Goal: Task Accomplishment & Management: Manage account settings

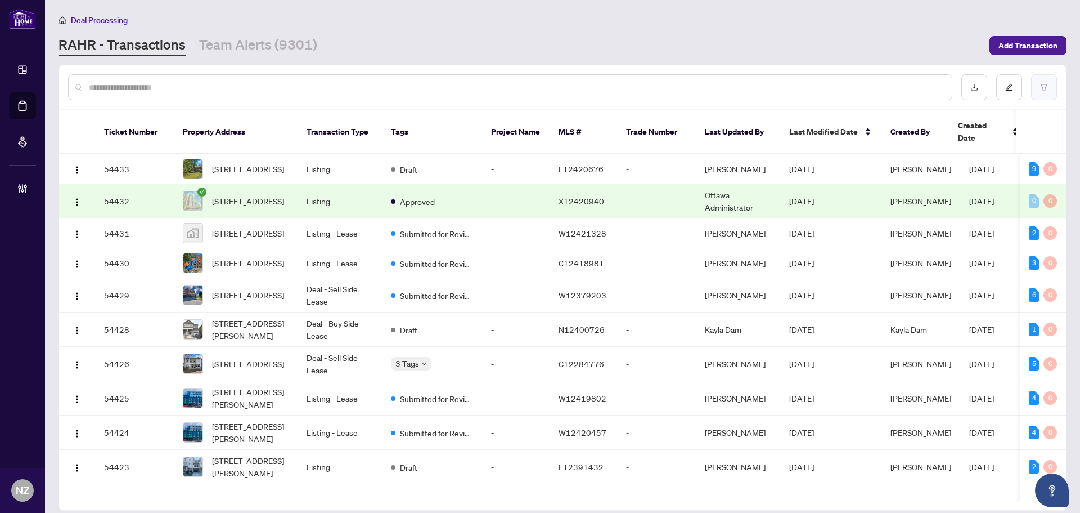
click at [1049, 84] on button "button" at bounding box center [1044, 87] width 26 height 26
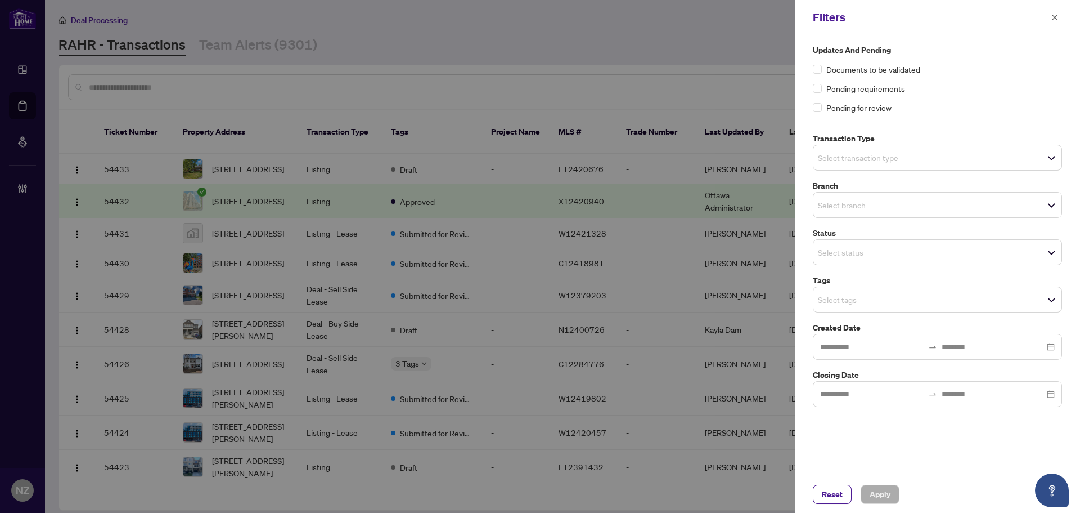
click at [876, 160] on input "search" at bounding box center [857, 158] width 79 height 14
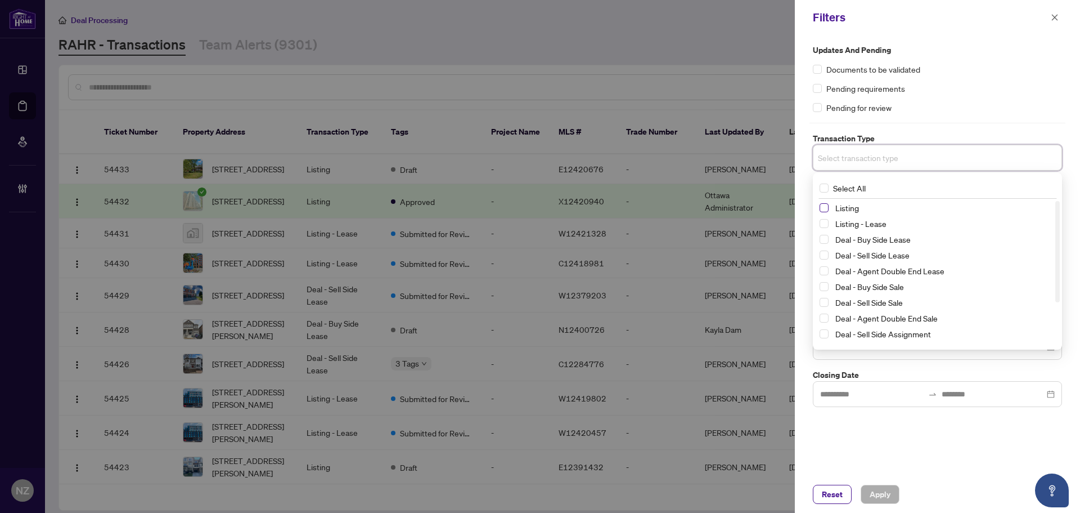
click at [825, 208] on span "Select Listing" at bounding box center [824, 207] width 9 height 9
click at [824, 228] on span "Select Listing - Lease" at bounding box center [824, 225] width 9 height 9
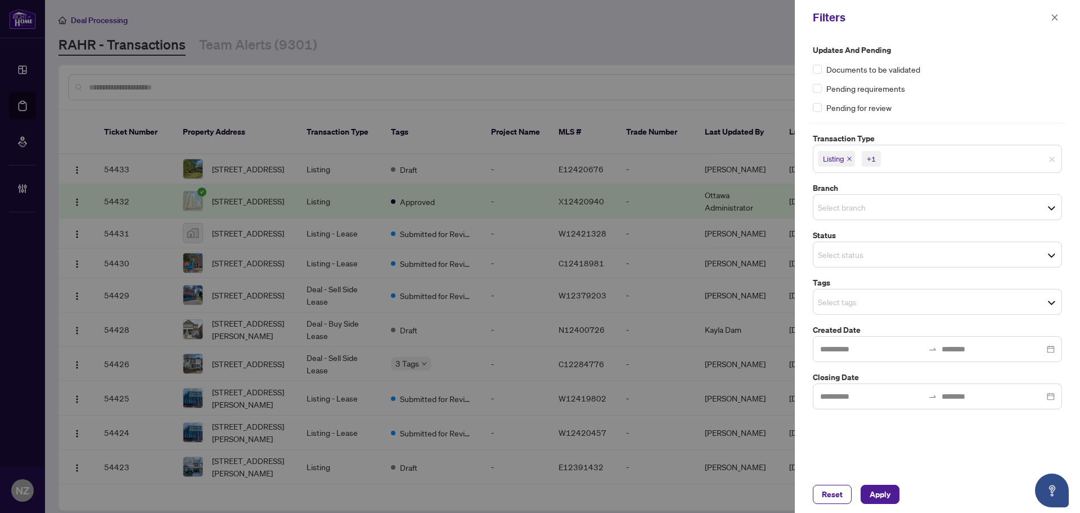
click at [968, 84] on div "Pending requirements" at bounding box center [937, 88] width 249 height 12
click at [842, 198] on div "Select branch" at bounding box center [937, 207] width 249 height 26
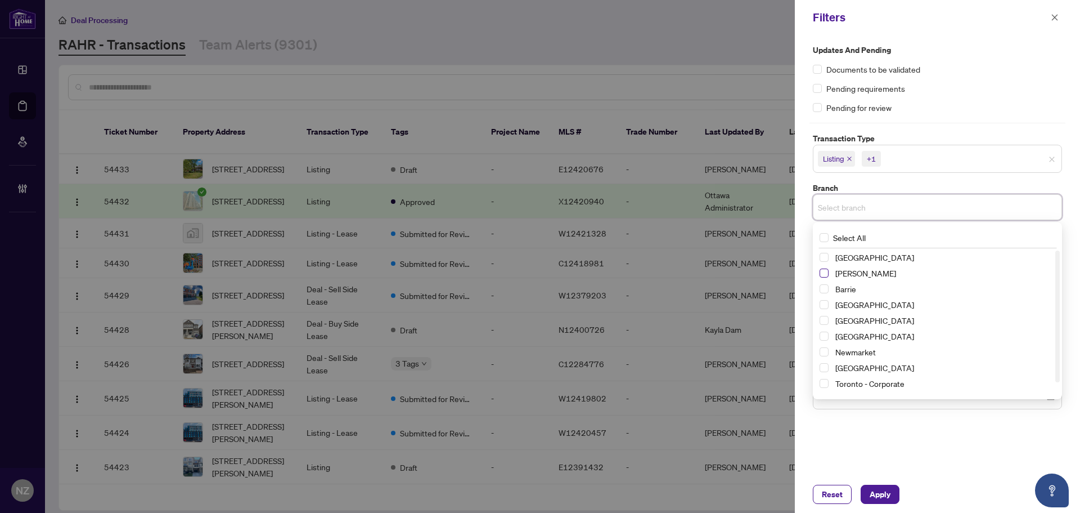
click at [821, 275] on span "Select Vaughan" at bounding box center [824, 272] width 9 height 9
click at [1015, 55] on label "Updates and Pending" at bounding box center [937, 50] width 249 height 12
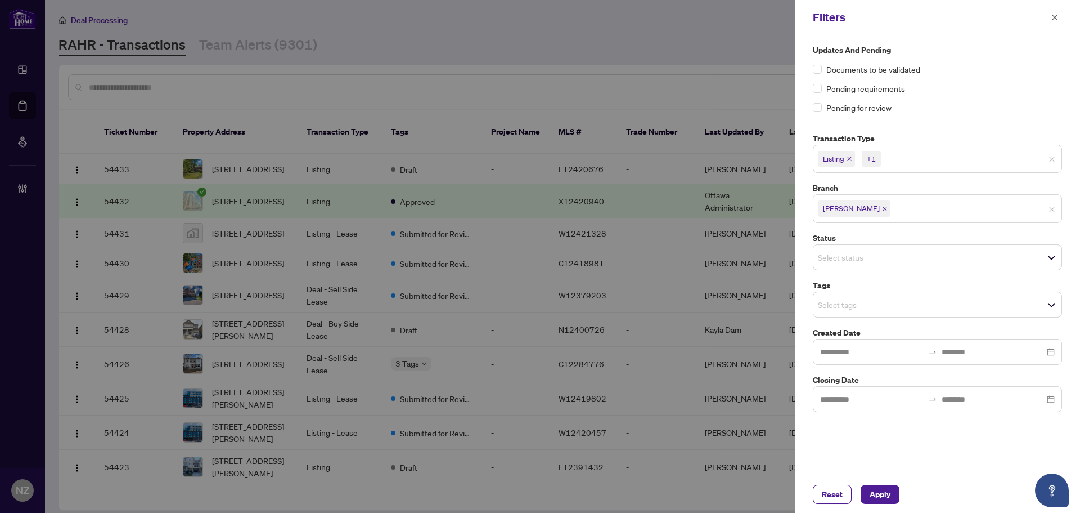
click at [830, 307] on input "search" at bounding box center [857, 305] width 79 height 14
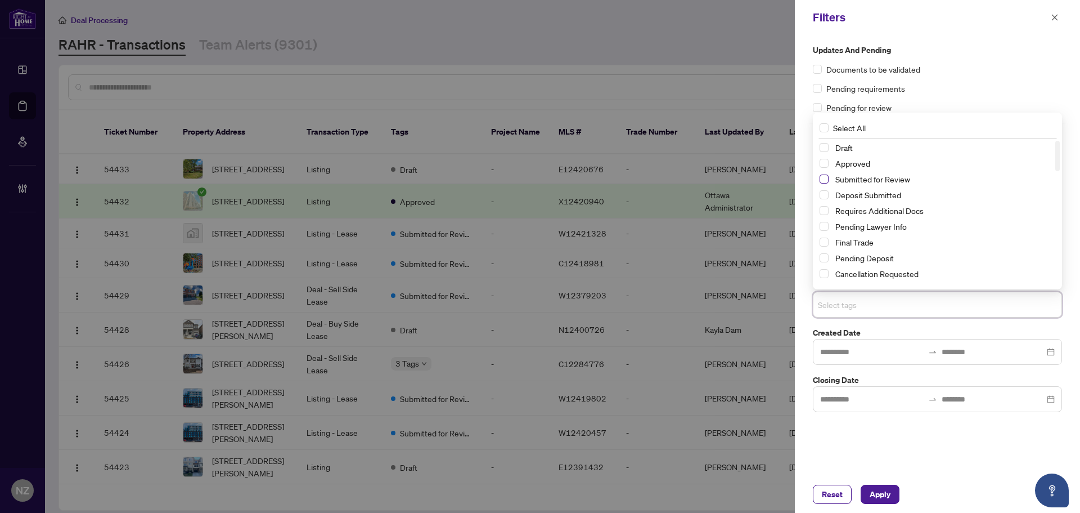
click at [823, 178] on span "Select Submitted for Review" at bounding box center [824, 178] width 9 height 9
click at [872, 494] on span "Apply" at bounding box center [880, 494] width 21 height 18
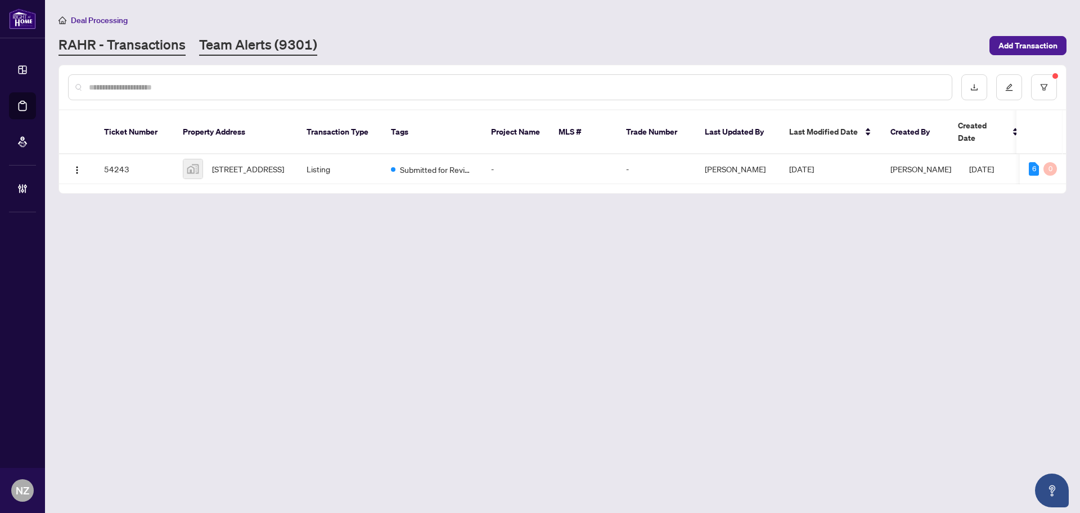
click at [251, 42] on link "Team Alerts (9301)" at bounding box center [258, 45] width 118 height 20
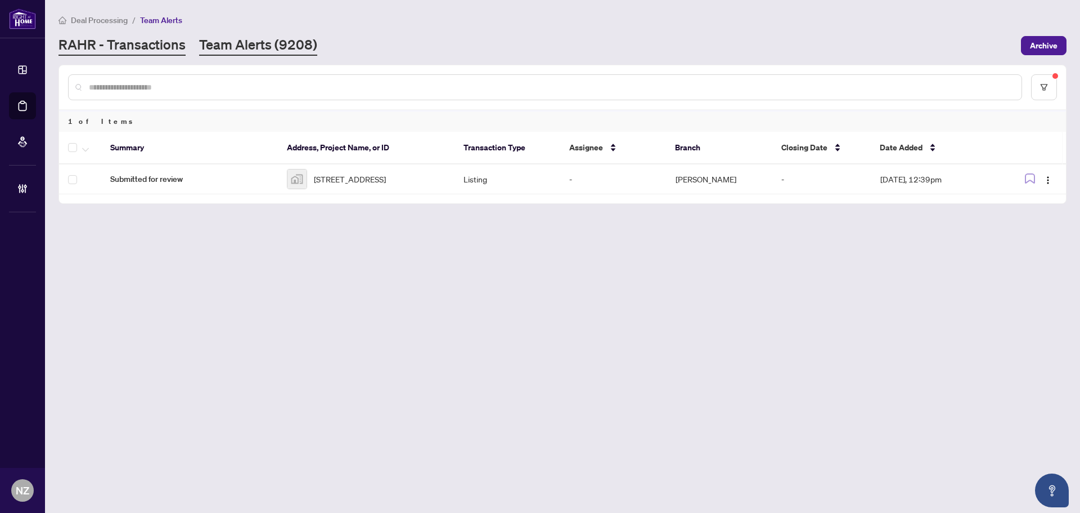
click at [154, 46] on link "RAHR - Transactions" at bounding box center [122, 45] width 127 height 20
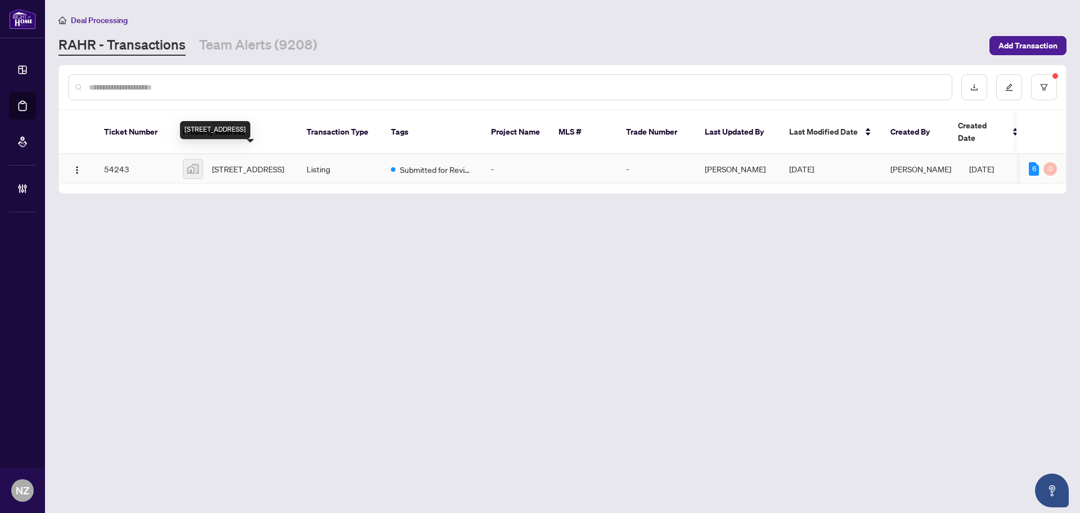
click at [240, 163] on span "[STREET_ADDRESS]" at bounding box center [248, 169] width 72 height 12
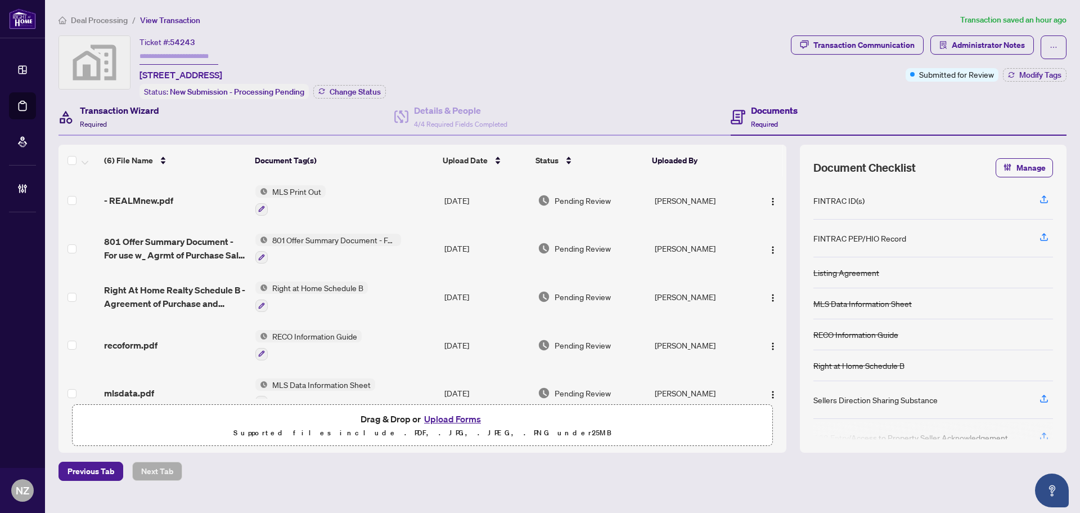
click at [118, 116] on div "Transaction Wizard Required" at bounding box center [119, 117] width 79 height 26
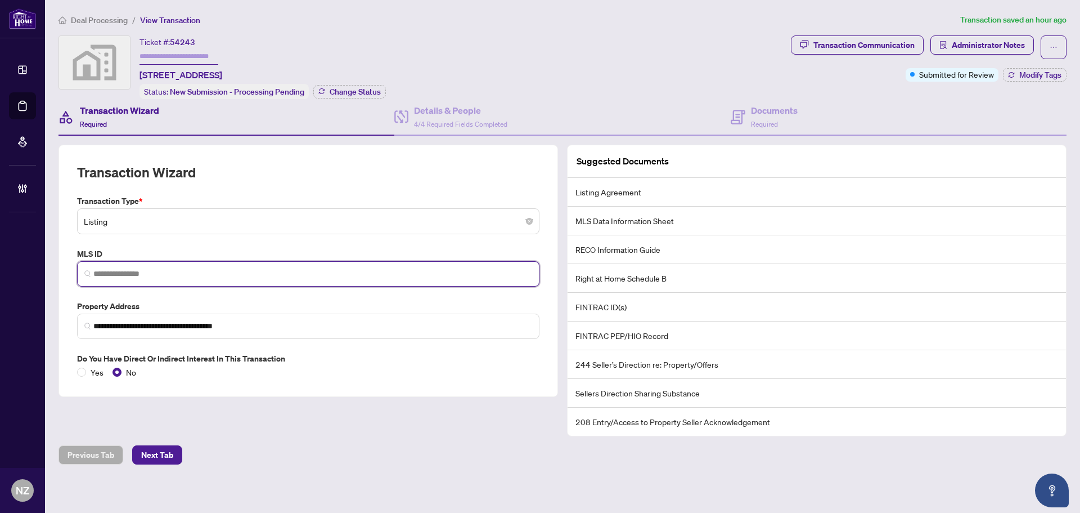
drag, startPoint x: 128, startPoint y: 274, endPoint x: 134, endPoint y: 274, distance: 6.2
click at [128, 274] on input "search" at bounding box center [312, 274] width 439 height 12
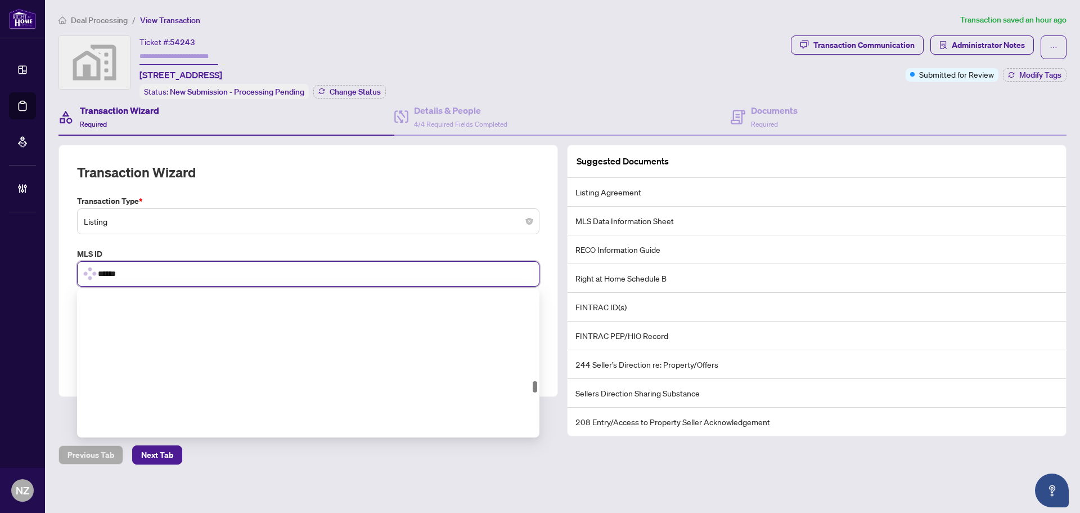
scroll to position [1275, 0]
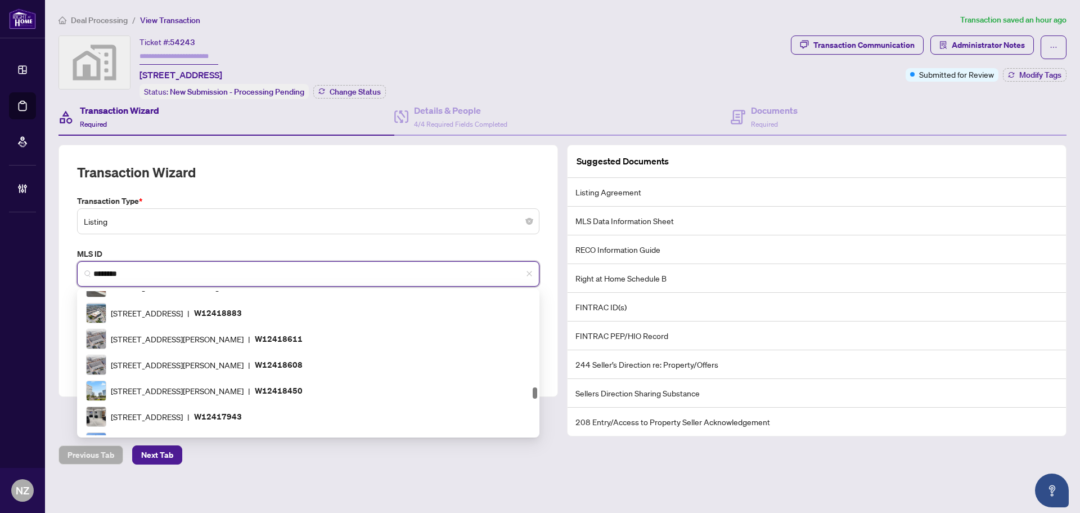
type input "*********"
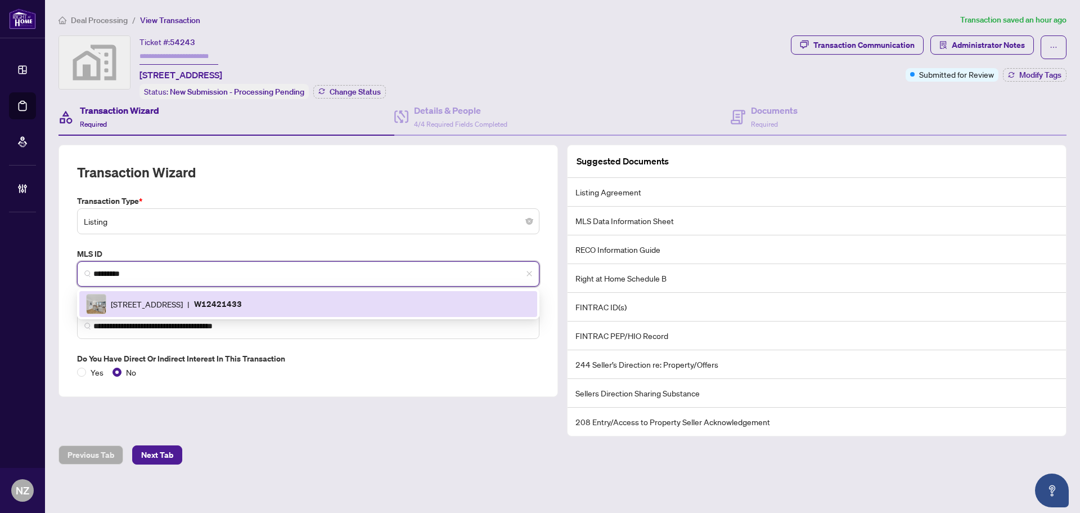
click at [142, 294] on div "[STREET_ADDRESS] | W12421433" at bounding box center [308, 304] width 444 height 20
type input "**********"
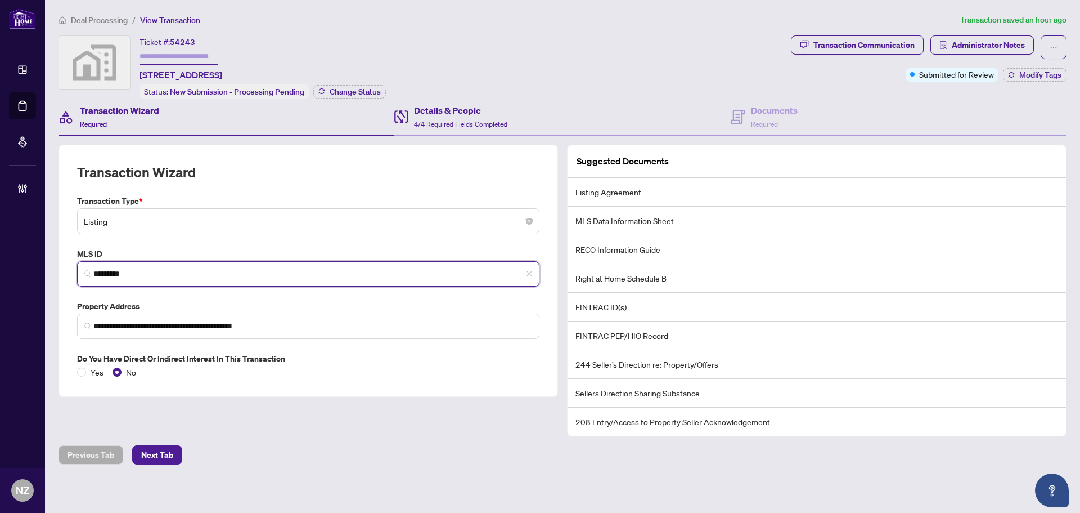
type input "*********"
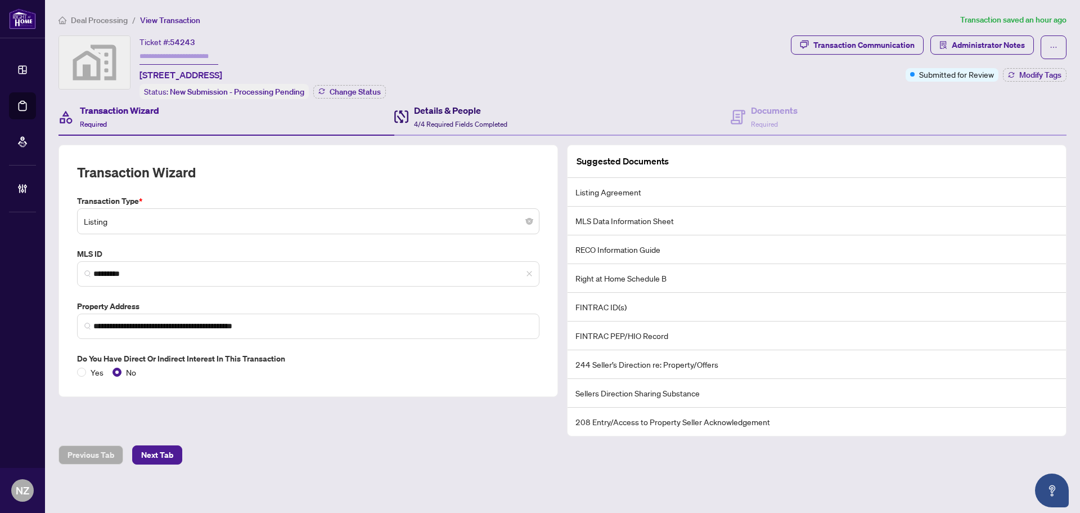
click at [459, 118] on div "Details & People 4/4 Required Fields Completed" at bounding box center [460, 117] width 93 height 26
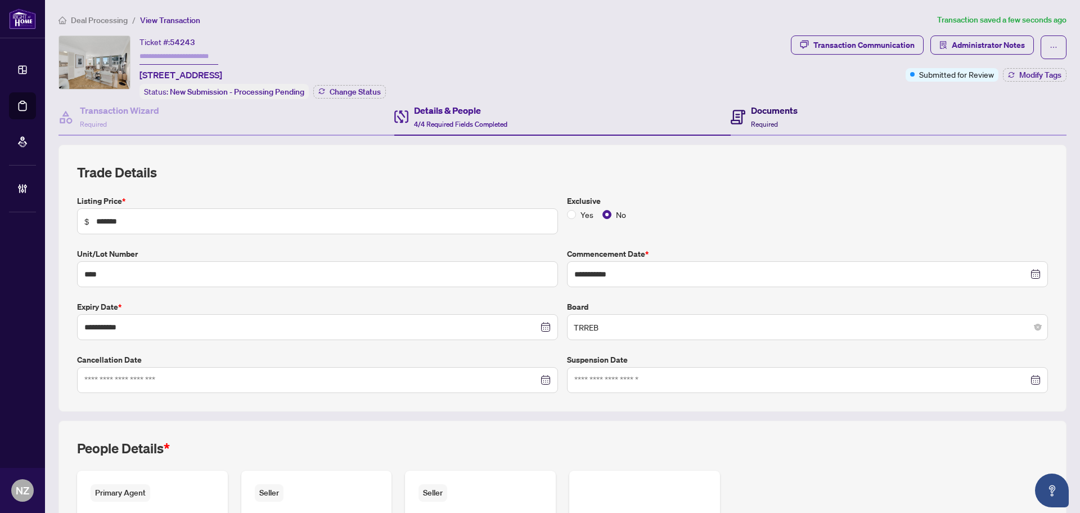
click at [765, 114] on h4 "Documents" at bounding box center [774, 111] width 47 height 14
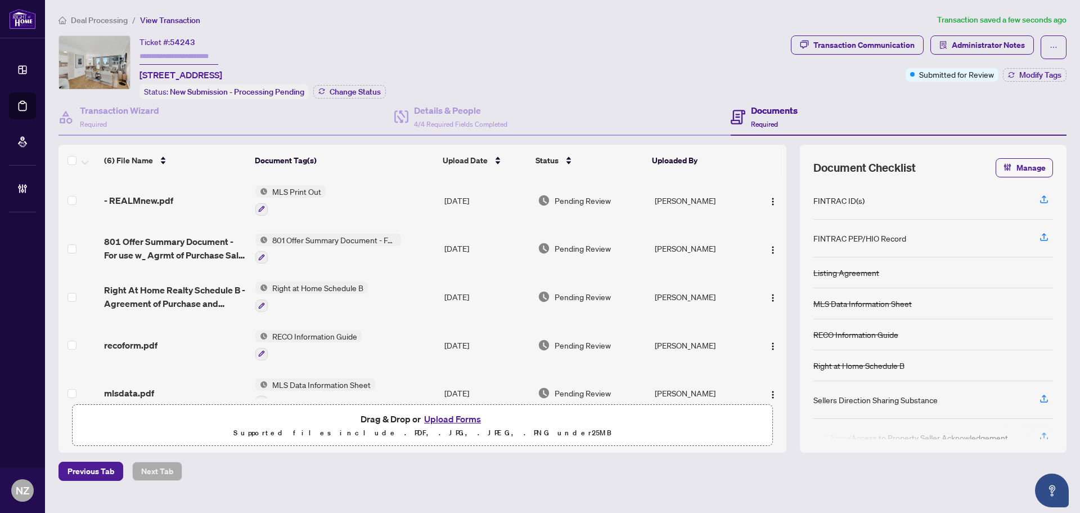
click at [145, 199] on span "- REALMnew.pdf" at bounding box center [138, 201] width 69 height 14
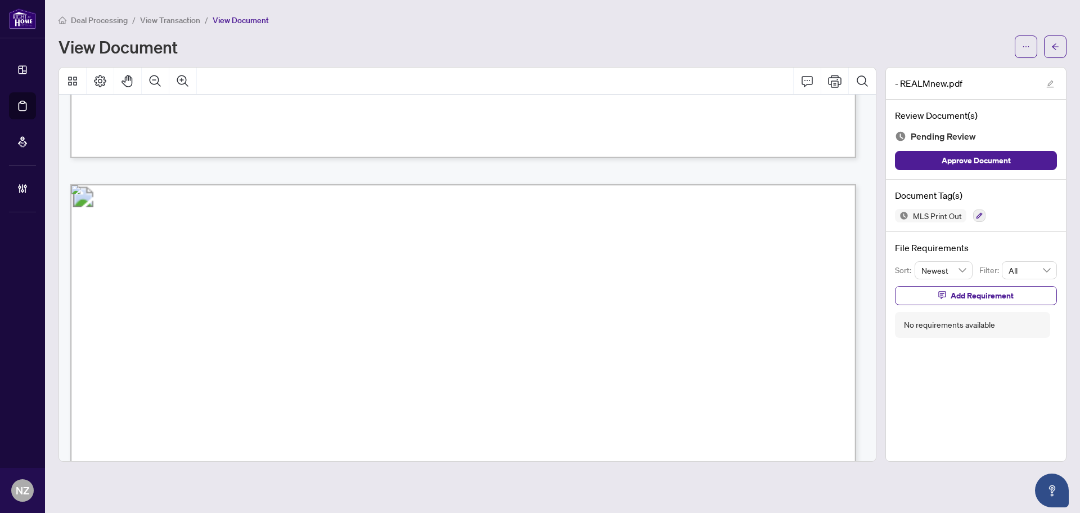
scroll to position [788, 0]
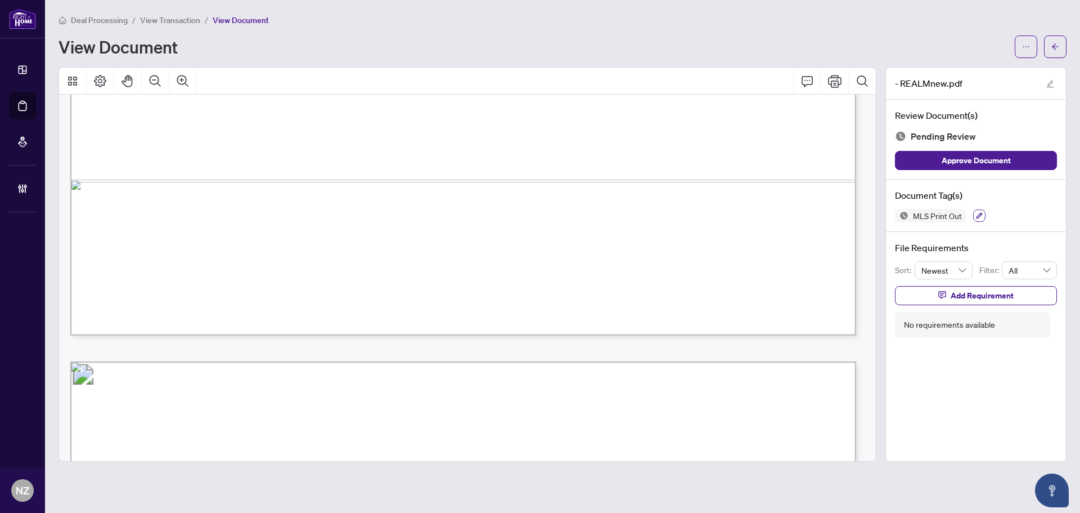
click at [983, 213] on button "button" at bounding box center [979, 215] width 12 height 12
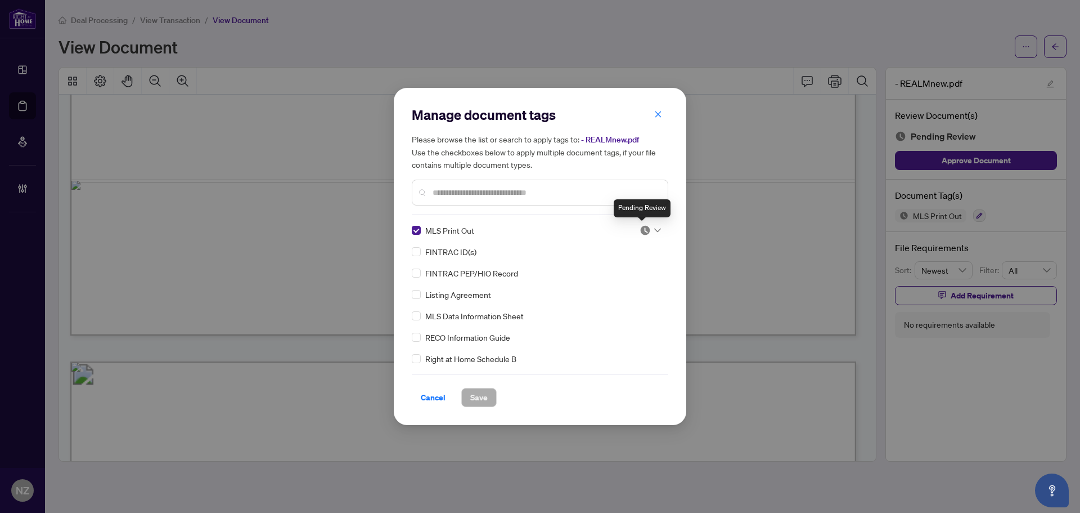
click at [654, 231] on icon at bounding box center [657, 230] width 7 height 5
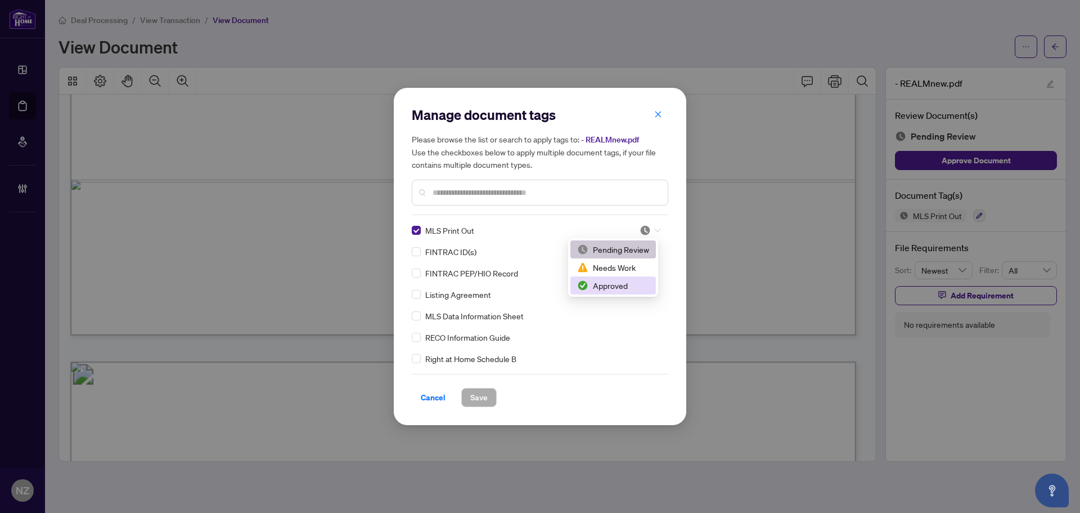
click at [600, 285] on div "Approved" at bounding box center [613, 285] width 72 height 12
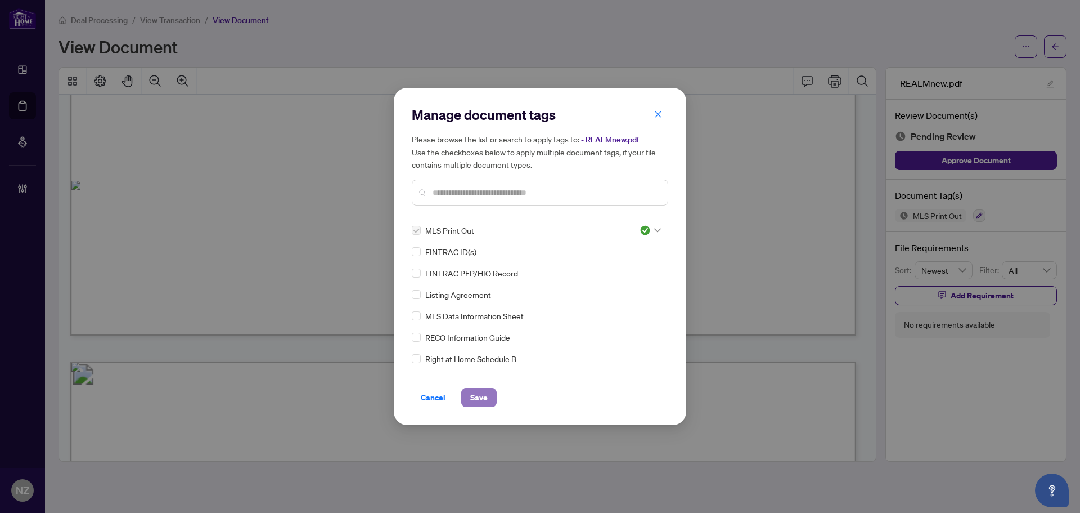
click at [484, 392] on span "Save" at bounding box center [478, 397] width 17 height 18
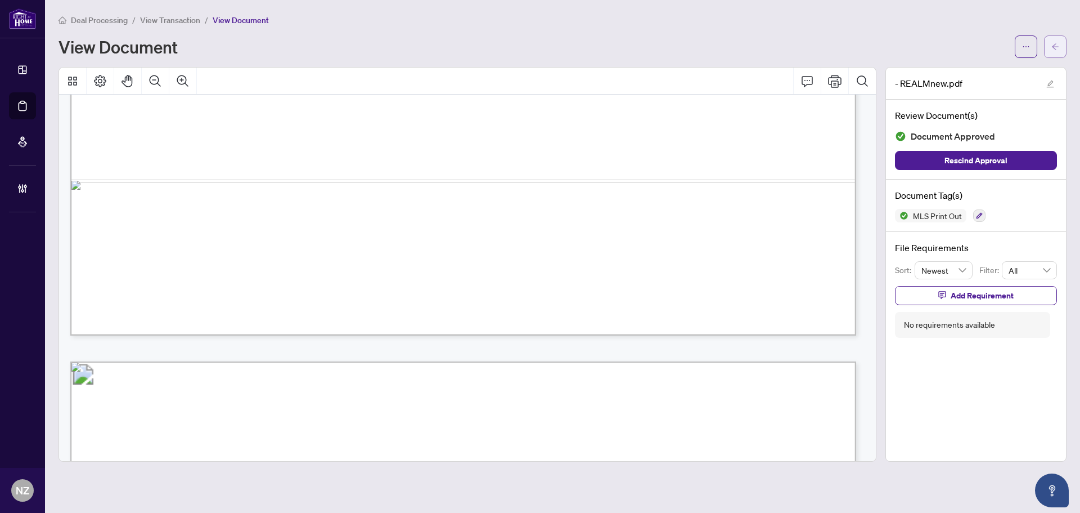
click at [1049, 48] on button "button" at bounding box center [1055, 46] width 23 height 23
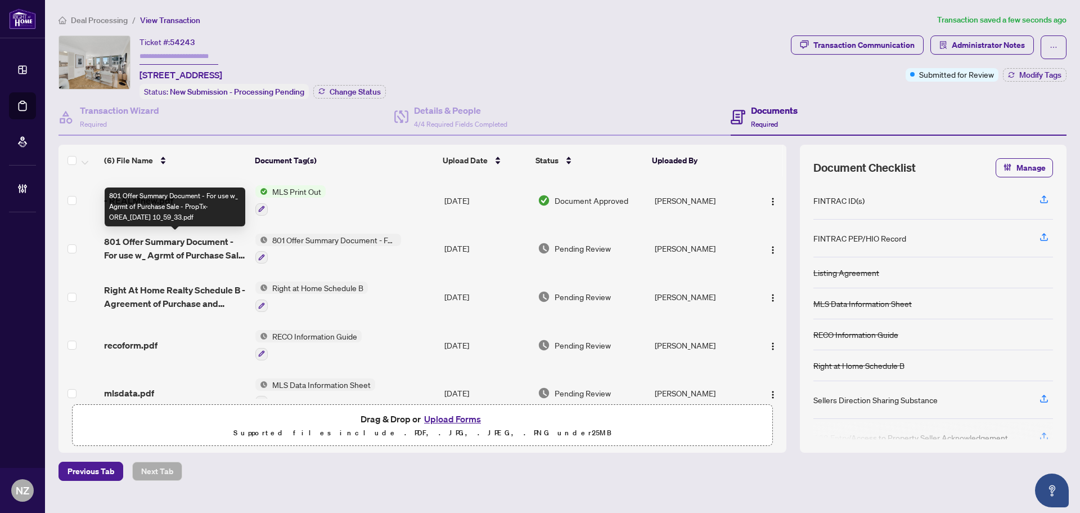
click at [145, 247] on span "801 Offer Summary Document - For use w_ Agrmt of Purchase Sale - PropTx-OREA_[D…" at bounding box center [175, 248] width 142 height 27
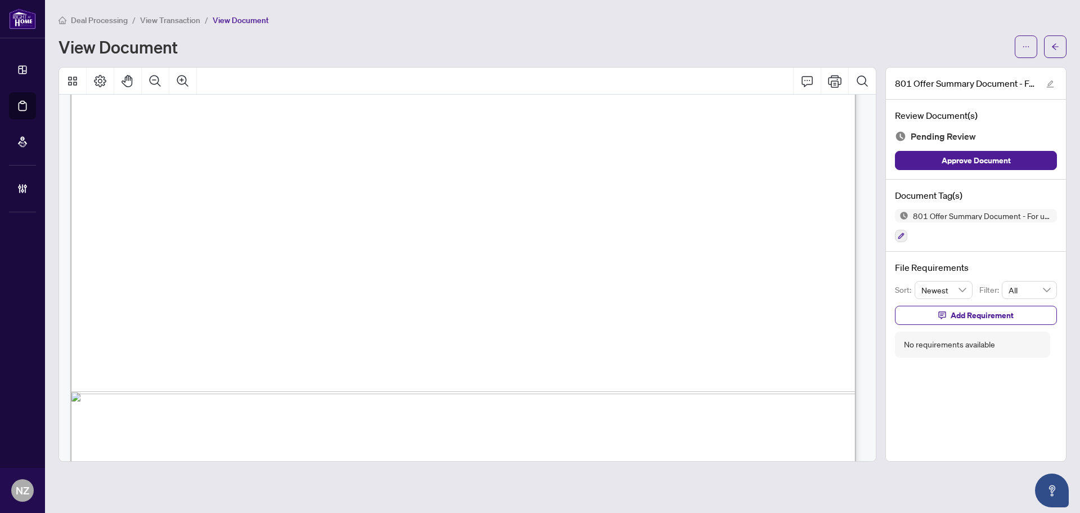
scroll to position [505, 0]
click at [900, 235] on icon "button" at bounding box center [902, 236] width 6 height 6
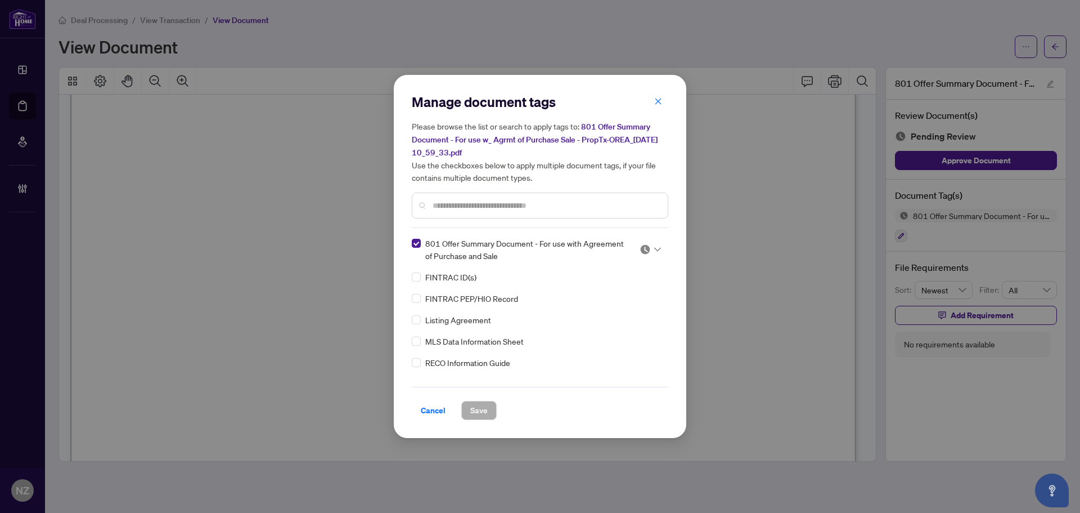
click at [645, 249] on img at bounding box center [645, 249] width 11 height 11
click at [609, 303] on div "Approved" at bounding box center [613, 304] width 72 height 12
click at [482, 409] on span "Save" at bounding box center [478, 410] width 17 height 18
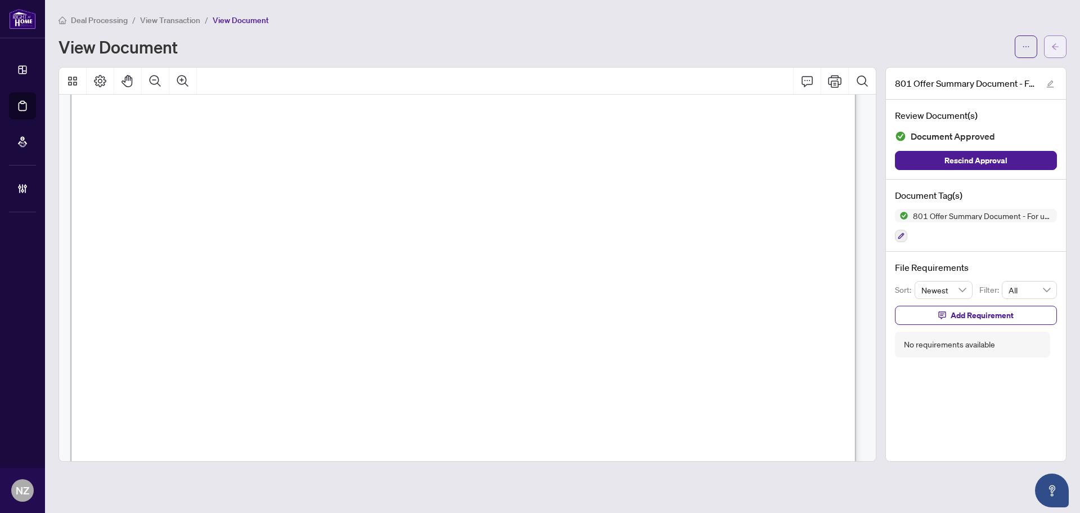
click at [1055, 48] on icon "arrow-left" at bounding box center [1056, 47] width 8 height 8
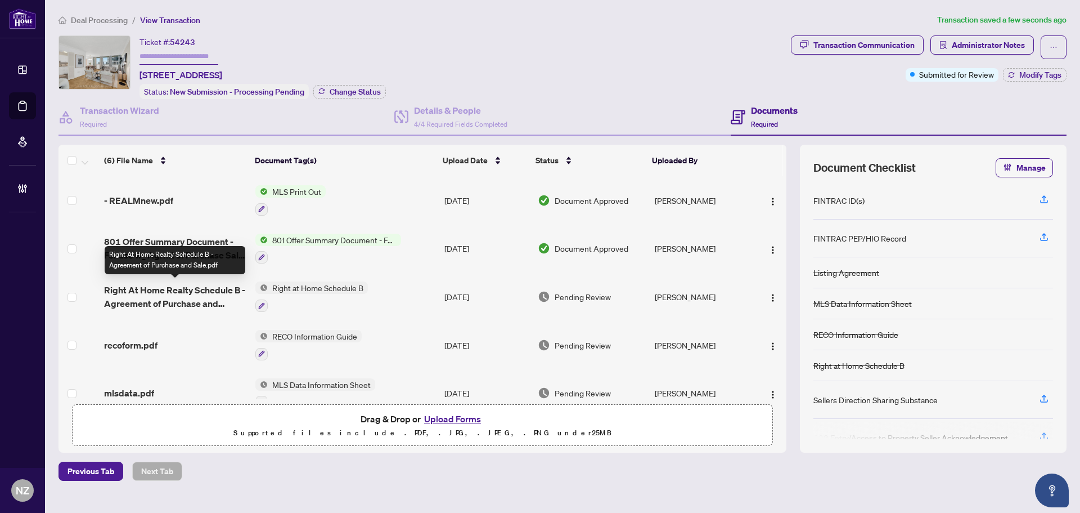
click at [220, 292] on span "Right At Home Realty Schedule B - Agreement of Purchase and Sale.pdf" at bounding box center [175, 296] width 142 height 27
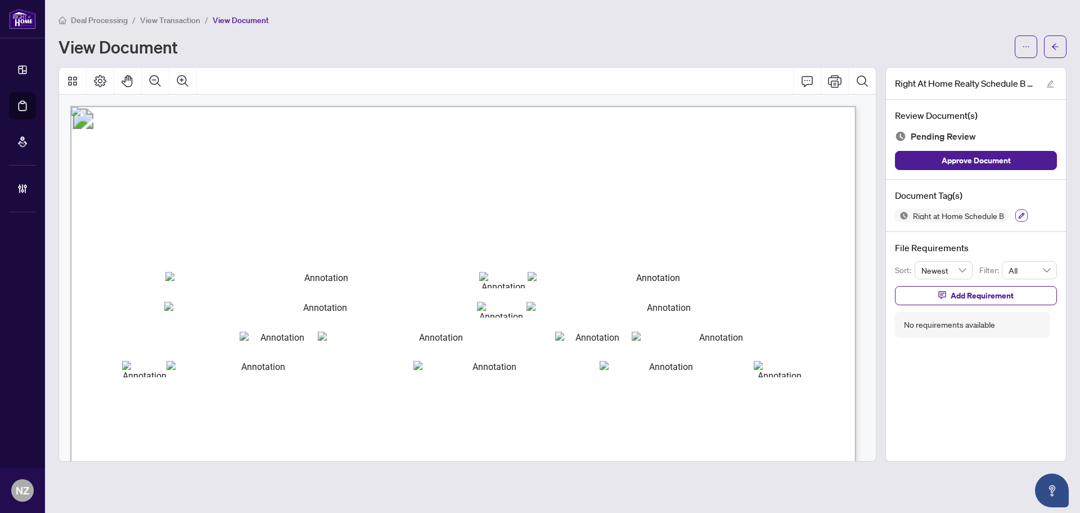
click at [1022, 215] on icon "button" at bounding box center [1021, 215] width 7 height 7
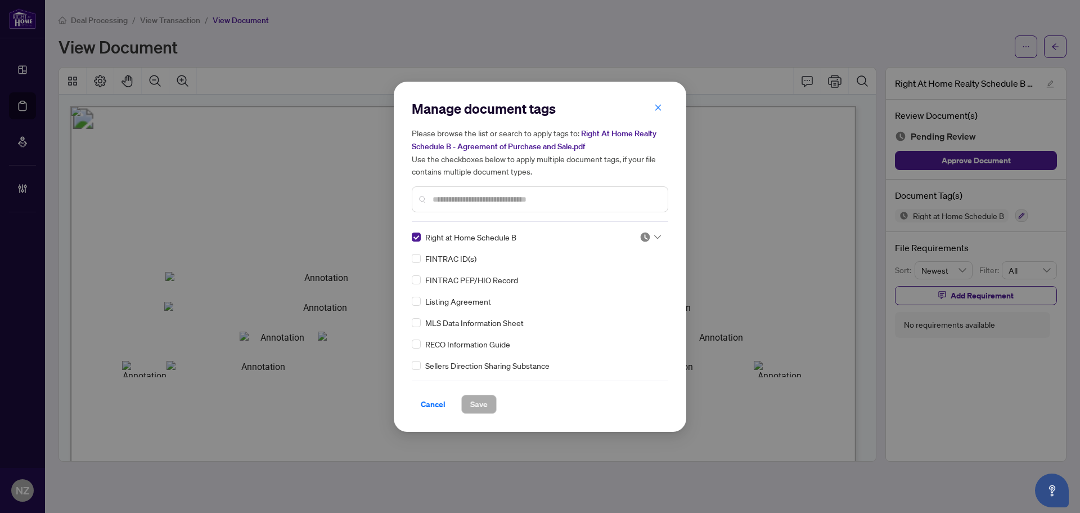
click at [654, 238] on icon at bounding box center [657, 237] width 7 height 5
drag, startPoint x: 615, startPoint y: 301, endPoint x: 523, endPoint y: 360, distance: 108.8
click at [615, 302] on div "2 3 Pending Review Needs Work Approved" at bounding box center [613, 273] width 90 height 59
click at [626, 299] on div "Approved" at bounding box center [614, 291] width 86 height 18
click at [483, 392] on div "Cancel Save" at bounding box center [540, 396] width 257 height 33
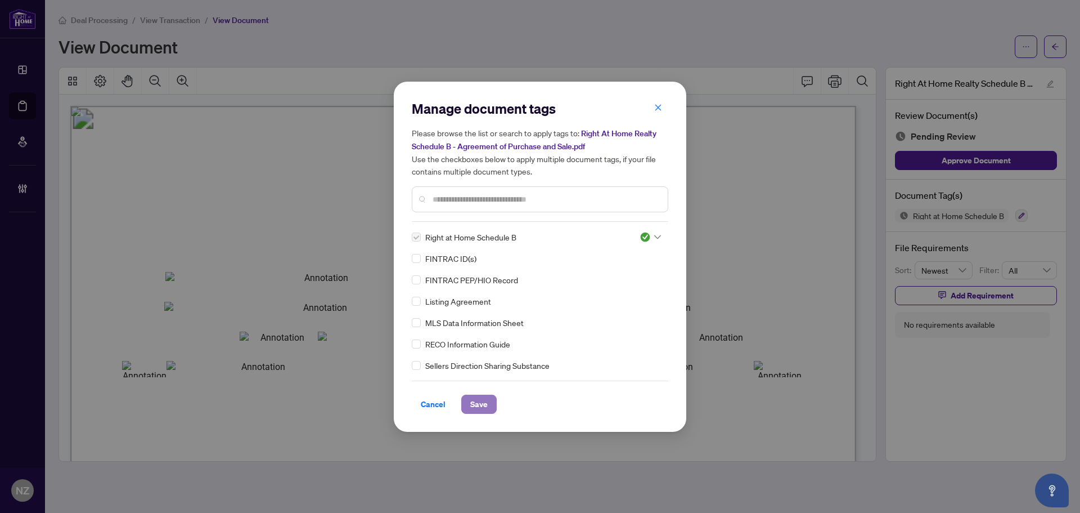
click at [480, 403] on span "Save" at bounding box center [478, 404] width 17 height 18
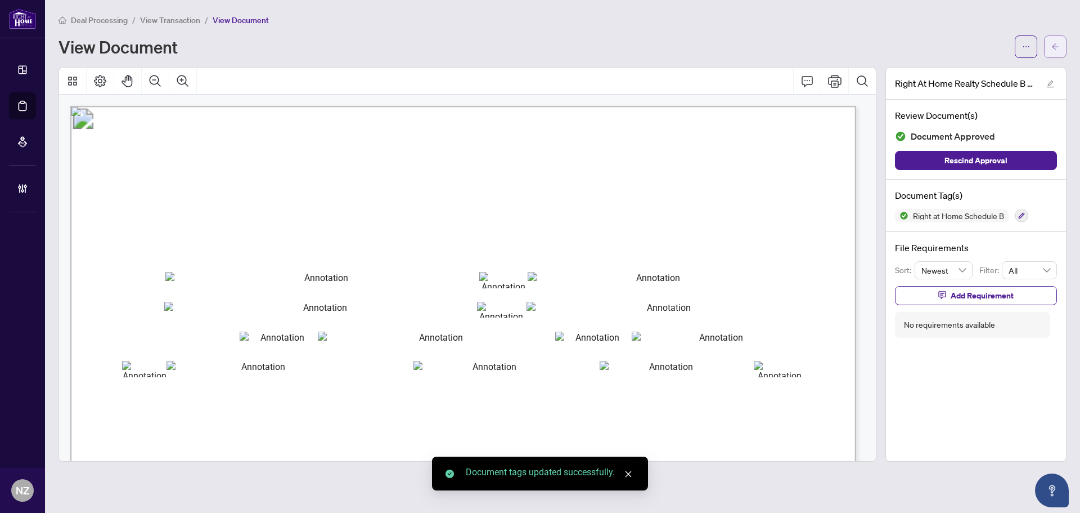
click at [1061, 40] on button "button" at bounding box center [1055, 46] width 23 height 23
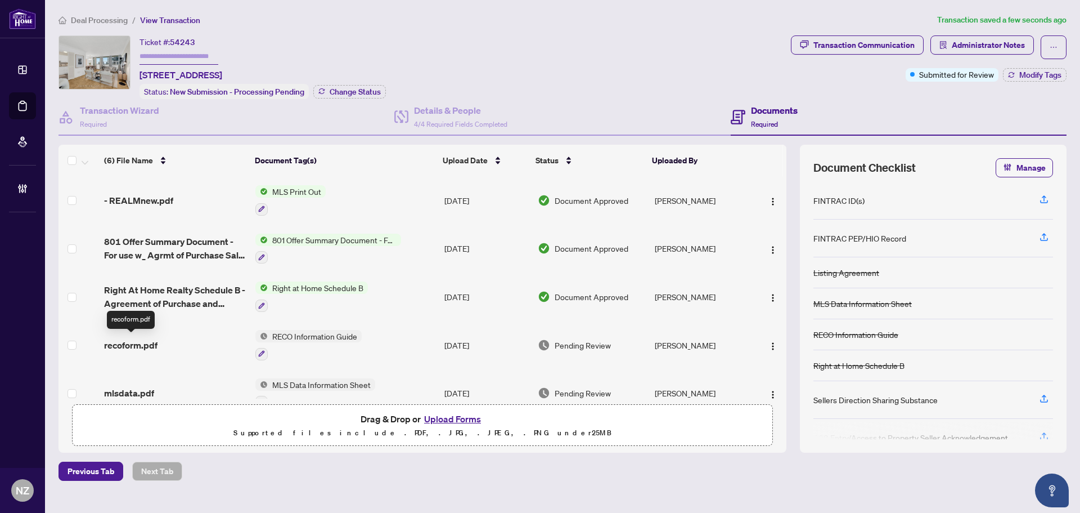
click at [125, 343] on span "recoform.pdf" at bounding box center [130, 345] width 53 height 14
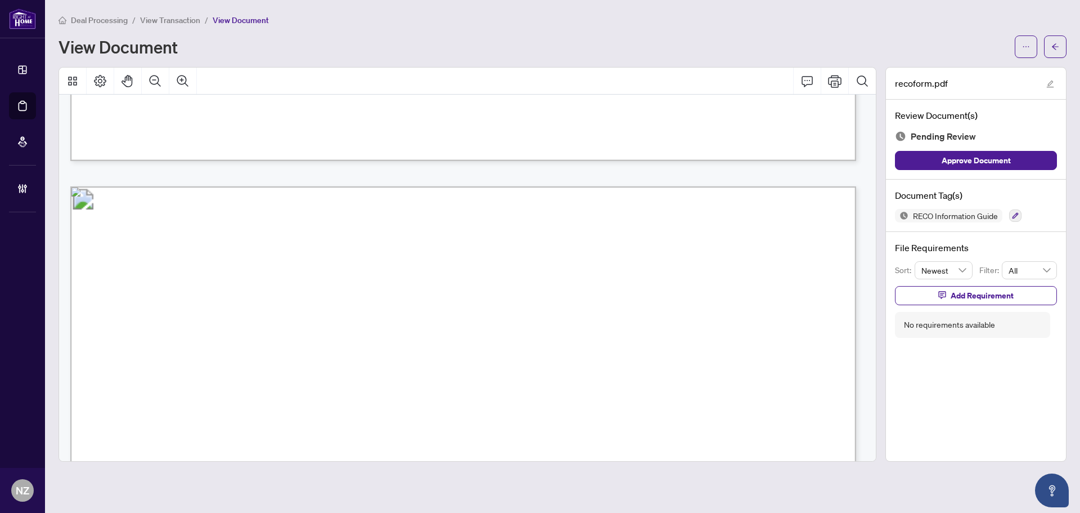
scroll to position [12715, 0]
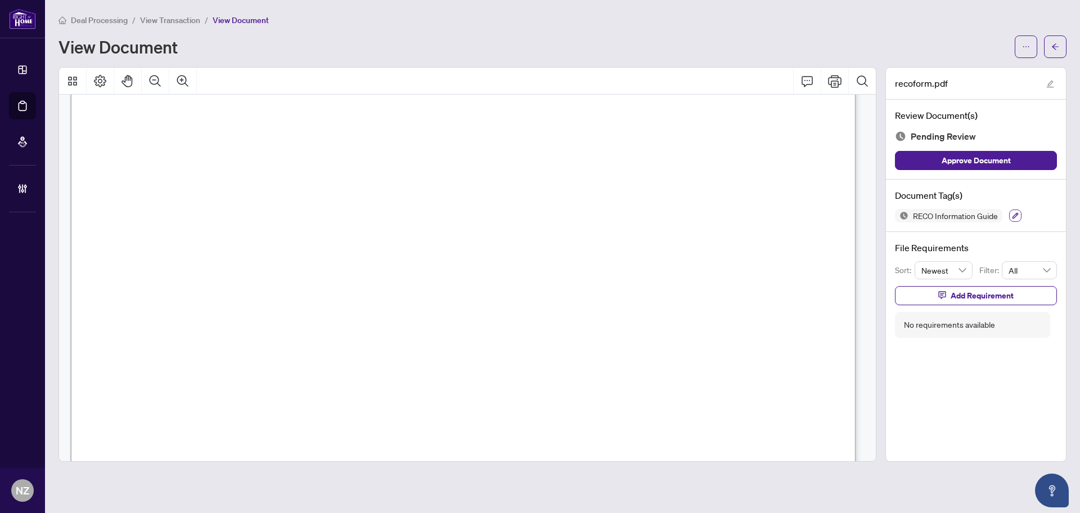
click at [1012, 215] on button "button" at bounding box center [1015, 215] width 12 height 12
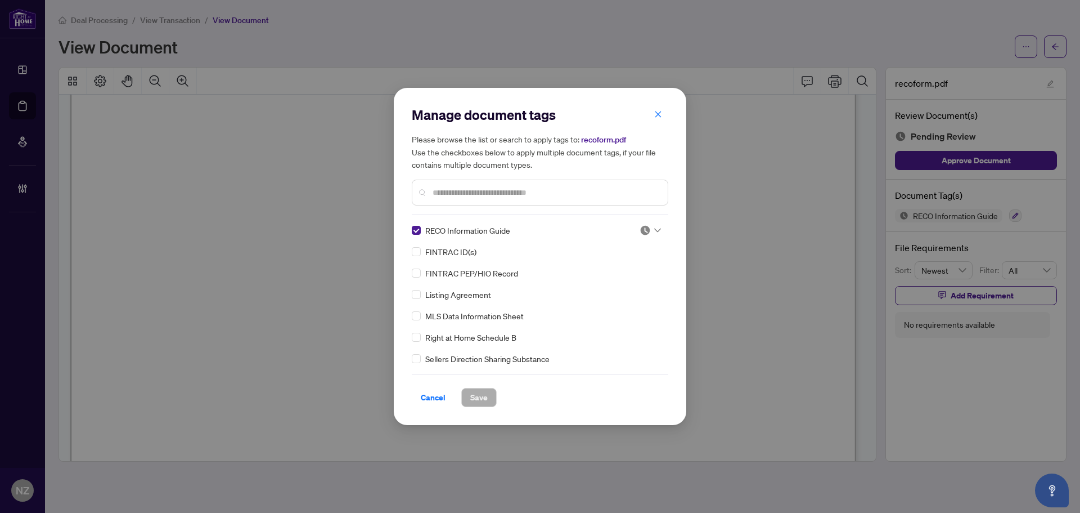
click at [655, 225] on div at bounding box center [650, 229] width 21 height 11
click at [608, 291] on div "Approved" at bounding box center [613, 285] width 72 height 12
drag, startPoint x: 476, startPoint y: 398, endPoint x: 688, endPoint y: 327, distance: 223.1
click at [475, 399] on span "Save" at bounding box center [478, 397] width 17 height 18
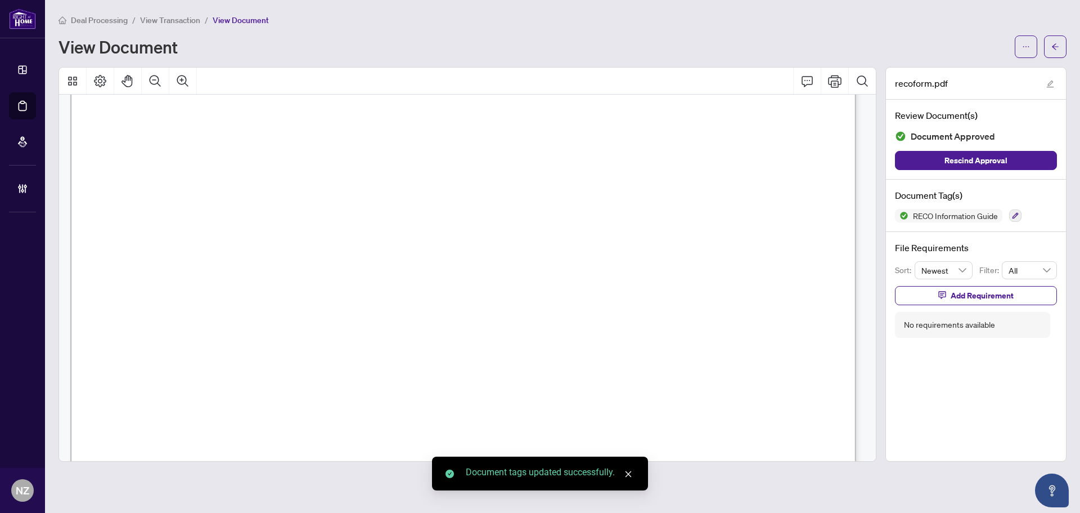
click at [1059, 48] on button "button" at bounding box center [1055, 46] width 23 height 23
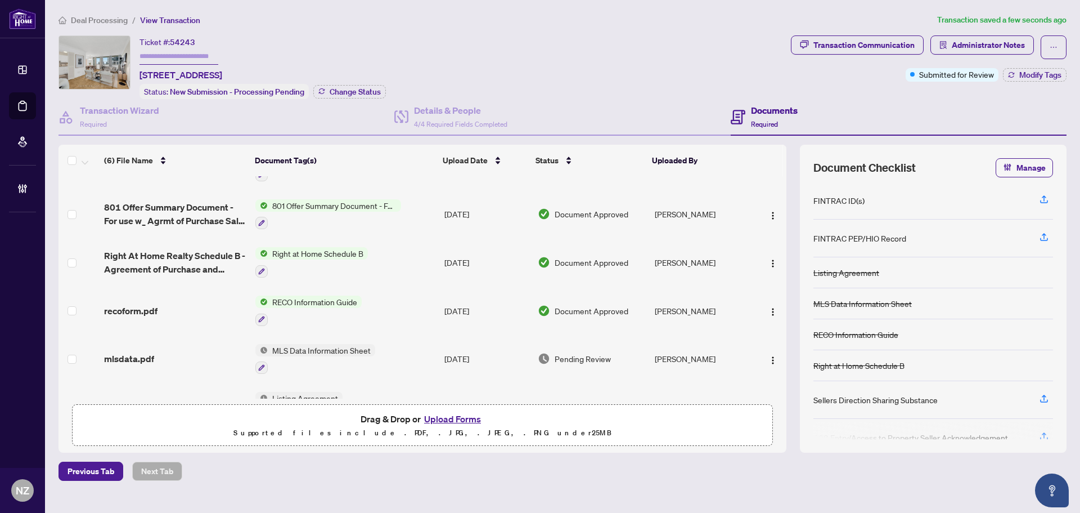
scroll to position [70, 0]
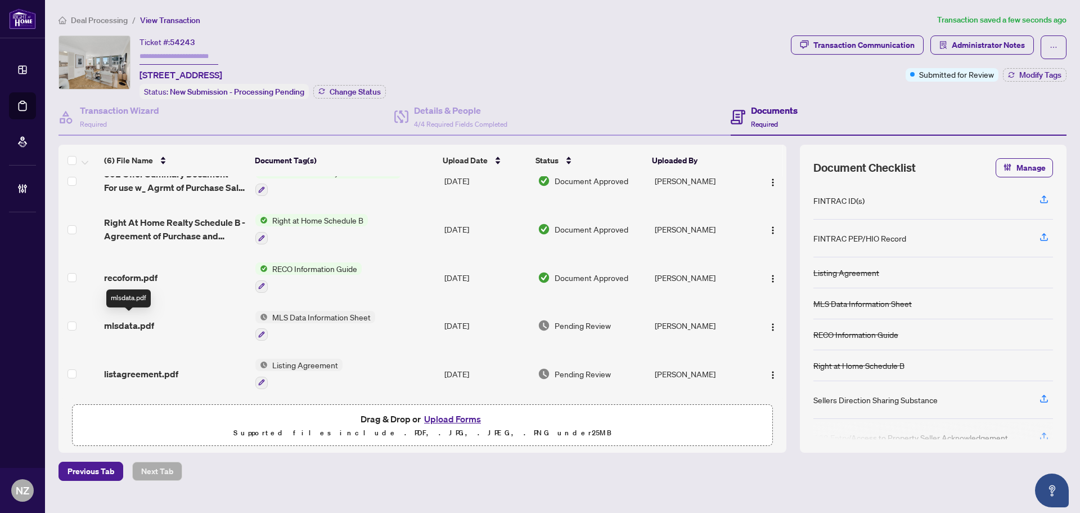
click at [136, 320] on span "mlsdata.pdf" at bounding box center [129, 325] width 50 height 14
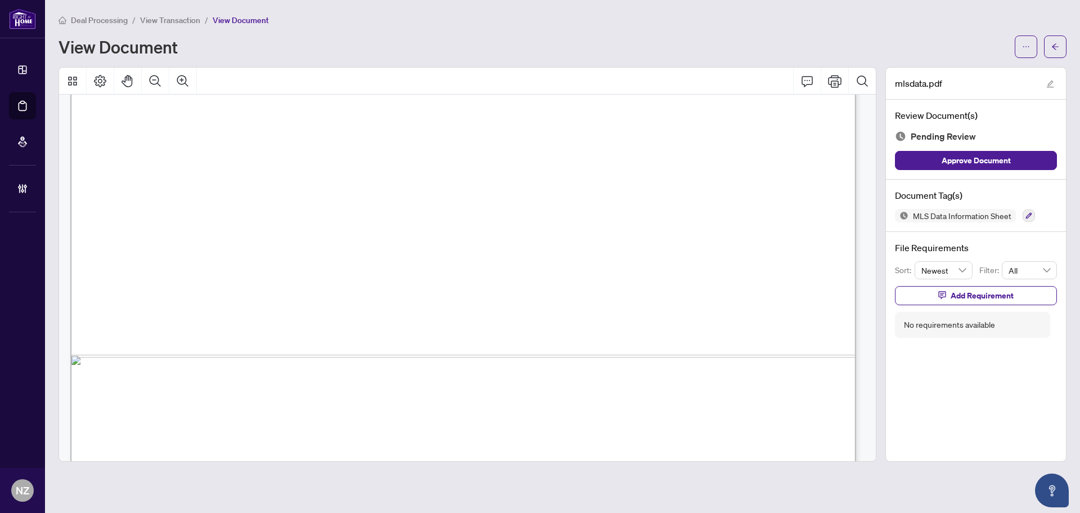
scroll to position [11140, 0]
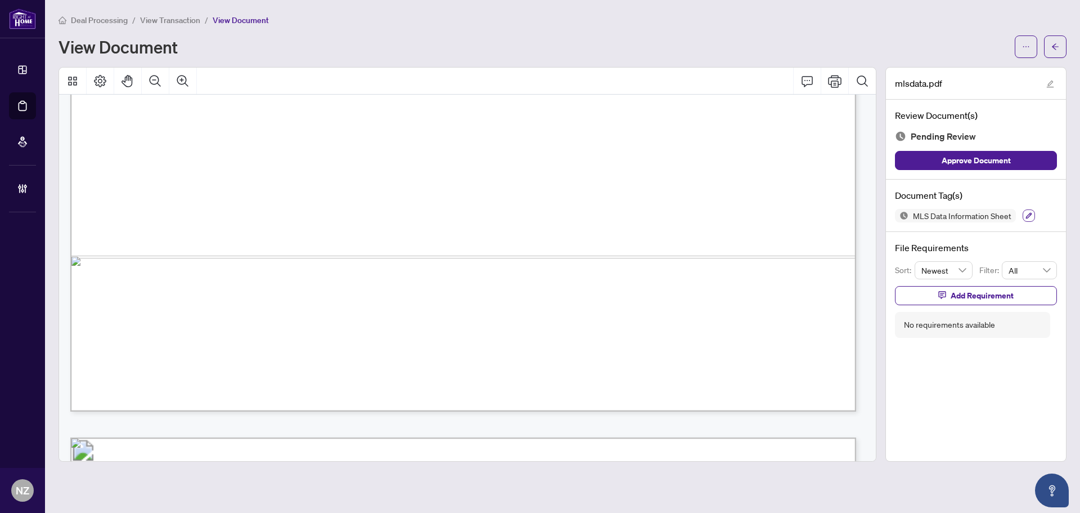
click at [1031, 212] on icon "button" at bounding box center [1029, 215] width 7 height 7
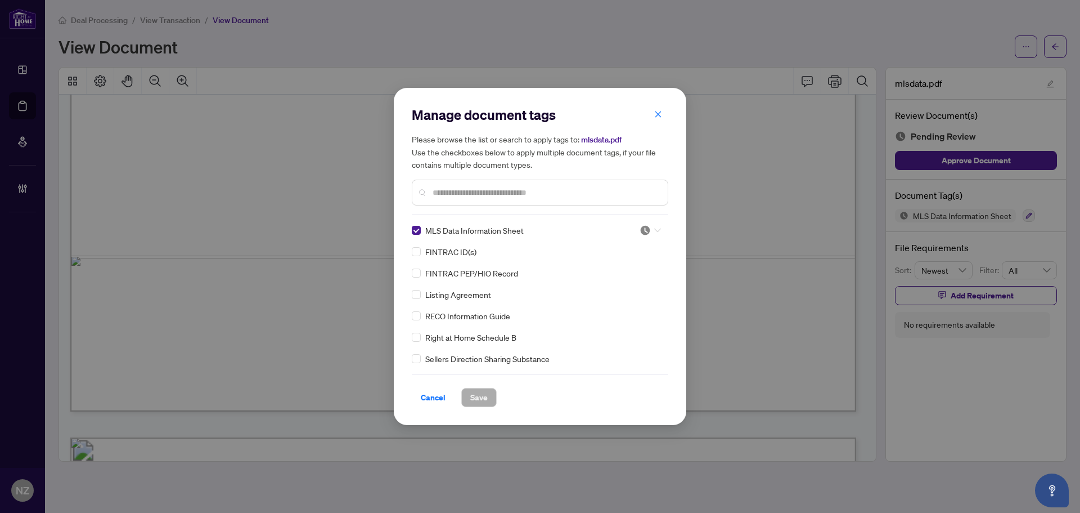
click at [654, 228] on icon at bounding box center [657, 230] width 7 height 5
drag, startPoint x: 620, startPoint y: 291, endPoint x: 501, endPoint y: 339, distance: 128.2
click at [618, 291] on div "Approved" at bounding box center [614, 285] width 86 height 18
click at [473, 389] on span "Save" at bounding box center [478, 397] width 17 height 18
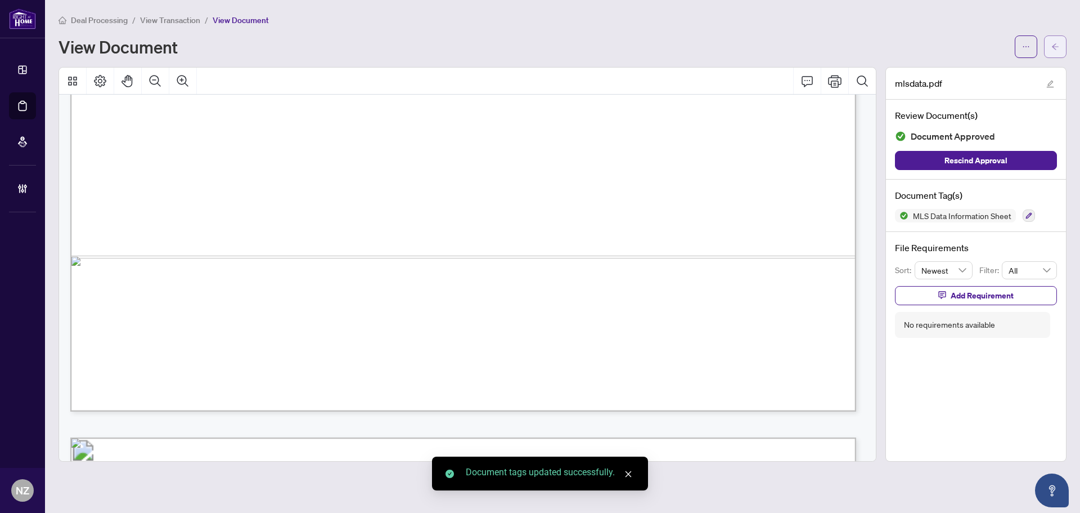
click at [1054, 48] on icon "arrow-left" at bounding box center [1055, 46] width 7 height 6
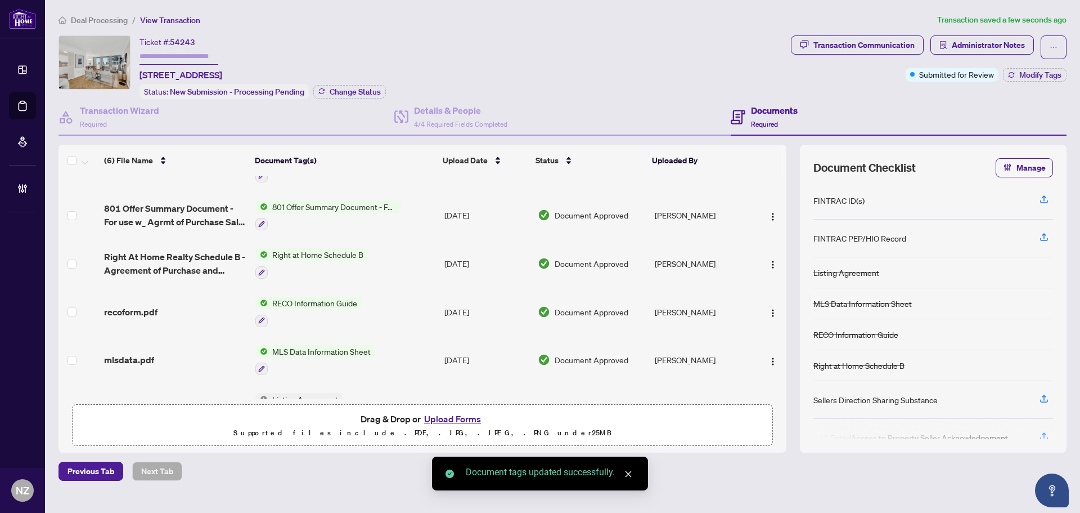
scroll to position [70, 0]
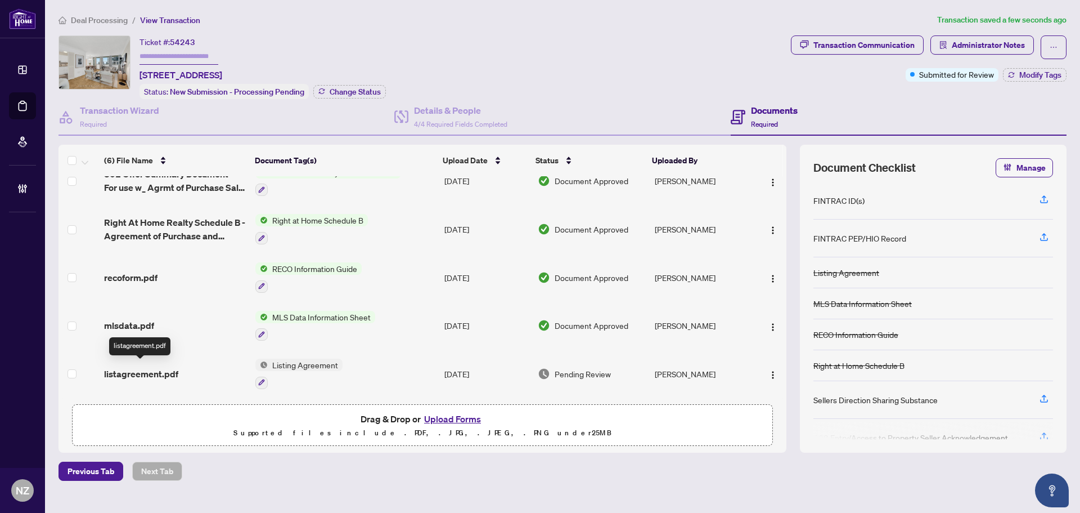
click at [122, 372] on span "listagreement.pdf" at bounding box center [141, 374] width 74 height 14
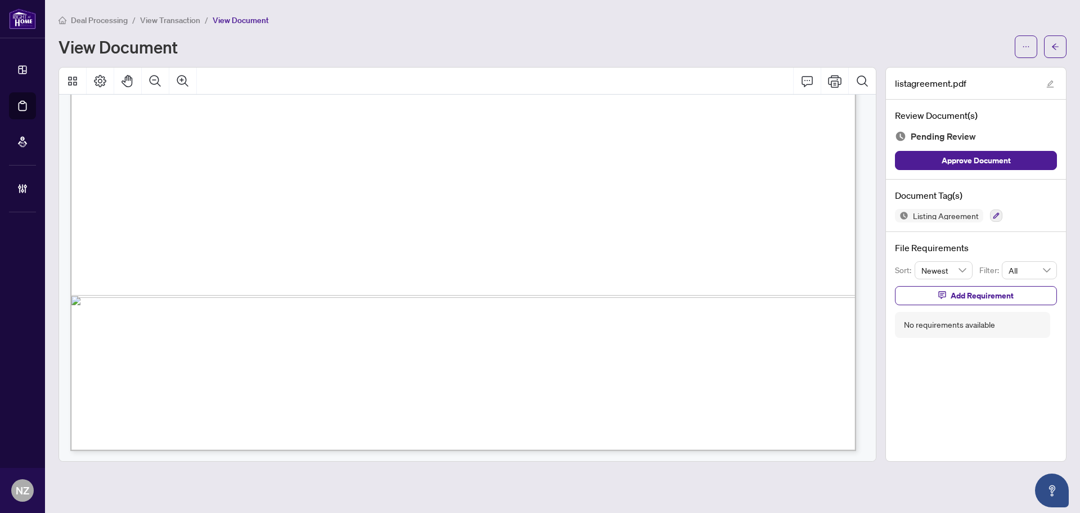
scroll to position [4845, 0]
click at [990, 218] on button "button" at bounding box center [996, 215] width 12 height 12
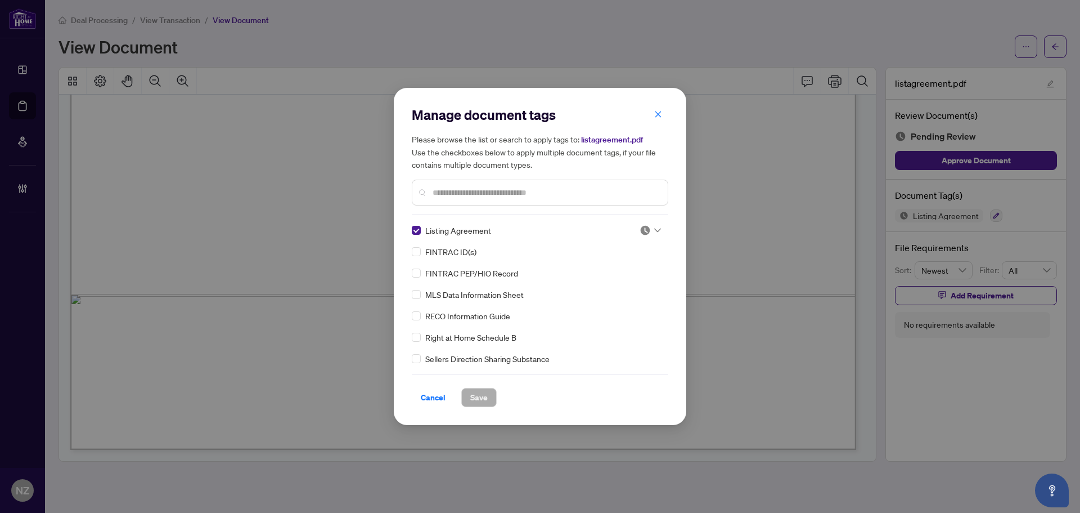
click at [650, 230] on div at bounding box center [650, 229] width 21 height 11
click at [603, 284] on div "Approved" at bounding box center [613, 285] width 72 height 12
click at [466, 396] on button "Save" at bounding box center [478, 397] width 35 height 19
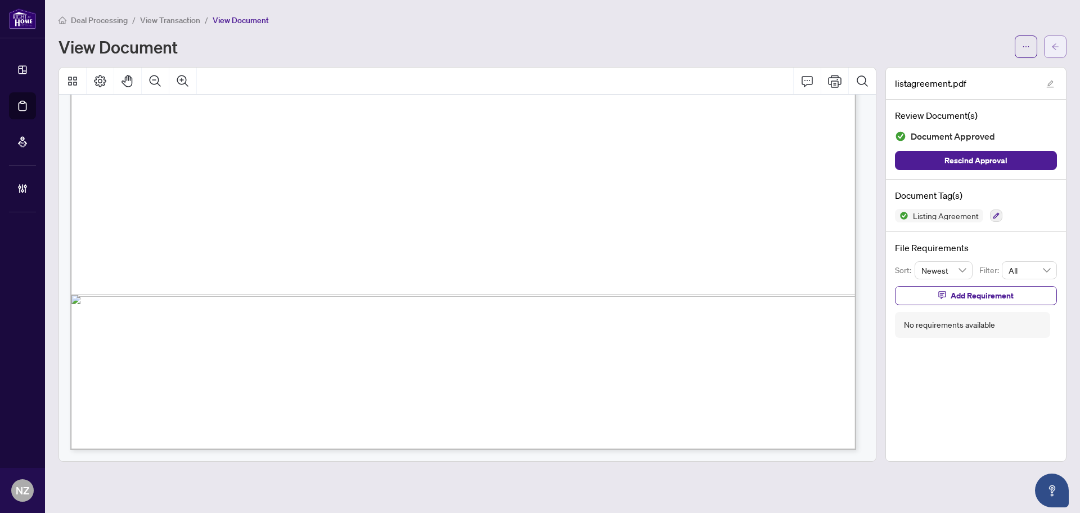
click at [1054, 48] on icon "arrow-left" at bounding box center [1055, 46] width 7 height 6
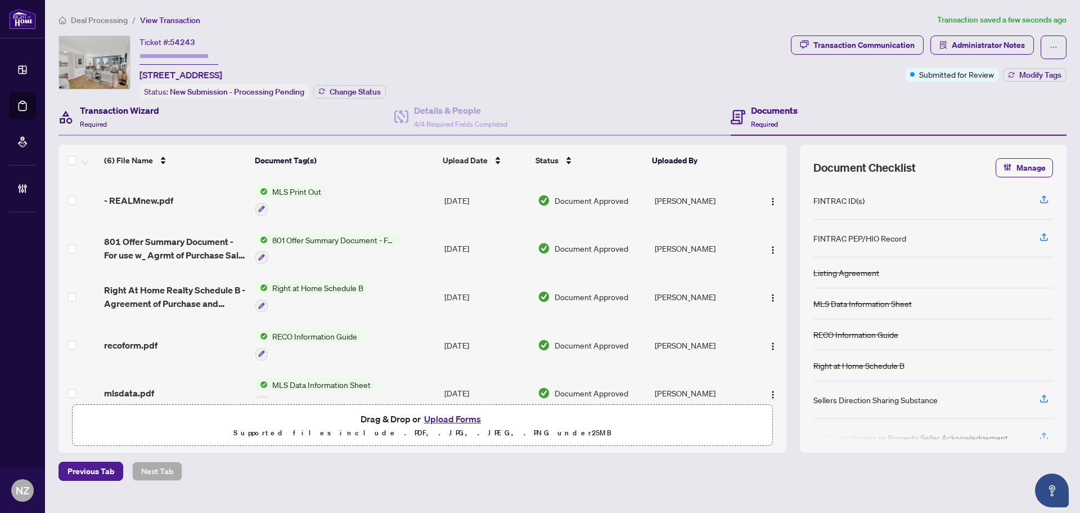
click at [87, 124] on span "Required" at bounding box center [93, 124] width 27 height 8
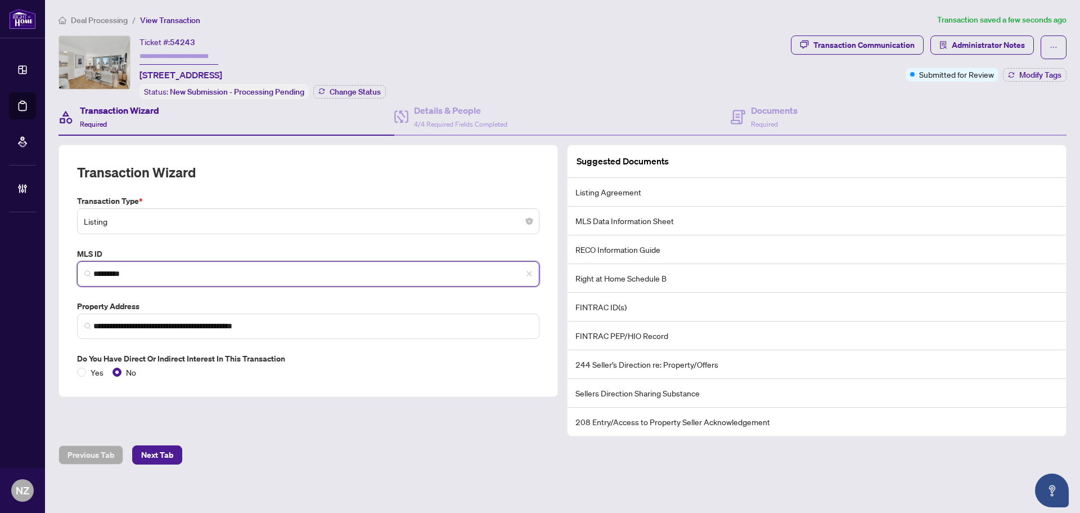
drag, startPoint x: 150, startPoint y: 273, endPoint x: 25, endPoint y: 262, distance: 126.0
click at [25, 262] on div "**********" at bounding box center [540, 256] width 1080 height 513
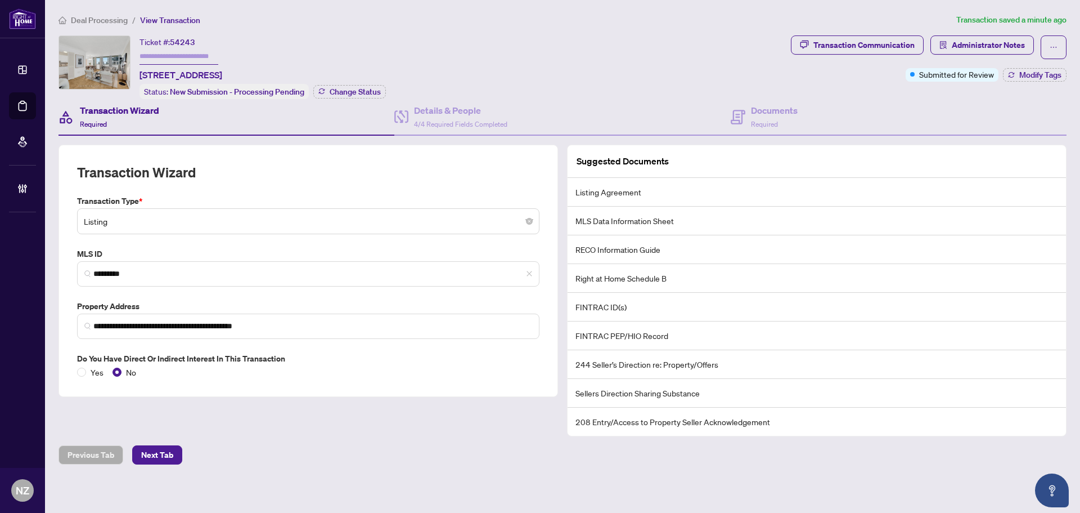
click at [98, 15] on span "Deal Processing" at bounding box center [99, 20] width 57 height 10
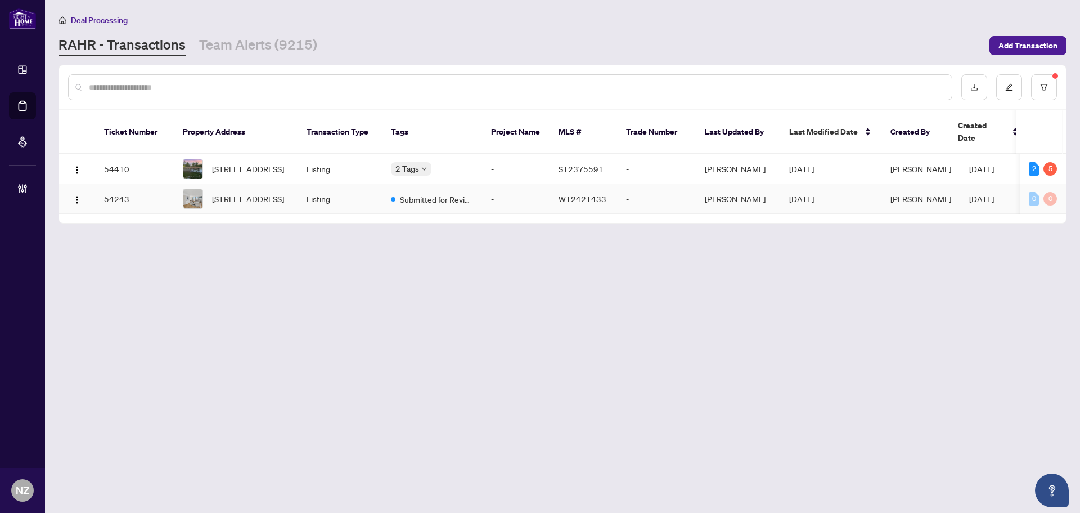
click at [260, 192] on span "[STREET_ADDRESS]" at bounding box center [248, 198] width 72 height 12
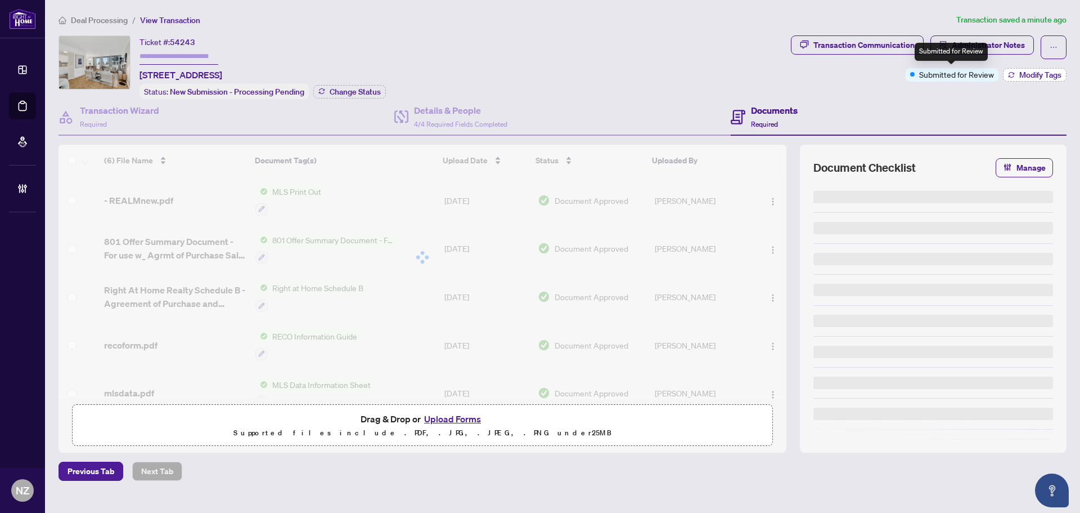
click at [1014, 77] on button "Modify Tags" at bounding box center [1035, 75] width 64 height 14
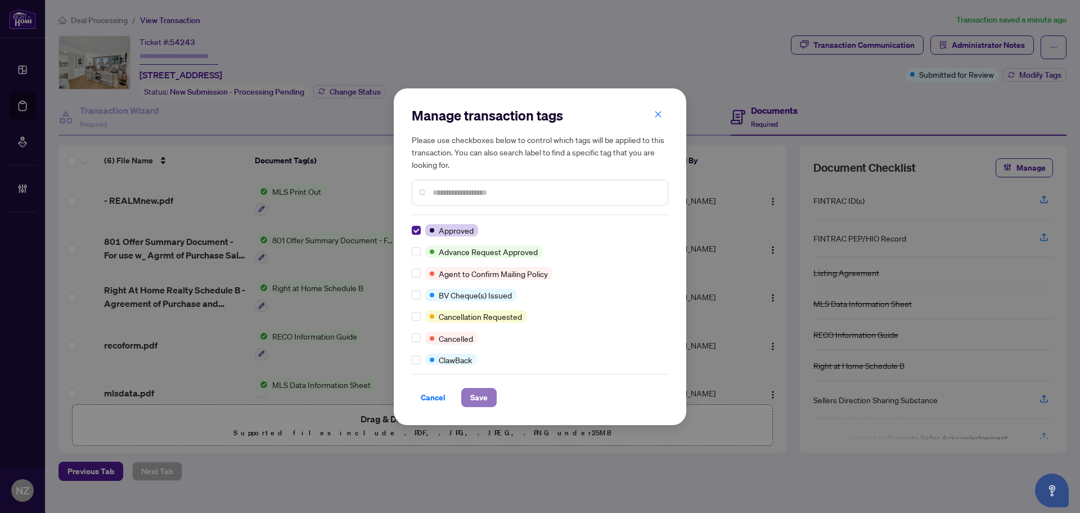
click at [466, 405] on button "Save" at bounding box center [478, 397] width 35 height 19
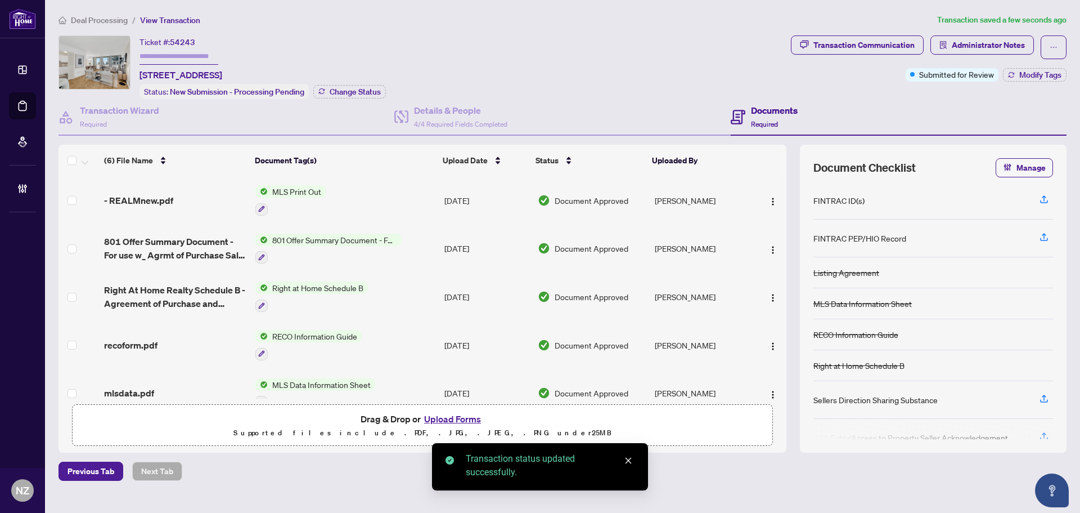
click at [98, 20] on span "Deal Processing" at bounding box center [99, 20] width 57 height 10
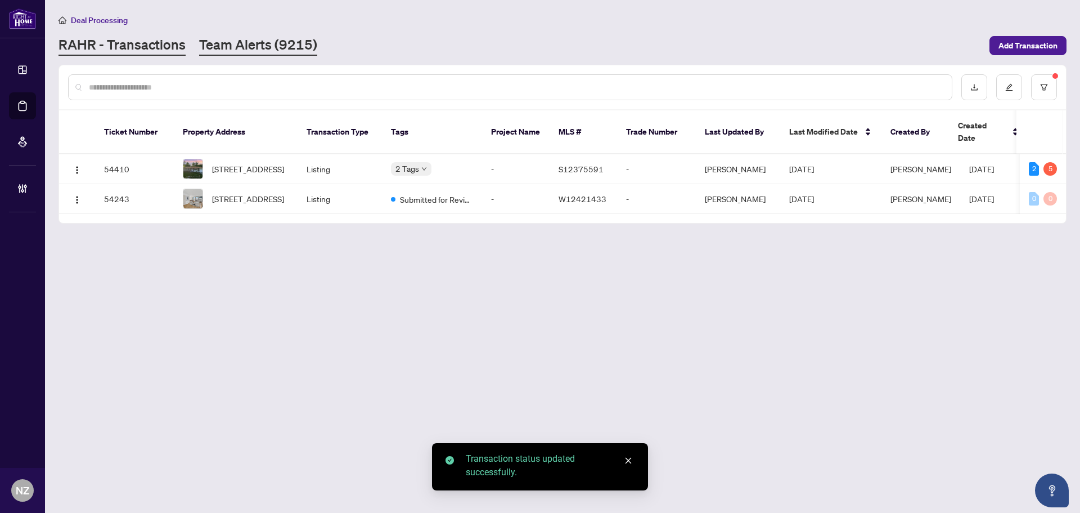
click at [225, 47] on link "Team Alerts (9215)" at bounding box center [258, 45] width 118 height 20
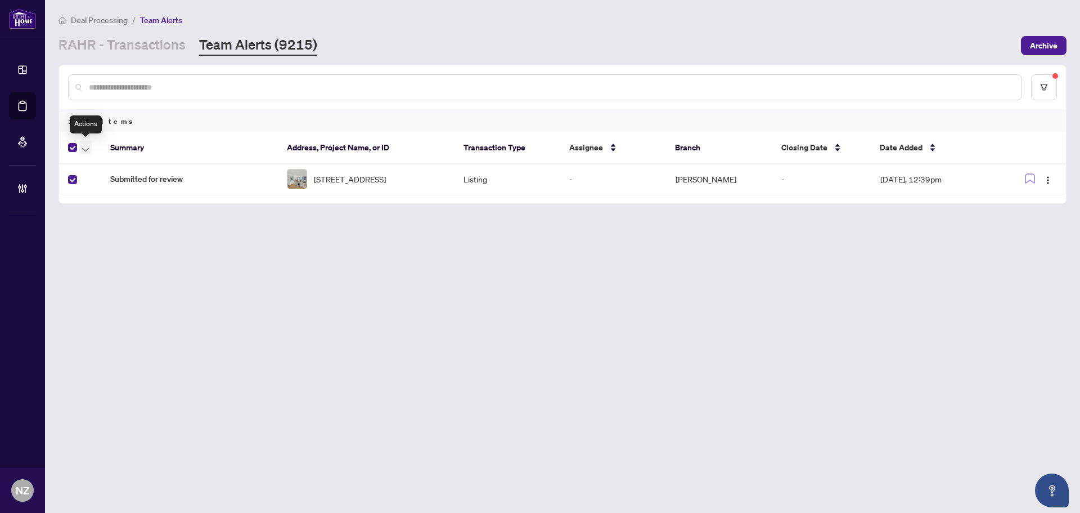
click at [83, 147] on icon "button" at bounding box center [85, 149] width 7 height 4
click at [118, 240] on span "Complete Item" at bounding box center [123, 239] width 70 height 12
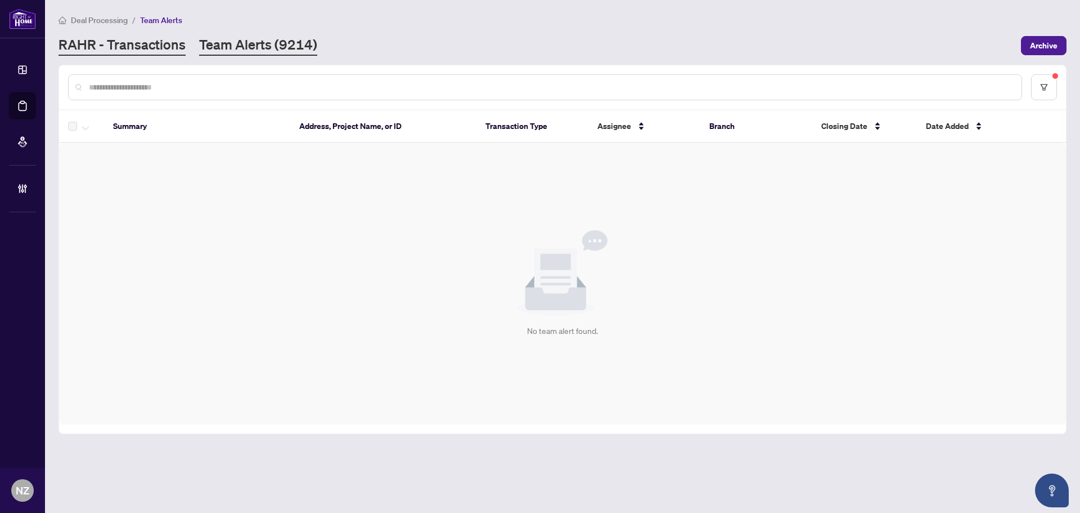
click at [133, 53] on link "RAHR - Transactions" at bounding box center [122, 45] width 127 height 20
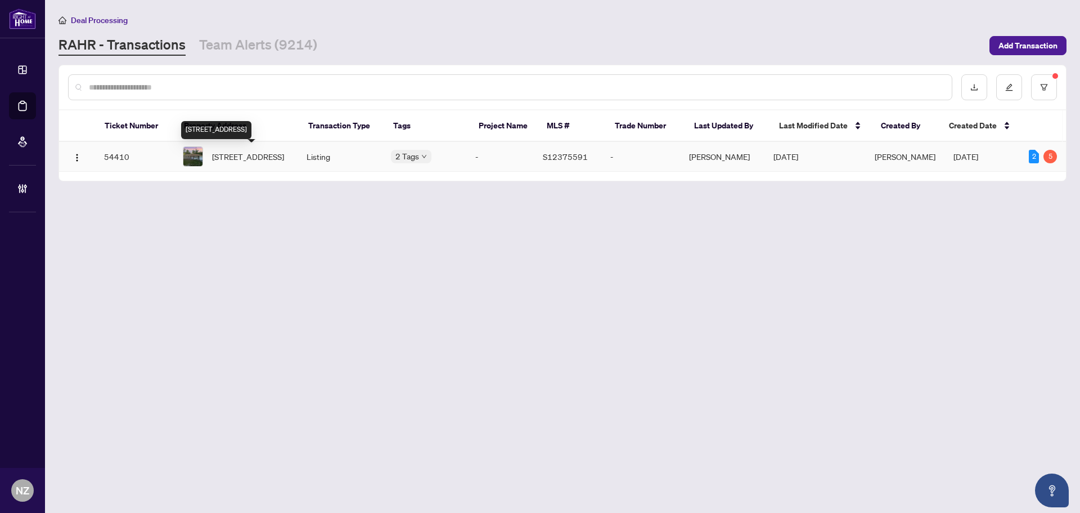
click at [256, 155] on span "[STREET_ADDRESS]" at bounding box center [248, 156] width 72 height 12
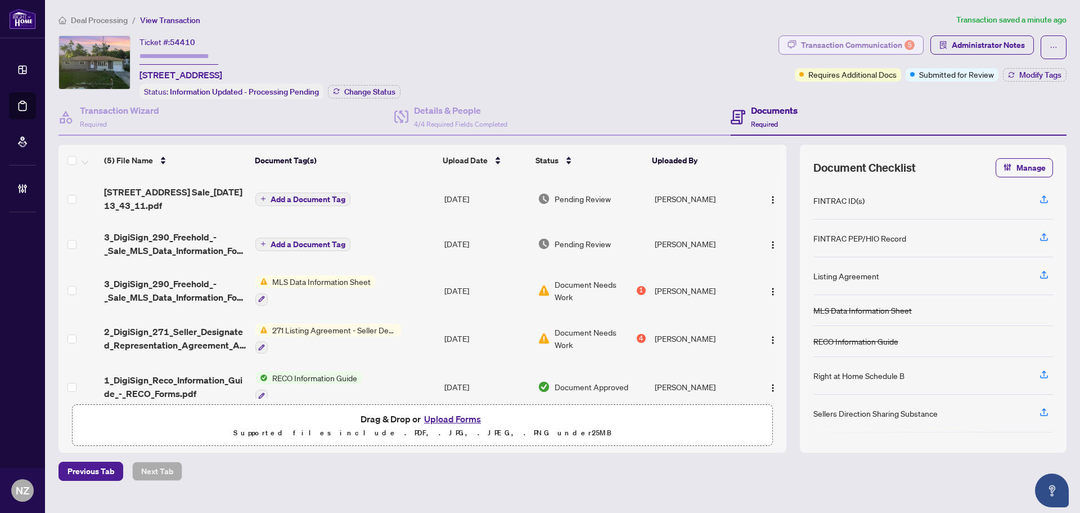
click at [864, 50] on div "Transaction Communication 5" at bounding box center [858, 45] width 114 height 18
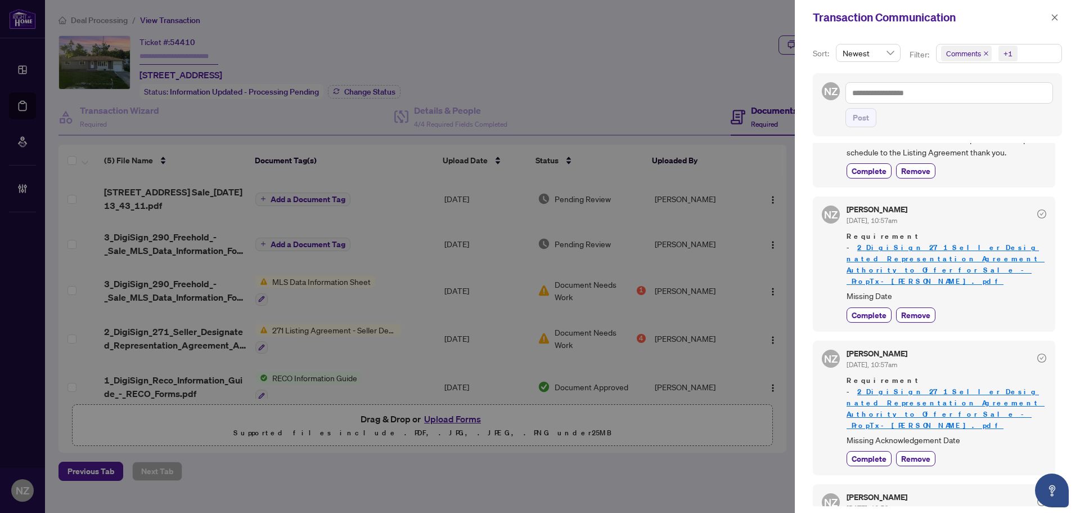
scroll to position [2, 0]
click at [1055, 16] on icon "close" at bounding box center [1055, 18] width 8 height 8
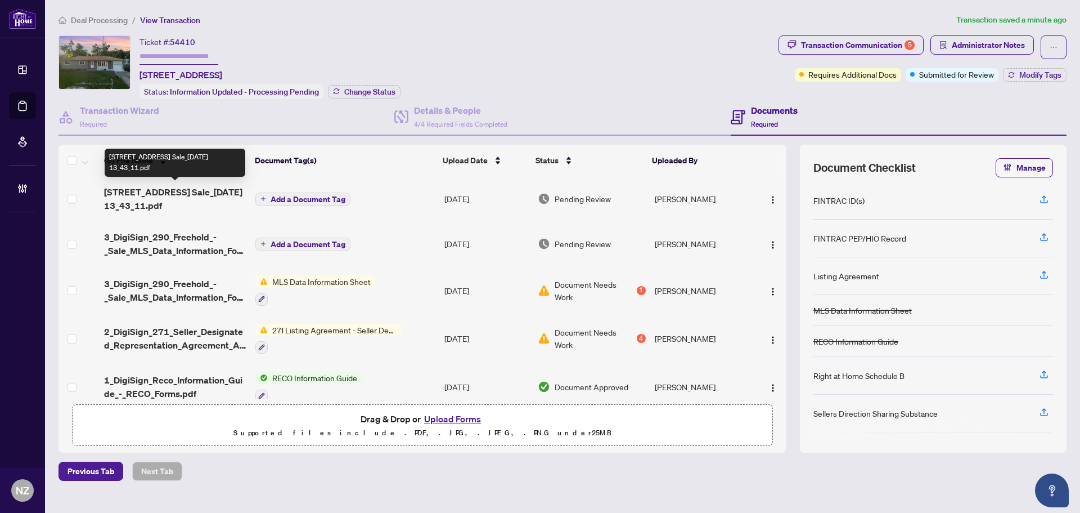
click at [185, 187] on span "[STREET_ADDRESS] Sale_[DATE] 13_43_11.pdf" at bounding box center [175, 198] width 142 height 27
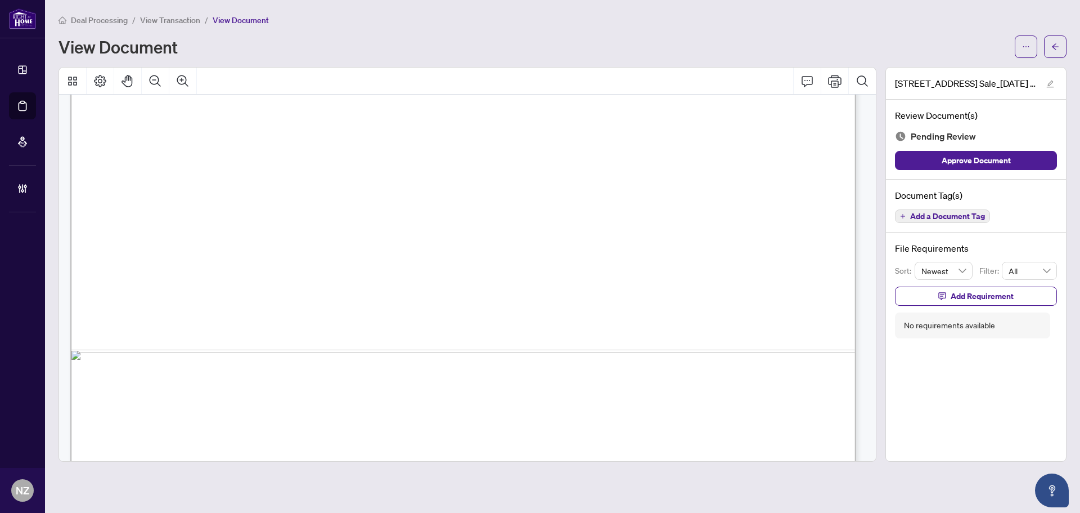
scroll to position [619, 0]
click at [1049, 46] on button "button" at bounding box center [1055, 46] width 23 height 23
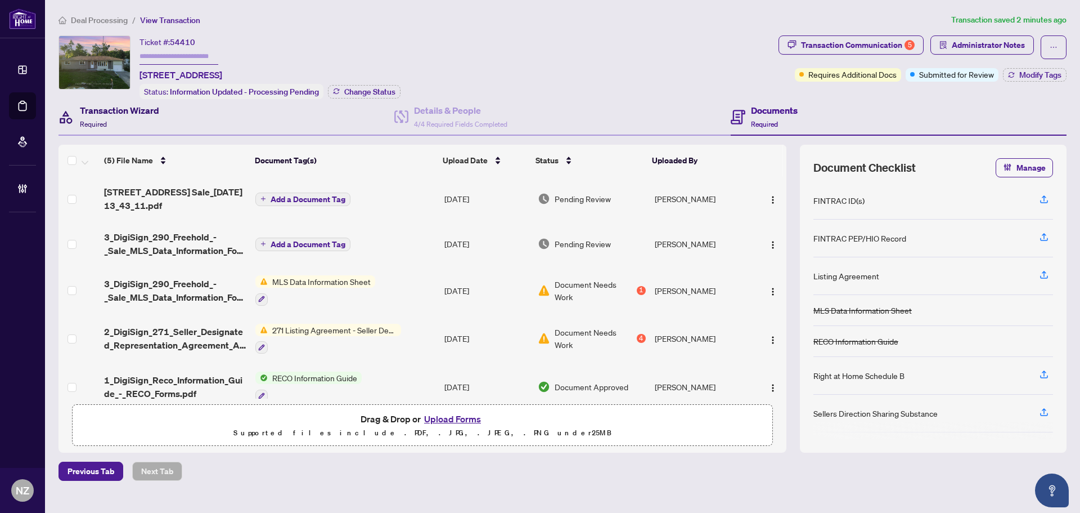
click at [110, 115] on h4 "Transaction Wizard" at bounding box center [119, 111] width 79 height 14
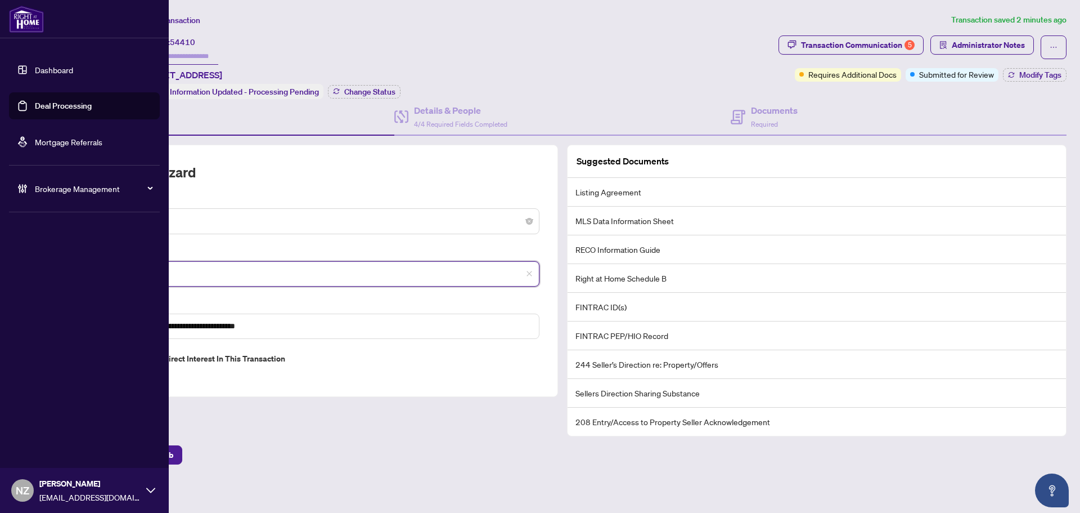
drag, startPoint x: 139, startPoint y: 273, endPoint x: 33, endPoint y: 259, distance: 107.3
click at [33, 259] on div "**********" at bounding box center [540, 256] width 1080 height 513
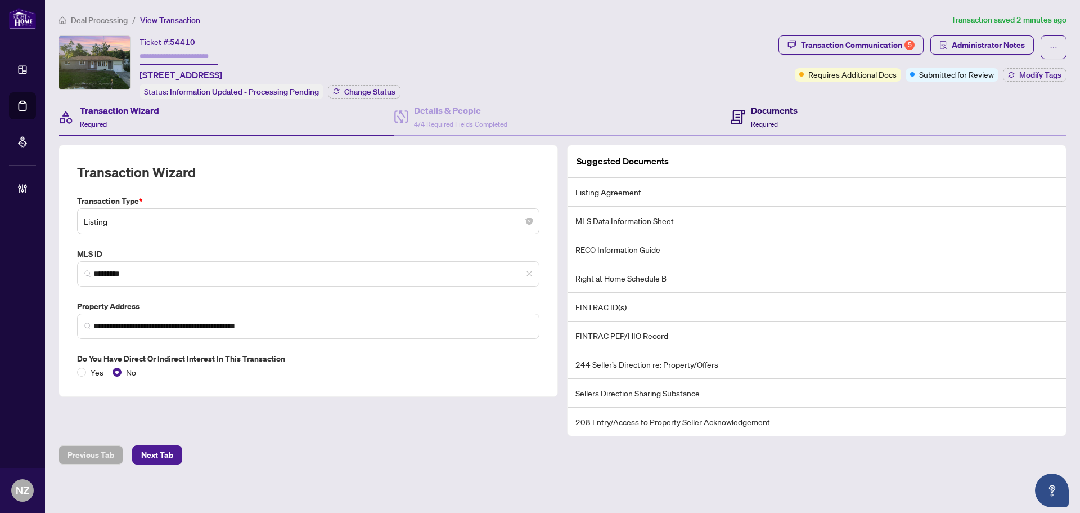
click at [761, 117] on div "Documents Required" at bounding box center [774, 117] width 47 height 26
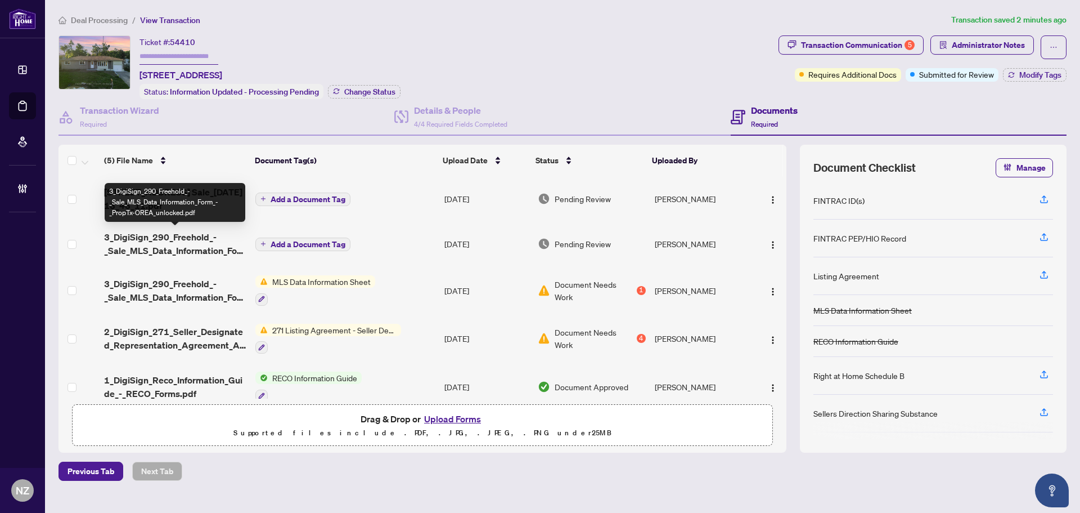
click at [149, 248] on span "3_DigiSign_290_Freehold_-_Sale_MLS_Data_Information_Form_-_PropTx-OREA_unlocked…" at bounding box center [175, 243] width 142 height 27
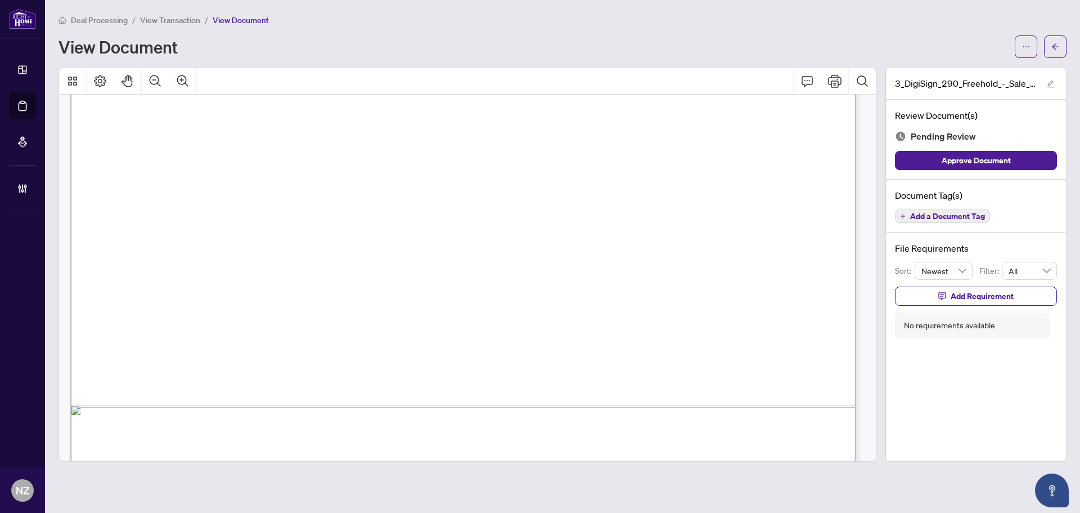
scroll to position [619, 0]
click at [1050, 52] on button "button" at bounding box center [1055, 46] width 23 height 23
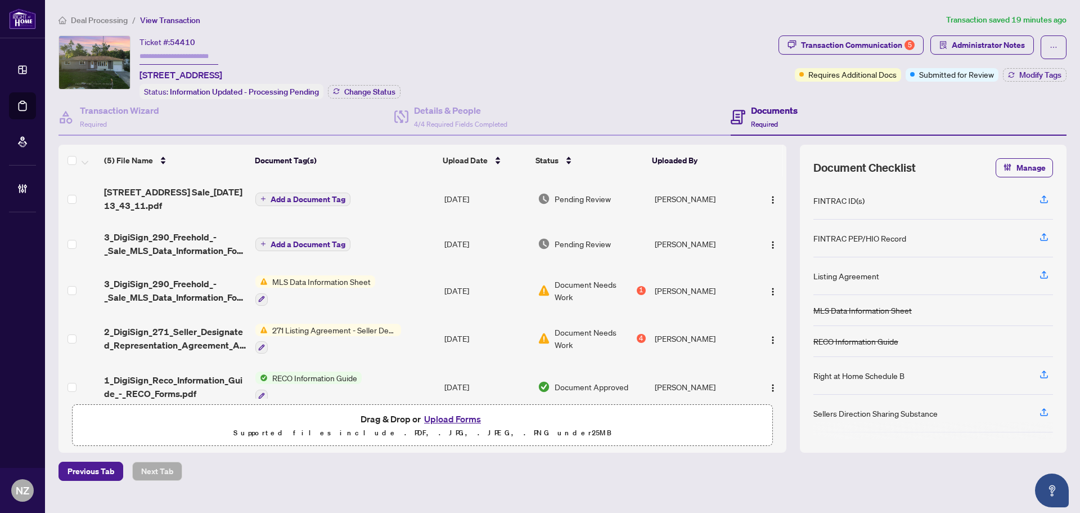
click at [109, 17] on span "Deal Processing" at bounding box center [99, 20] width 57 height 10
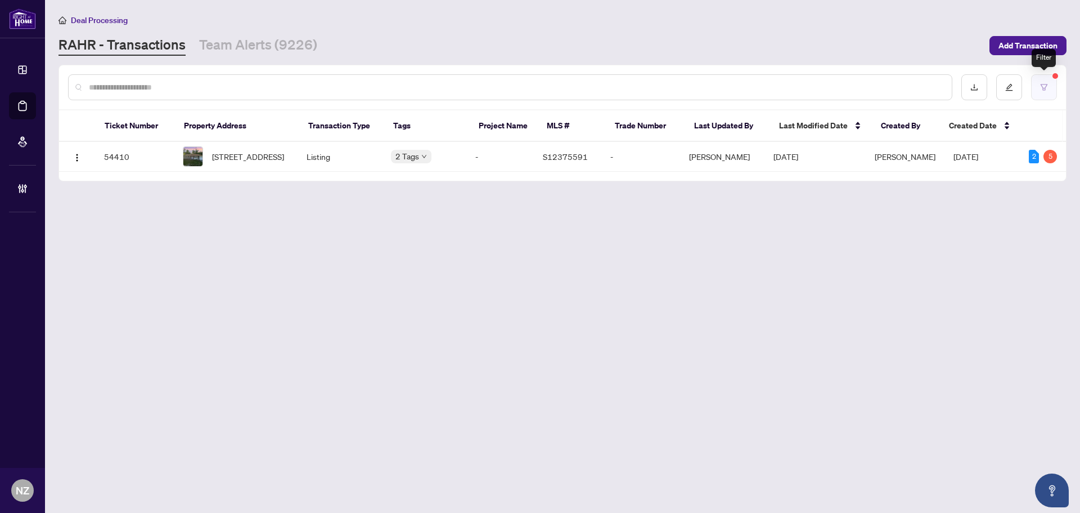
click at [1050, 93] on button "button" at bounding box center [1044, 87] width 26 height 26
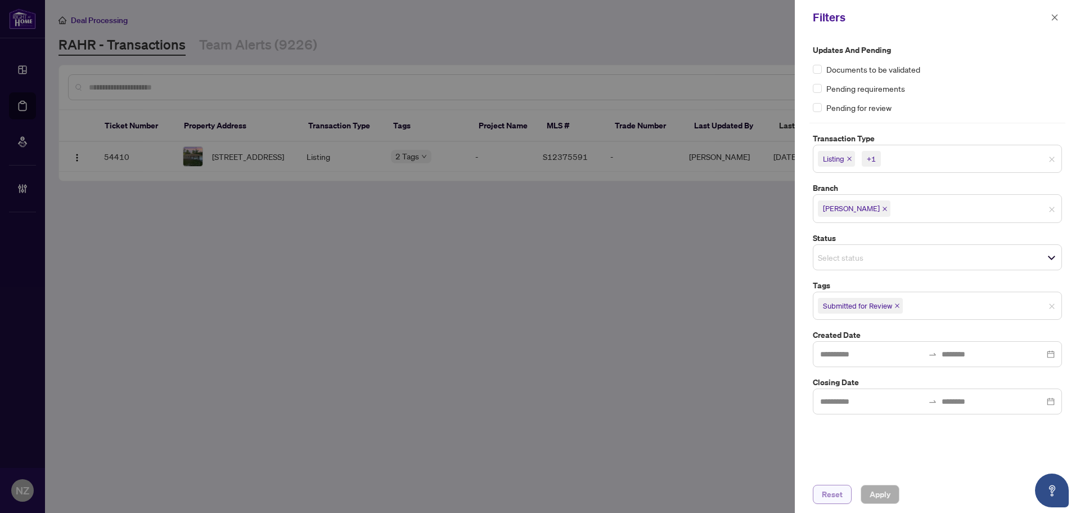
click at [836, 497] on span "Reset" at bounding box center [832, 494] width 21 height 18
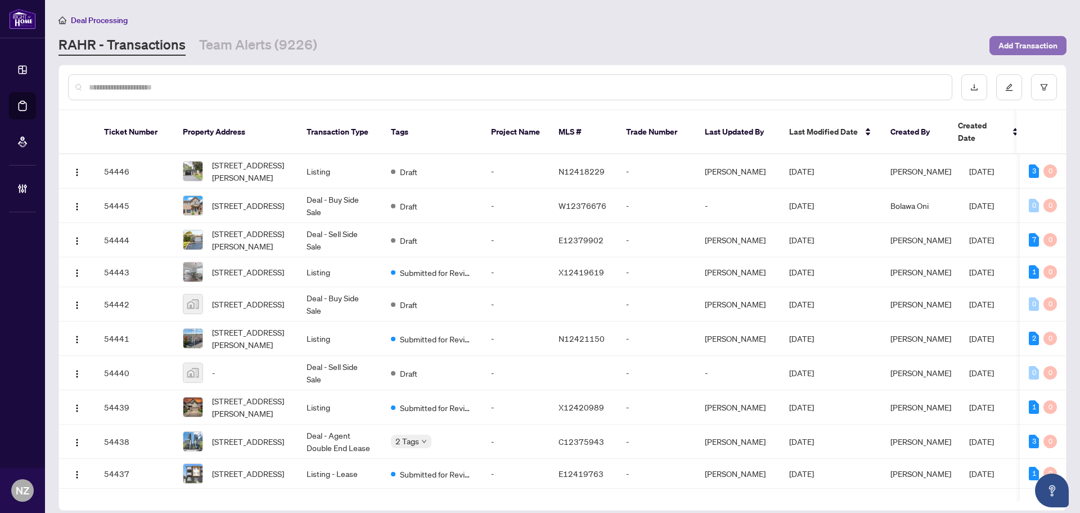
click at [1019, 49] on span "Add Transaction" at bounding box center [1028, 46] width 59 height 18
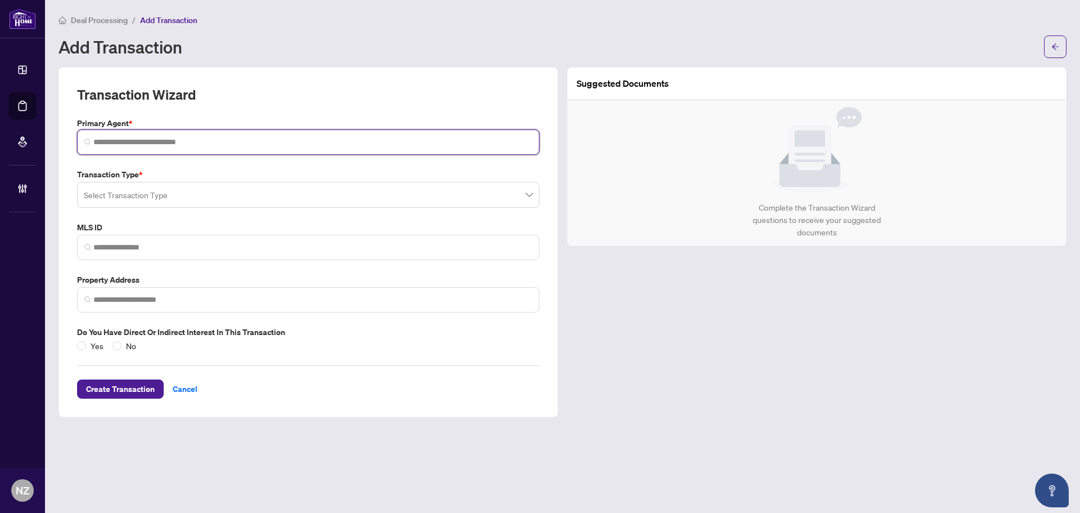
click at [143, 145] on input "search" at bounding box center [312, 142] width 439 height 12
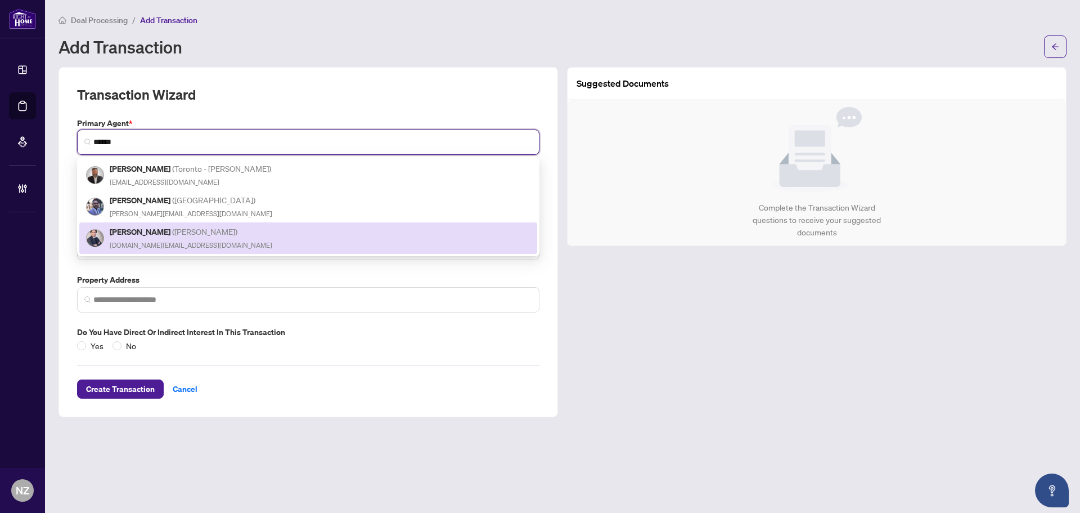
click at [161, 230] on h5 "[PERSON_NAME] ( [PERSON_NAME] )" at bounding box center [191, 231] width 163 height 13
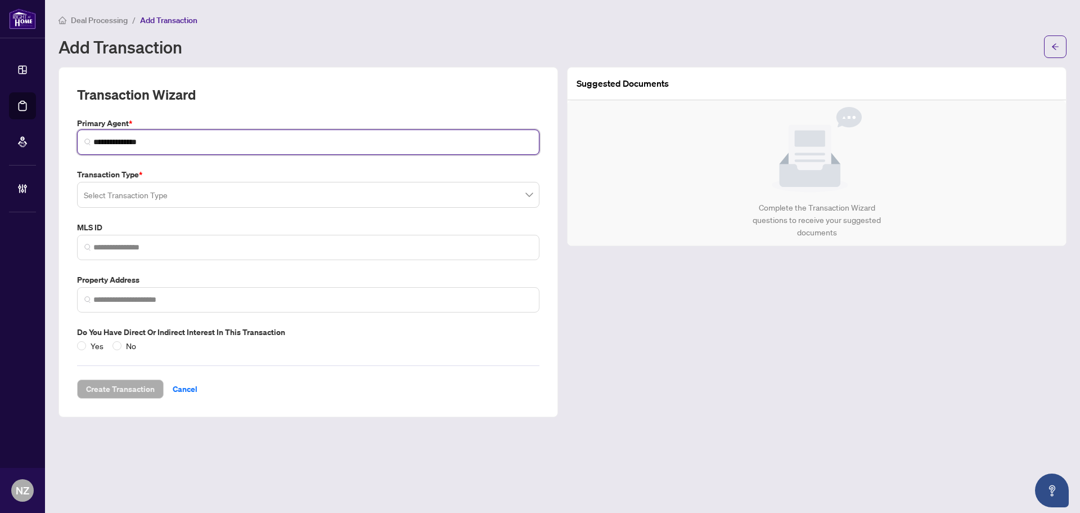
type input "**********"
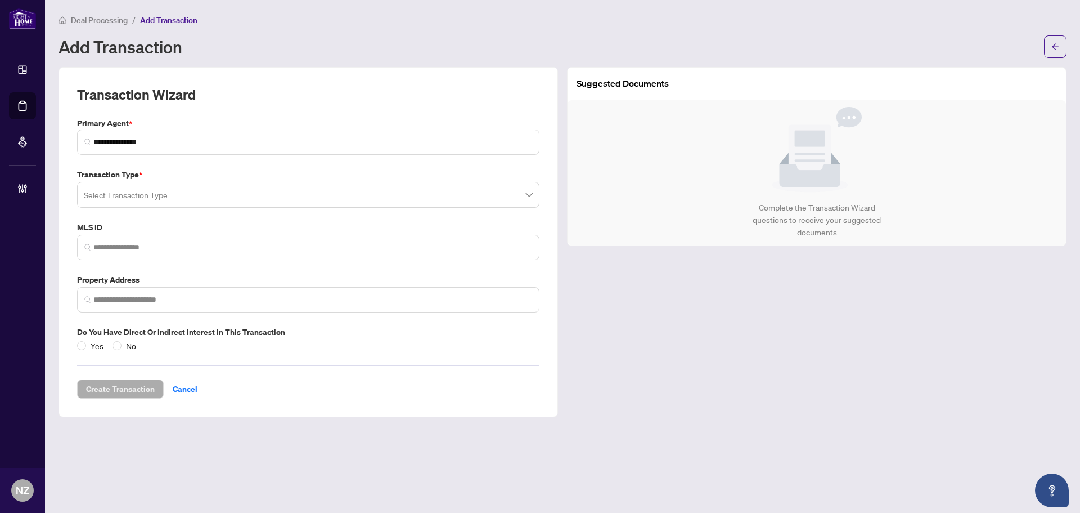
click at [137, 193] on input "search" at bounding box center [303, 196] width 439 height 25
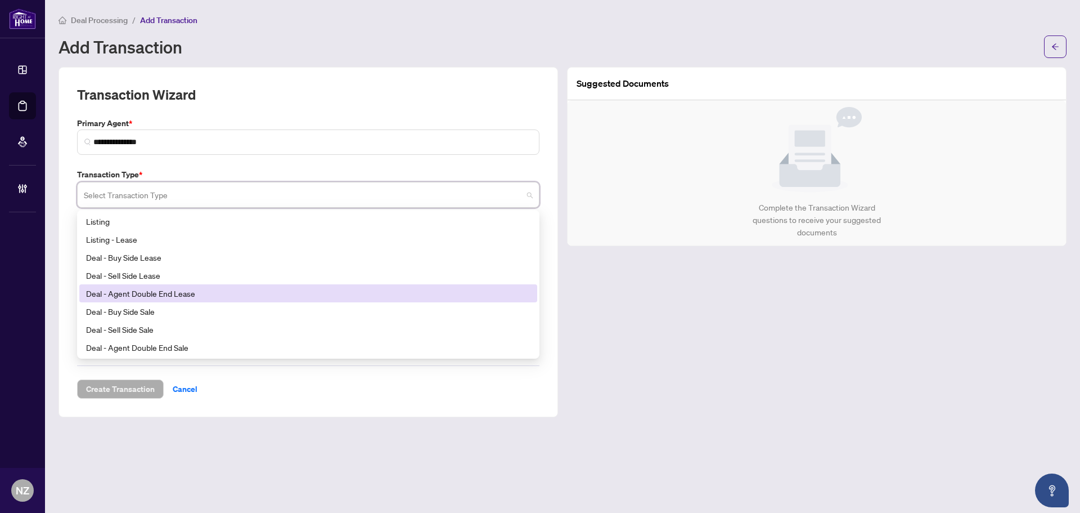
click at [173, 295] on div "Deal - Agent Double End Lease" at bounding box center [308, 293] width 444 height 12
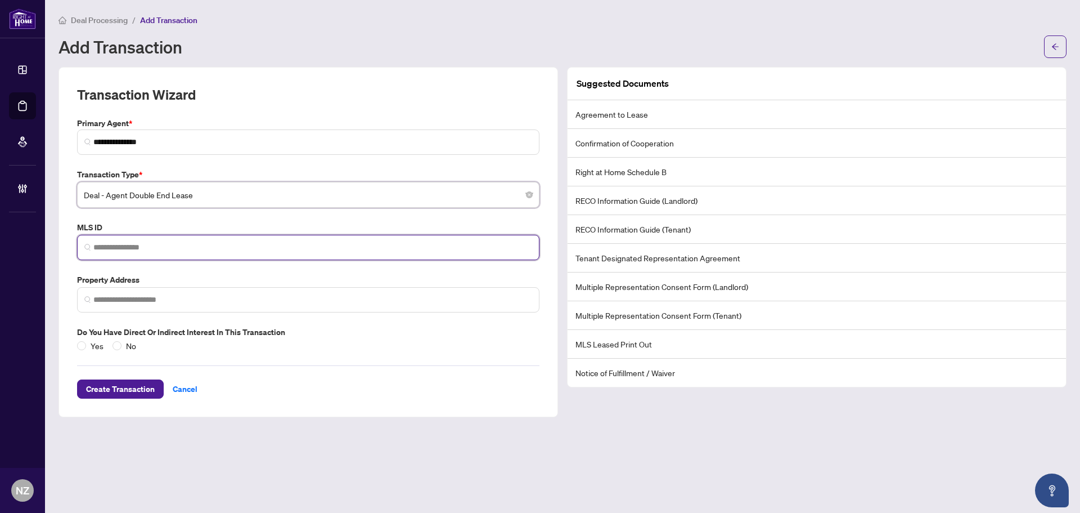
click at [120, 245] on input "search" at bounding box center [312, 247] width 439 height 12
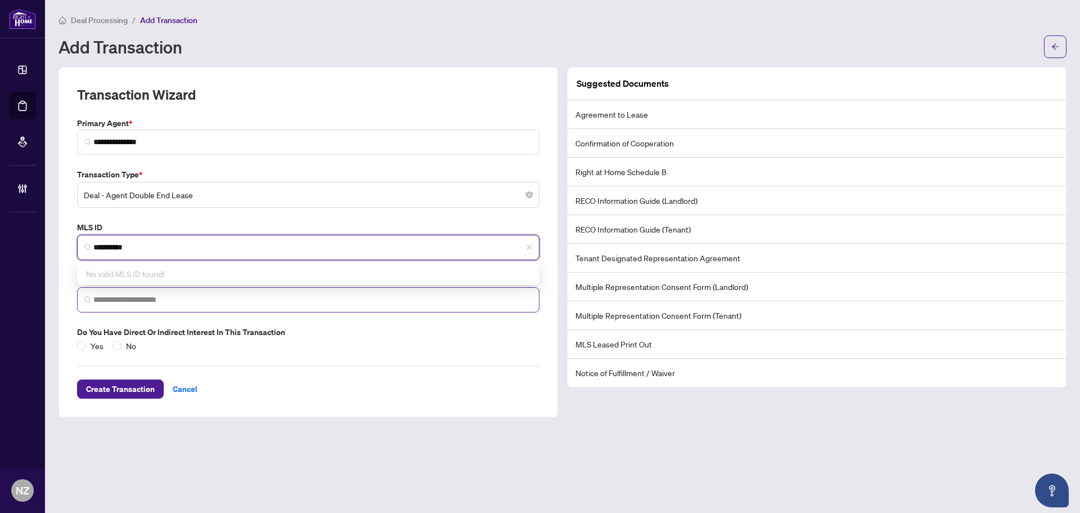
type input "*********"
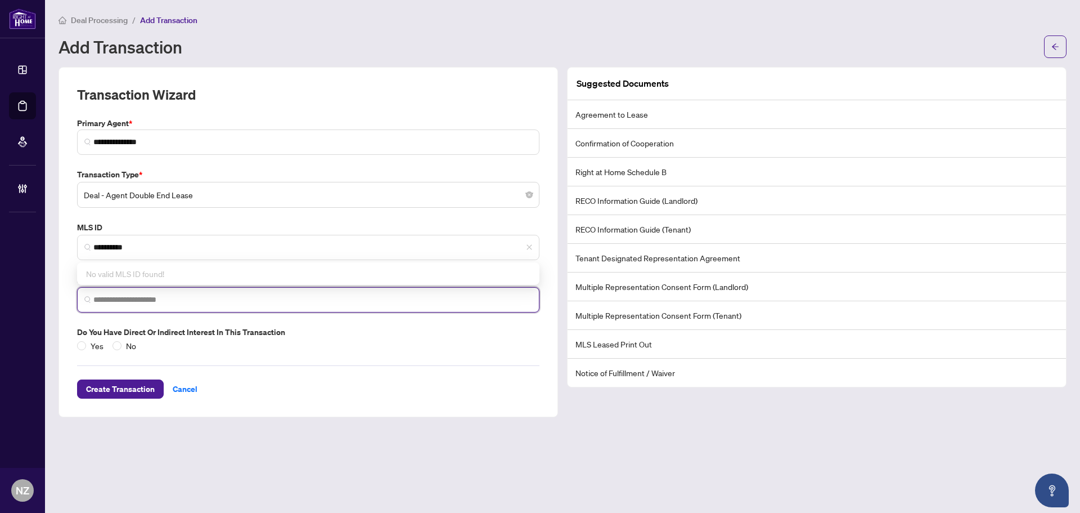
click at [122, 300] on input "search" at bounding box center [312, 300] width 439 height 12
click at [131, 301] on input "*******" at bounding box center [312, 300] width 439 height 12
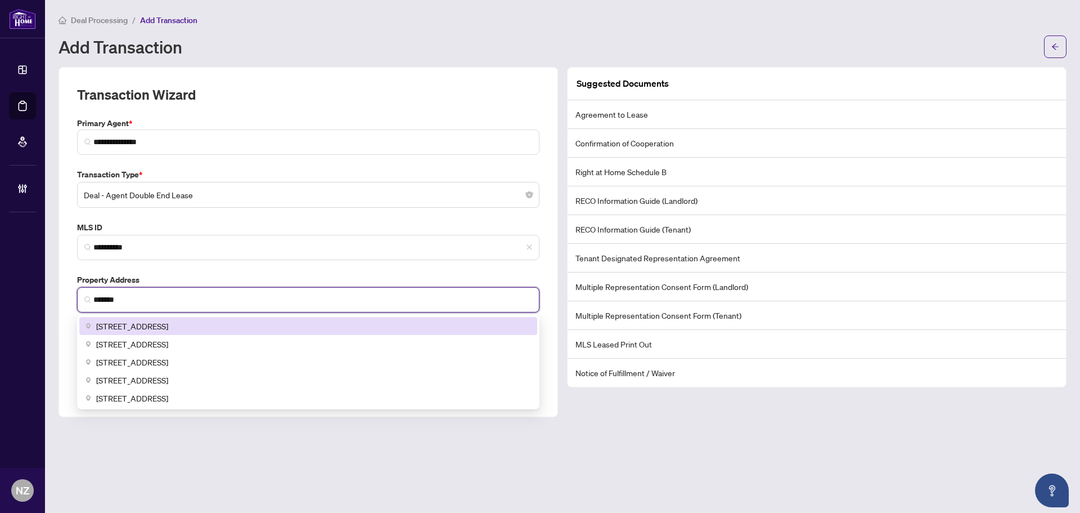
click at [168, 324] on span "[STREET_ADDRESS]" at bounding box center [132, 326] width 72 height 12
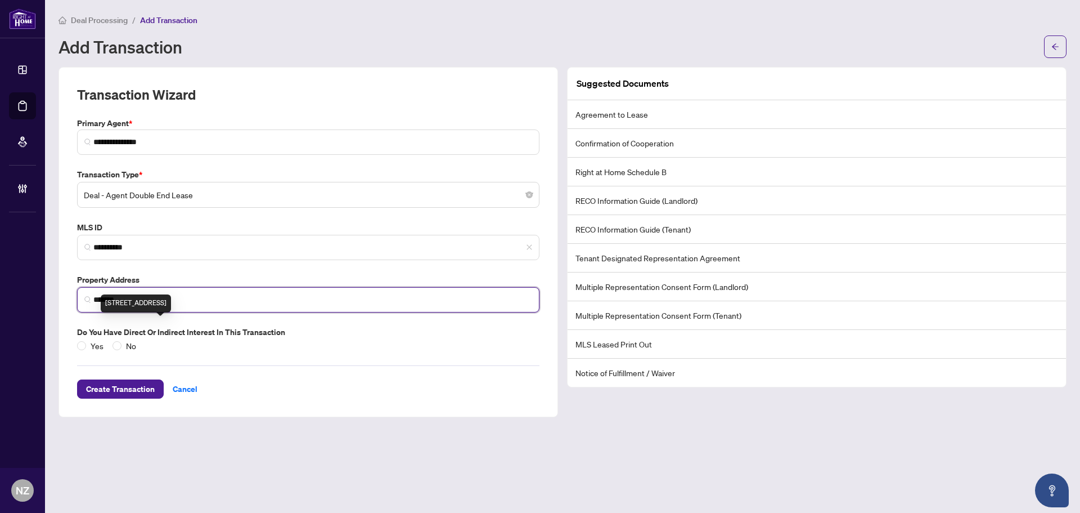
type input "**********"
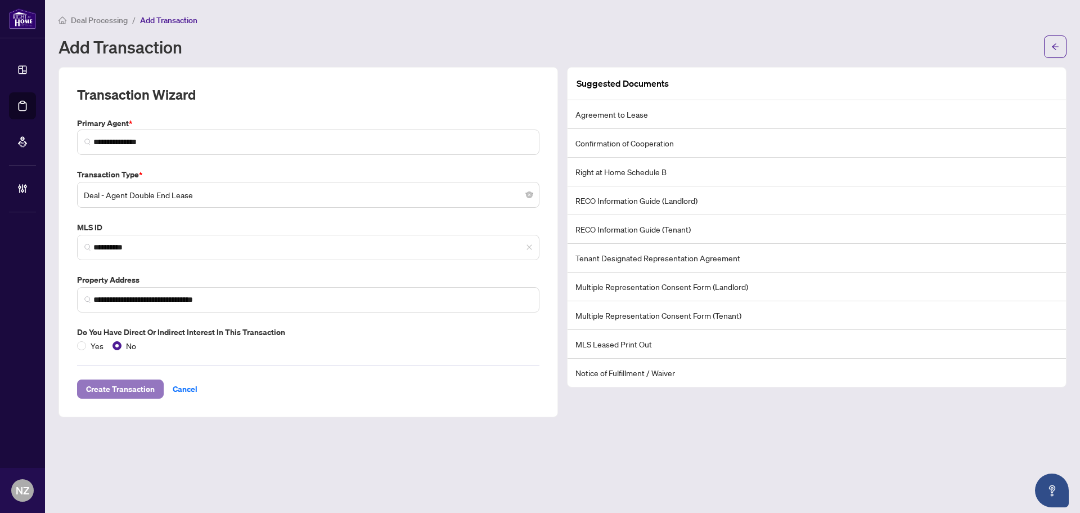
click at [140, 391] on span "Create Transaction" at bounding box center [120, 389] width 69 height 18
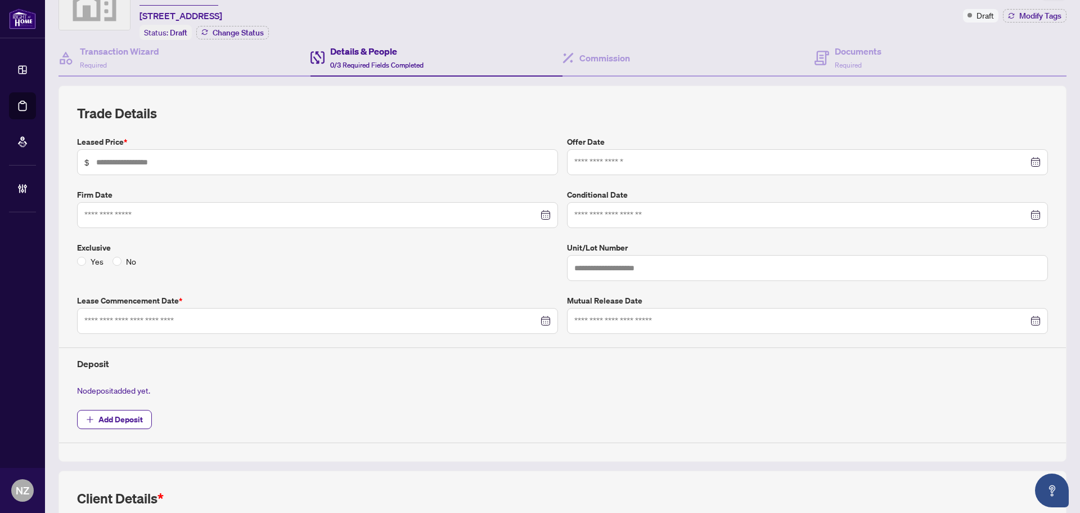
scroll to position [113, 0]
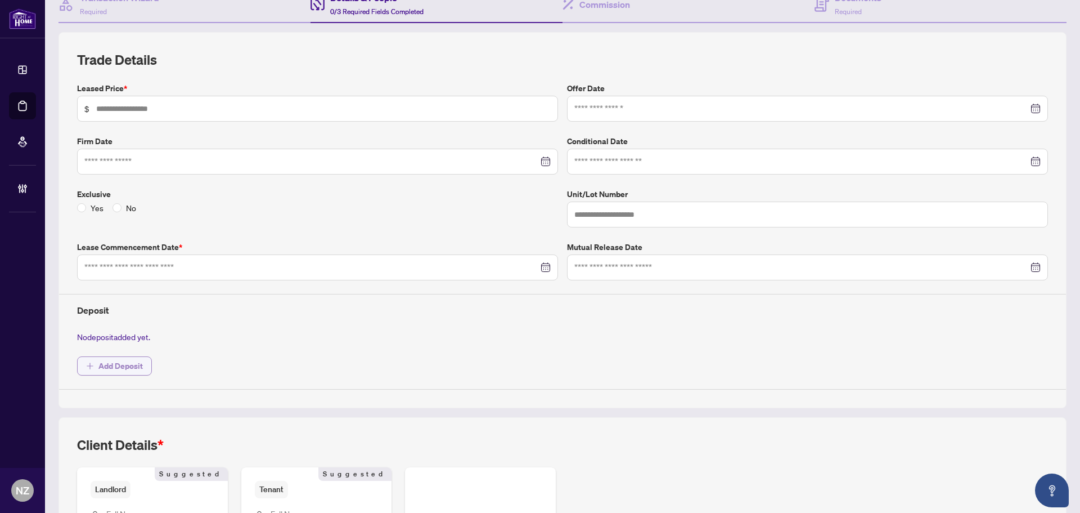
click at [119, 366] on span "Add Deposit" at bounding box center [120, 366] width 44 height 18
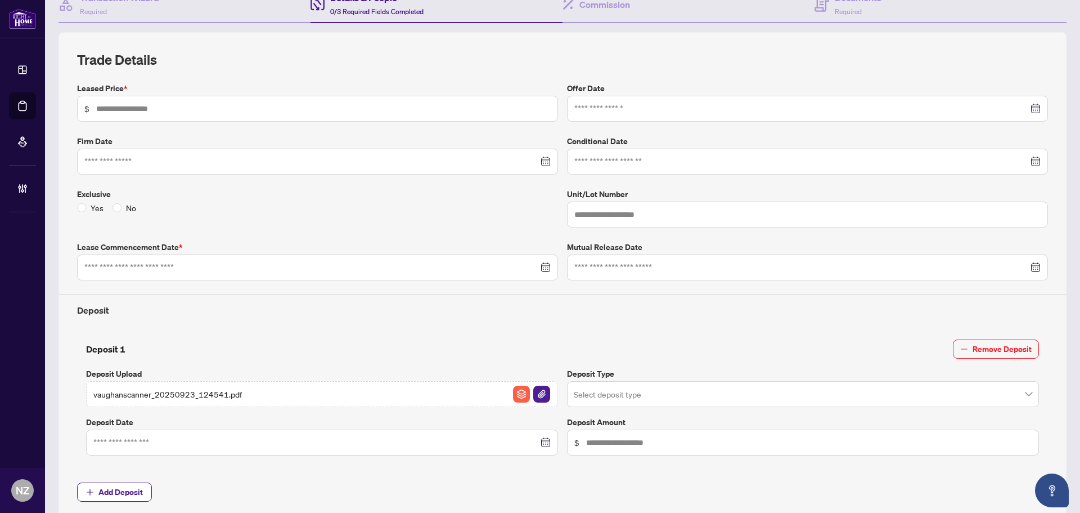
click at [667, 387] on input "search" at bounding box center [798, 395] width 448 height 25
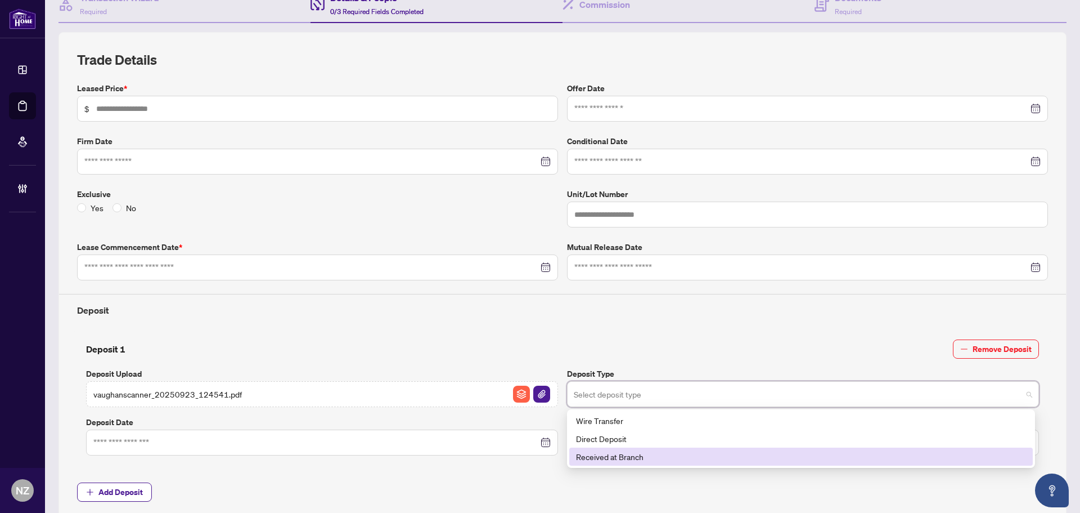
click at [616, 459] on div "Received at Branch" at bounding box center [801, 456] width 450 height 12
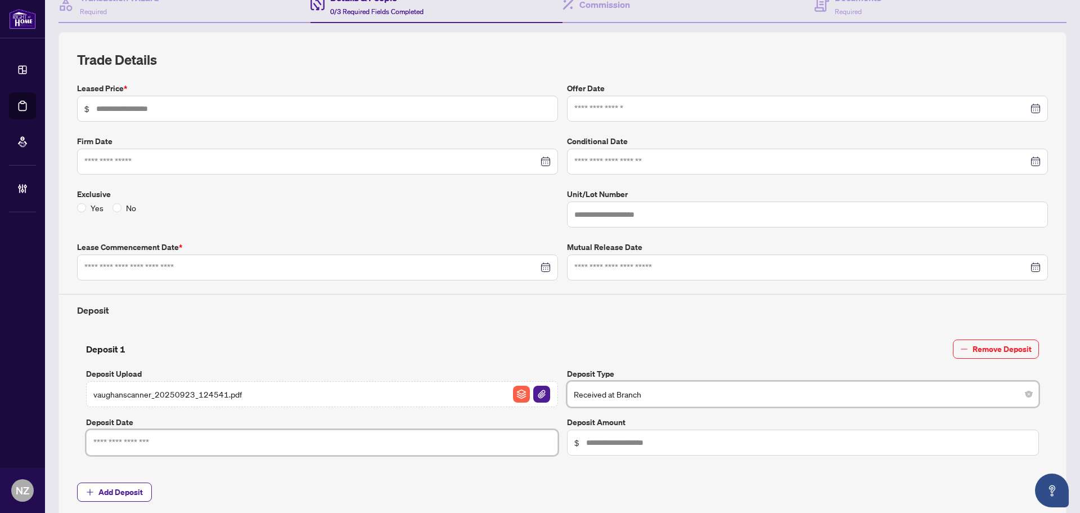
drag, startPoint x: 162, startPoint y: 442, endPoint x: 177, endPoint y: 430, distance: 19.2
click at [162, 442] on input at bounding box center [315, 442] width 445 height 12
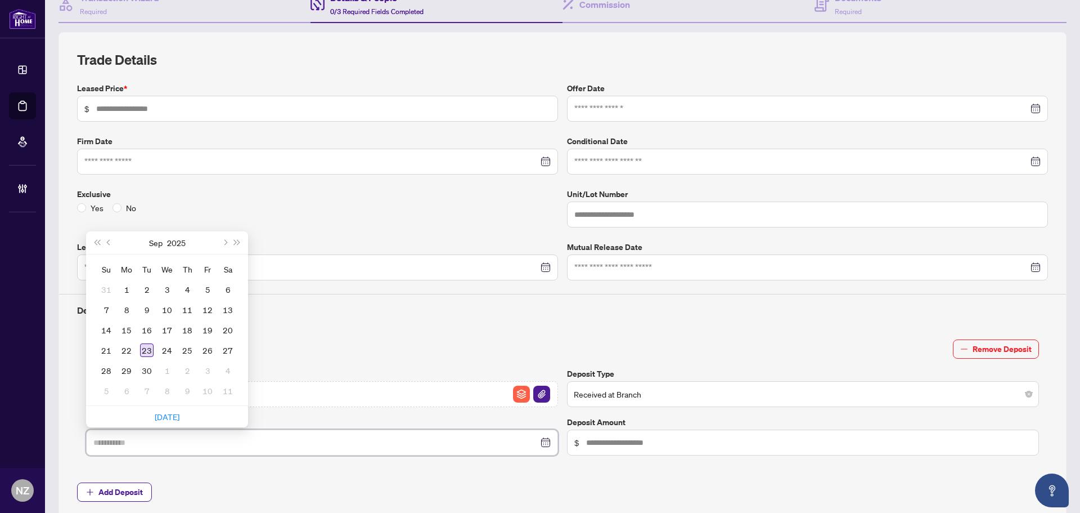
type input "**********"
click at [147, 344] on div "23" at bounding box center [147, 350] width 14 height 14
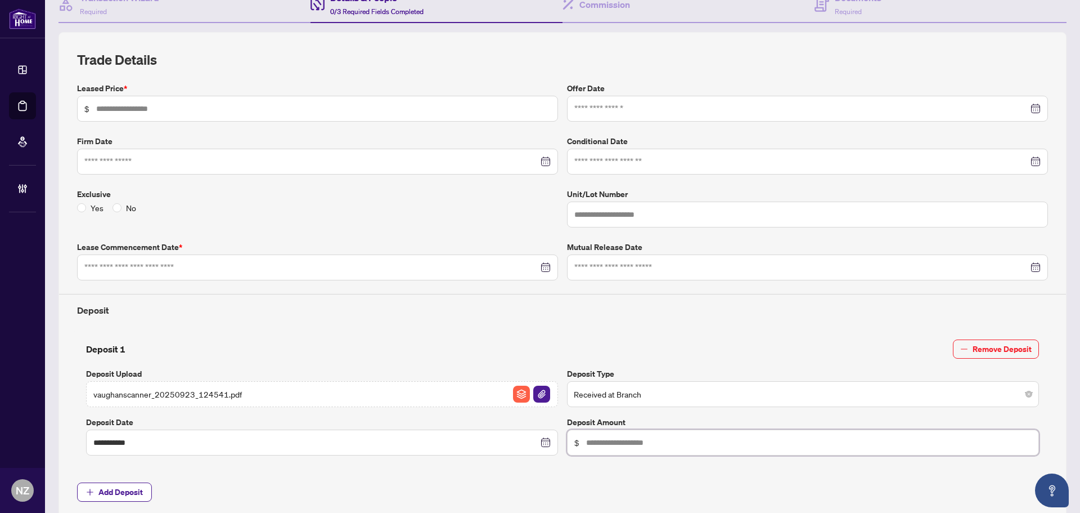
click at [591, 444] on input "text" at bounding box center [809, 442] width 446 height 12
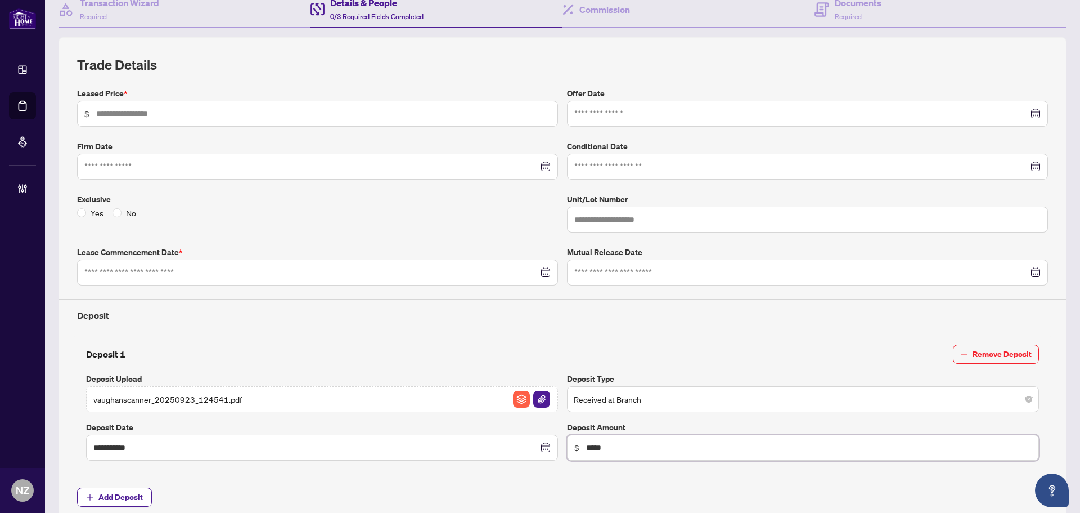
scroll to position [0, 0]
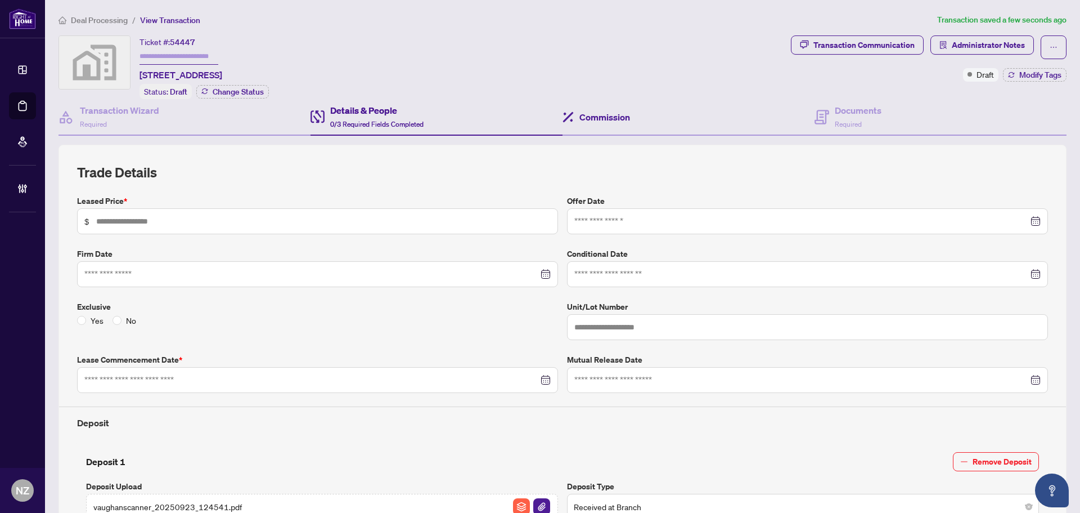
type input "*****"
click at [596, 110] on h4 "Commission" at bounding box center [605, 117] width 51 height 14
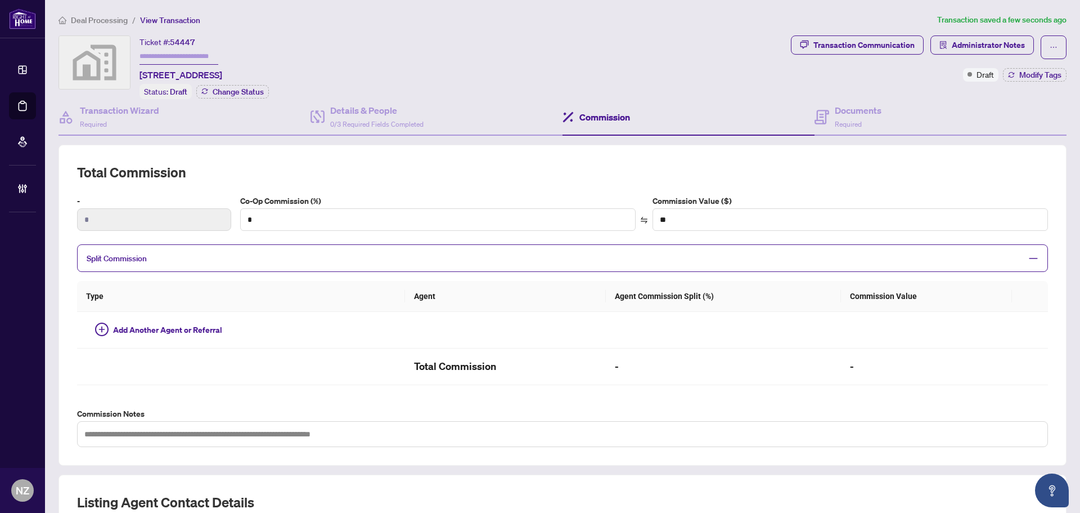
type textarea "**********"
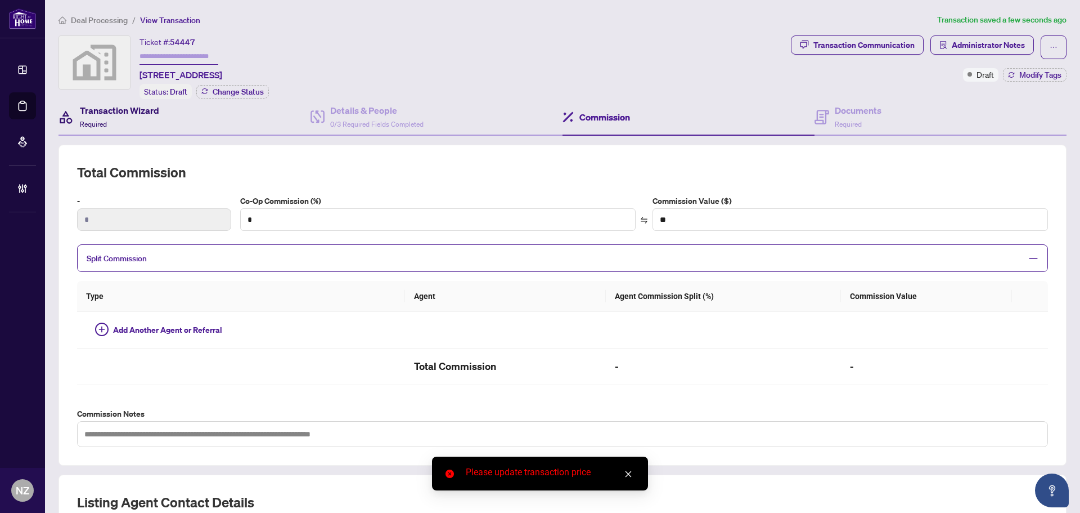
click at [113, 109] on h4 "Transaction Wizard" at bounding box center [119, 111] width 79 height 14
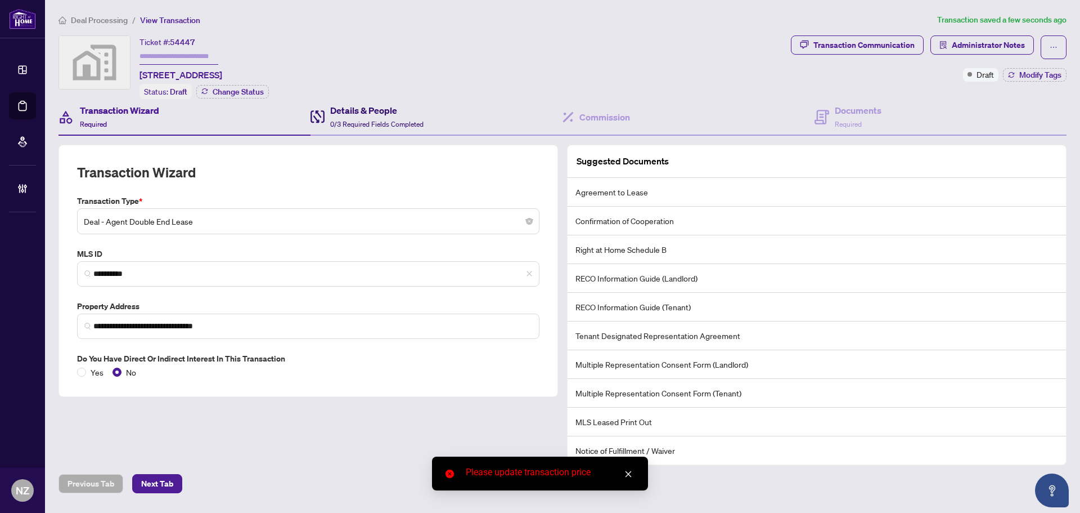
click at [352, 107] on h4 "Details & People" at bounding box center [376, 111] width 93 height 14
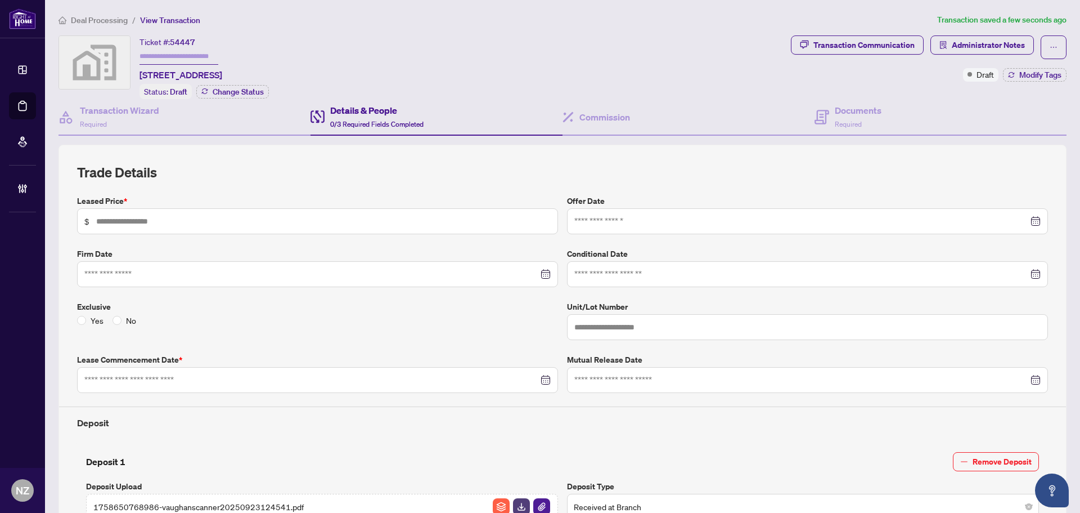
click at [97, 16] on span "Deal Processing" at bounding box center [99, 20] width 57 height 10
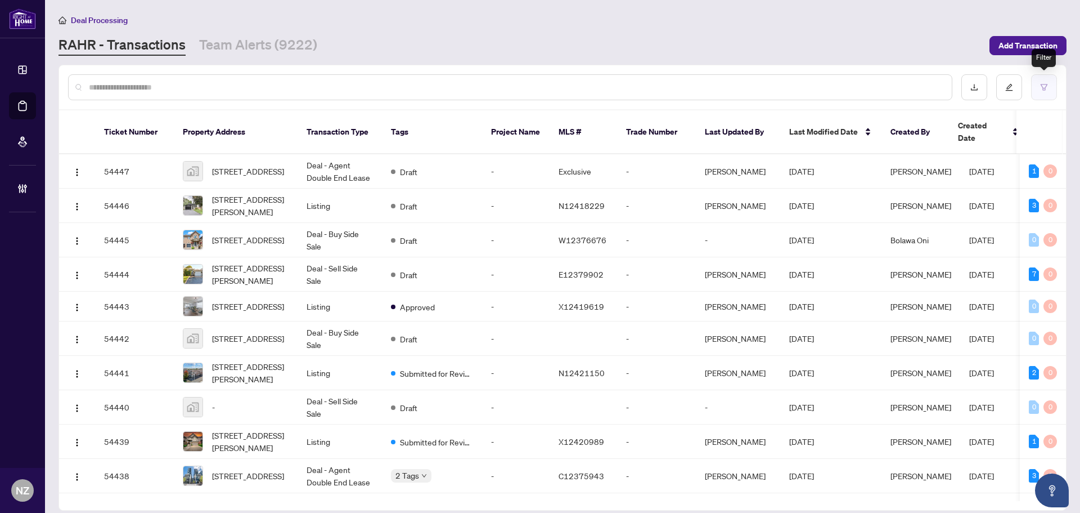
click at [1039, 89] on button "button" at bounding box center [1044, 87] width 26 height 26
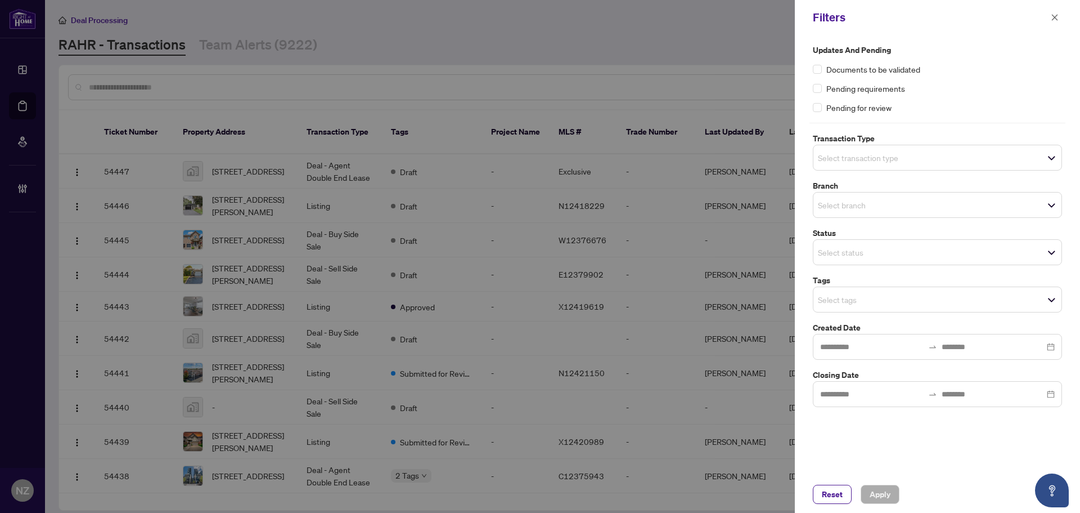
click at [882, 155] on input "search" at bounding box center [857, 158] width 79 height 14
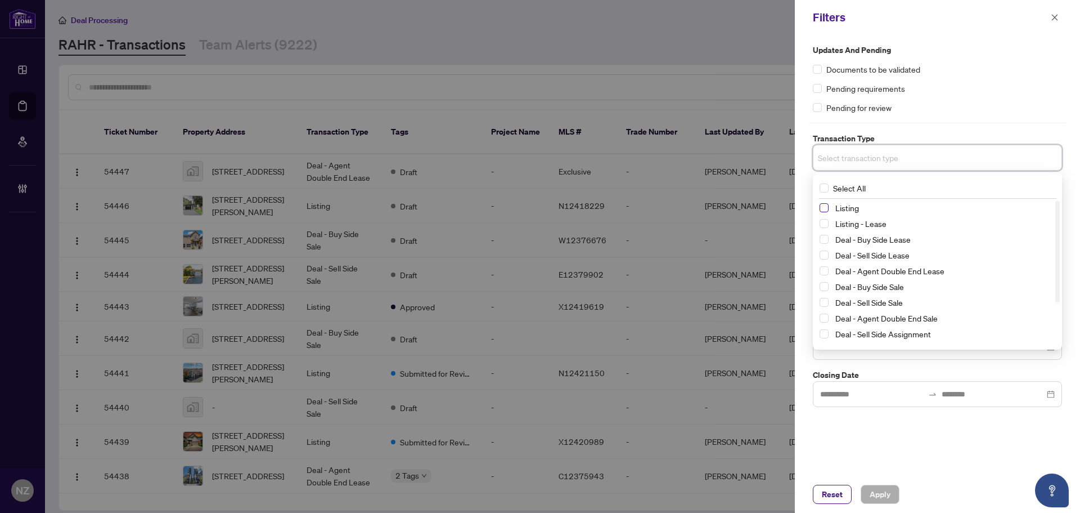
click at [824, 208] on span "Select Listing" at bounding box center [824, 207] width 9 height 9
click at [824, 222] on span "Select Listing - Lease" at bounding box center [824, 225] width 9 height 9
click at [991, 76] on div "Updates and Pending Documents to be validated Pending requirements Pending for …" at bounding box center [937, 79] width 249 height 70
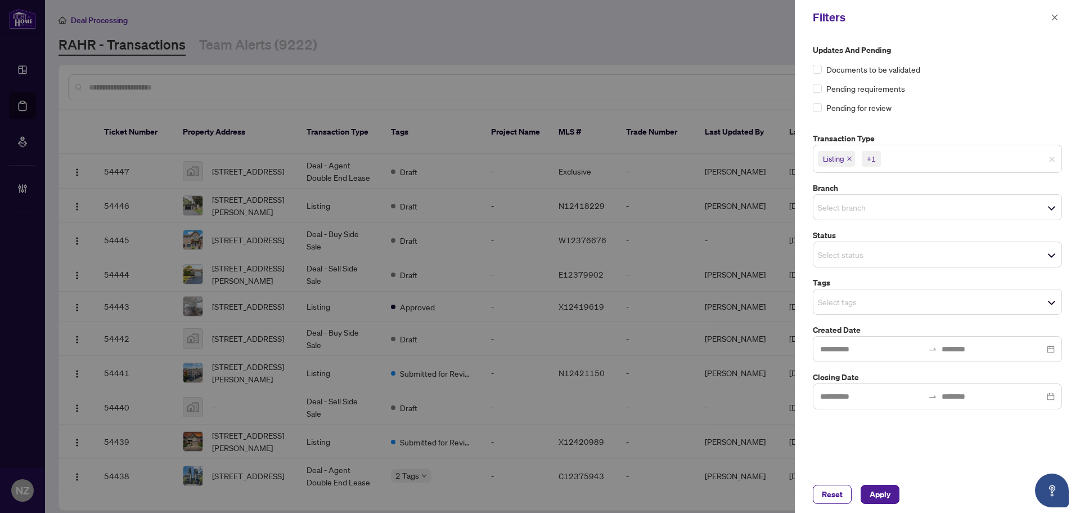
click at [836, 204] on input "search" at bounding box center [857, 207] width 79 height 14
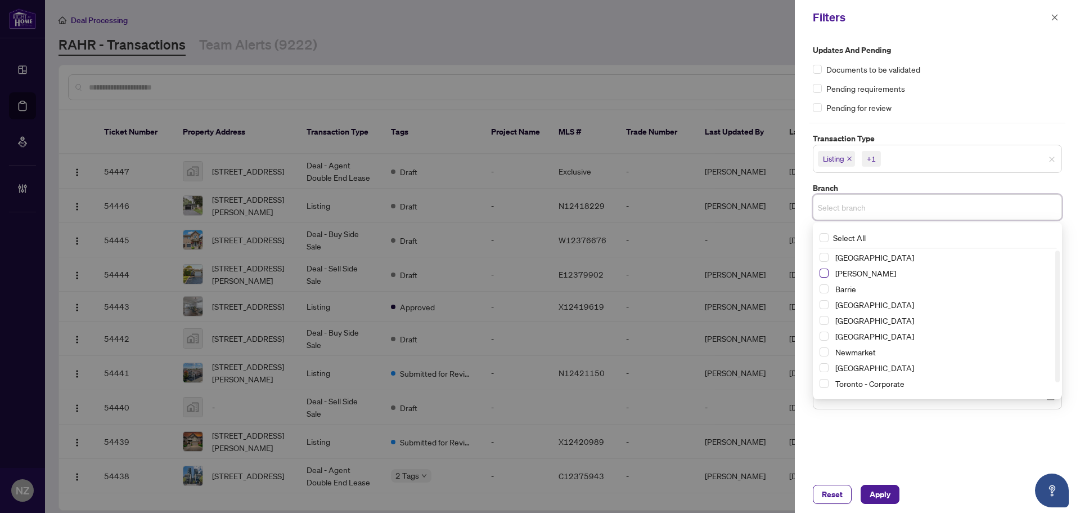
click at [827, 273] on span "Select Vaughan" at bounding box center [824, 272] width 9 height 9
click at [976, 93] on div "Pending requirements" at bounding box center [937, 88] width 249 height 12
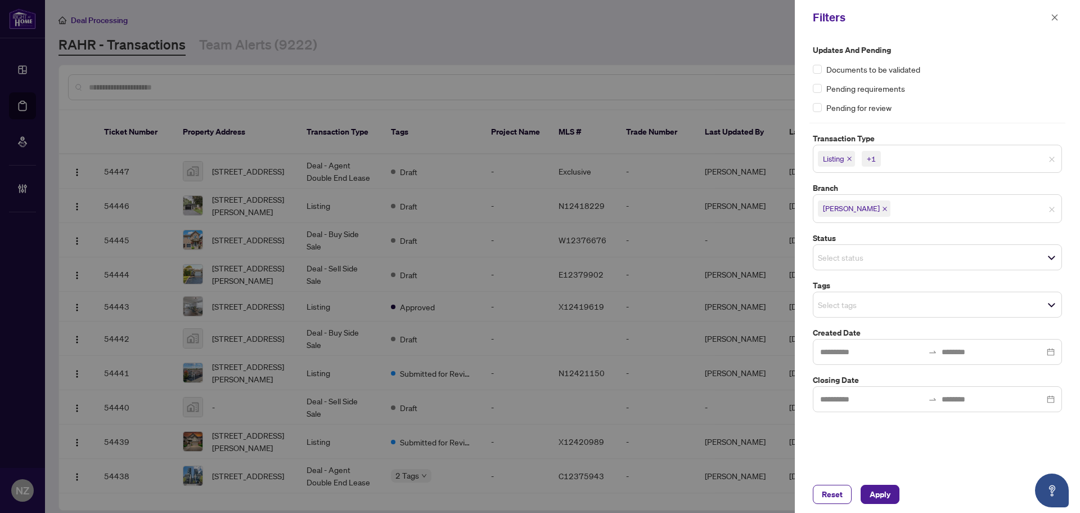
click at [857, 309] on input "search" at bounding box center [857, 305] width 79 height 14
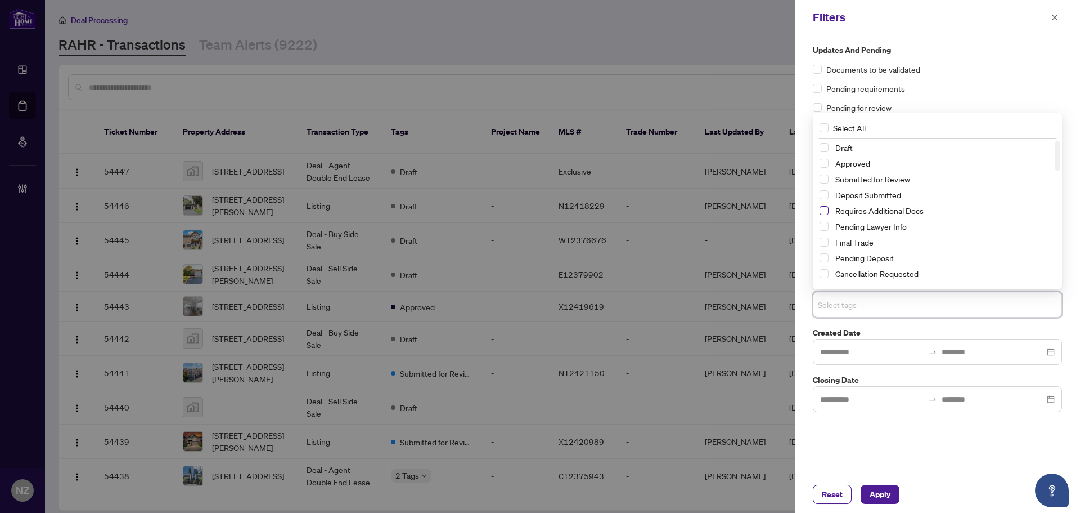
click at [827, 210] on span "Select Requires Additional Docs" at bounding box center [824, 210] width 9 height 9
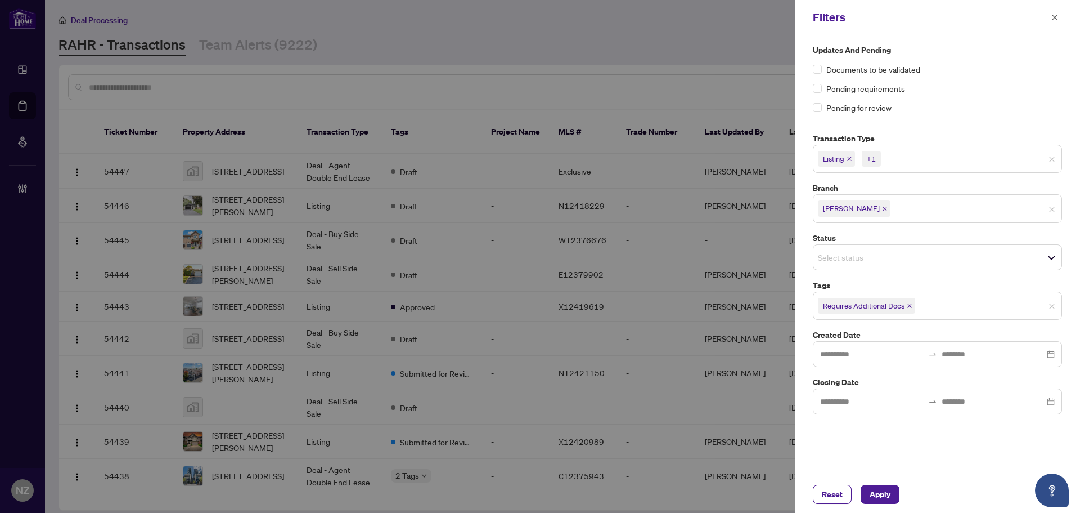
drag, startPoint x: 875, startPoint y: 496, endPoint x: 971, endPoint y: 457, distance: 103.2
click at [875, 496] on span "Apply" at bounding box center [880, 494] width 21 height 18
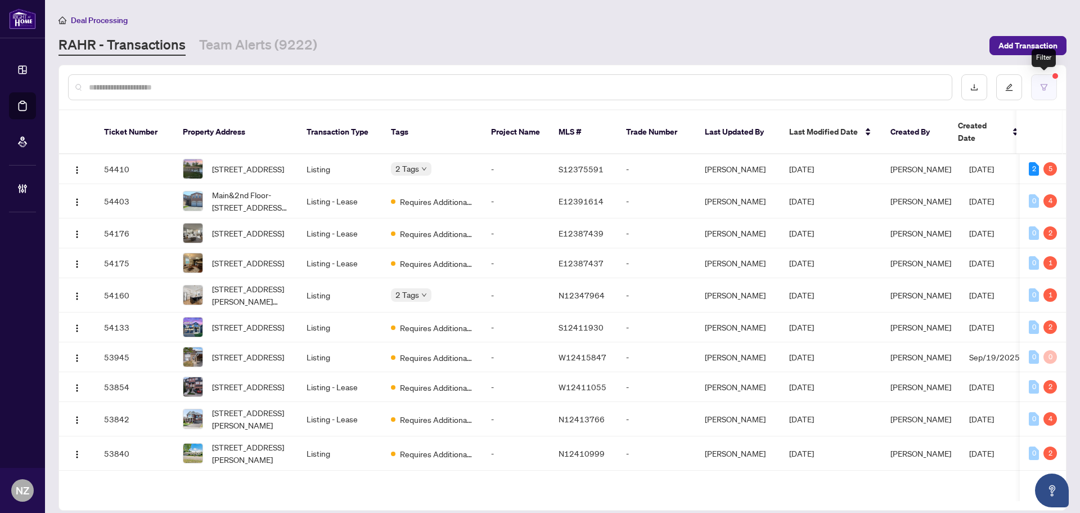
click at [1045, 89] on icon "filter" at bounding box center [1044, 87] width 7 height 6
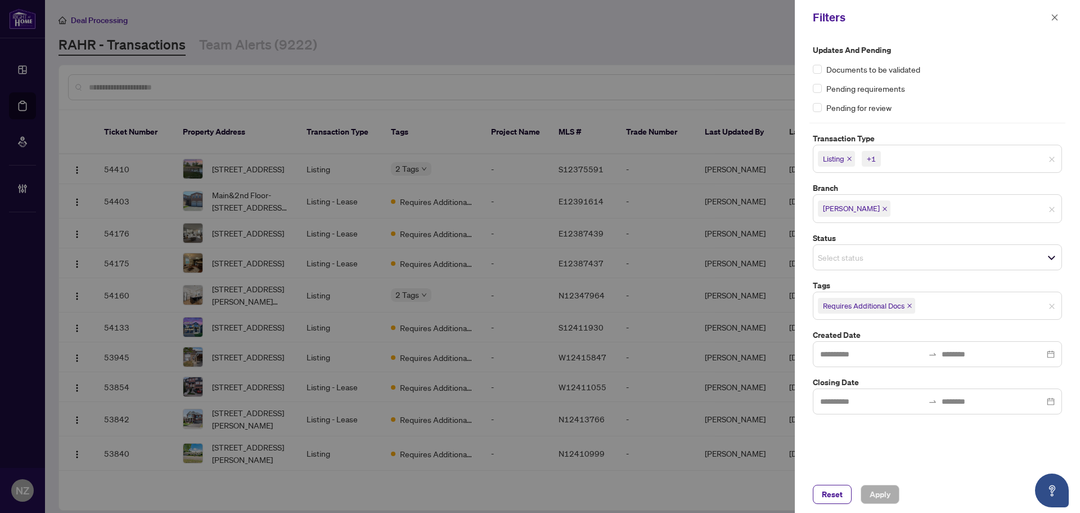
click at [911, 303] on icon "close" at bounding box center [910, 306] width 6 height 6
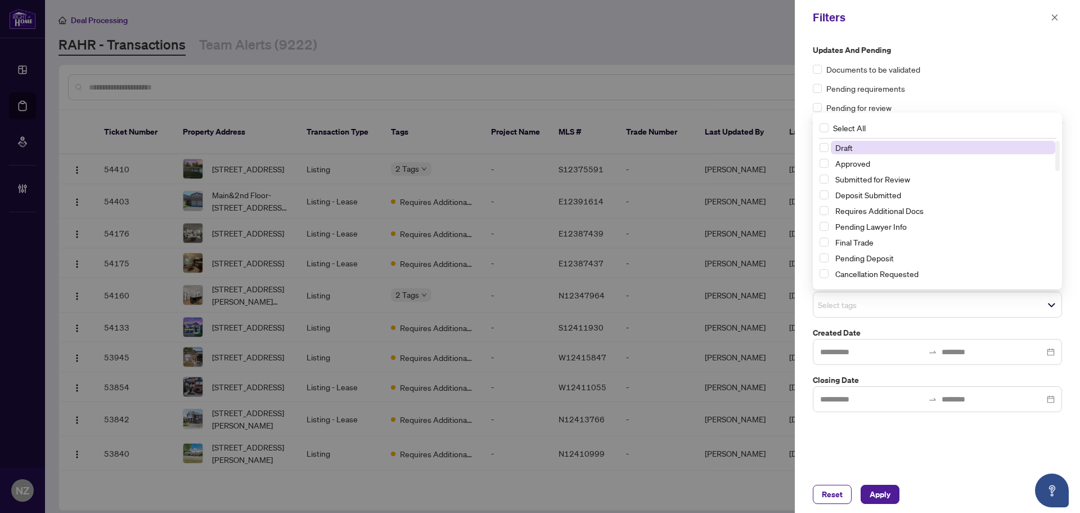
click at [907, 306] on span "Select tags" at bounding box center [938, 305] width 248 height 16
click at [824, 178] on span "Select Submitted for Review" at bounding box center [824, 178] width 9 height 9
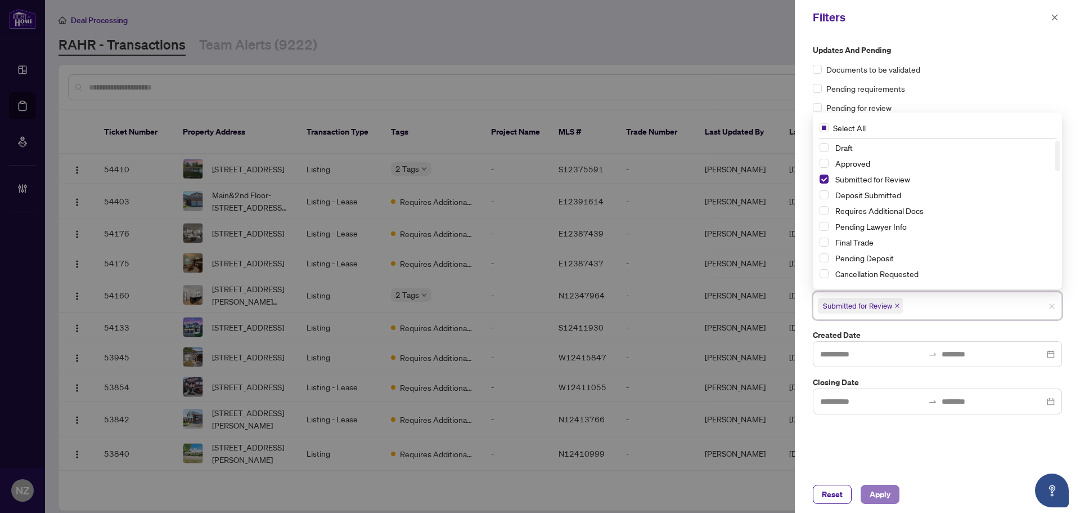
click at [869, 491] on button "Apply" at bounding box center [880, 493] width 39 height 19
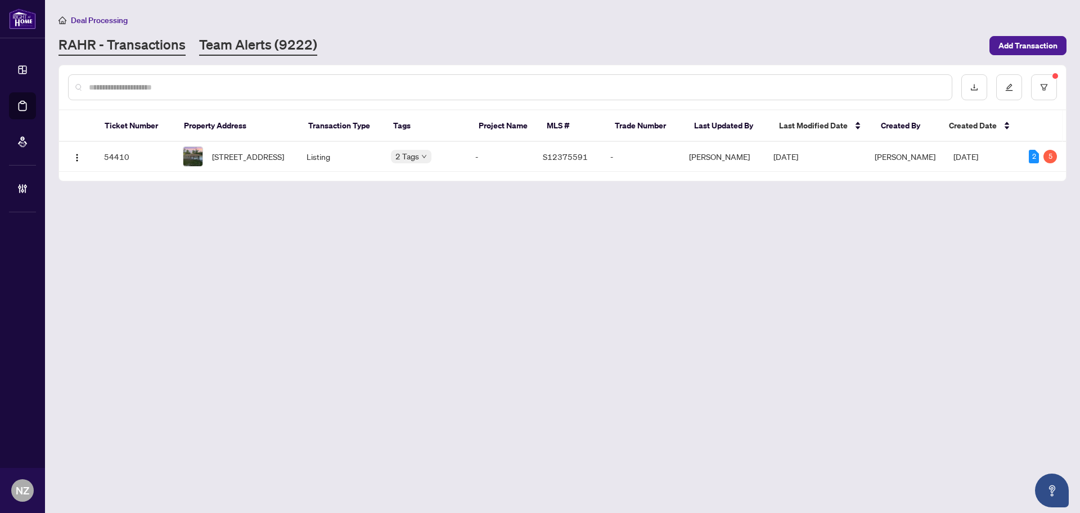
click at [274, 51] on link "Team Alerts (9222)" at bounding box center [258, 45] width 118 height 20
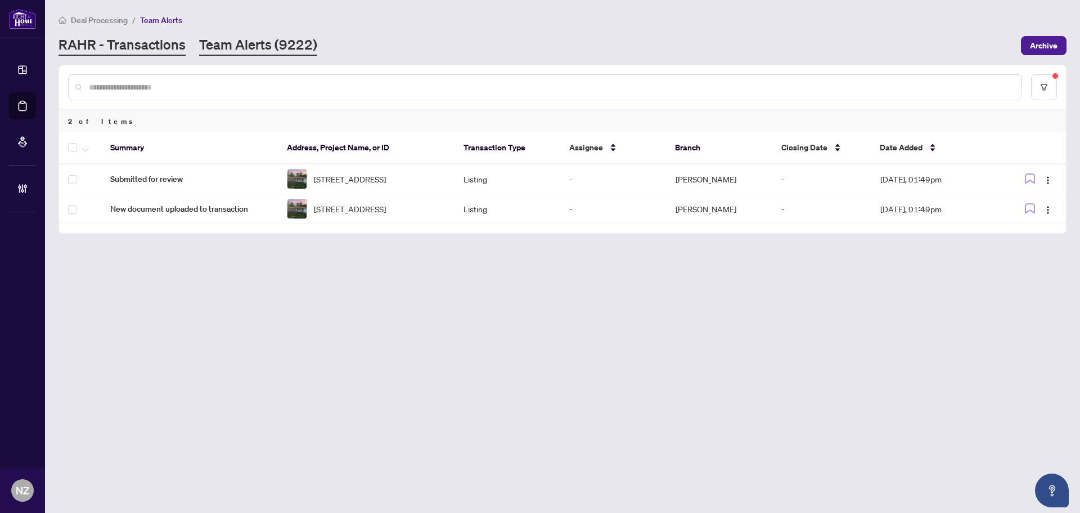
click at [146, 45] on link "RAHR - Transactions" at bounding box center [122, 45] width 127 height 20
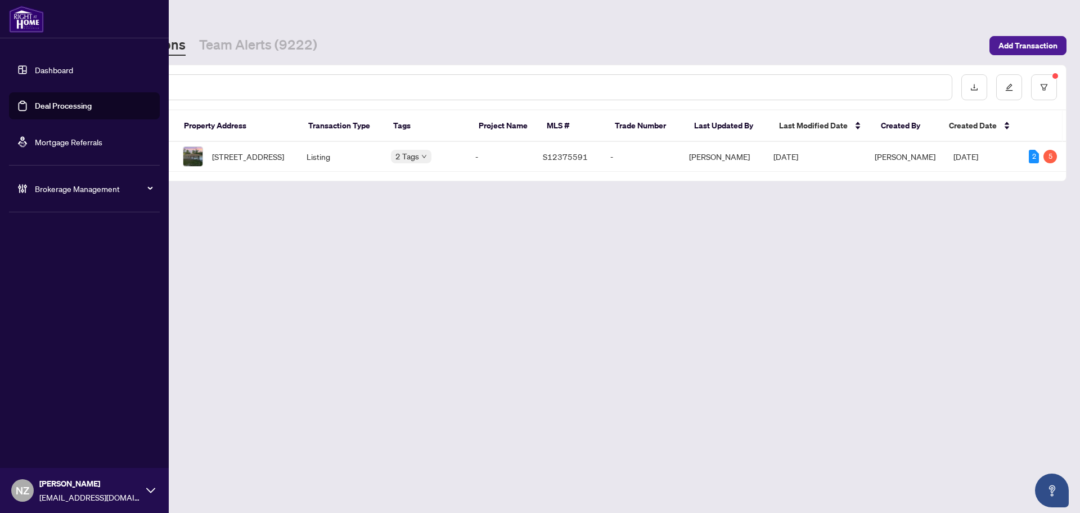
click at [53, 190] on span "Brokerage Management" at bounding box center [93, 188] width 117 height 12
drag, startPoint x: 48, startPoint y: 271, endPoint x: 69, endPoint y: 279, distance: 22.5
click at [48, 271] on link "Manage Agents" at bounding box center [52, 269] width 56 height 10
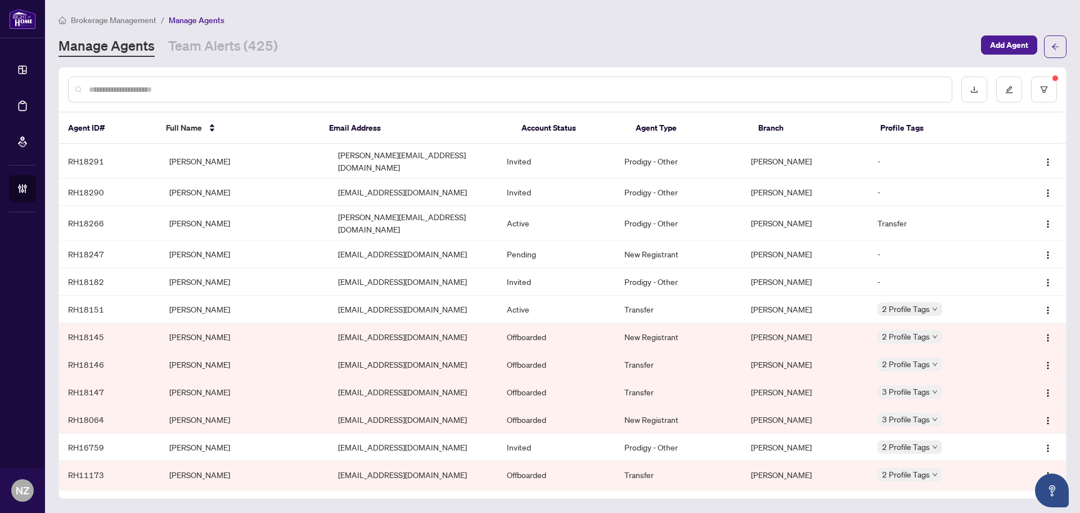
click at [145, 89] on input "text" at bounding box center [516, 89] width 854 height 12
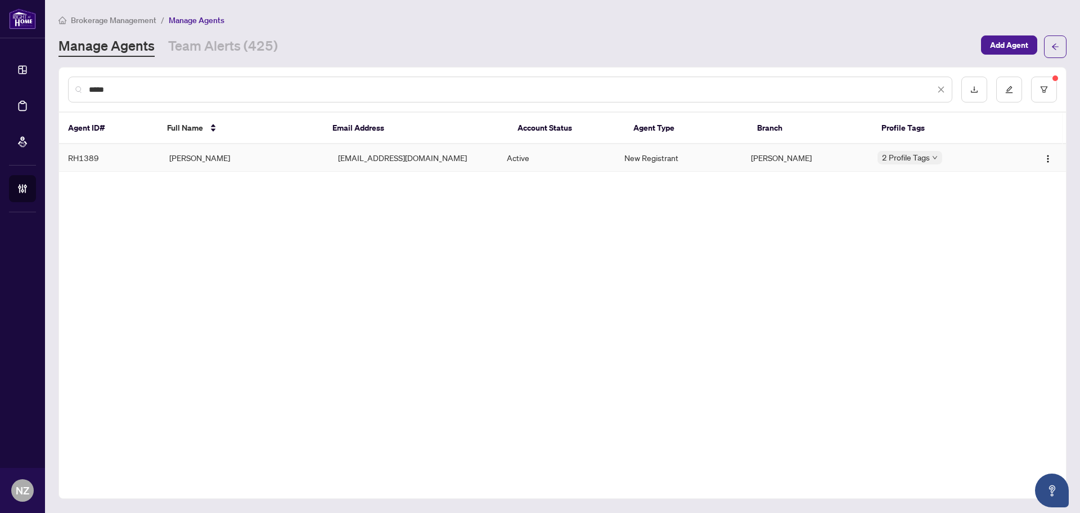
type input "*****"
click at [188, 164] on td "[PERSON_NAME]" at bounding box center [244, 158] width 169 height 28
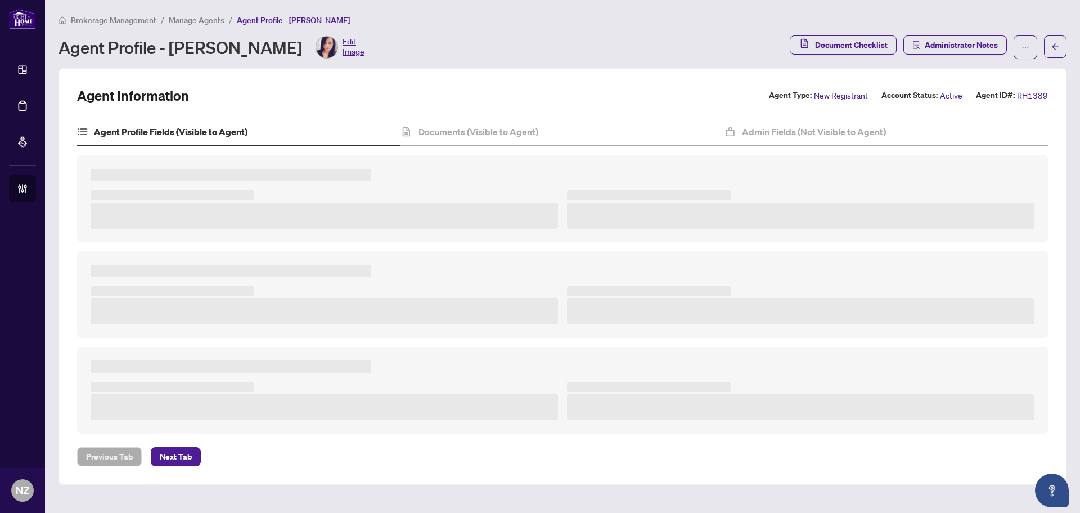
type textarea "**********"
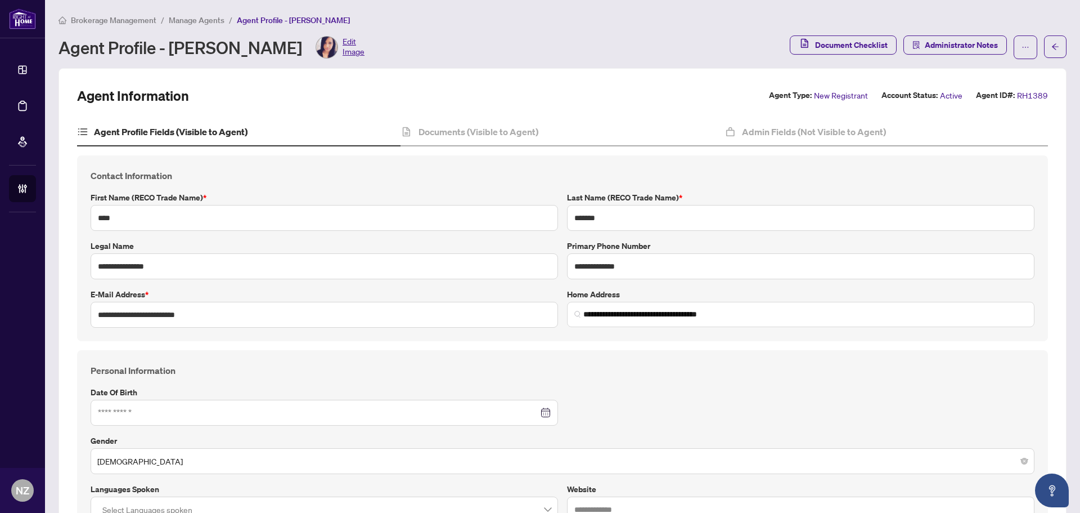
type input "**********"
type input "****"
type input "**********"
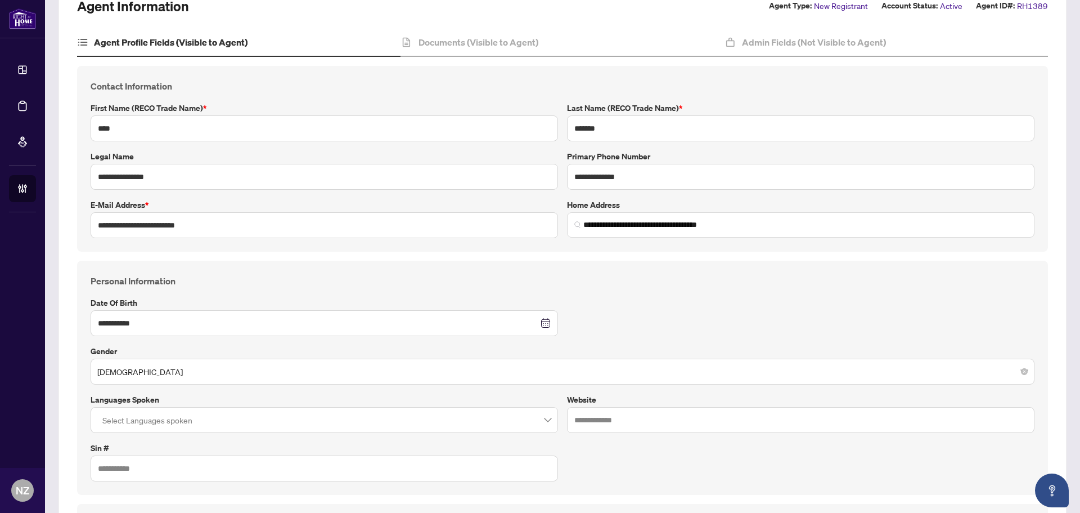
scroll to position [113, 0]
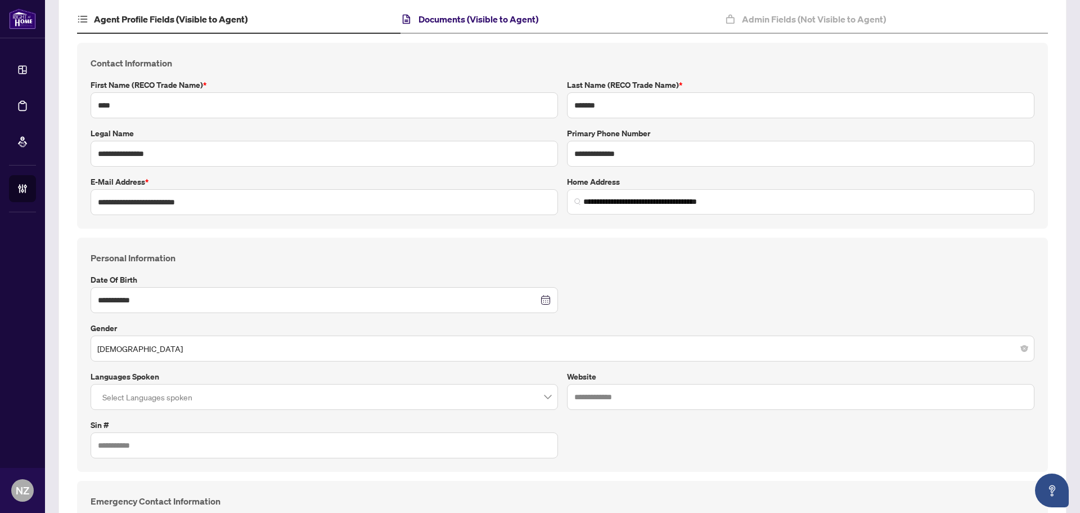
click at [445, 21] on h4 "Documents (Visible to Agent)" at bounding box center [479, 19] width 120 height 14
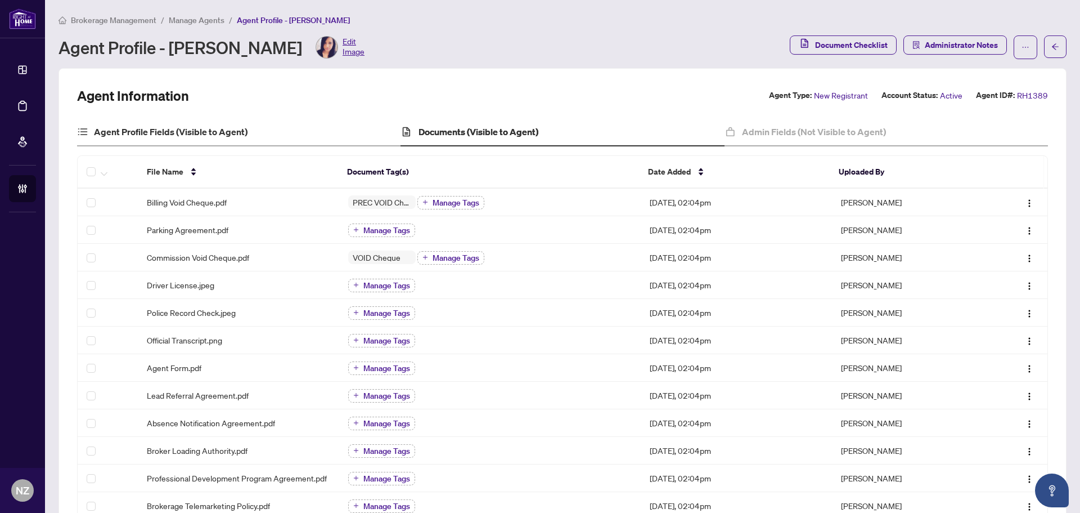
click at [143, 140] on div "Agent Profile Fields (Visible to Agent)" at bounding box center [239, 132] width 324 height 28
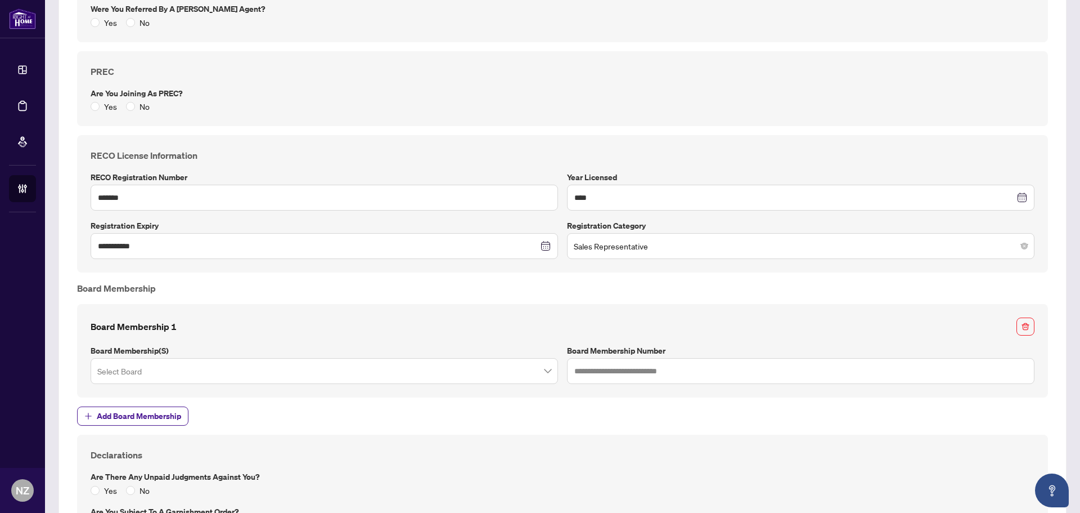
scroll to position [1125, 0]
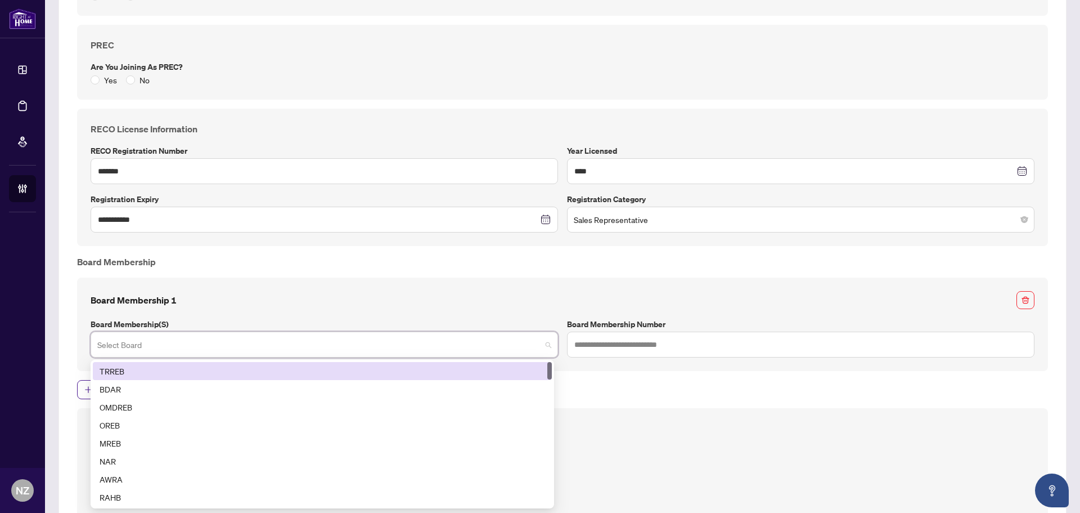
click at [165, 337] on input "search" at bounding box center [319, 346] width 444 height 25
click at [106, 373] on div "TRREB" at bounding box center [323, 371] width 446 height 12
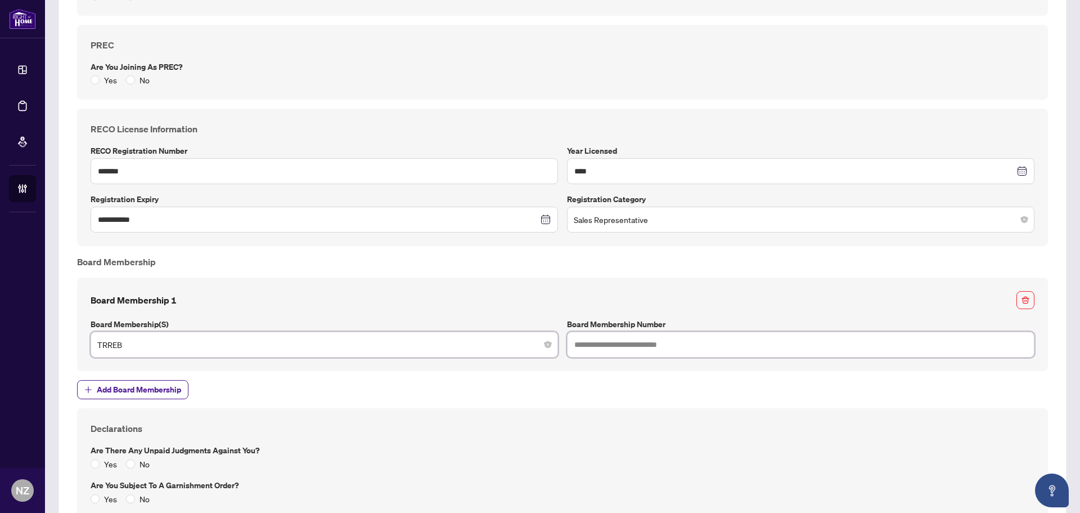
click at [609, 347] on input "text" at bounding box center [801, 344] width 468 height 26
click at [651, 349] on input "text" at bounding box center [801, 344] width 468 height 26
paste input "*******"
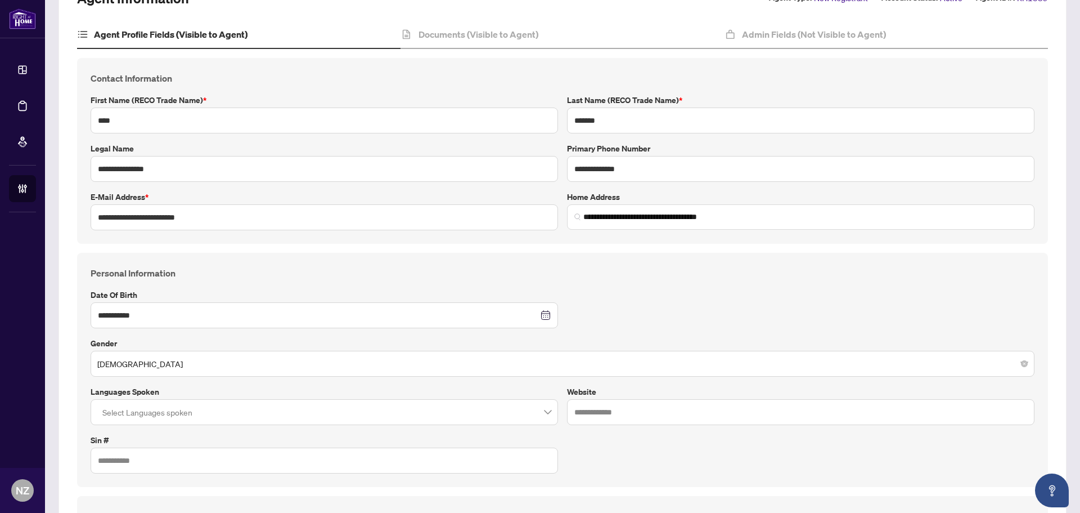
scroll to position [0, 0]
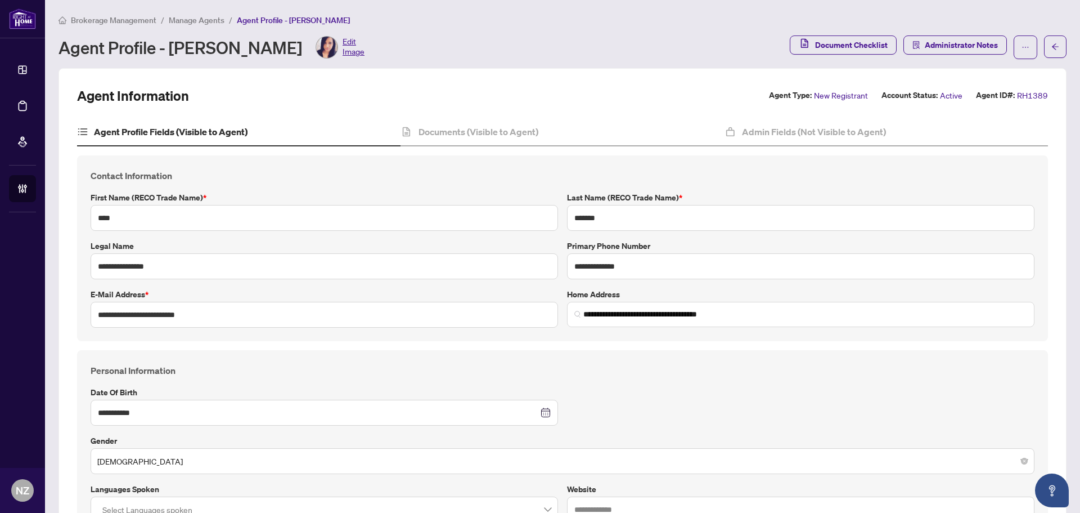
type input "*******"
click at [442, 122] on div "Documents (Visible to Agent)" at bounding box center [563, 132] width 324 height 28
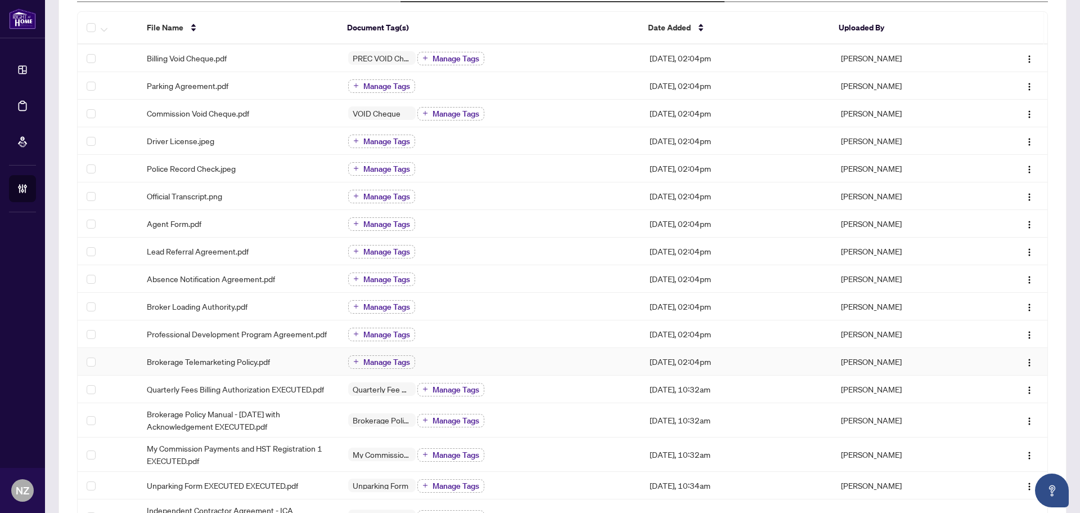
scroll to position [200, 0]
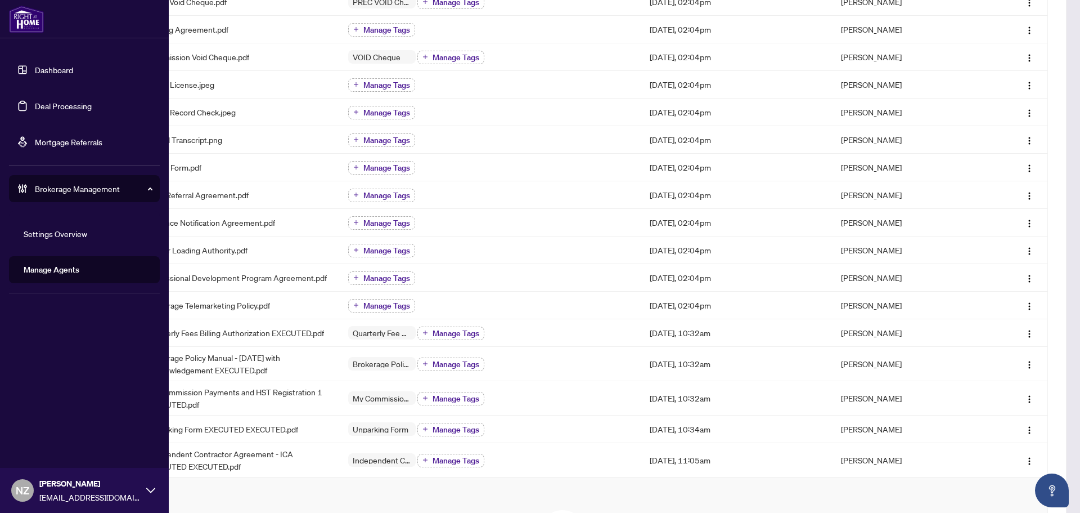
click at [63, 271] on link "Manage Agents" at bounding box center [52, 269] width 56 height 10
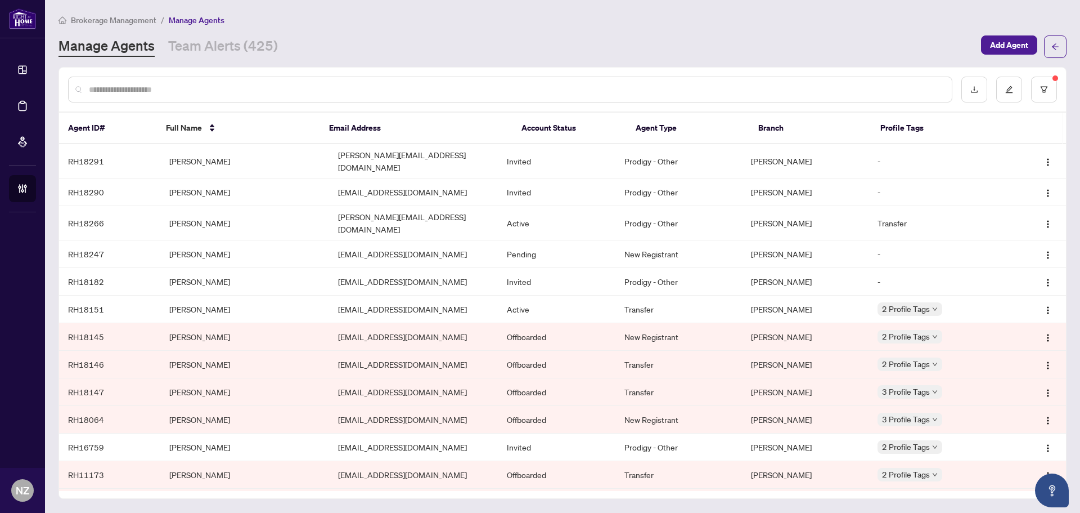
click at [152, 81] on div at bounding box center [510, 90] width 884 height 26
click at [143, 96] on div at bounding box center [510, 90] width 884 height 26
click at [143, 93] on input "text" at bounding box center [516, 89] width 854 height 12
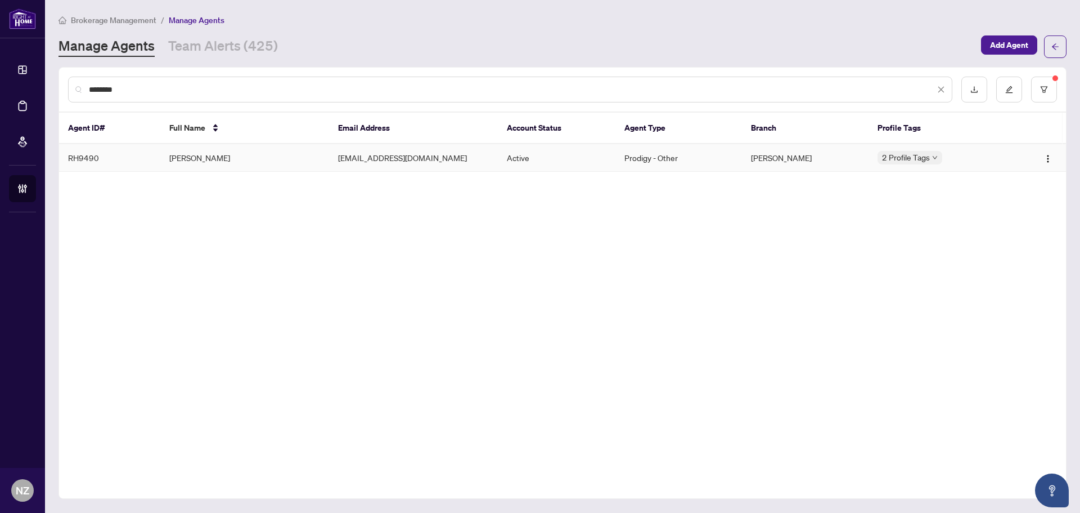
type input "********"
click at [199, 157] on td "[PERSON_NAME]" at bounding box center [244, 158] width 169 height 28
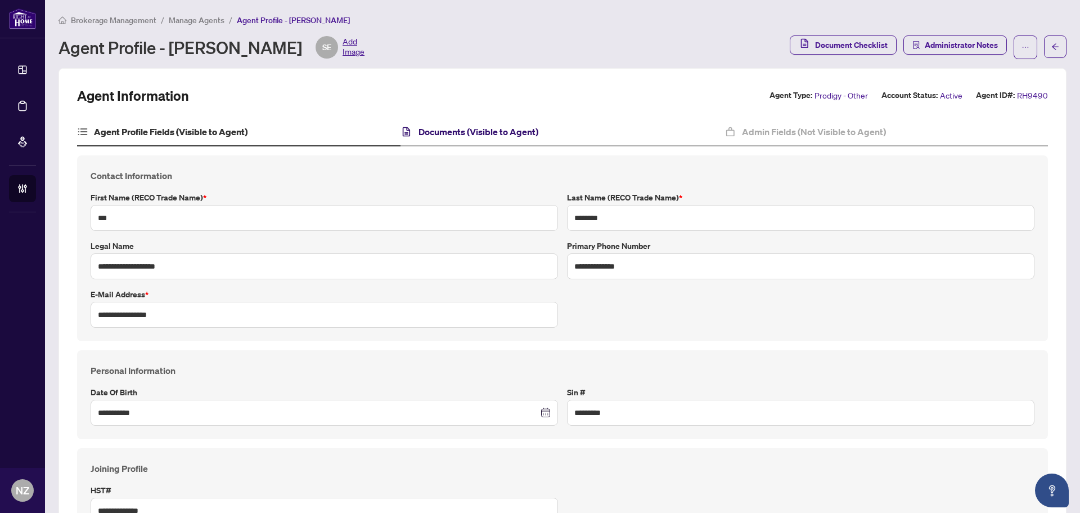
drag, startPoint x: 464, startPoint y: 132, endPoint x: 462, endPoint y: 143, distance: 11.4
click at [464, 132] on h4 "Documents (Visible to Agent)" at bounding box center [479, 132] width 120 height 14
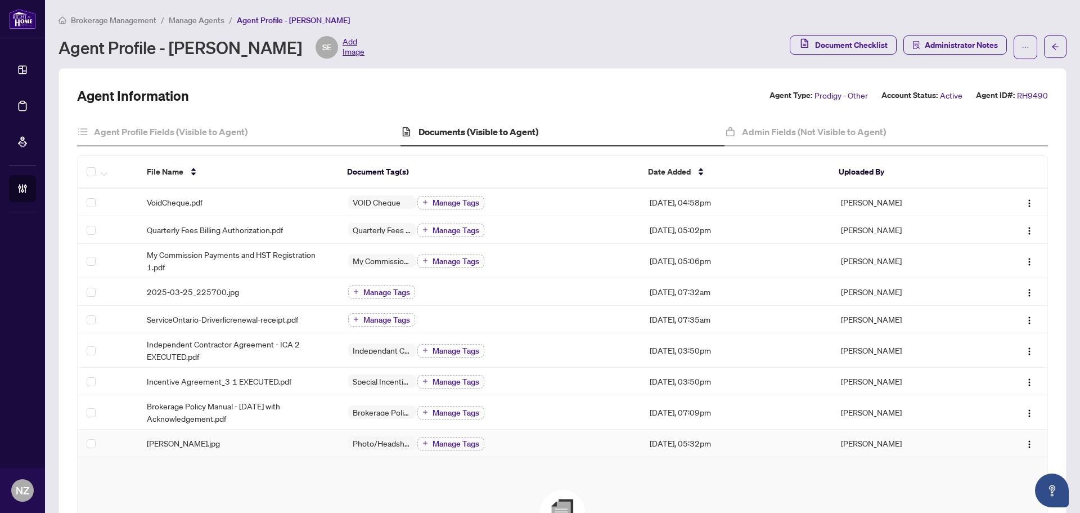
click at [163, 446] on span "[PERSON_NAME].jpg" at bounding box center [183, 443] width 73 height 12
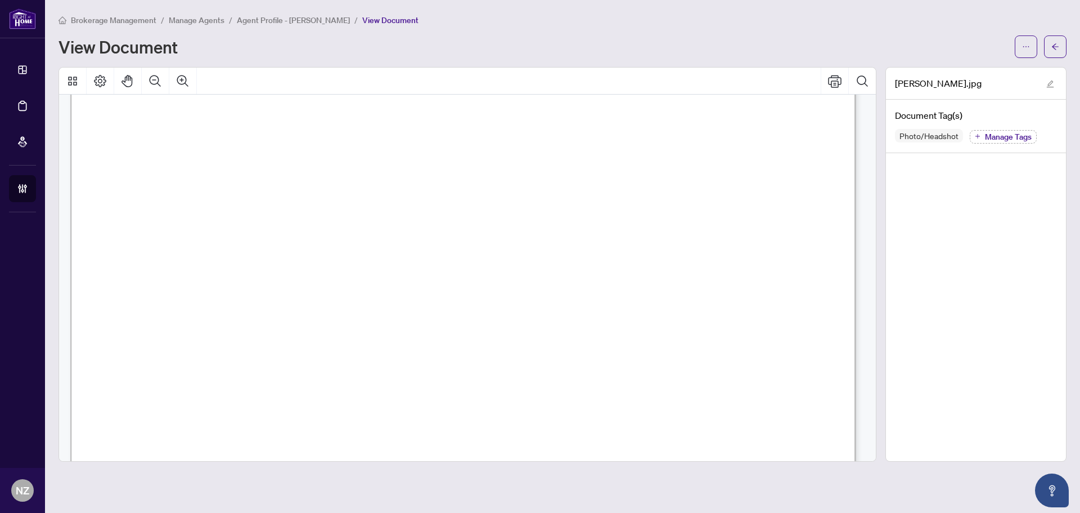
scroll to position [113, 0]
click at [1026, 42] on span "button" at bounding box center [1026, 47] width 8 height 18
click at [968, 69] on span "Download" at bounding box center [986, 71] width 86 height 12
click at [1051, 51] on button "button" at bounding box center [1055, 46] width 23 height 23
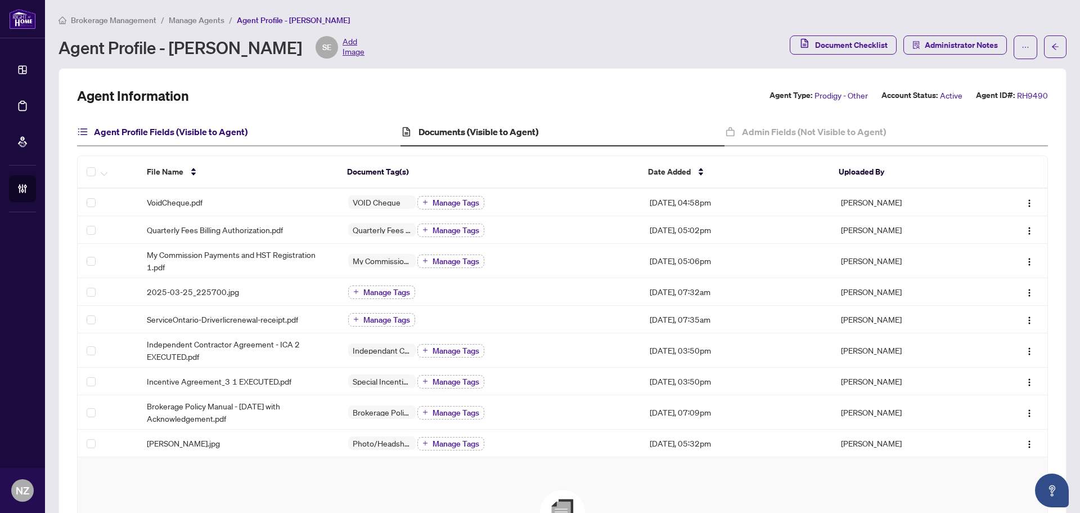
click at [155, 128] on h4 "Agent Profile Fields (Visible to Agent)" at bounding box center [171, 132] width 154 height 14
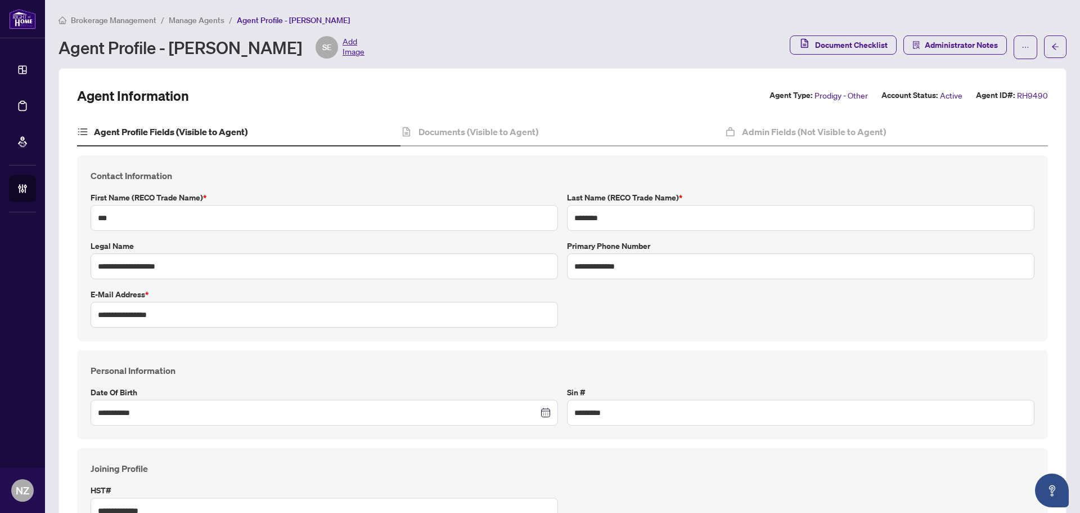
click at [343, 45] on span "Add Image" at bounding box center [354, 47] width 22 height 23
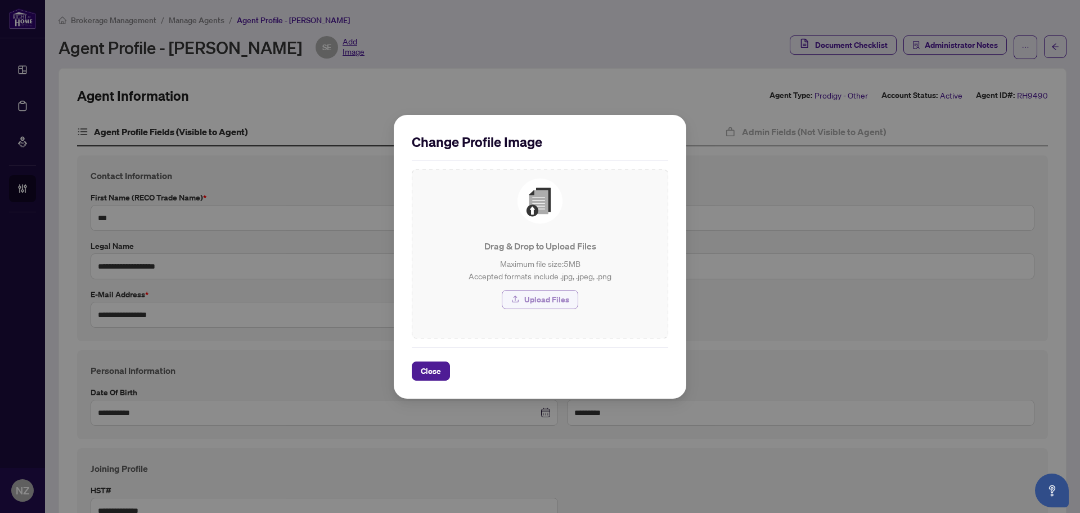
click at [537, 305] on span "Upload Files" at bounding box center [546, 299] width 45 height 18
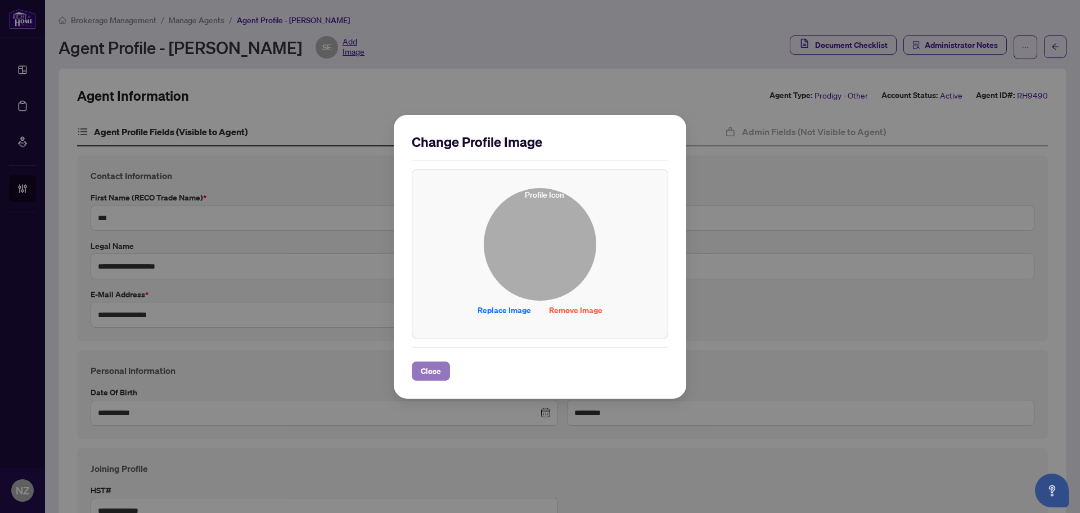
click at [434, 371] on span "Close" at bounding box center [431, 371] width 20 height 18
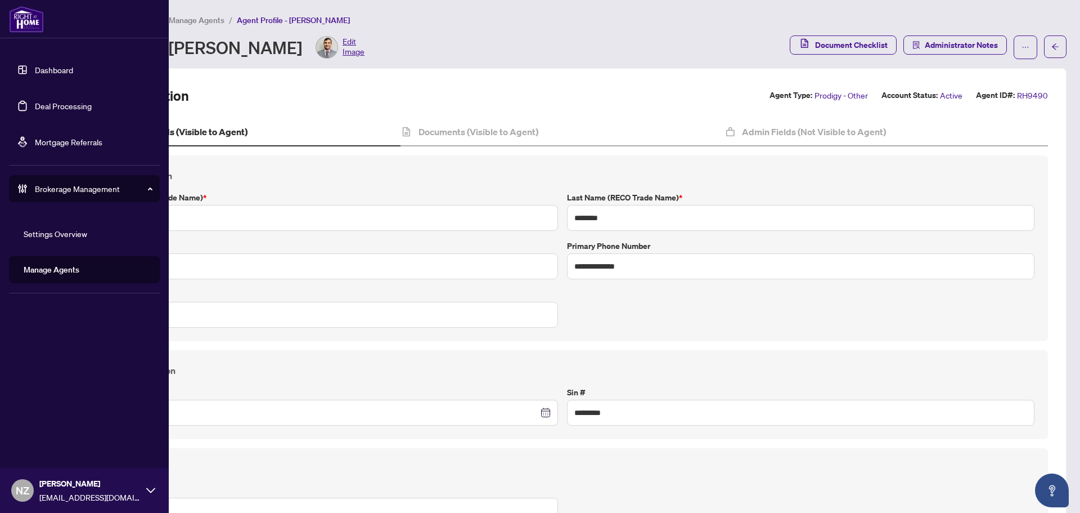
click at [53, 273] on link "Manage Agents" at bounding box center [52, 269] width 56 height 10
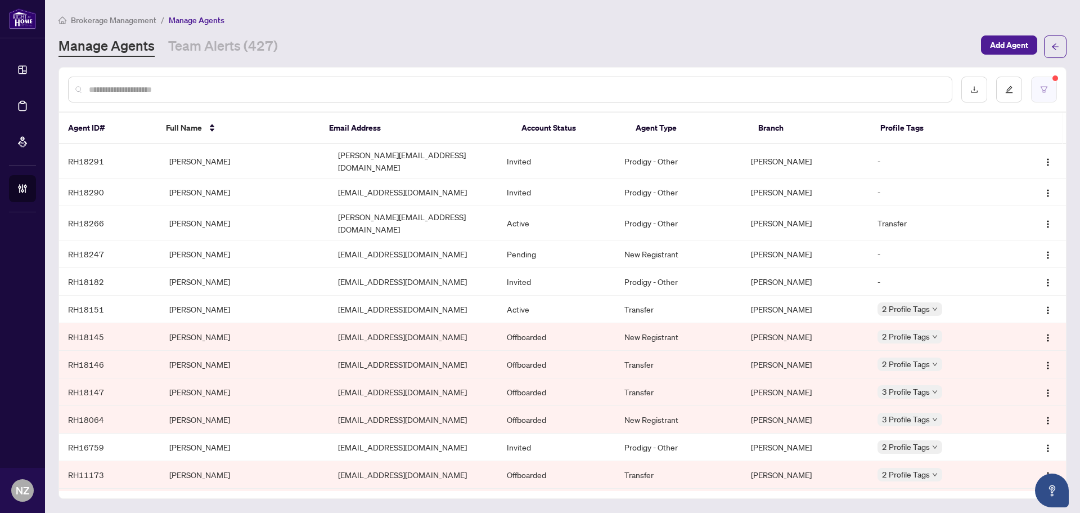
click at [1042, 86] on icon "filter" at bounding box center [1044, 90] width 8 height 8
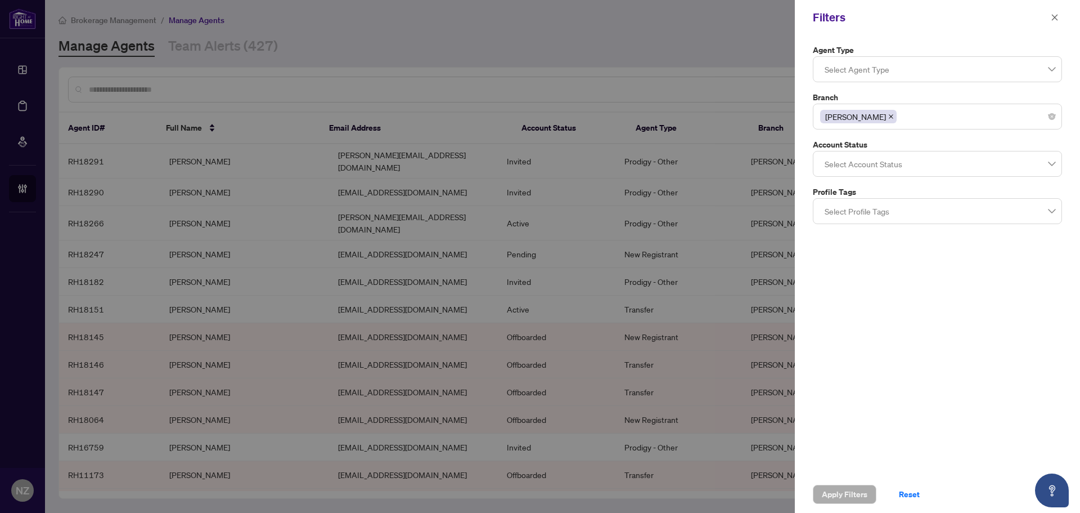
click at [857, 69] on div at bounding box center [937, 69] width 235 height 20
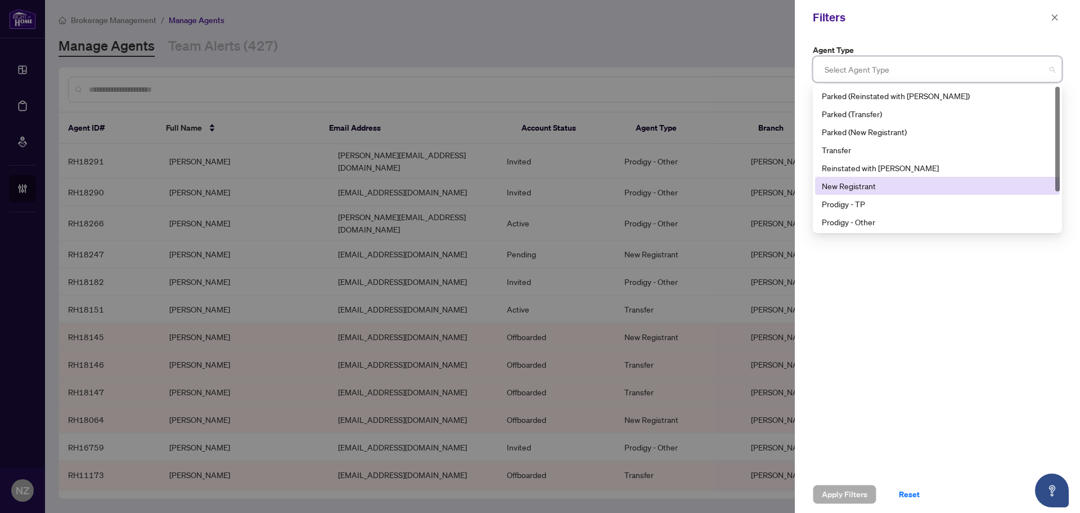
click at [872, 186] on div "New Registrant" at bounding box center [937, 185] width 231 height 12
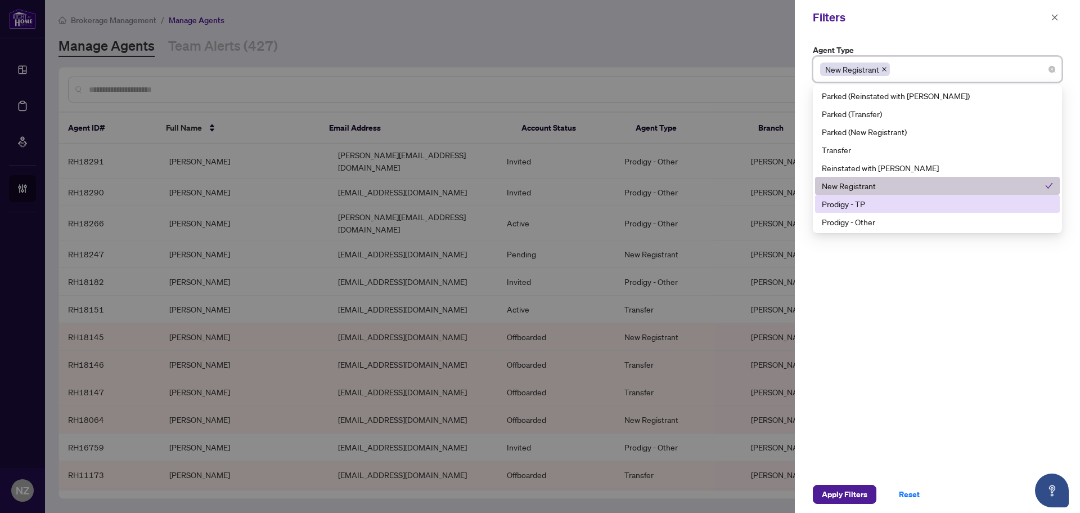
click at [873, 199] on div "Prodigy - TP" at bounding box center [937, 203] width 231 height 12
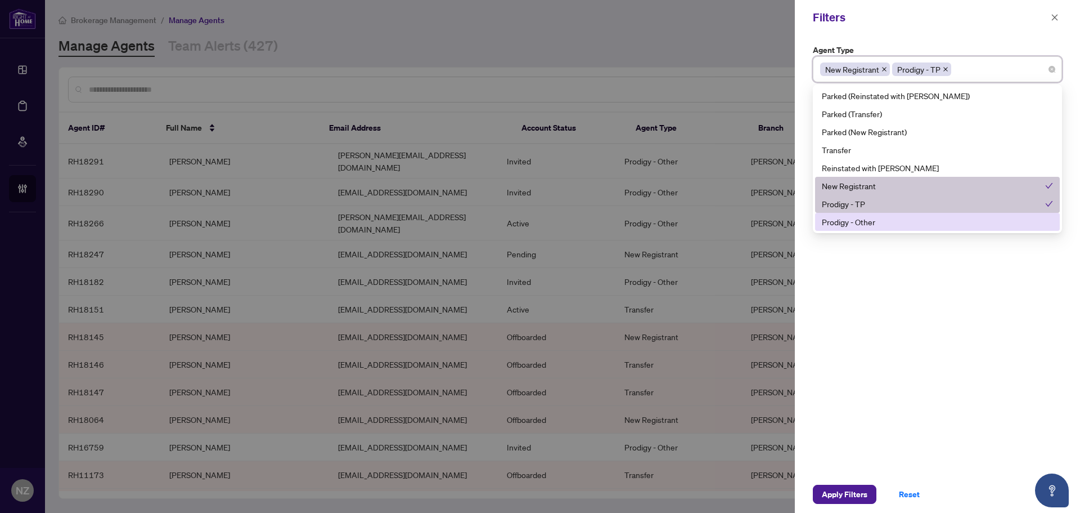
click at [876, 217] on div "Prodigy - Other" at bounding box center [937, 221] width 231 height 12
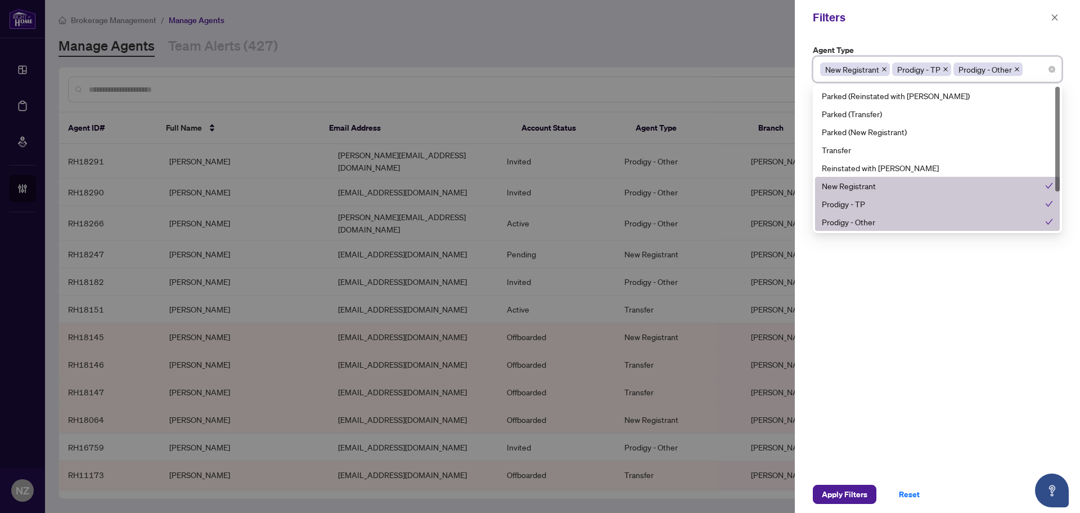
click at [890, 183] on div "New Registrant" at bounding box center [933, 185] width 223 height 12
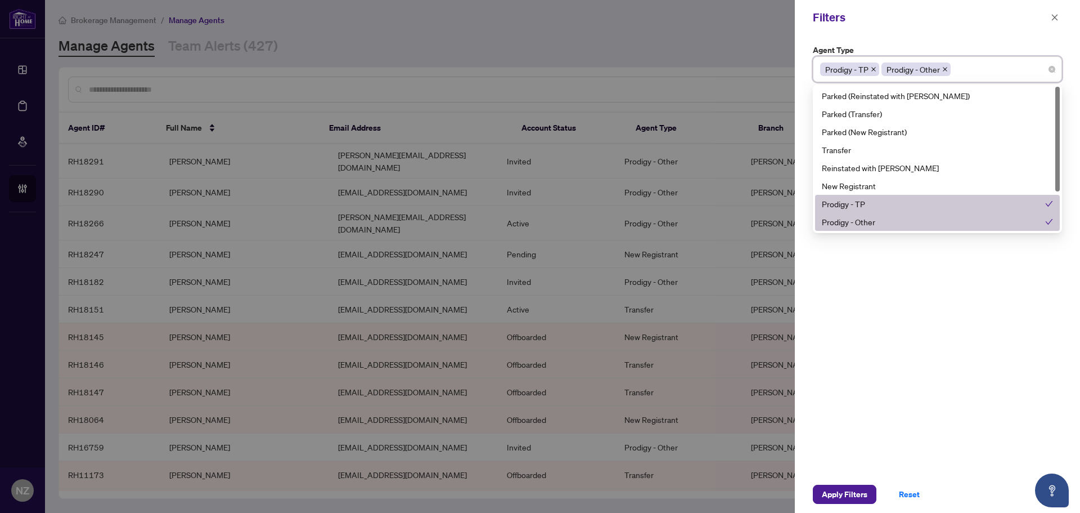
click at [890, 201] on div "Prodigy - TP" at bounding box center [933, 203] width 223 height 12
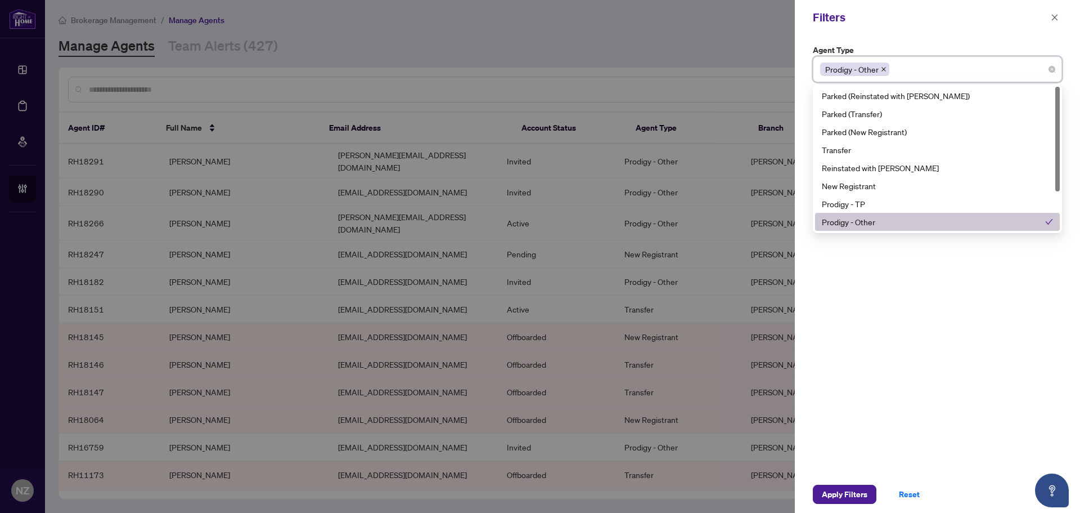
click at [880, 222] on div "Prodigy - Other" at bounding box center [933, 221] width 223 height 12
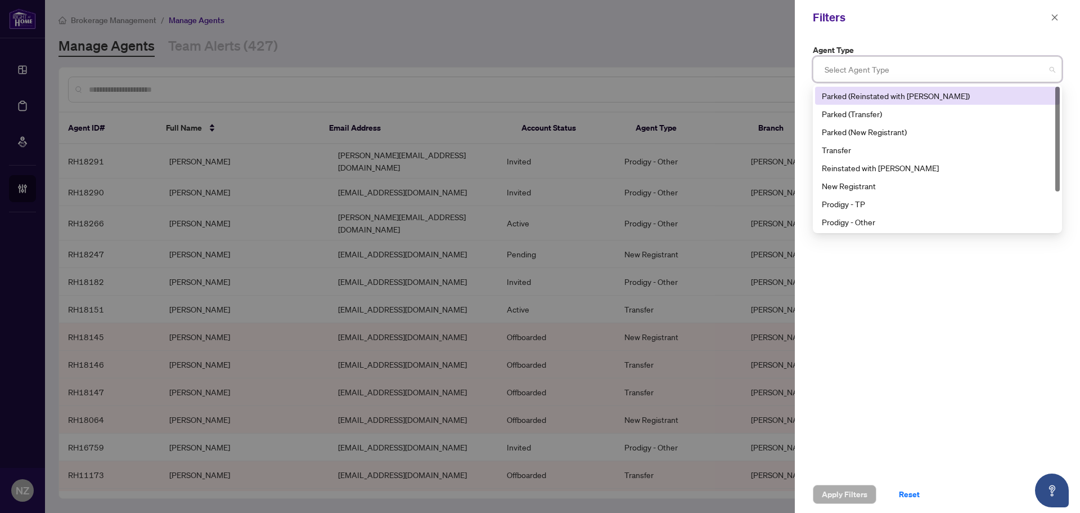
click at [949, 31] on div "Filters" at bounding box center [937, 17] width 285 height 35
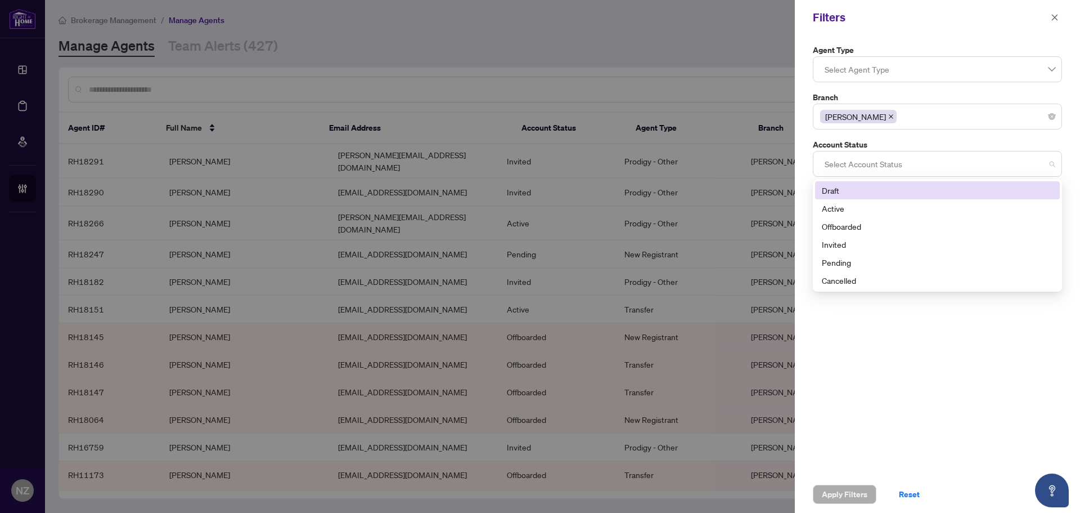
click at [859, 159] on div at bounding box center [937, 164] width 235 height 20
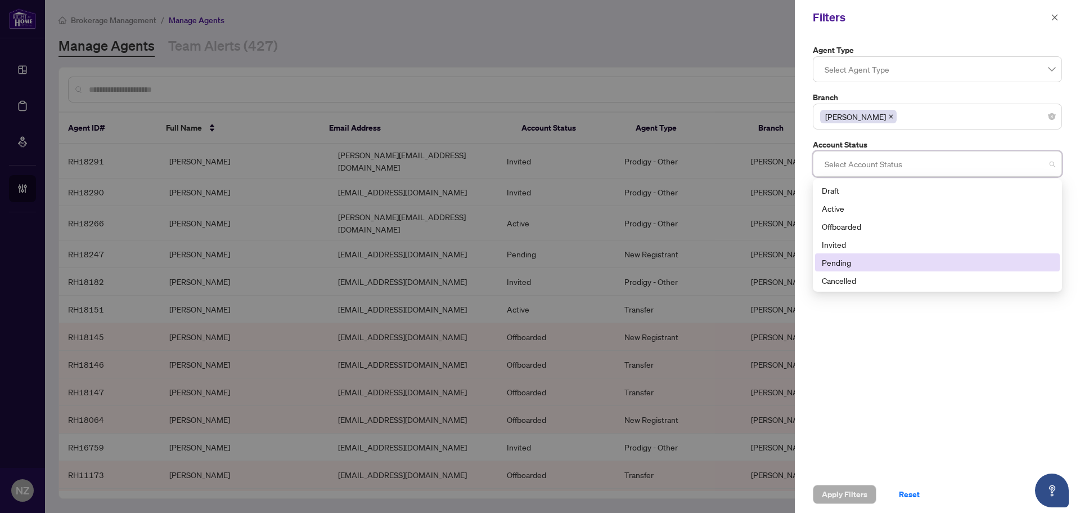
click at [825, 259] on div "Pending" at bounding box center [937, 262] width 231 height 12
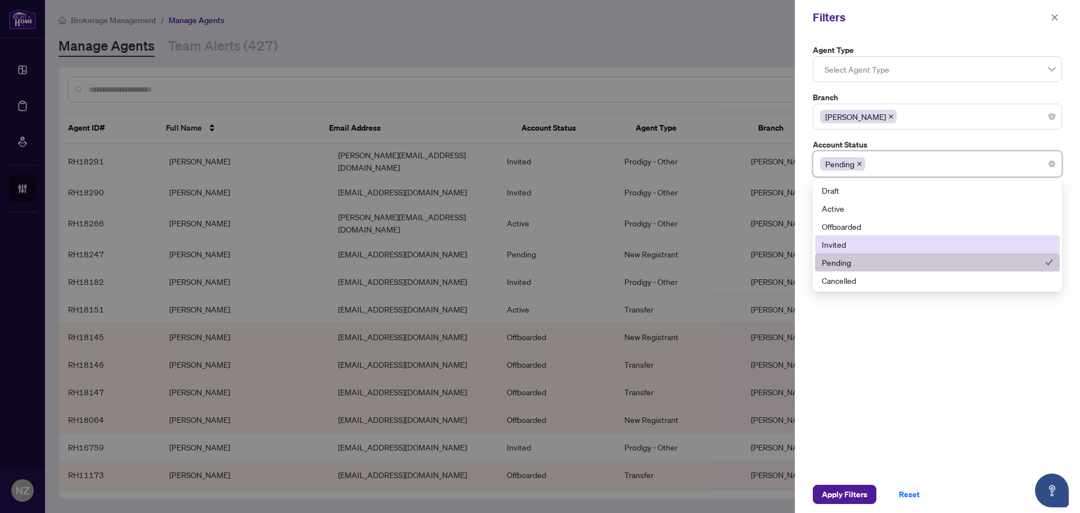
click at [836, 244] on div "Invited" at bounding box center [937, 244] width 231 height 12
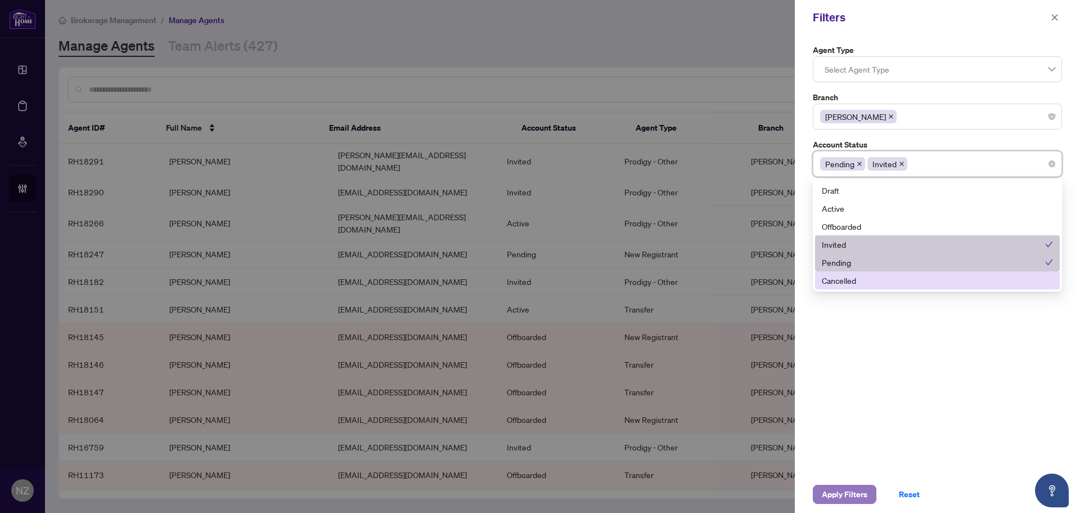
click at [848, 495] on span "Apply Filters" at bounding box center [845, 494] width 46 height 18
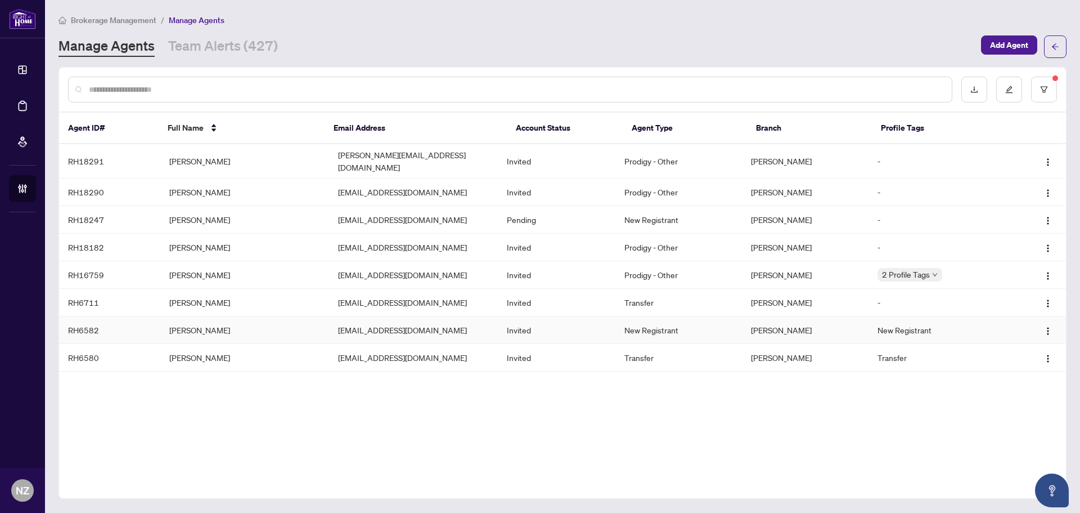
click at [172, 322] on td "[PERSON_NAME]" at bounding box center [244, 330] width 169 height 28
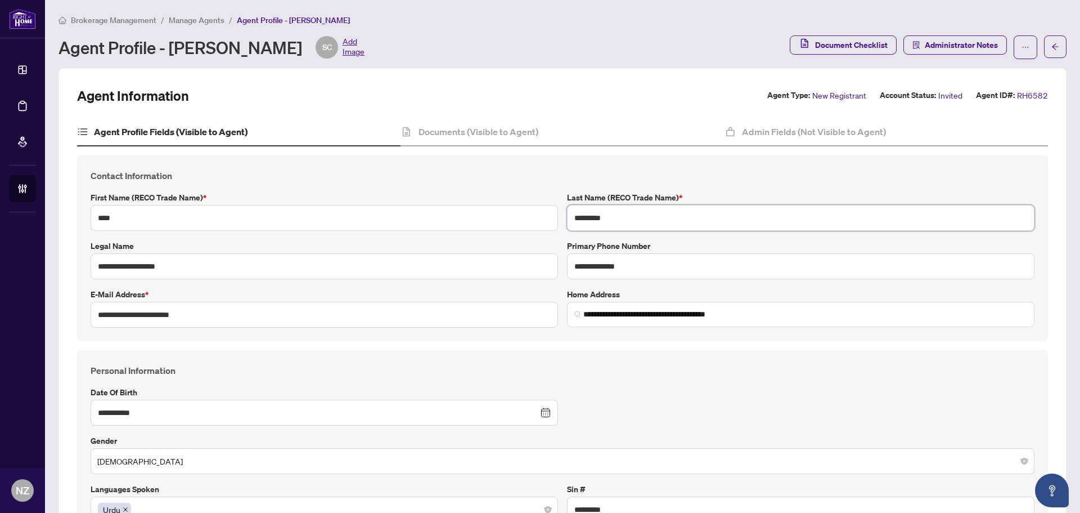
drag, startPoint x: 631, startPoint y: 217, endPoint x: 528, endPoint y: 205, distance: 104.1
click at [528, 205] on div "**********" at bounding box center [562, 248] width 953 height 159
click at [205, 18] on span "Manage Agents" at bounding box center [197, 20] width 56 height 10
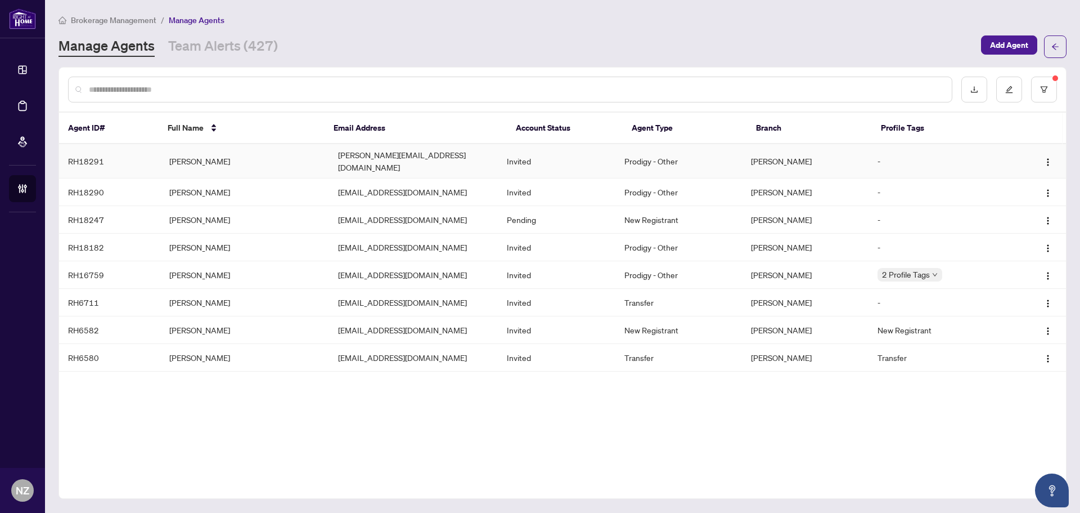
click at [173, 160] on td "[PERSON_NAME]" at bounding box center [244, 161] width 169 height 34
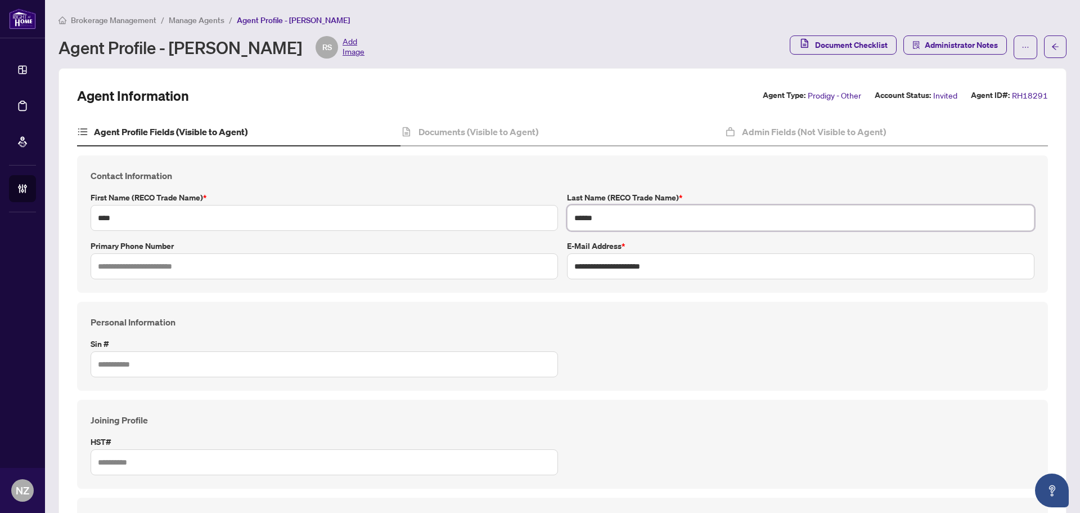
drag, startPoint x: 601, startPoint y: 221, endPoint x: 506, endPoint y: 222, distance: 95.1
click at [506, 222] on div "**********" at bounding box center [562, 224] width 953 height 110
click at [200, 20] on span "Manage Agents" at bounding box center [197, 20] width 56 height 10
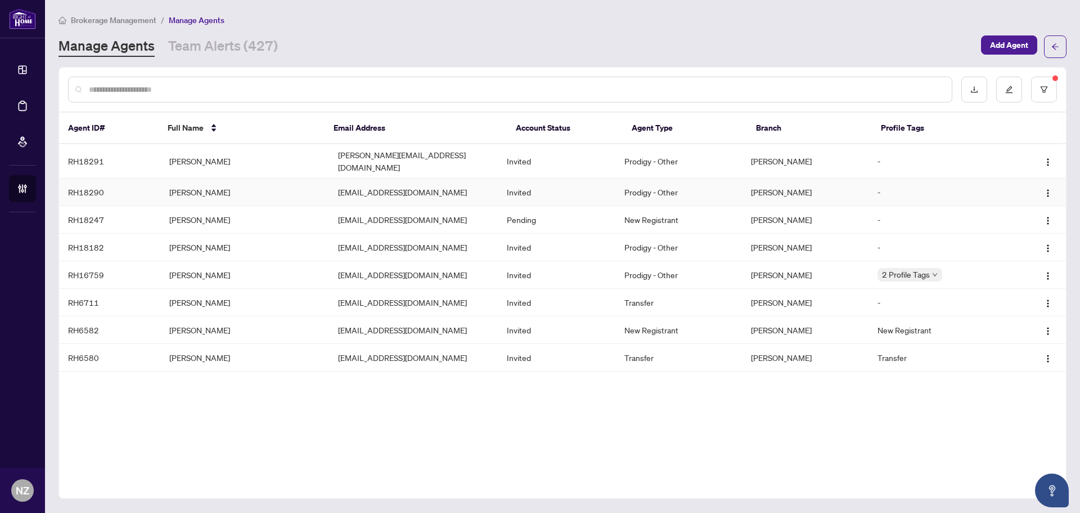
click at [173, 190] on td "[PERSON_NAME]" at bounding box center [244, 192] width 169 height 28
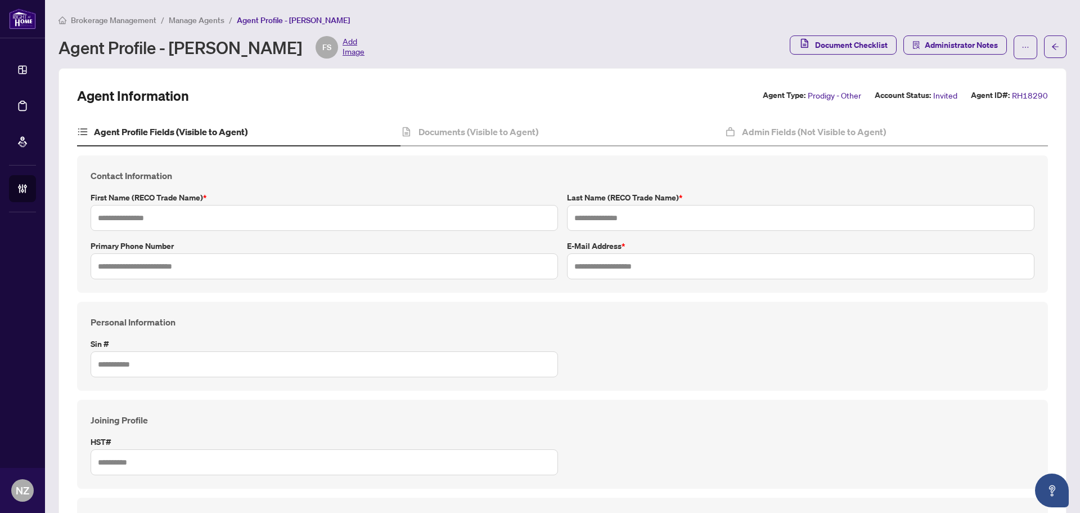
type input "******"
type input "**********"
click at [608, 218] on input "******" at bounding box center [801, 218] width 468 height 26
drag, startPoint x: 601, startPoint y: 217, endPoint x: 541, endPoint y: 217, distance: 60.2
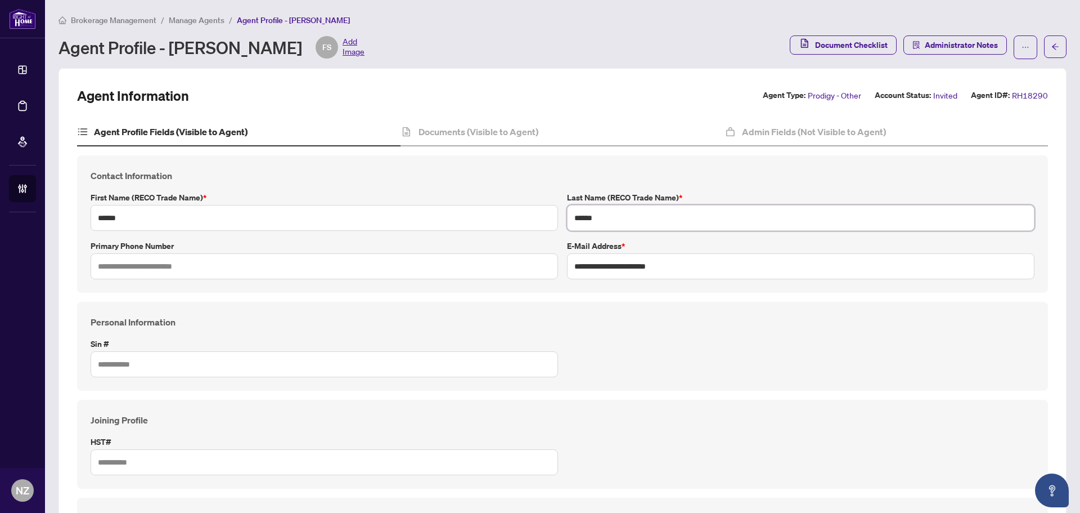
click at [540, 213] on div "**********" at bounding box center [562, 224] width 953 height 110
click at [200, 16] on span "Manage Agents" at bounding box center [197, 20] width 56 height 10
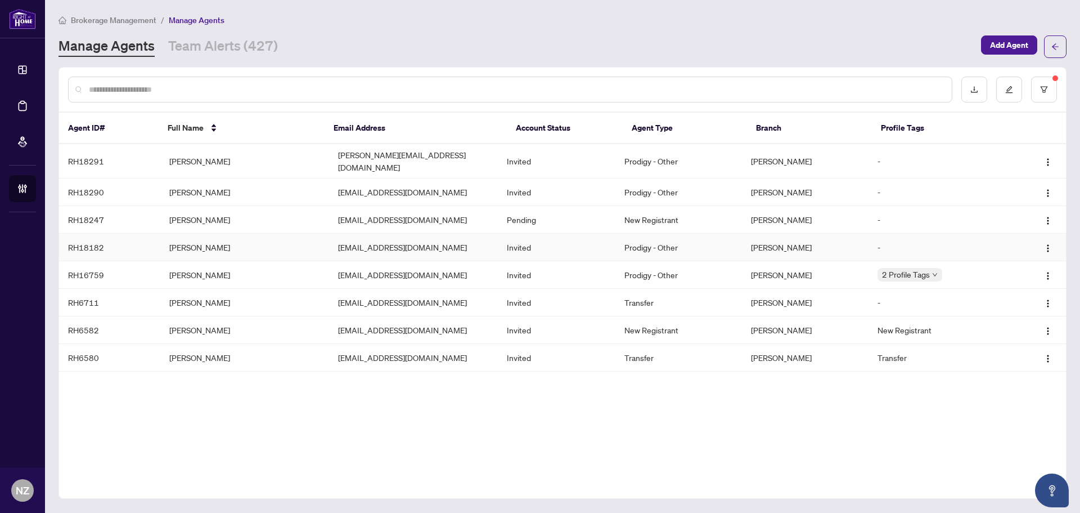
click at [196, 242] on td "[PERSON_NAME]" at bounding box center [244, 247] width 169 height 28
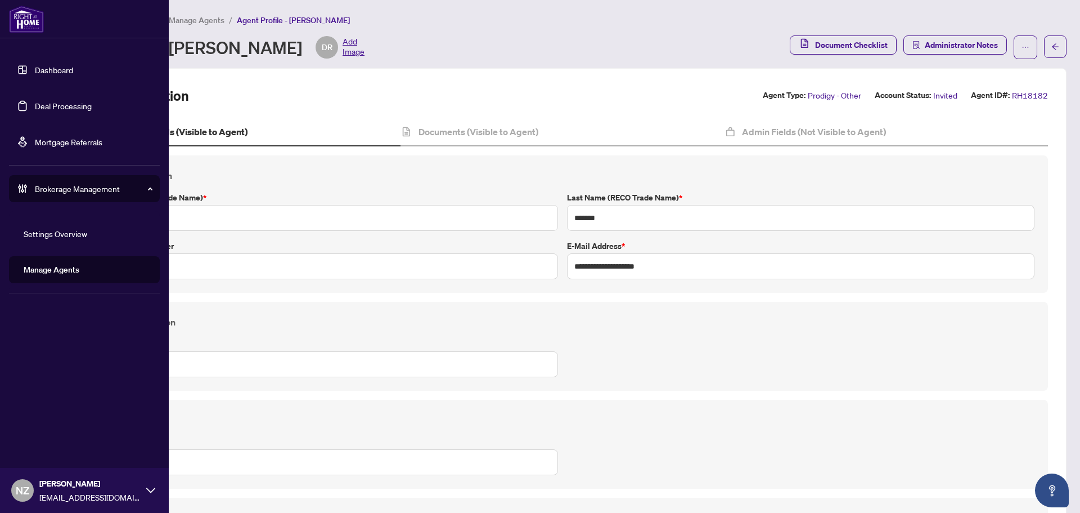
click at [48, 66] on link "Dashboard" at bounding box center [54, 70] width 38 height 10
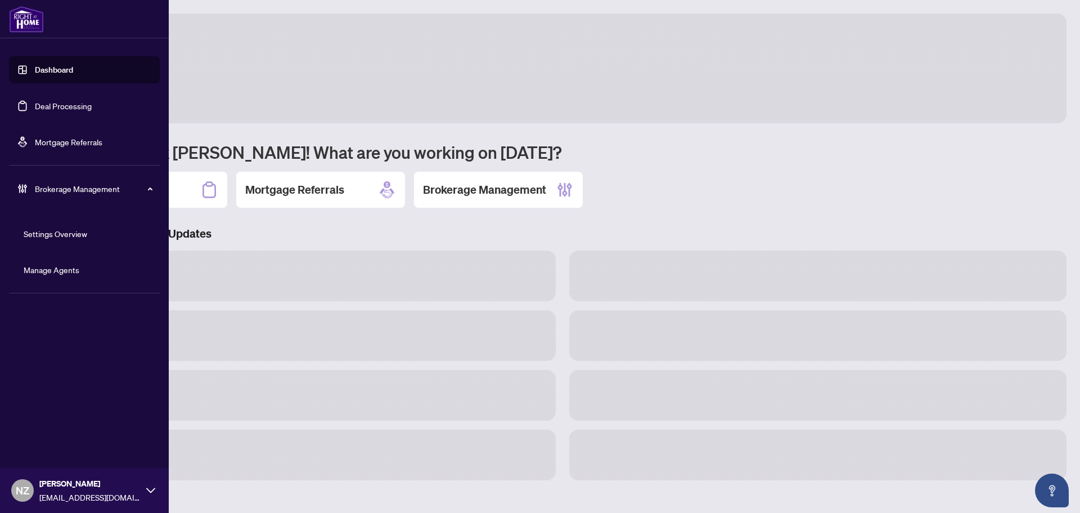
click at [64, 106] on link "Deal Processing" at bounding box center [63, 106] width 57 height 10
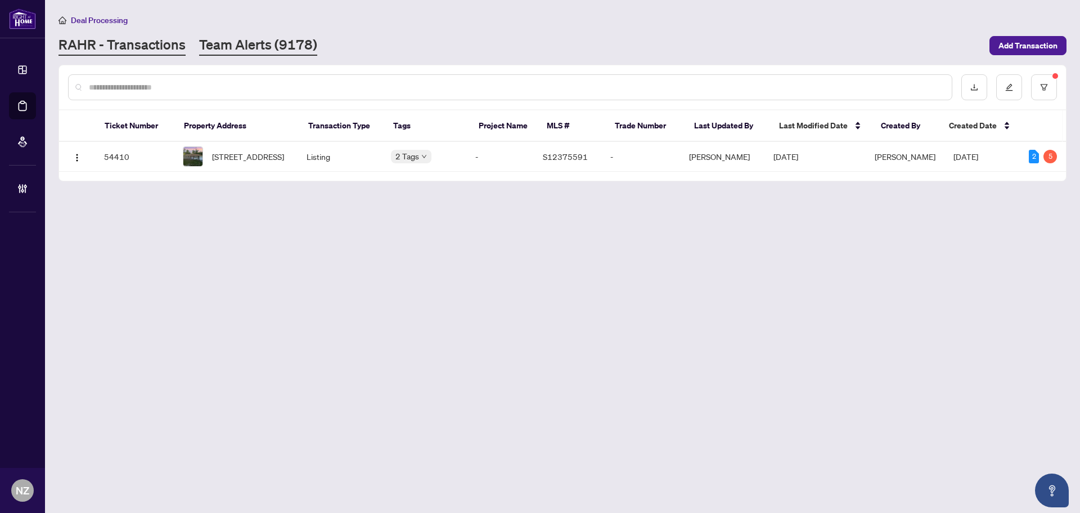
click at [260, 38] on link "Team Alerts (9178)" at bounding box center [258, 45] width 118 height 20
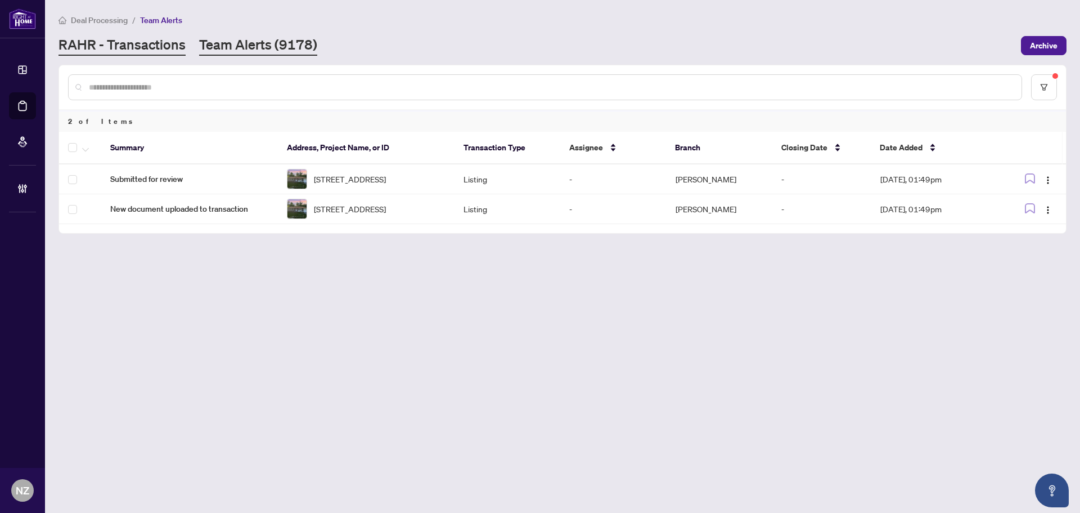
click at [140, 43] on link "RAHR - Transactions" at bounding box center [122, 45] width 127 height 20
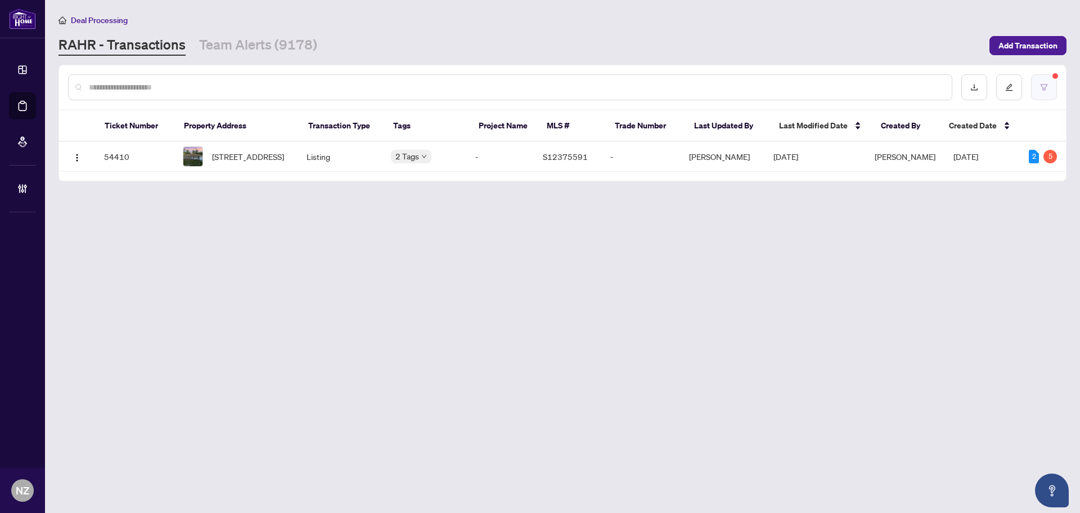
click at [1044, 94] on button "button" at bounding box center [1044, 87] width 26 height 26
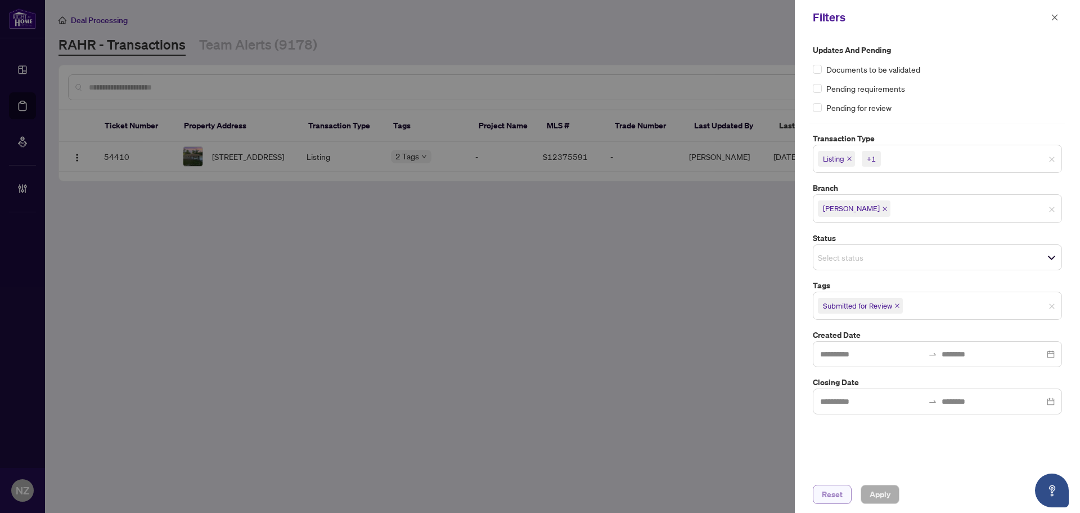
click at [836, 496] on span "Reset" at bounding box center [832, 494] width 21 height 18
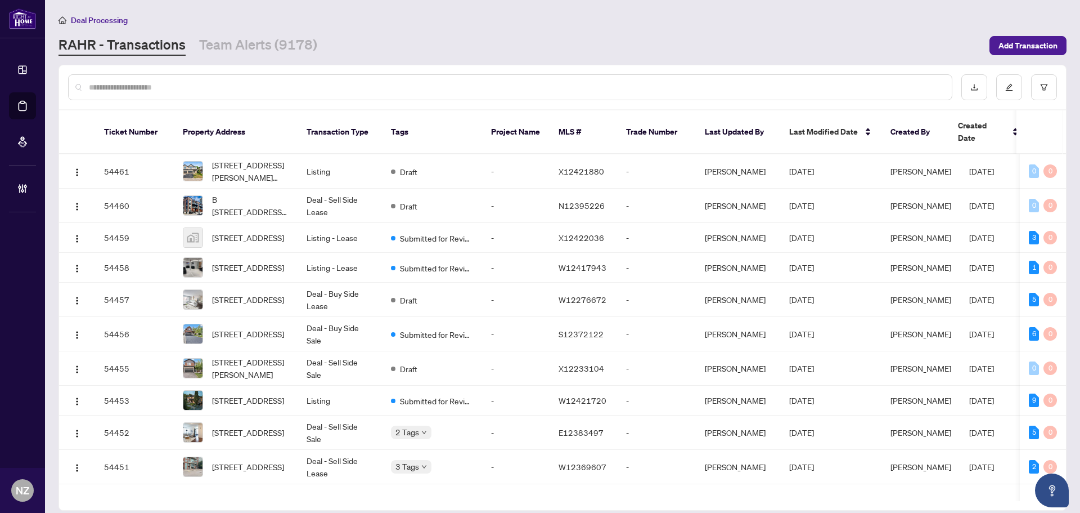
click at [176, 86] on input "text" at bounding box center [516, 87] width 854 height 12
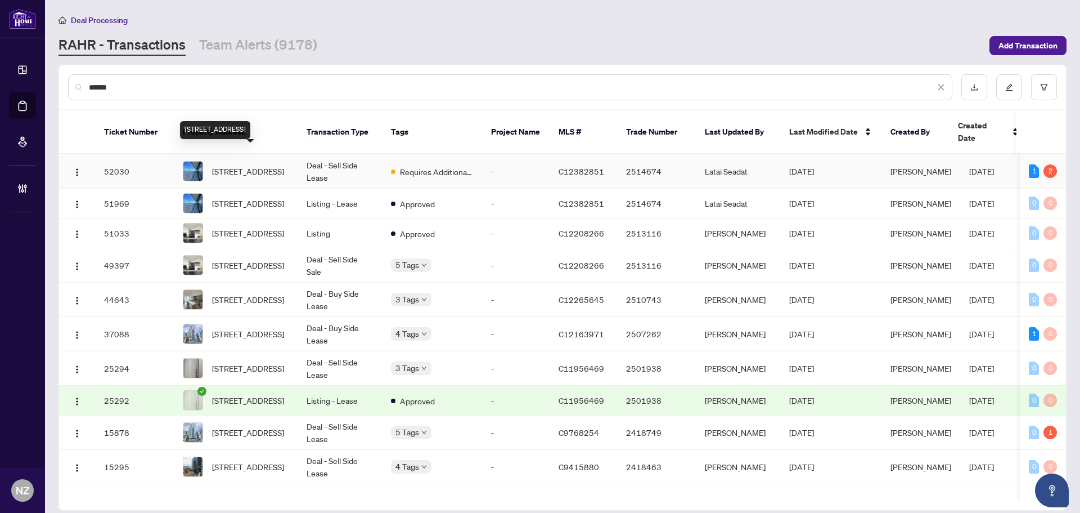
type input "******"
click at [272, 165] on span "[STREET_ADDRESS]" at bounding box center [248, 171] width 72 height 12
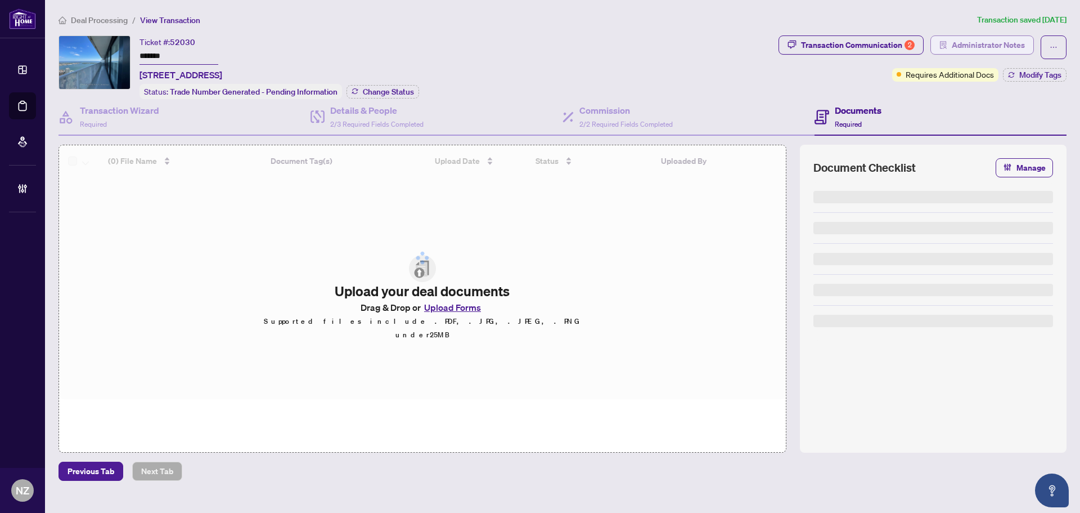
click at [996, 44] on span "Administrator Notes" at bounding box center [988, 45] width 73 height 18
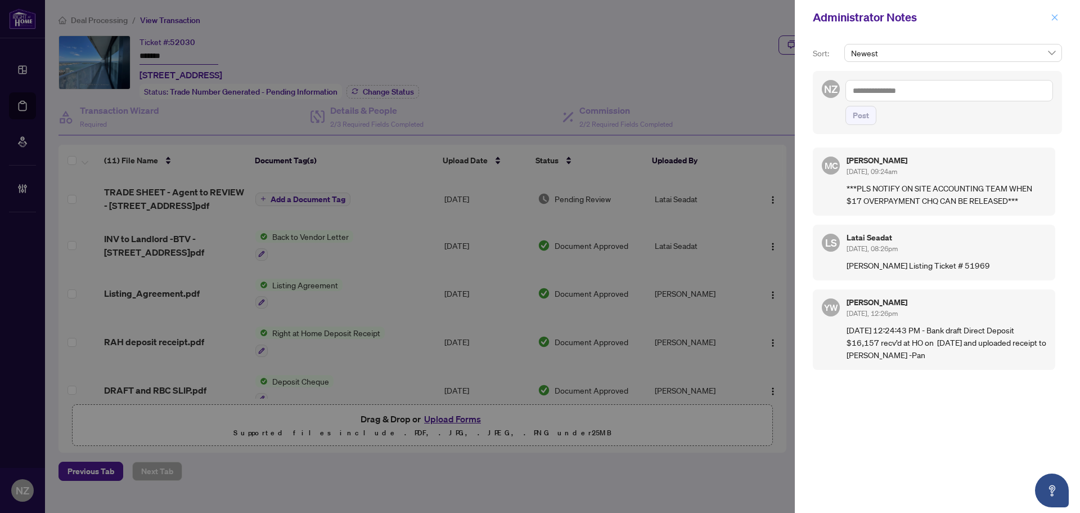
click at [1055, 19] on icon "close" at bounding box center [1055, 18] width 8 height 8
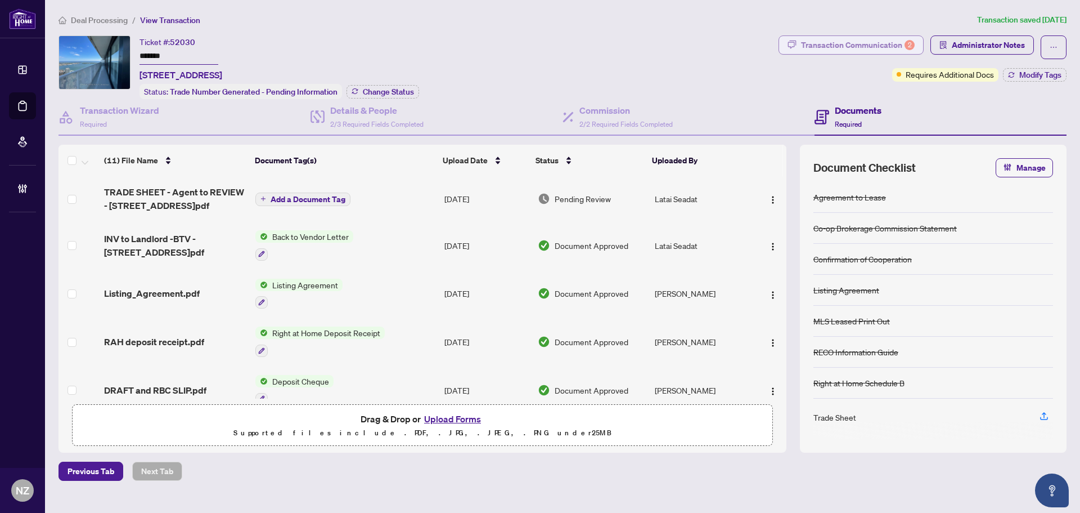
click at [837, 44] on div "Transaction Communication 2" at bounding box center [858, 45] width 114 height 18
type textarea "**********"
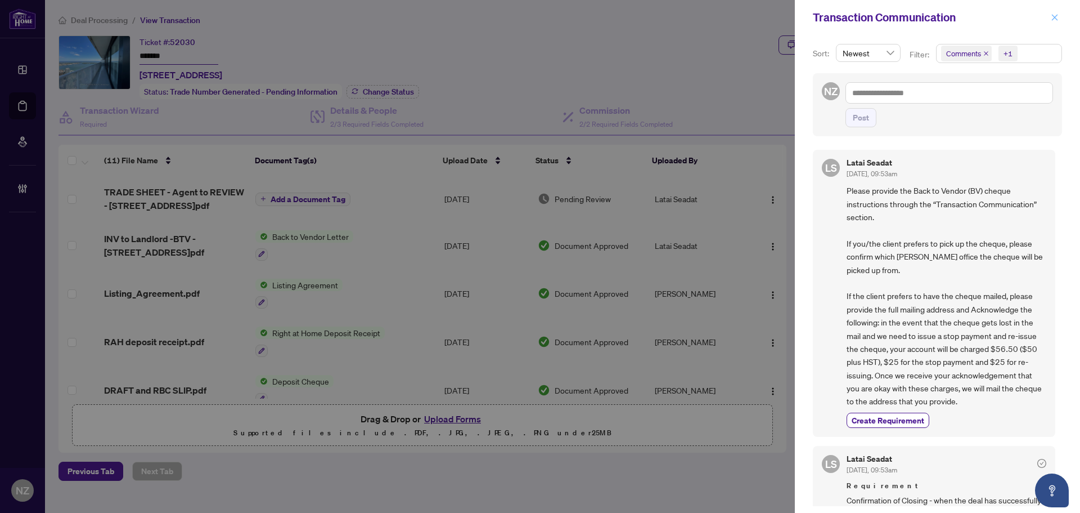
click at [1055, 18] on icon "close" at bounding box center [1055, 17] width 6 height 6
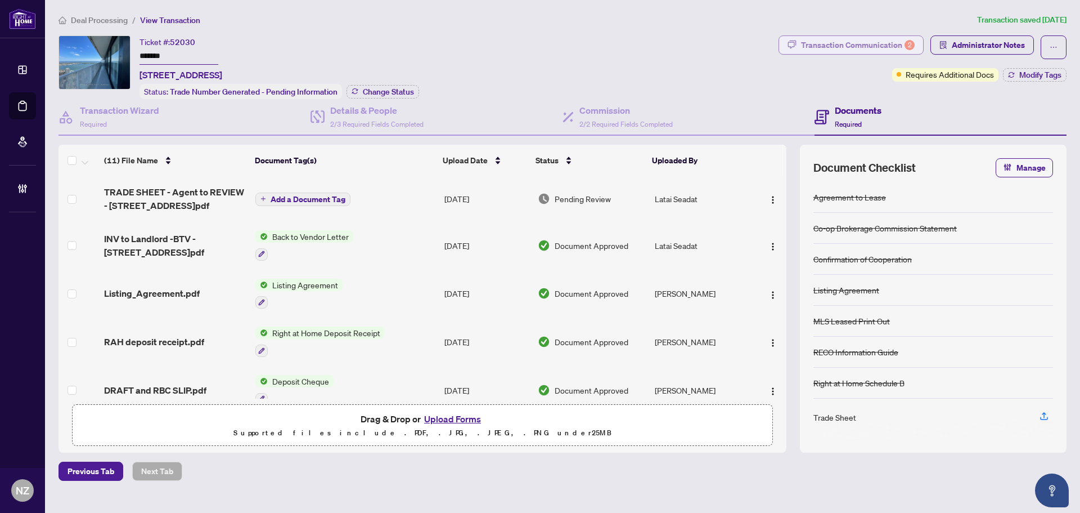
click at [870, 44] on div "Transaction Communication 2" at bounding box center [858, 45] width 114 height 18
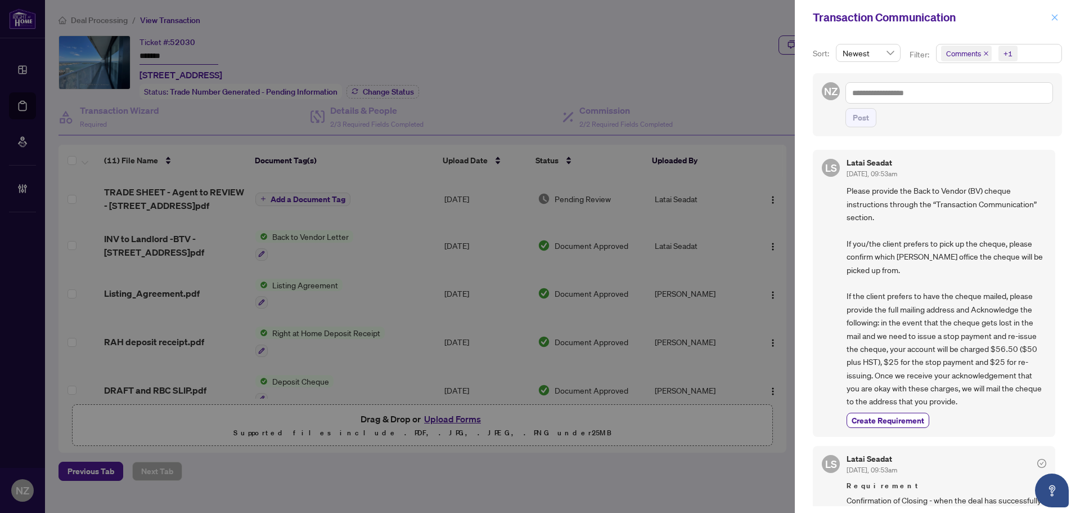
click at [1057, 16] on icon "close" at bounding box center [1055, 17] width 6 height 6
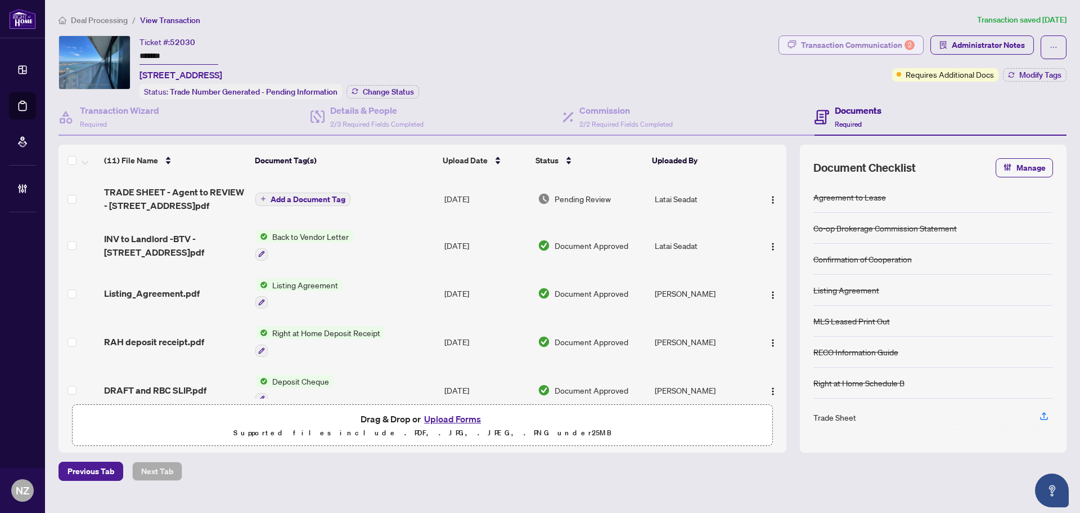
click at [852, 47] on div "Transaction Communication 2" at bounding box center [858, 45] width 114 height 18
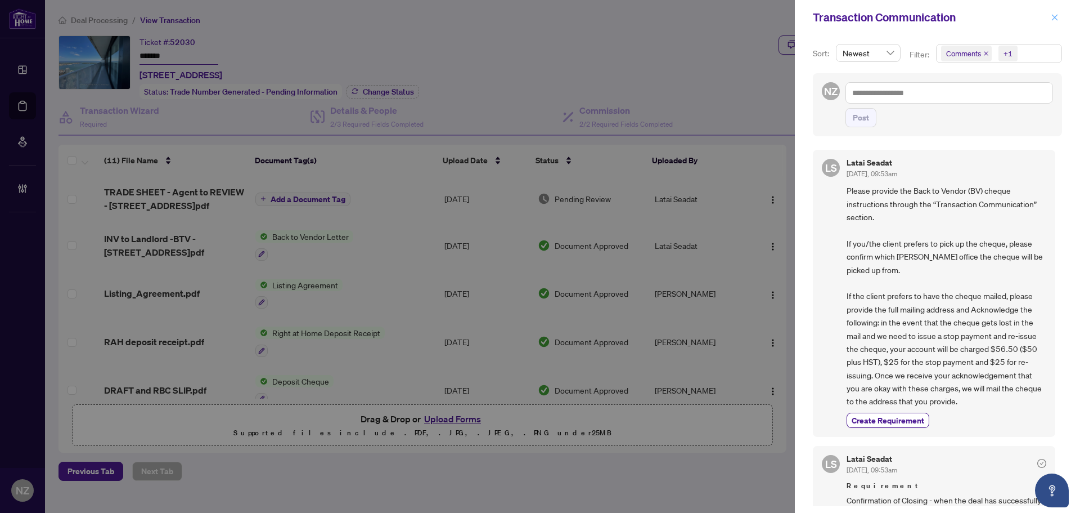
click at [1054, 24] on span "button" at bounding box center [1055, 17] width 8 height 18
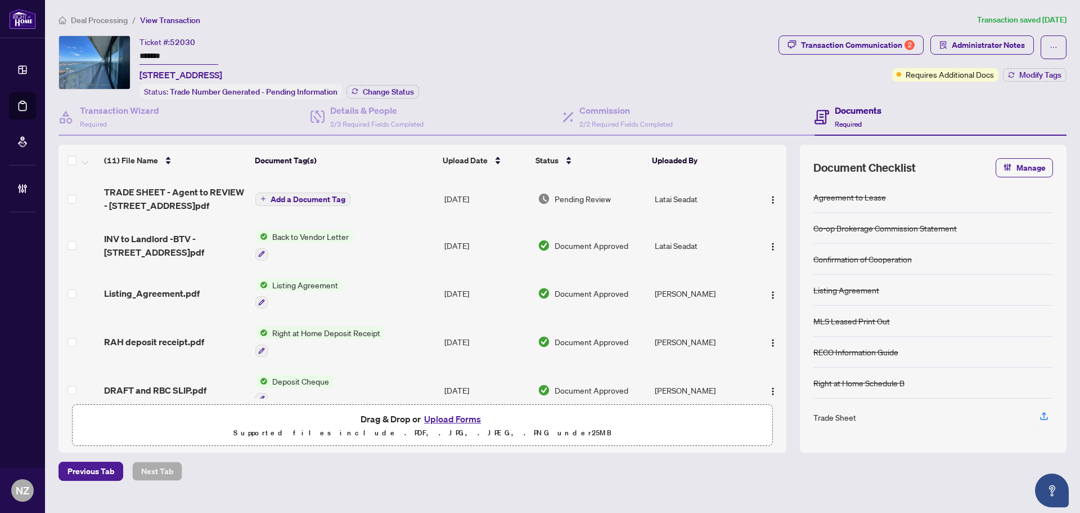
click at [107, 21] on span "Deal Processing" at bounding box center [99, 20] width 57 height 10
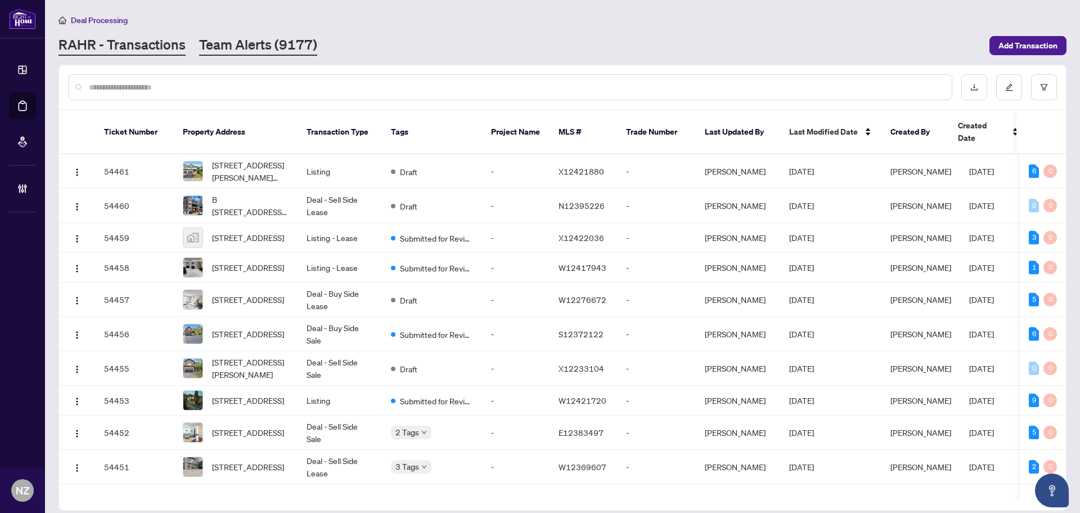
click at [272, 50] on link "Team Alerts (9177)" at bounding box center [258, 45] width 118 height 20
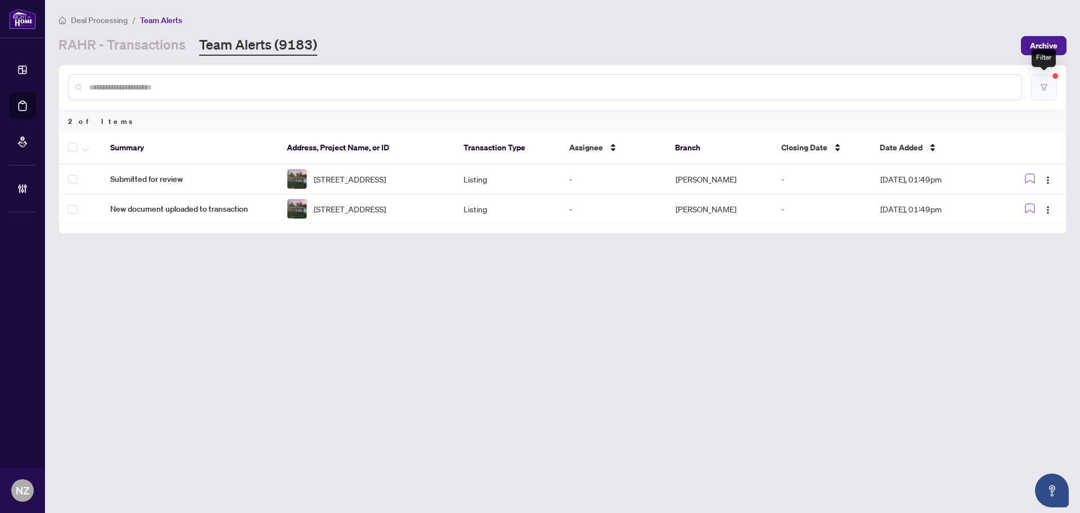
click at [1049, 92] on button "button" at bounding box center [1044, 87] width 26 height 26
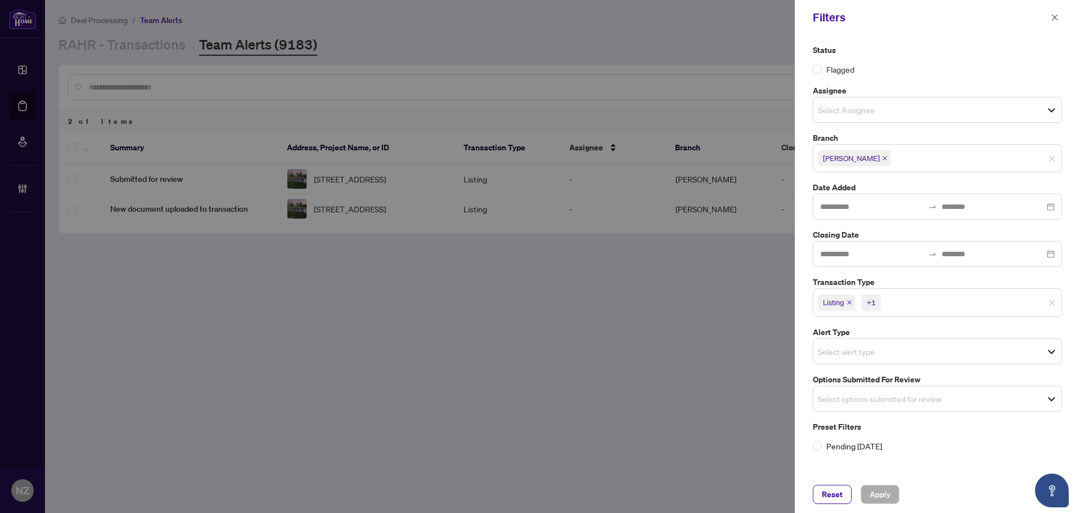
click at [864, 388] on div "Select options submitted for review" at bounding box center [937, 398] width 249 height 26
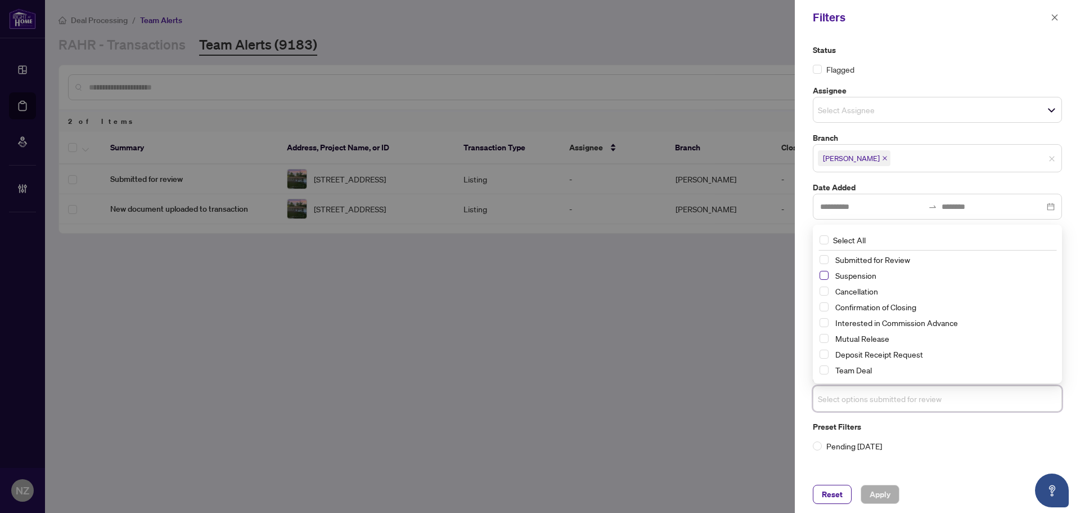
click at [823, 276] on span "Select Suspension" at bounding box center [824, 275] width 9 height 9
click at [823, 295] on div "Cancellation" at bounding box center [938, 291] width 236 height 14
drag, startPoint x: 822, startPoint y: 291, endPoint x: 825, endPoint y: 325, distance: 33.9
click at [822, 290] on span "Select Cancellation" at bounding box center [824, 290] width 9 height 9
drag, startPoint x: 825, startPoint y: 338, endPoint x: 874, endPoint y: 477, distance: 147.3
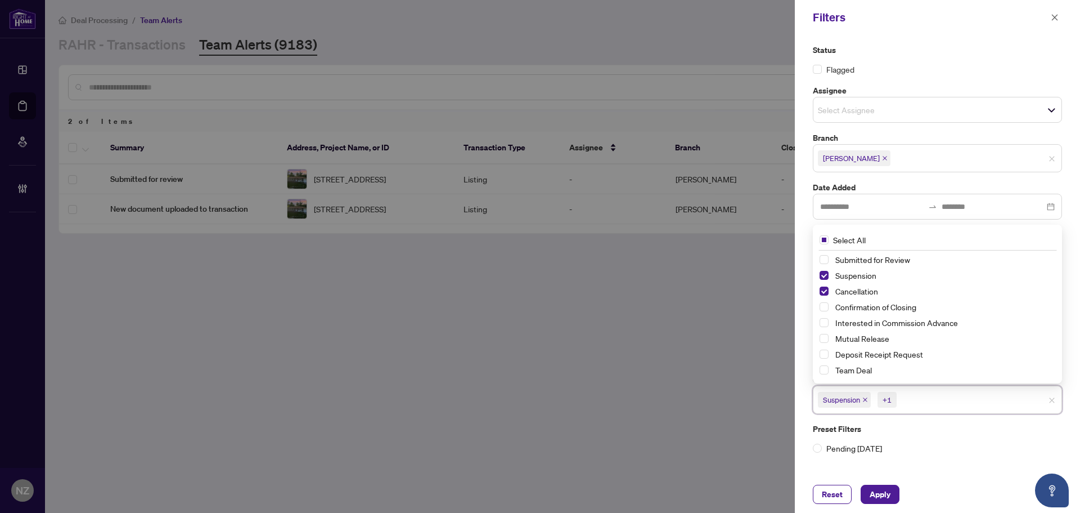
click at [825, 339] on span "Select Mutual Release" at bounding box center [824, 338] width 9 height 9
click at [885, 492] on span "Apply" at bounding box center [880, 494] width 21 height 18
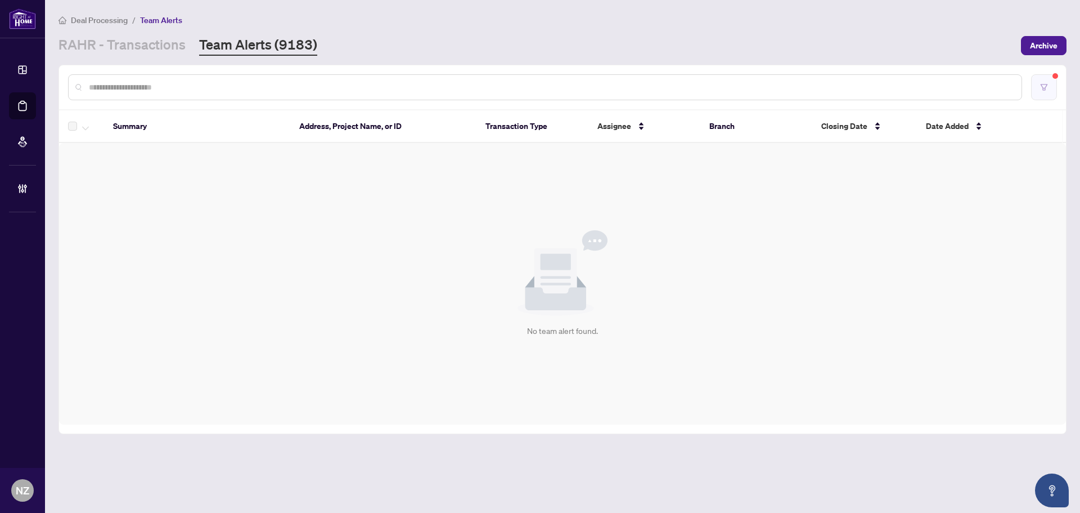
click at [1046, 75] on button "button" at bounding box center [1044, 87] width 26 height 26
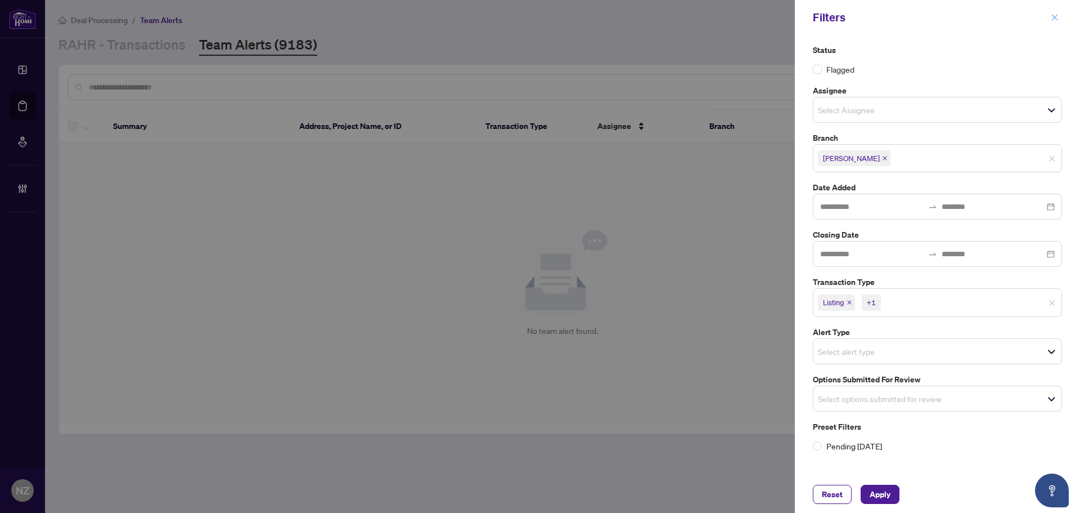
click at [1053, 24] on span "button" at bounding box center [1055, 17] width 8 height 18
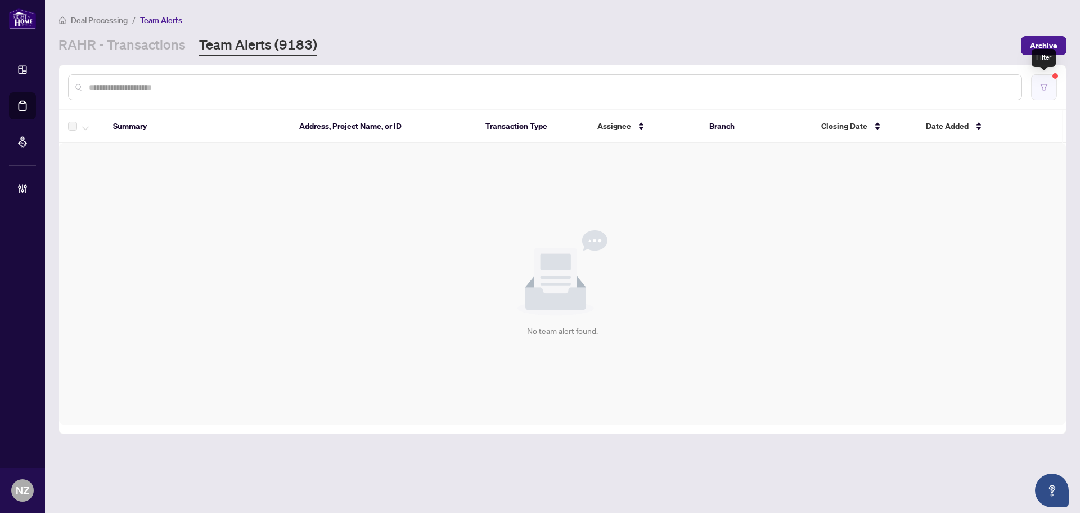
click at [1039, 83] on button "button" at bounding box center [1044, 87] width 26 height 26
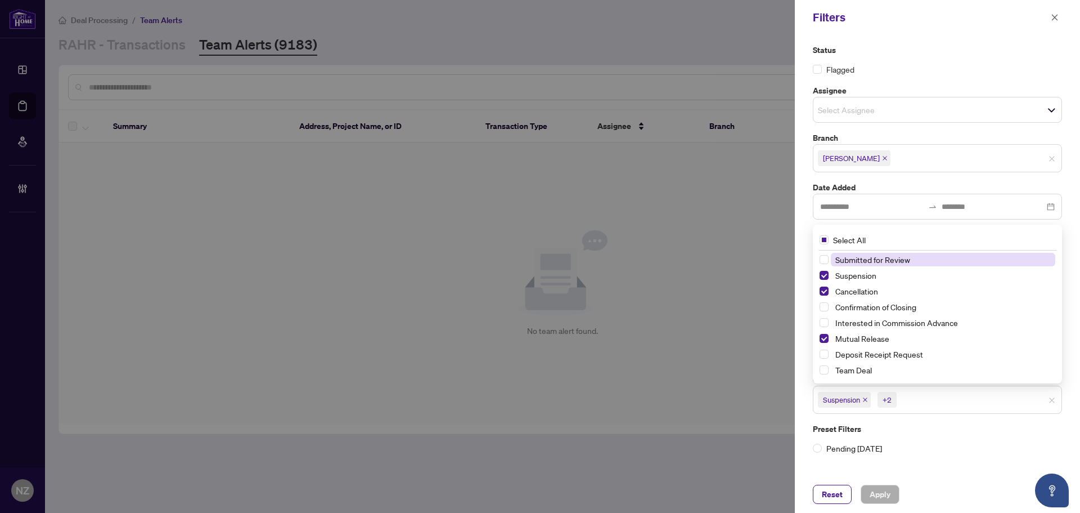
click at [1054, 404] on span "Suspension +2" at bounding box center [938, 399] width 248 height 18
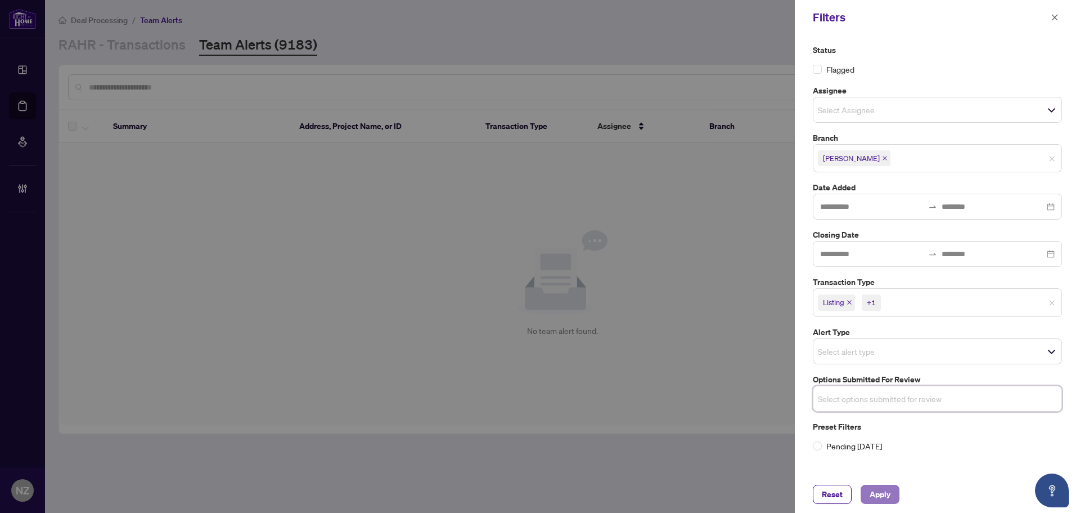
click at [879, 493] on span "Apply" at bounding box center [880, 494] width 21 height 18
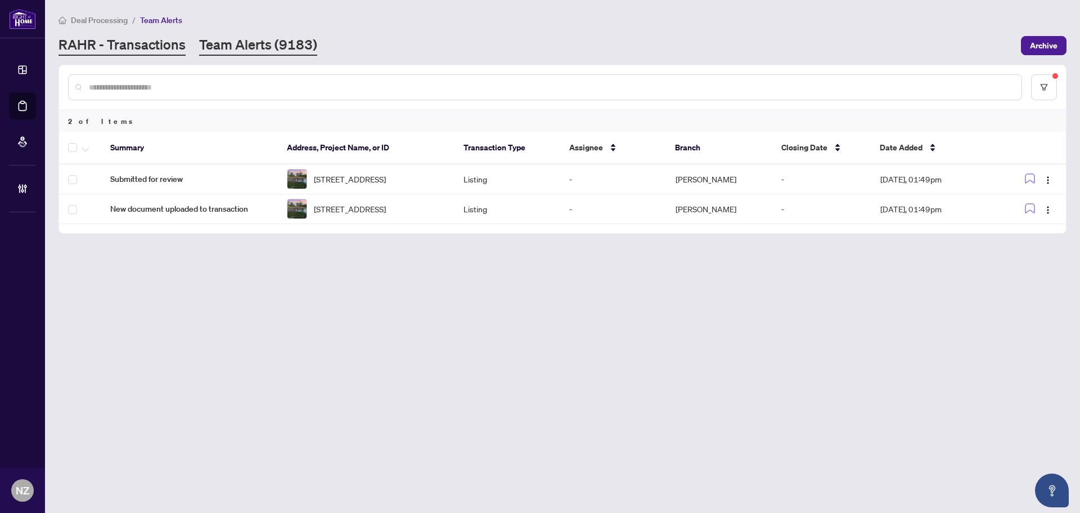
click at [132, 45] on link "RAHR - Transactions" at bounding box center [122, 45] width 127 height 20
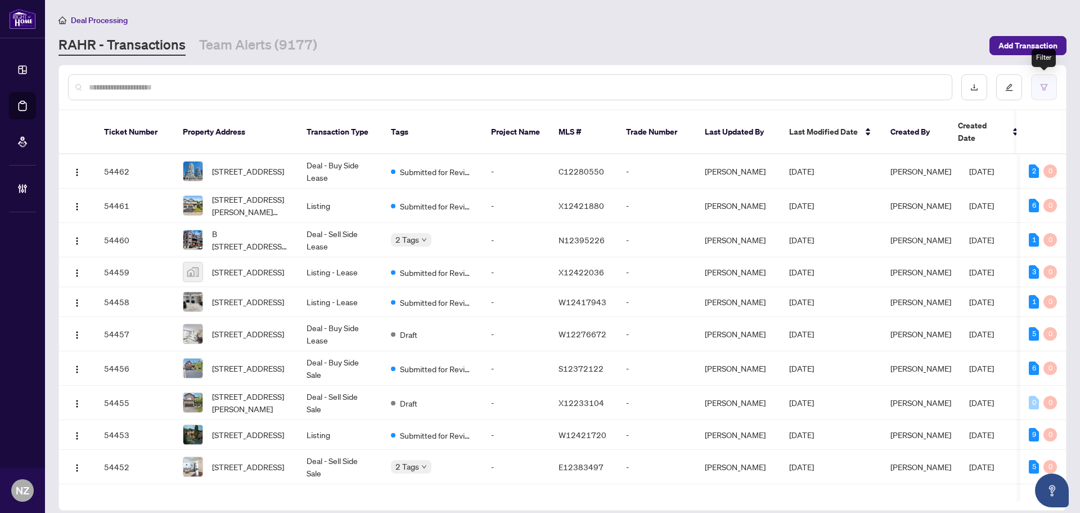
click at [1041, 88] on icon "filter" at bounding box center [1044, 87] width 8 height 8
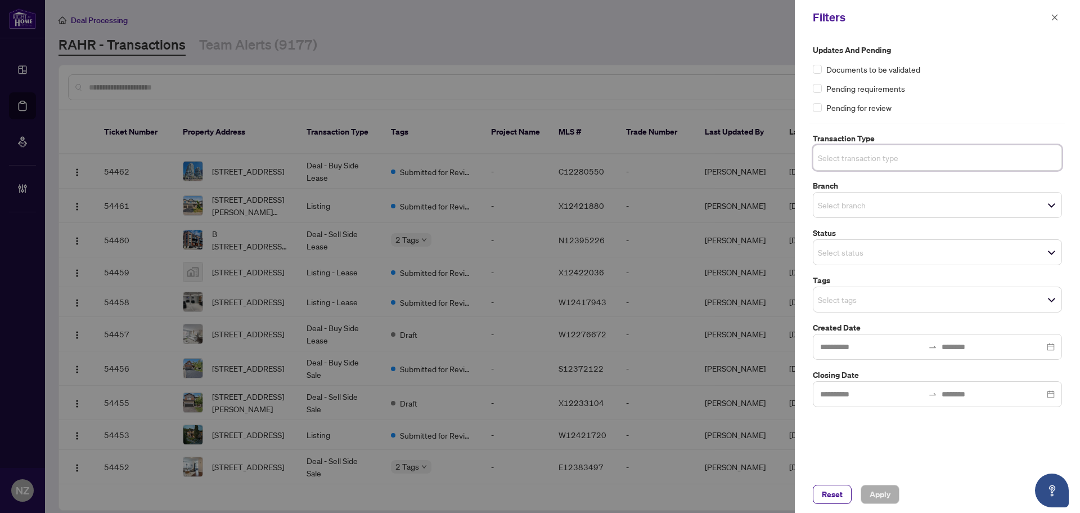
click at [870, 158] on input "search" at bounding box center [857, 158] width 79 height 14
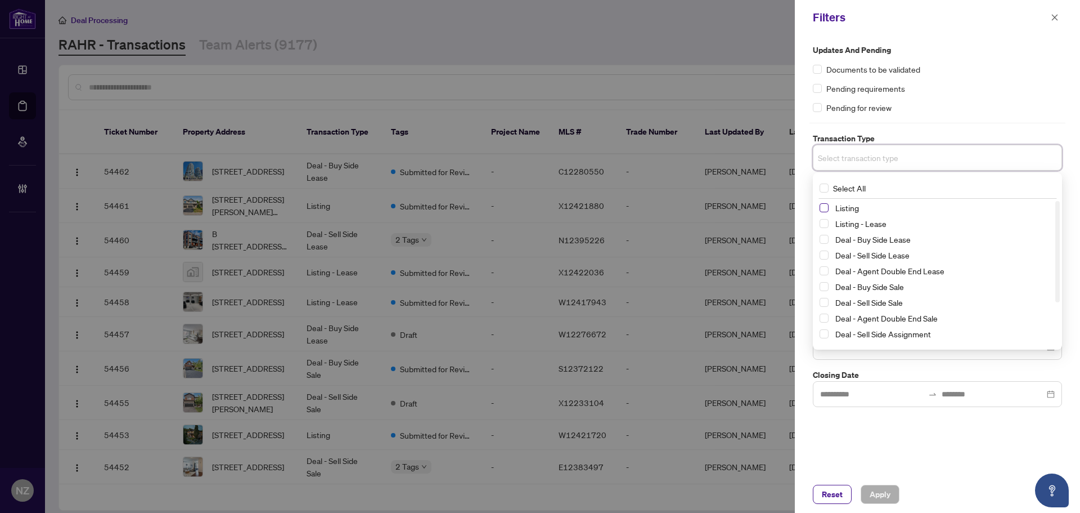
click at [823, 209] on span "Select Listing" at bounding box center [824, 207] width 9 height 9
click at [825, 226] on span "Select Listing - Lease" at bounding box center [824, 225] width 9 height 9
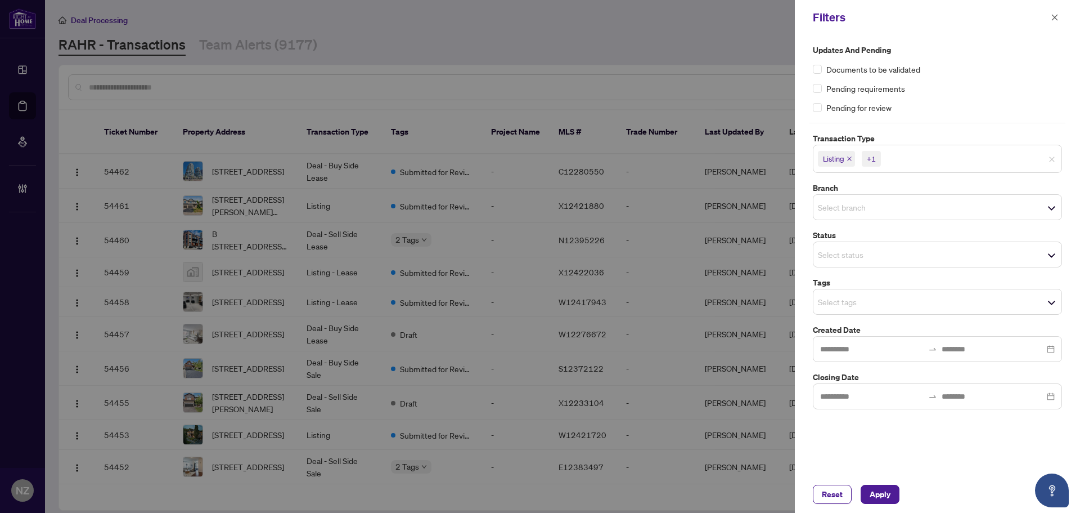
click at [978, 97] on div "Updates and Pending Documents to be validated Pending requirements Pending for …" at bounding box center [937, 79] width 249 height 70
click at [843, 212] on input "search" at bounding box center [857, 207] width 79 height 14
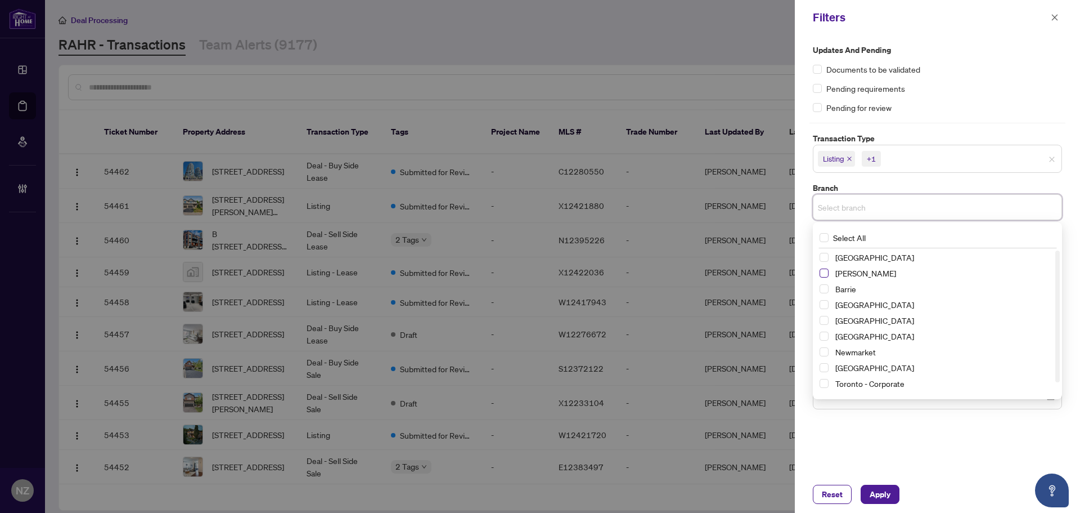
click at [821, 272] on span "Select Vaughan" at bounding box center [824, 272] width 9 height 9
click at [974, 94] on div "Pending requirements" at bounding box center [937, 88] width 249 height 12
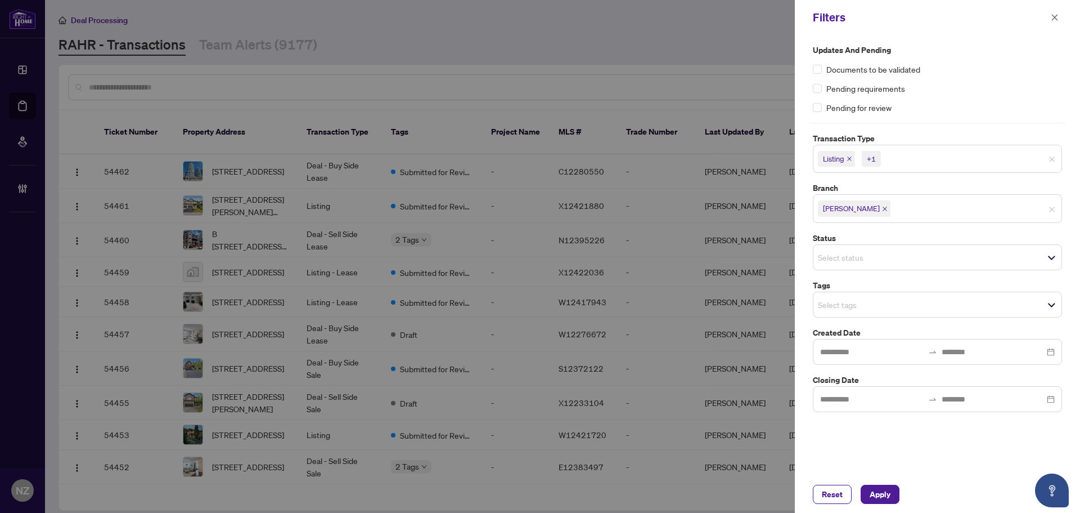
click at [855, 308] on input "search" at bounding box center [857, 305] width 79 height 14
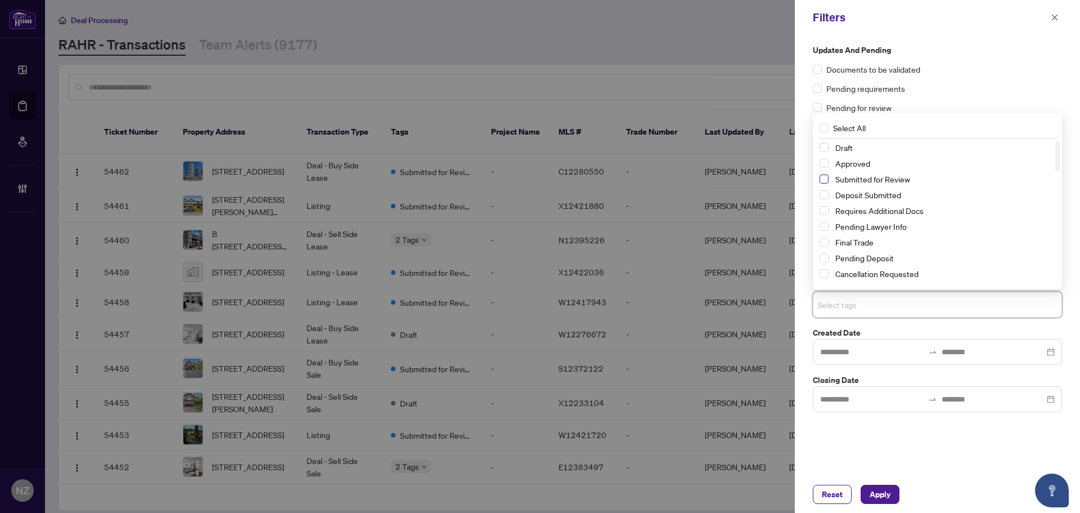
click at [821, 176] on span "Select Submitted for Review" at bounding box center [824, 178] width 9 height 9
click at [884, 496] on span "Apply" at bounding box center [880, 494] width 21 height 18
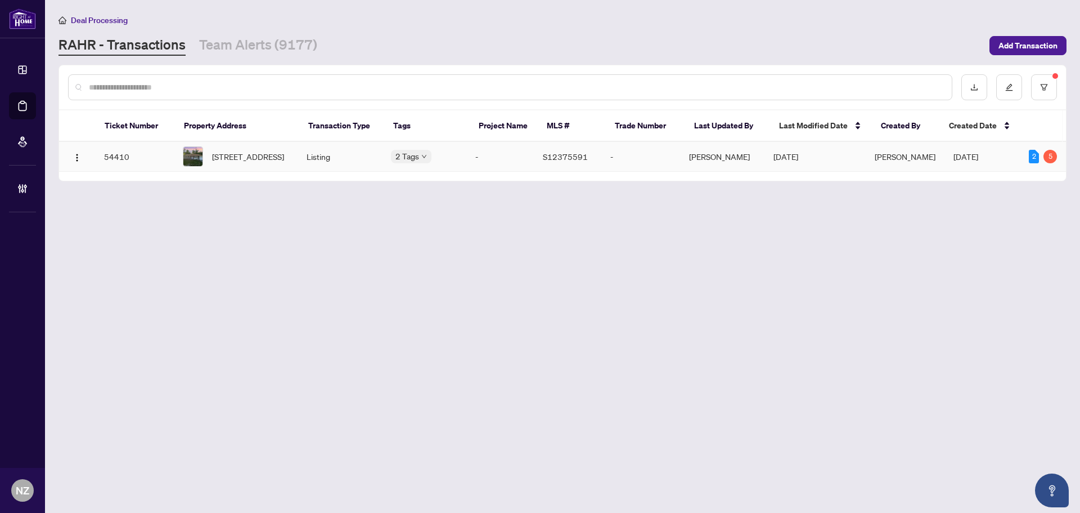
click at [251, 163] on span "[STREET_ADDRESS]" at bounding box center [248, 156] width 72 height 12
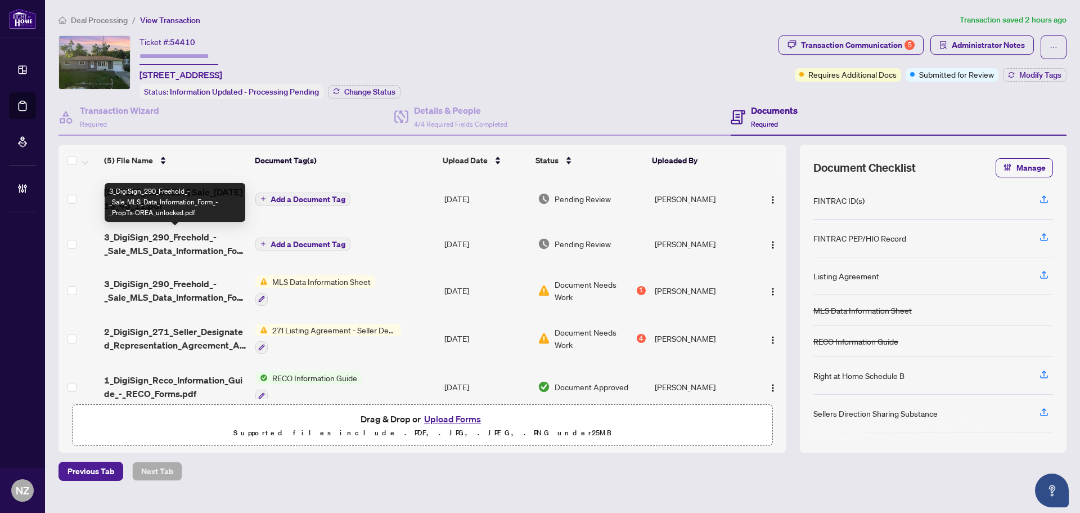
click at [212, 243] on span "3_DigiSign_290_Freehold_-_Sale_MLS_Data_Information_Form_-_PropTx-OREA_unlocked…" at bounding box center [175, 243] width 142 height 27
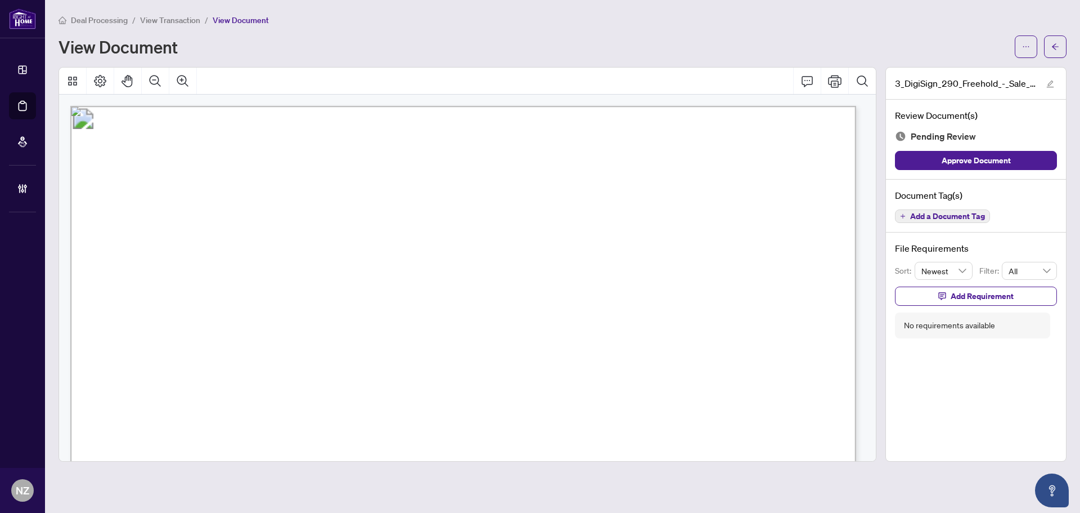
click at [964, 215] on span "Add a Document Tag" at bounding box center [947, 216] width 75 height 8
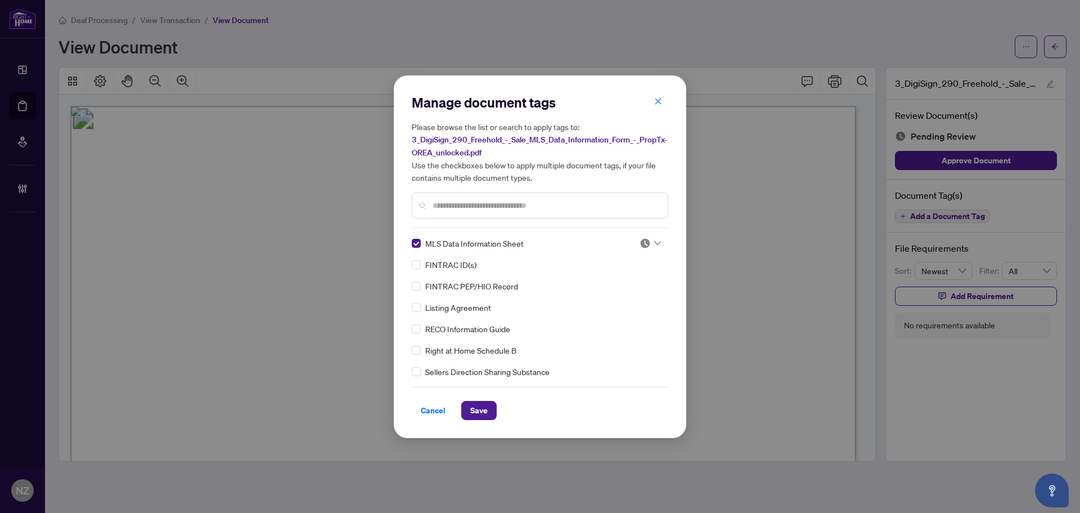
click at [654, 237] on div at bounding box center [650, 242] width 21 height 11
click at [603, 299] on div "Approved" at bounding box center [613, 297] width 72 height 12
click at [479, 410] on span "Save" at bounding box center [478, 410] width 17 height 18
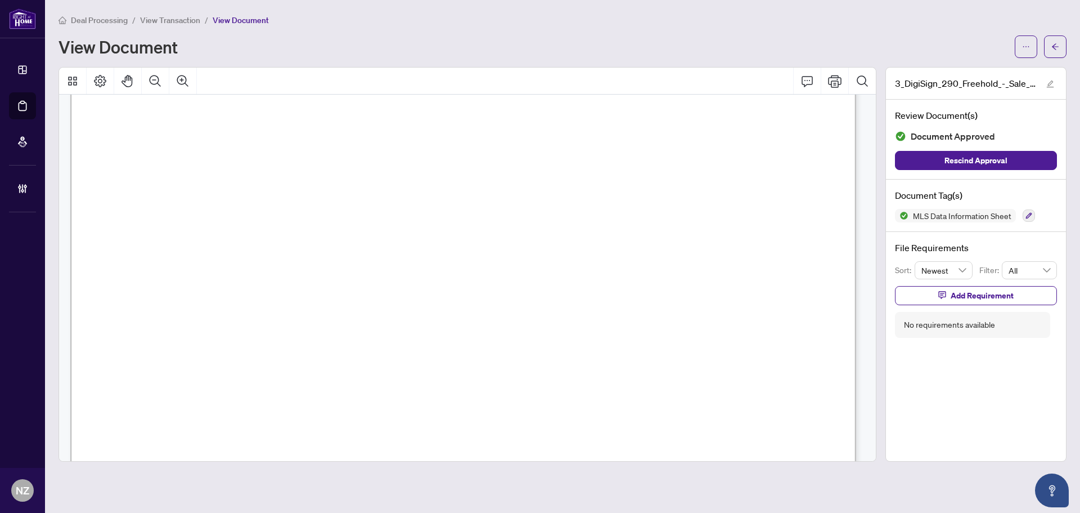
scroll to position [675, 0]
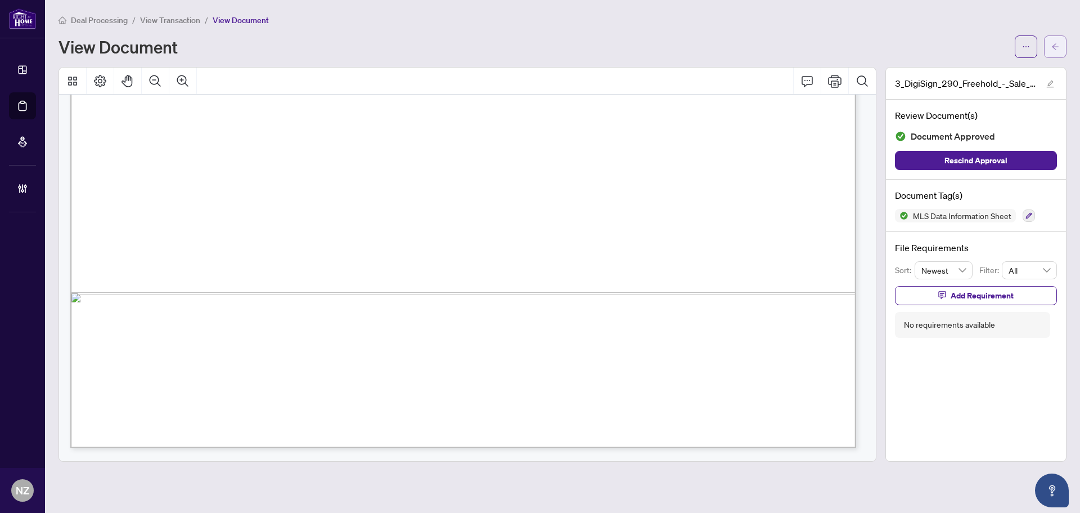
click at [1058, 47] on icon "arrow-left" at bounding box center [1055, 46] width 7 height 6
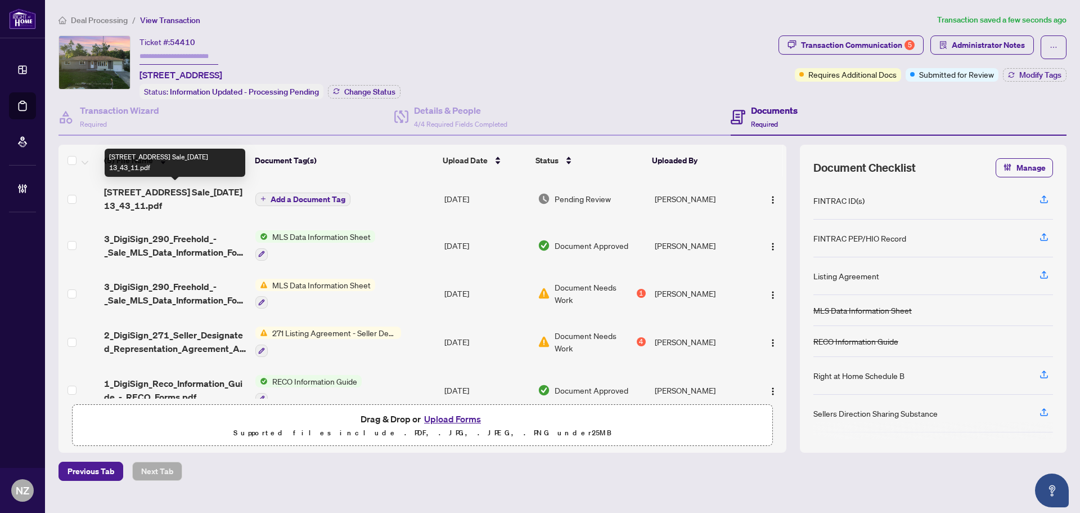
click at [177, 194] on span "[STREET_ADDRESS] Sale_[DATE] 13_43_11.pdf" at bounding box center [175, 198] width 142 height 27
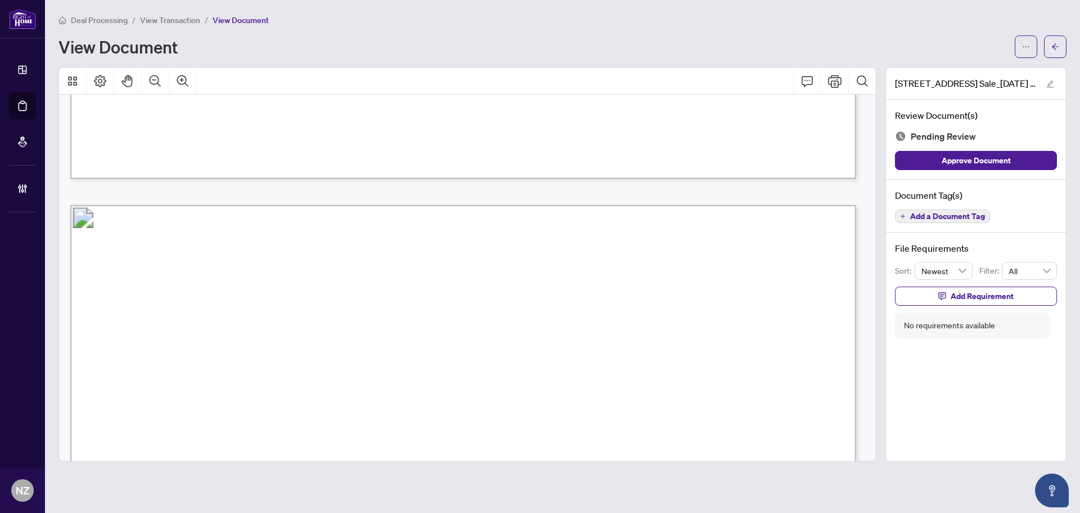
scroll to position [956, 0]
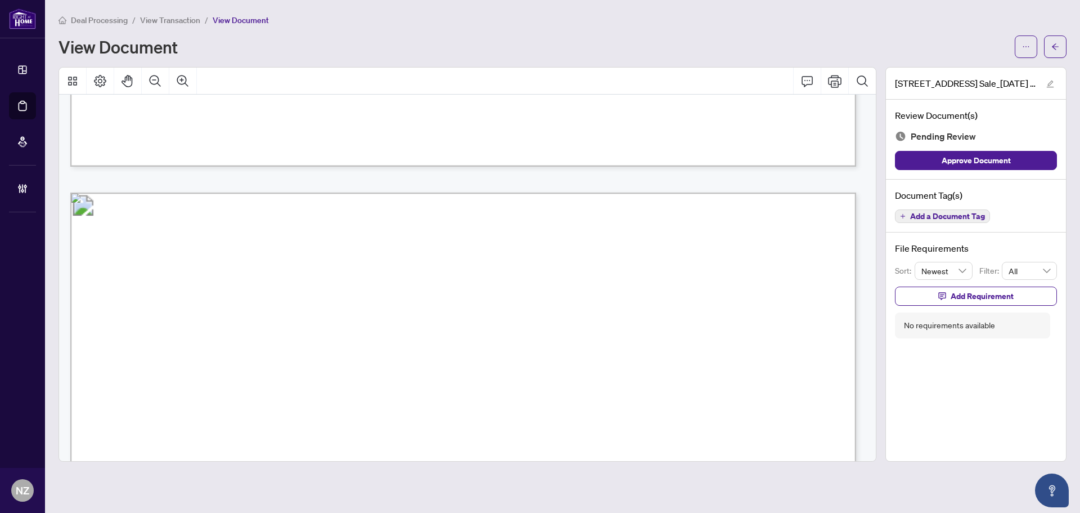
click at [956, 212] on span "Add a Document Tag" at bounding box center [947, 216] width 75 height 8
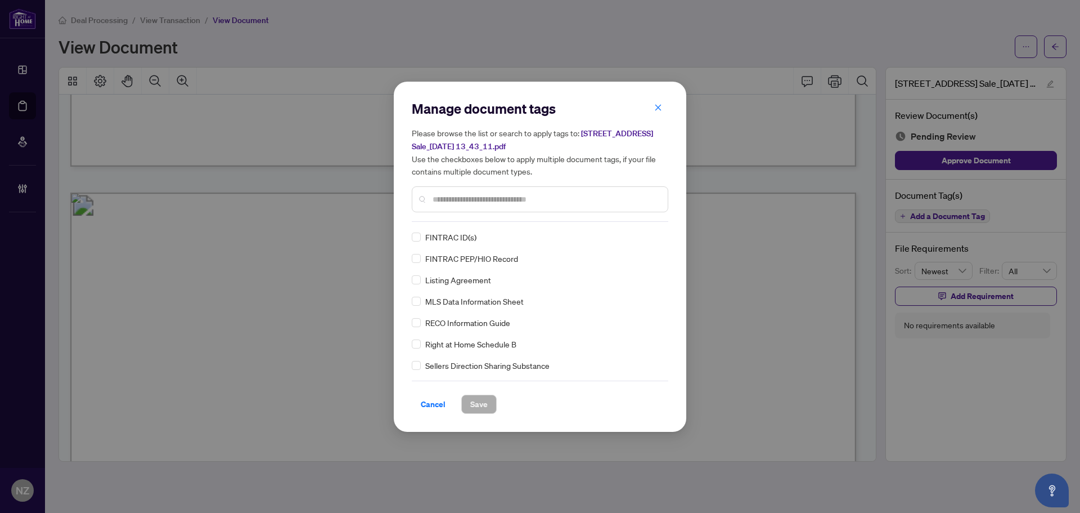
click at [470, 216] on div "Manage document tags Please browse the list or search to apply tags to: [STREET…" at bounding box center [540, 161] width 257 height 122
click at [469, 201] on input "text" at bounding box center [546, 199] width 226 height 12
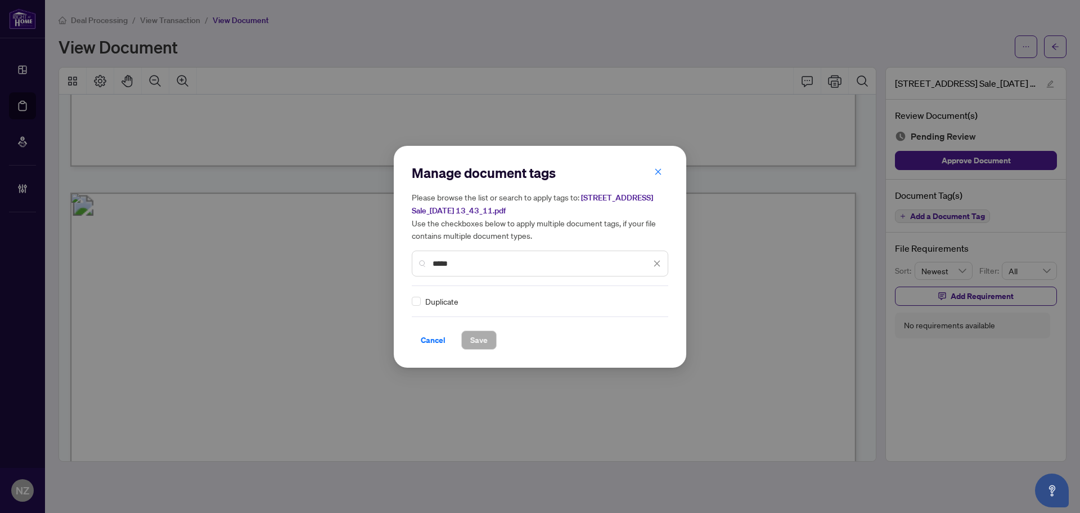
type input "*****"
drag, startPoint x: 650, startPoint y: 297, endPoint x: 644, endPoint y: 318, distance: 21.7
click at [651, 297] on div at bounding box center [650, 300] width 21 height 11
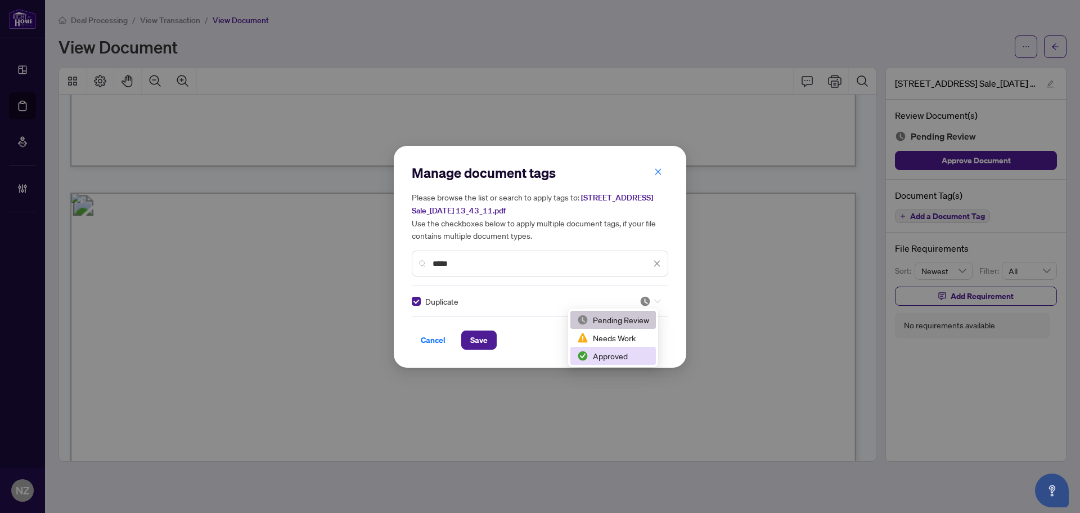
click at [610, 353] on div "Approved" at bounding box center [613, 355] width 72 height 12
click at [490, 339] on button "Save" at bounding box center [478, 339] width 35 height 19
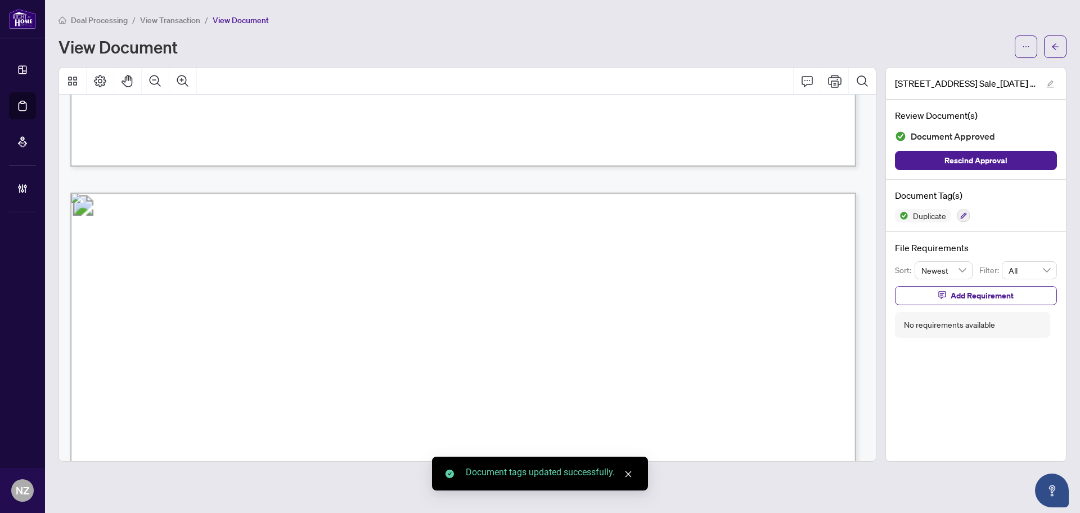
click at [1052, 43] on icon "arrow-left" at bounding box center [1056, 47] width 8 height 8
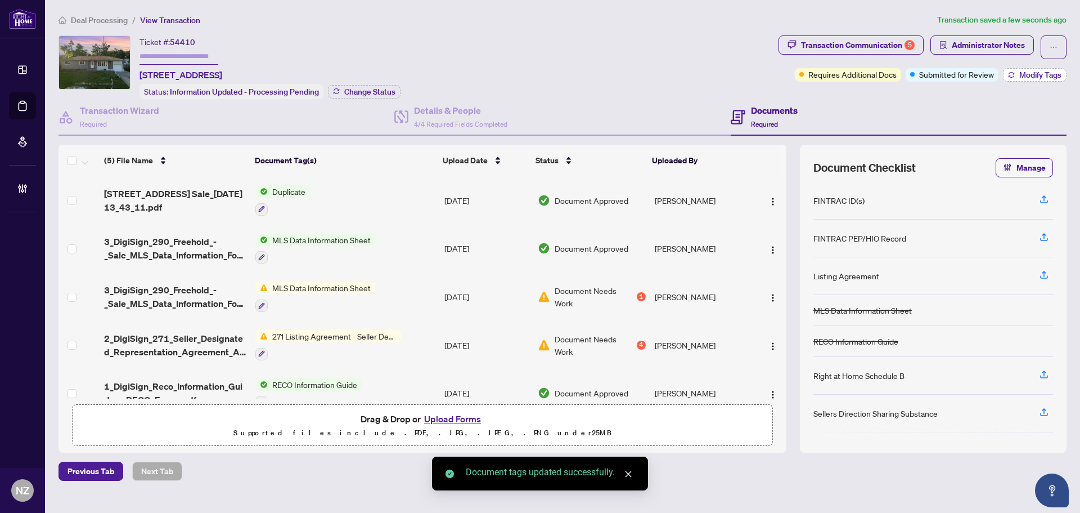
click at [1030, 72] on span "Modify Tags" at bounding box center [1040, 75] width 42 height 8
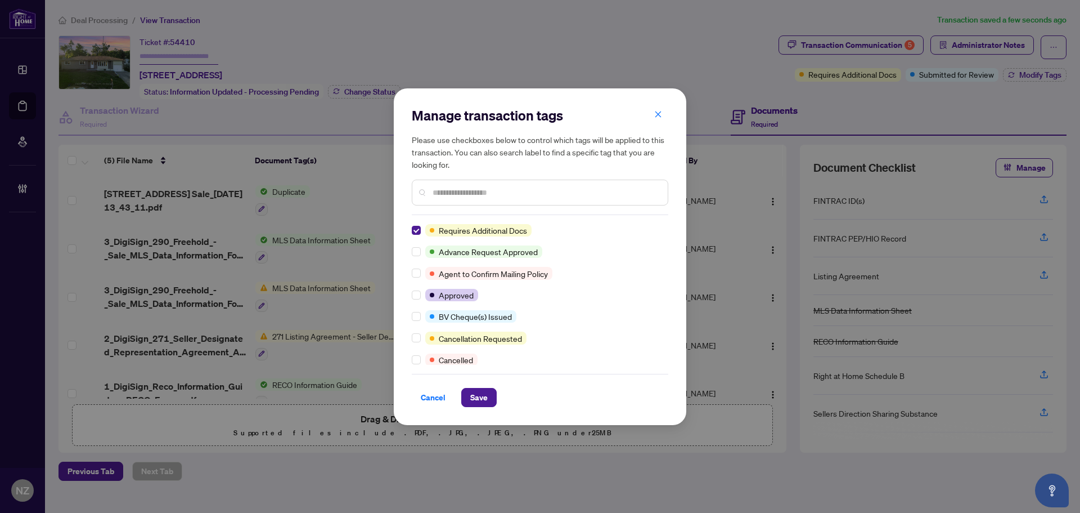
click at [410, 290] on div "Manage transaction tags Please use checkboxes below to control which tags will …" at bounding box center [540, 256] width 293 height 336
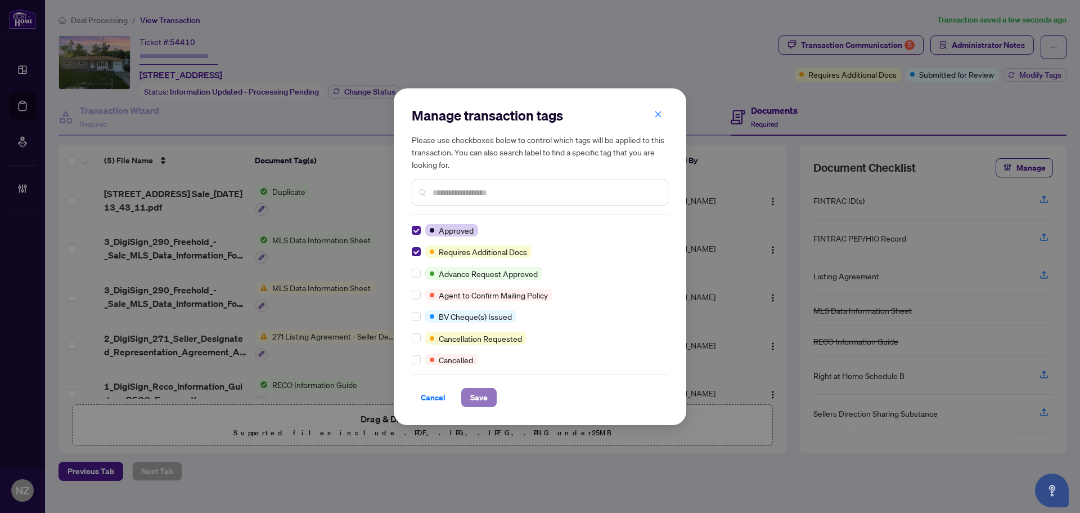
click at [474, 401] on span "Save" at bounding box center [478, 397] width 17 height 18
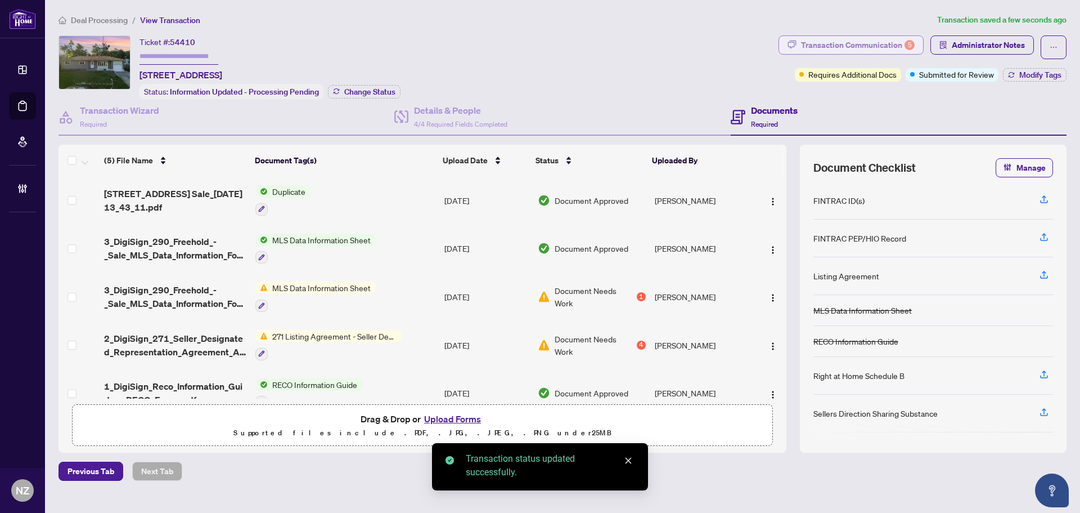
click at [854, 42] on div "Transaction Communication 5" at bounding box center [858, 45] width 114 height 18
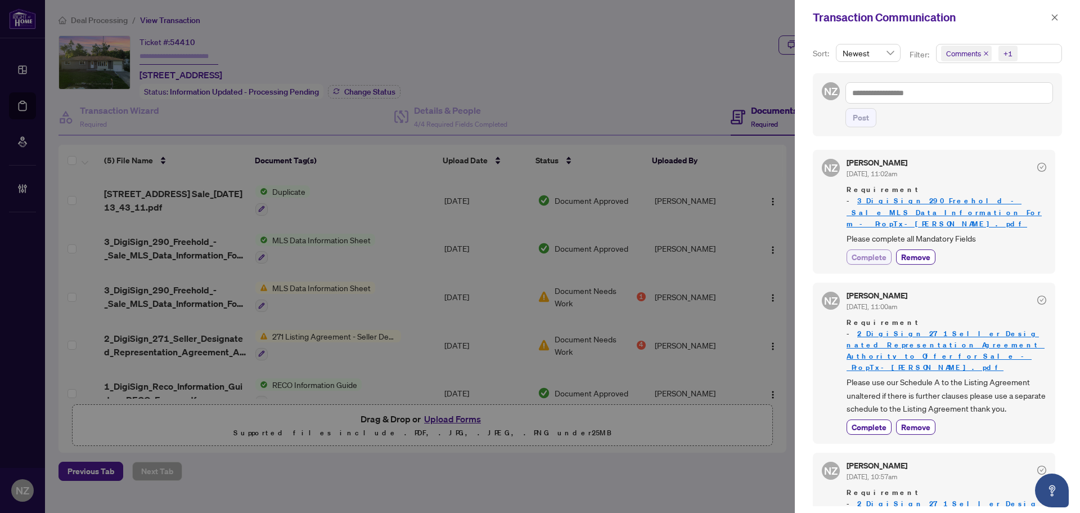
click at [879, 251] on span "Complete" at bounding box center [869, 257] width 35 height 12
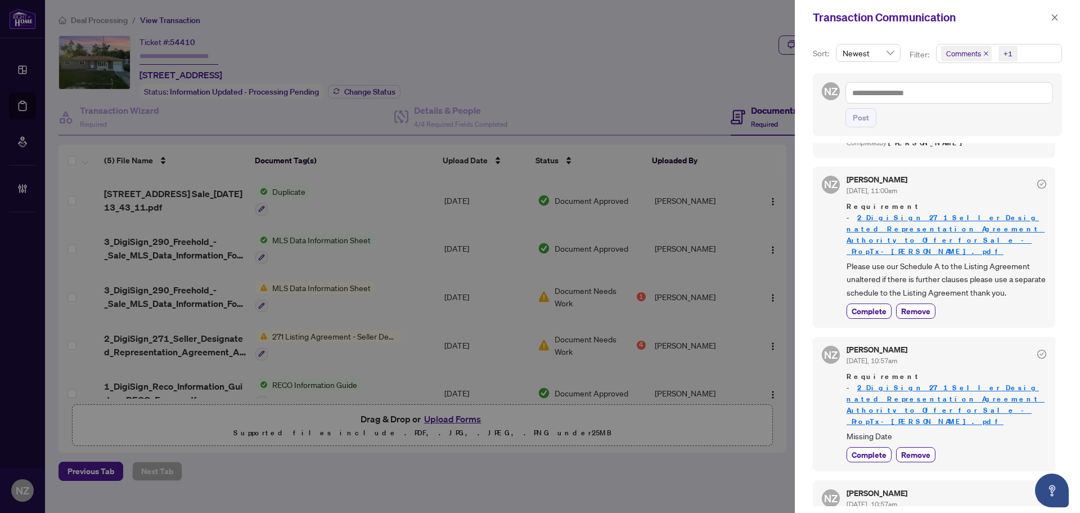
scroll to position [169, 0]
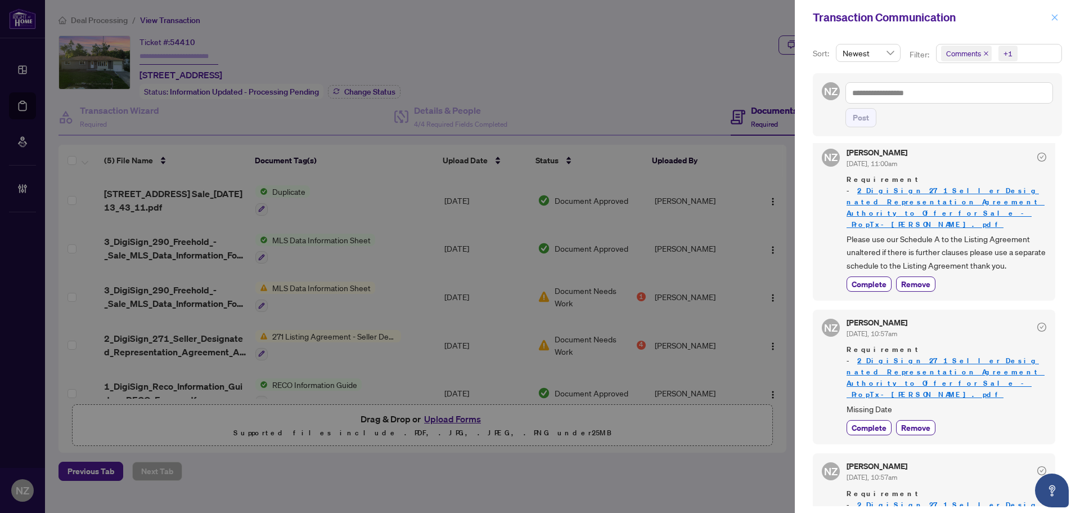
click at [1057, 17] on icon "close" at bounding box center [1055, 18] width 8 height 8
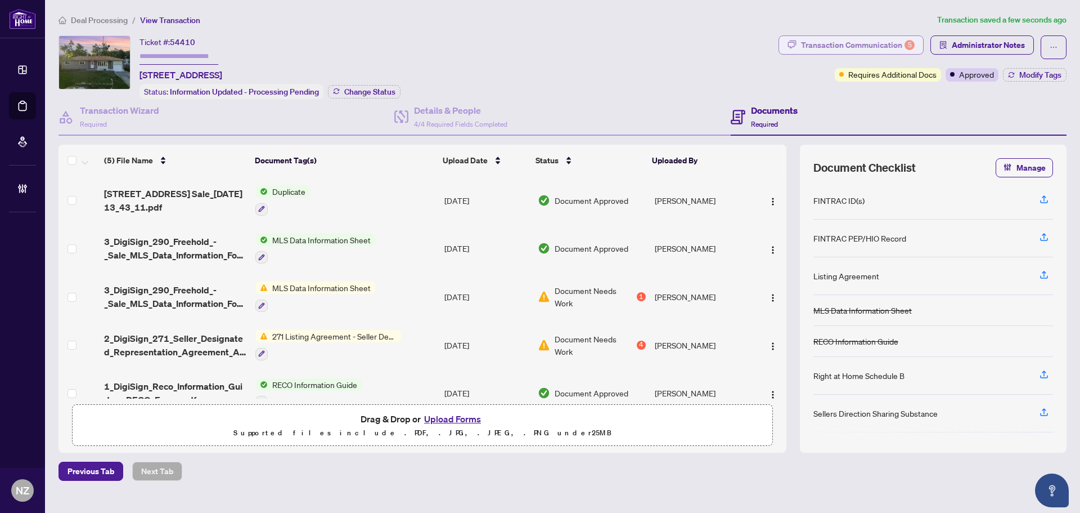
click at [904, 50] on div "Transaction Communication 5" at bounding box center [858, 45] width 114 height 18
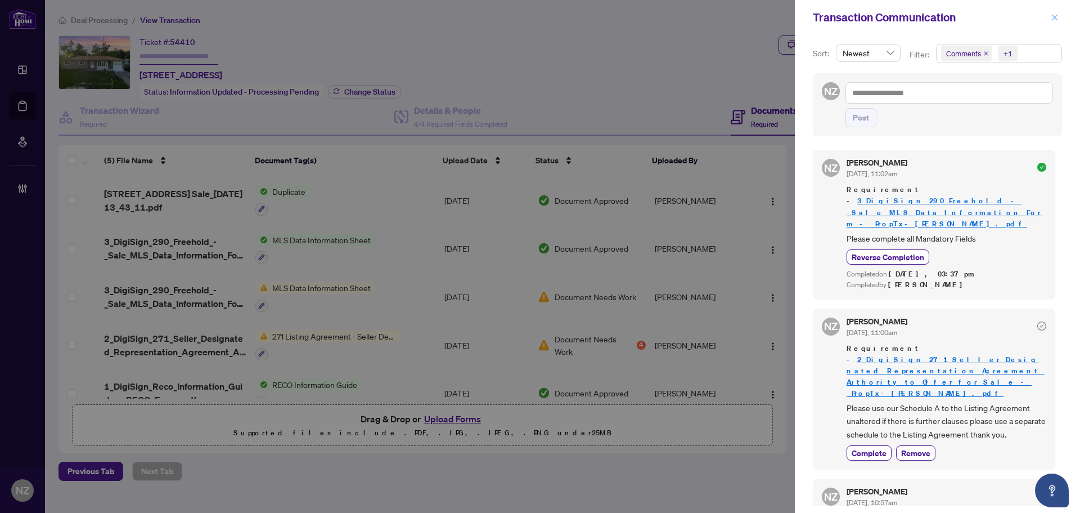
click at [1058, 16] on icon "close" at bounding box center [1055, 18] width 8 height 8
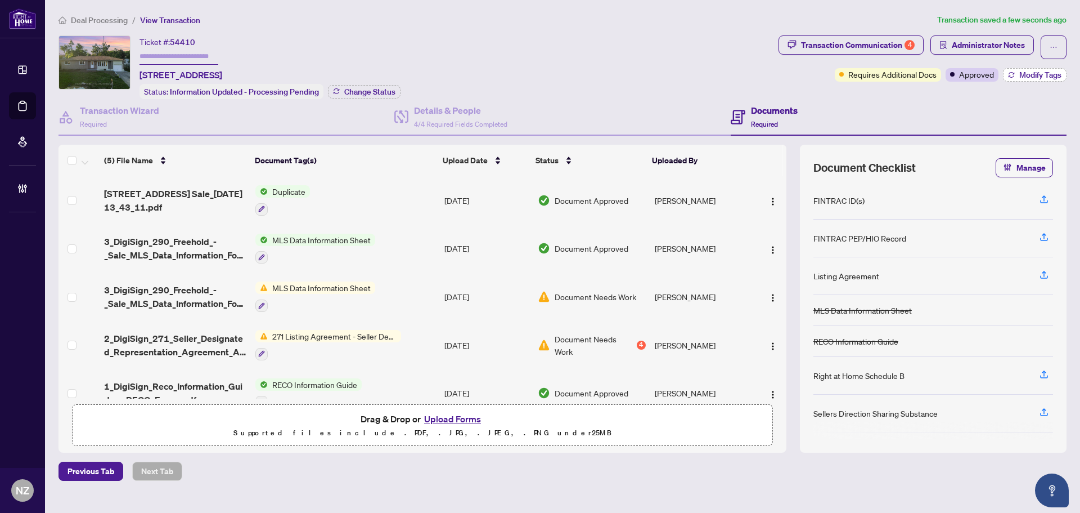
click at [1025, 73] on span "Modify Tags" at bounding box center [1040, 75] width 42 height 8
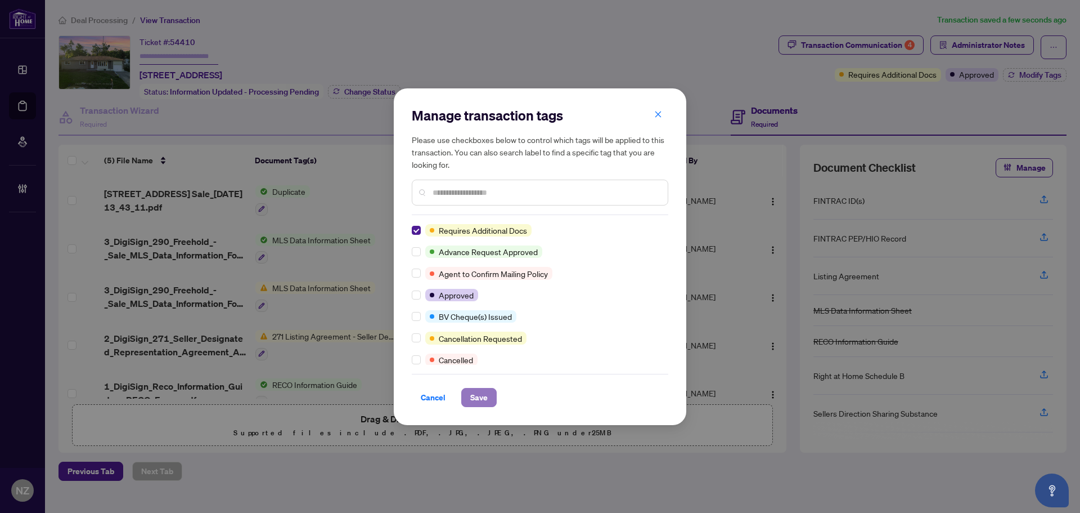
click at [471, 401] on span "Save" at bounding box center [478, 397] width 17 height 18
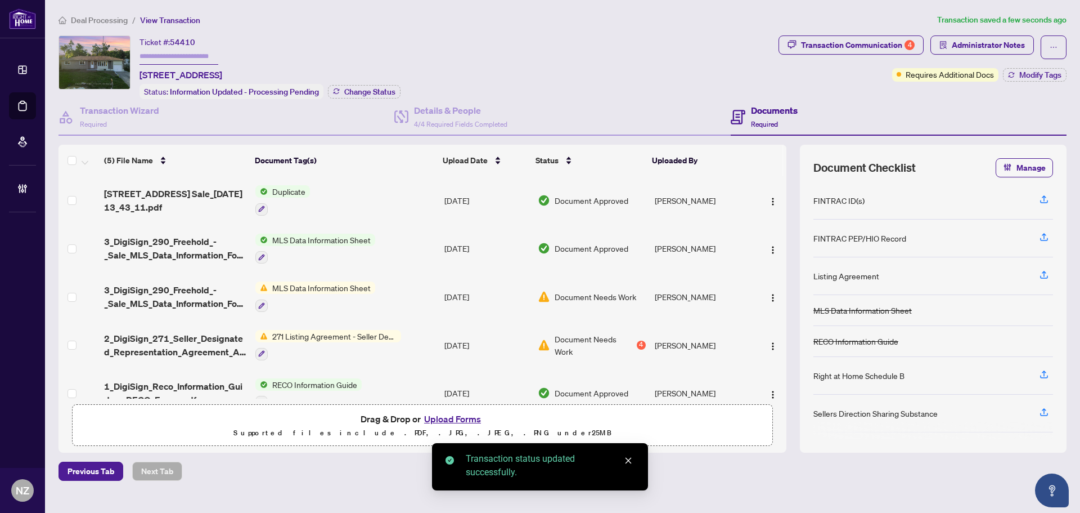
click at [118, 17] on span "Deal Processing" at bounding box center [99, 20] width 57 height 10
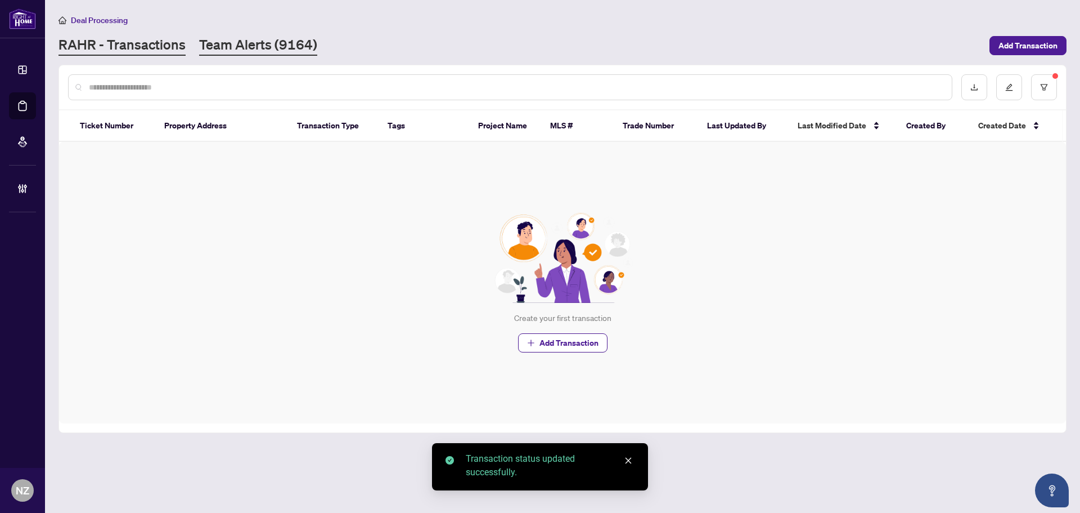
click at [259, 42] on link "Team Alerts (9164)" at bounding box center [258, 45] width 118 height 20
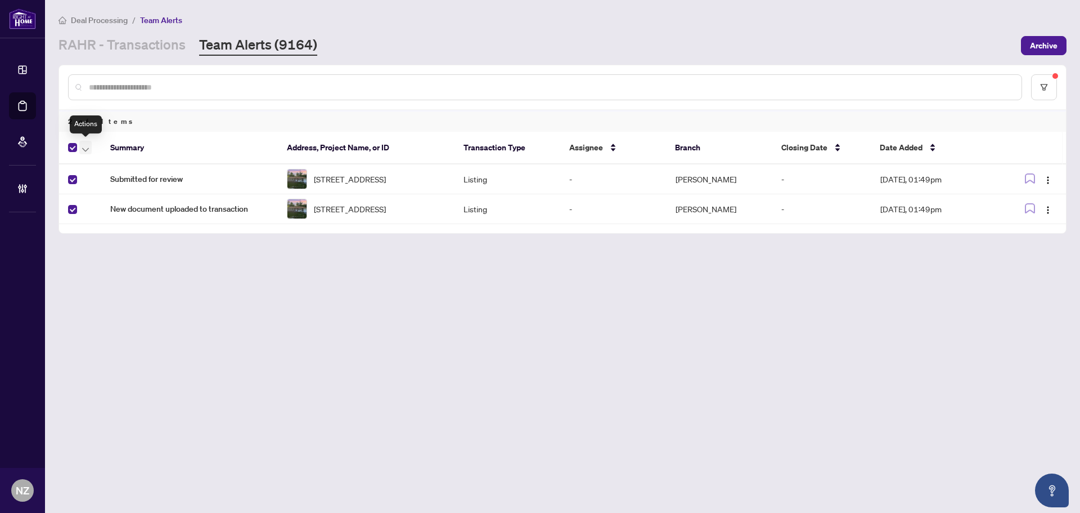
click at [84, 147] on icon "button" at bounding box center [85, 149] width 7 height 5
click at [102, 242] on span "Complete Item" at bounding box center [123, 239] width 70 height 12
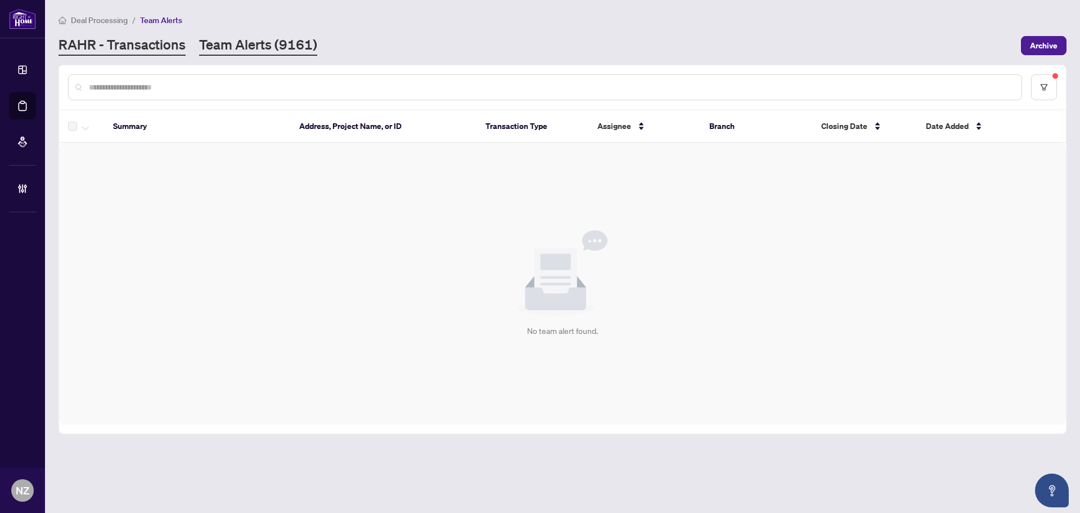
click at [125, 48] on link "RAHR - Transactions" at bounding box center [122, 45] width 127 height 20
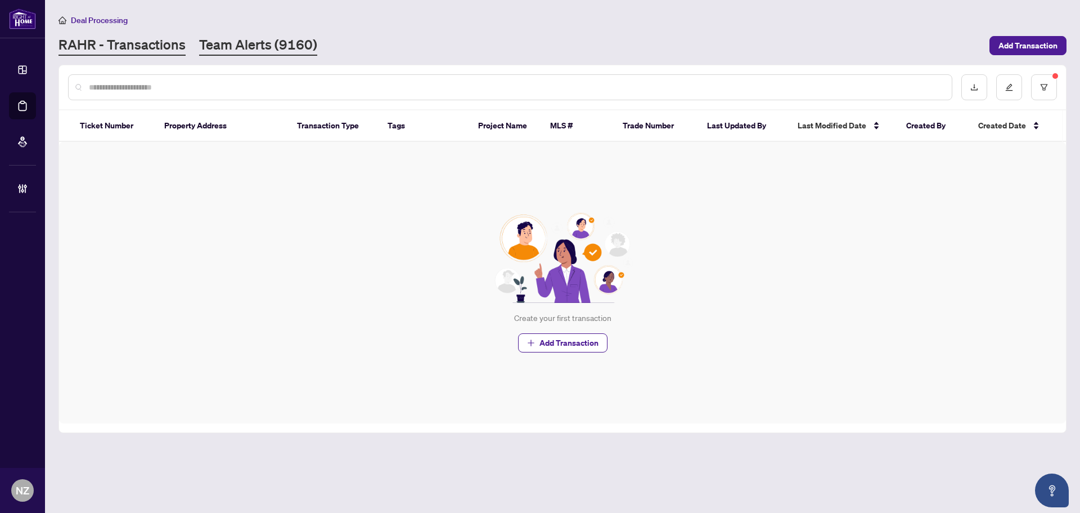
click at [215, 45] on link "Team Alerts (9160)" at bounding box center [258, 45] width 118 height 20
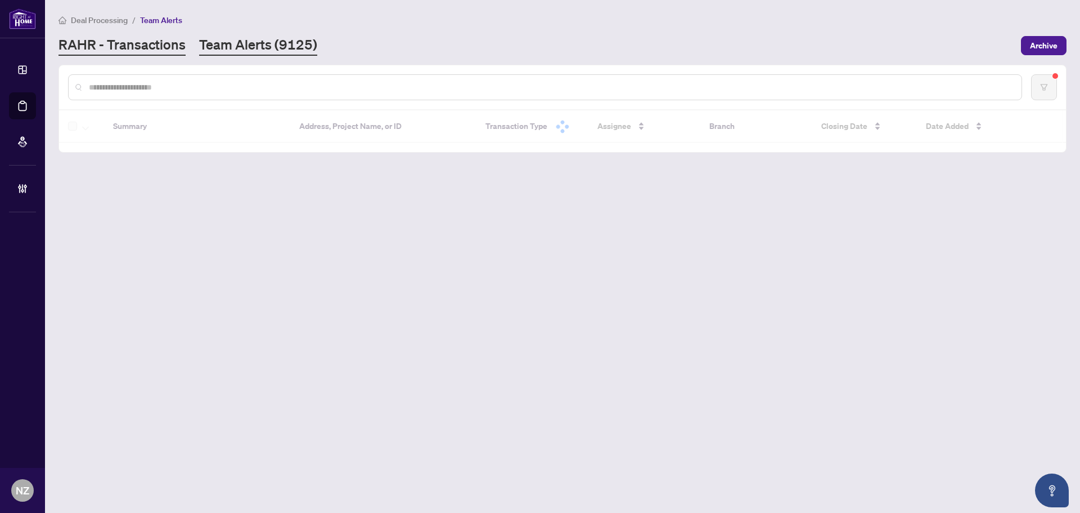
click at [148, 46] on link "RAHR - Transactions" at bounding box center [122, 45] width 127 height 20
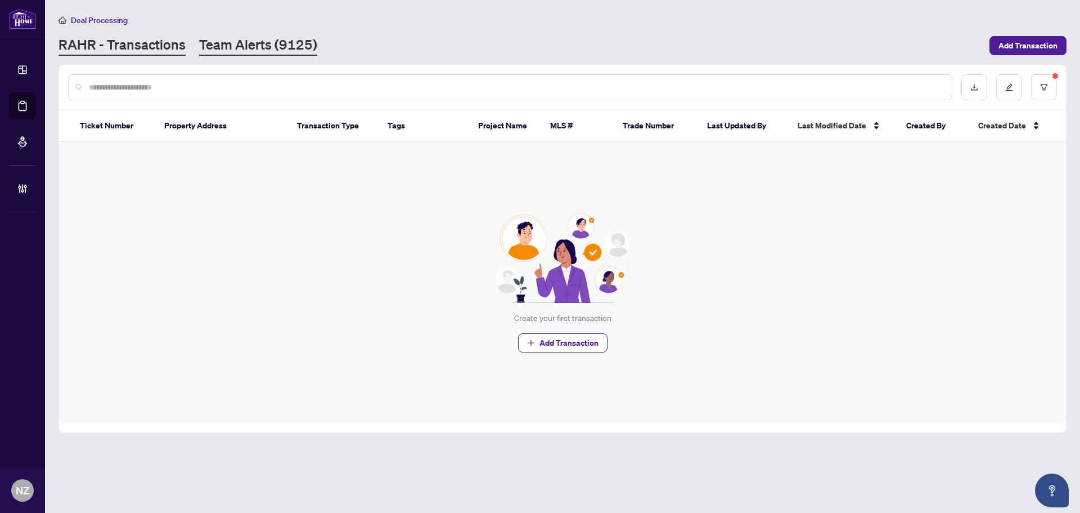
click at [275, 41] on link "Team Alerts (9125)" at bounding box center [258, 45] width 118 height 20
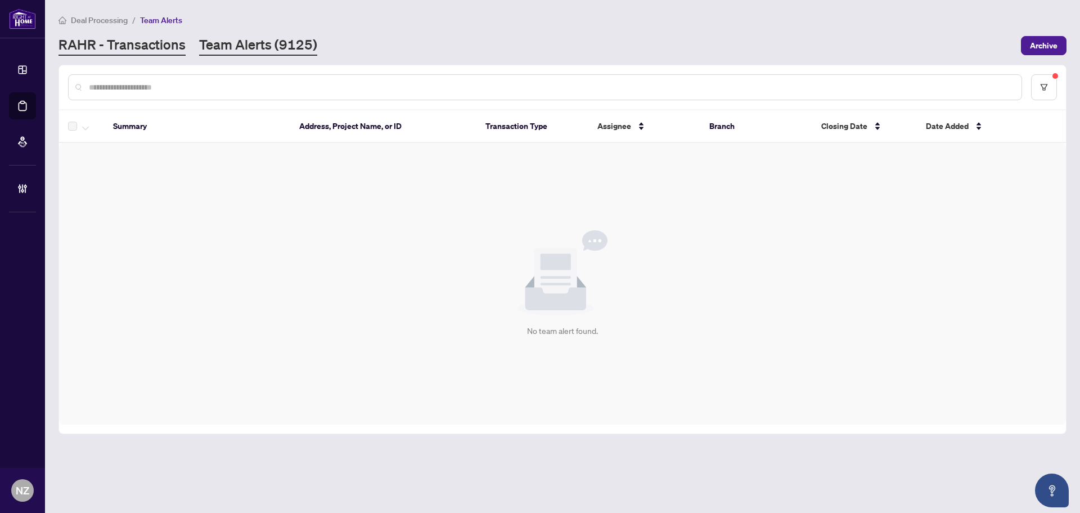
click at [93, 43] on link "RAHR - Transactions" at bounding box center [122, 45] width 127 height 20
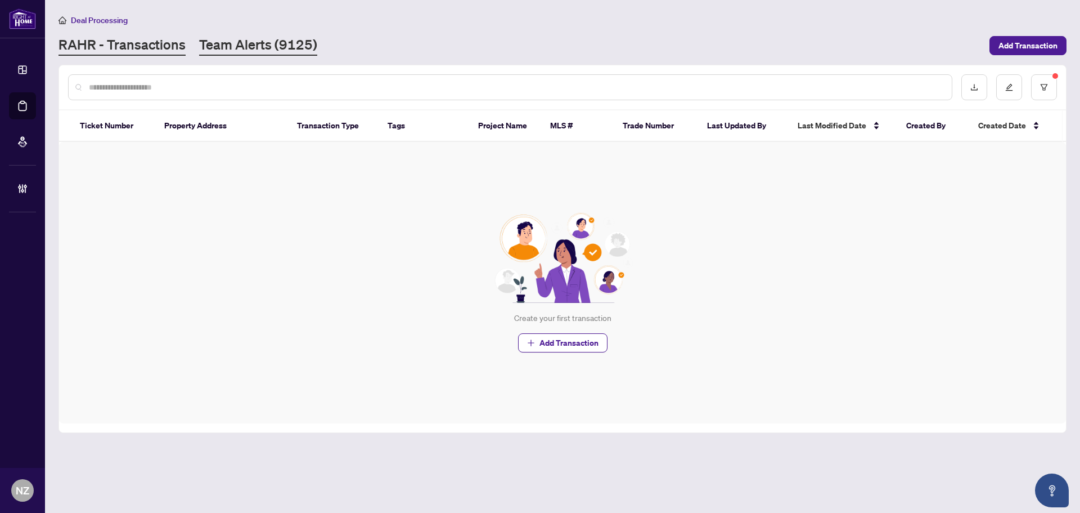
click at [255, 46] on link "Team Alerts (9125)" at bounding box center [258, 45] width 118 height 20
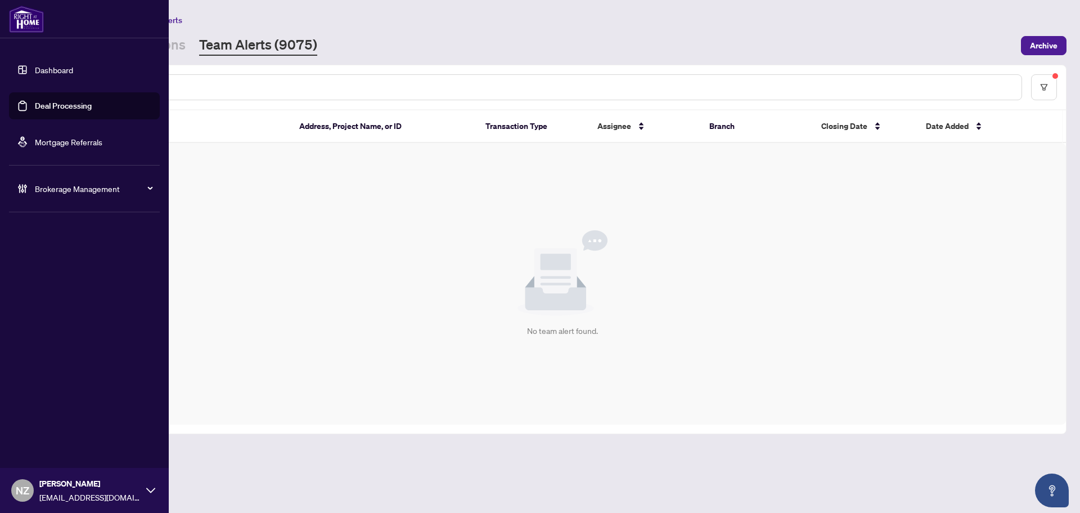
click at [53, 190] on span "Brokerage Management" at bounding box center [93, 188] width 117 height 12
click at [66, 270] on link "Manage Agents" at bounding box center [52, 269] width 56 height 10
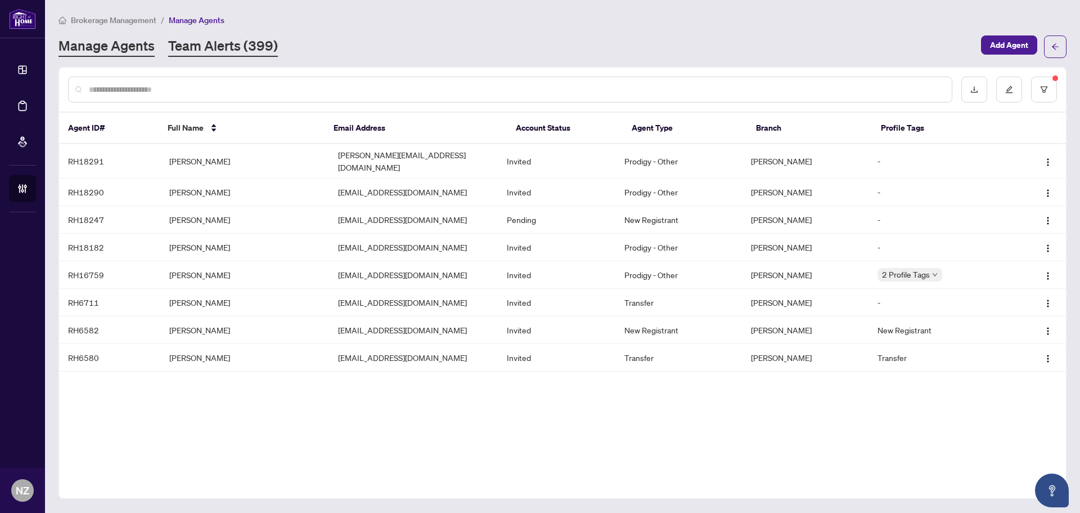
click at [207, 42] on link "Team Alerts (399)" at bounding box center [223, 47] width 110 height 20
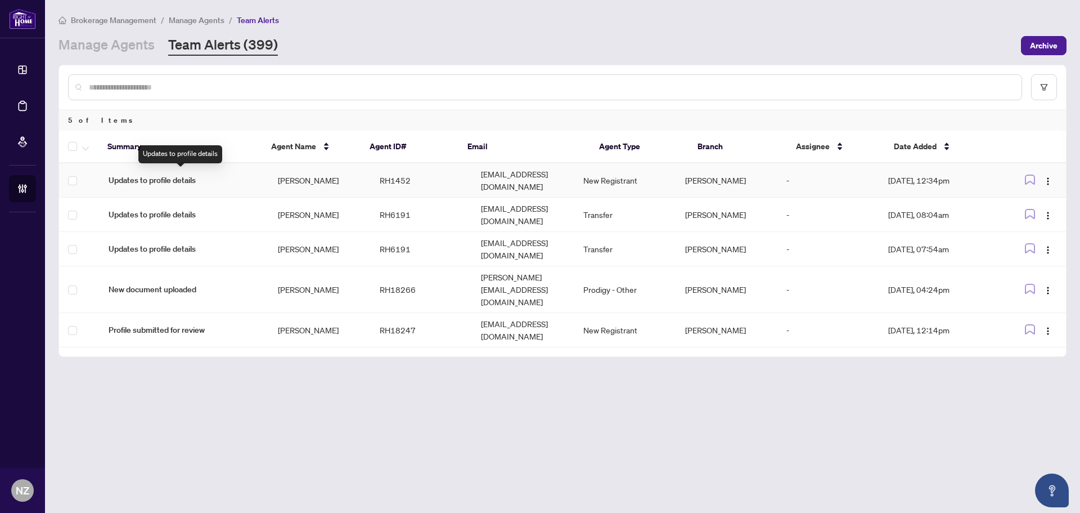
click at [182, 176] on span "Updates to profile details" at bounding box center [184, 180] width 151 height 12
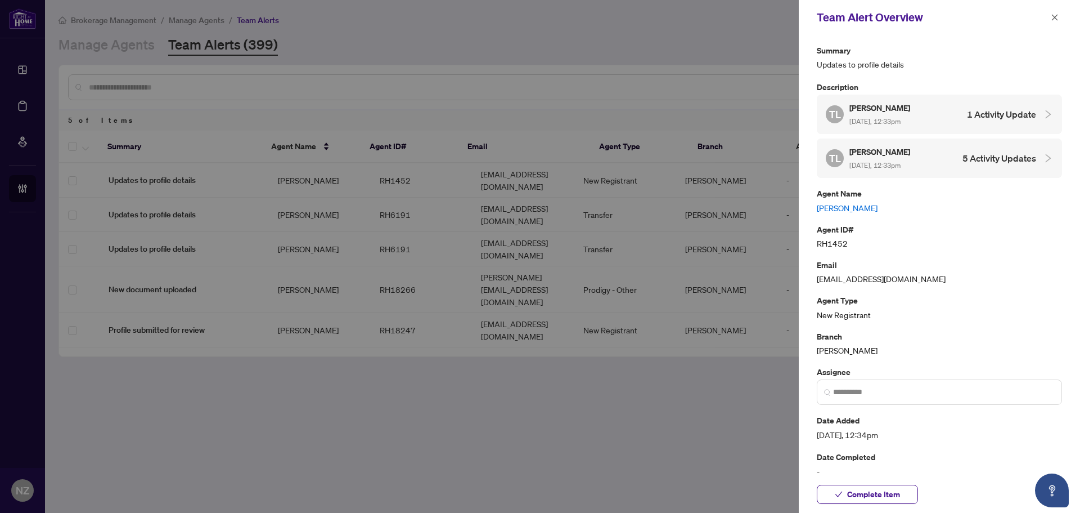
click at [841, 207] on link "[PERSON_NAME]" at bounding box center [939, 207] width 245 height 12
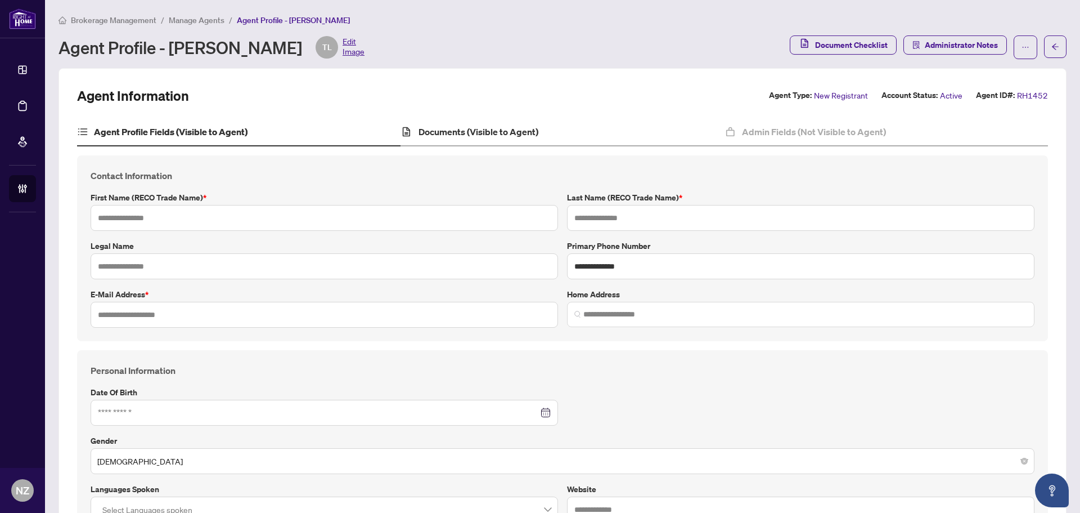
type input "******"
type input "*****"
type input "**********"
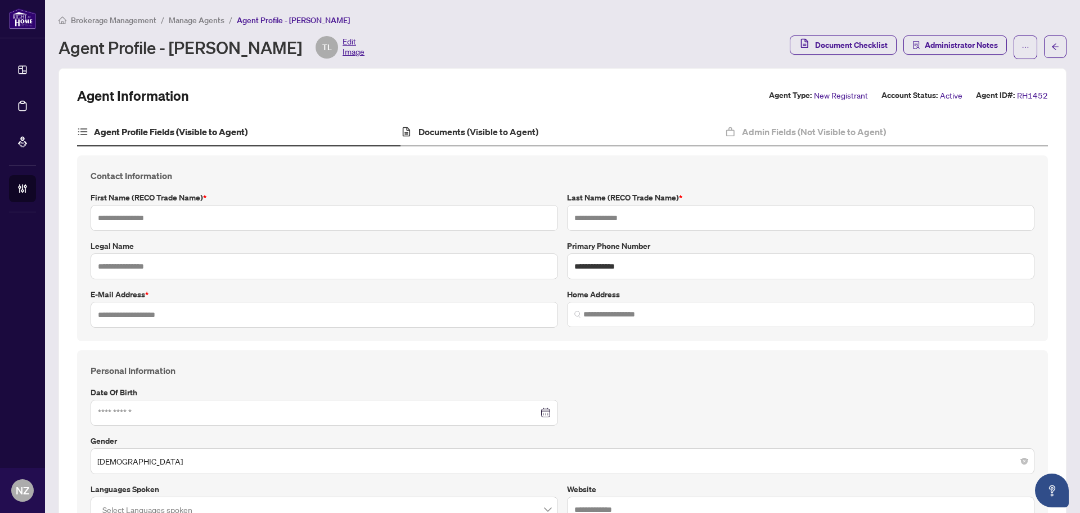
type input "**********"
type input "*********"
type input "**********"
type input "*******"
type input "**"
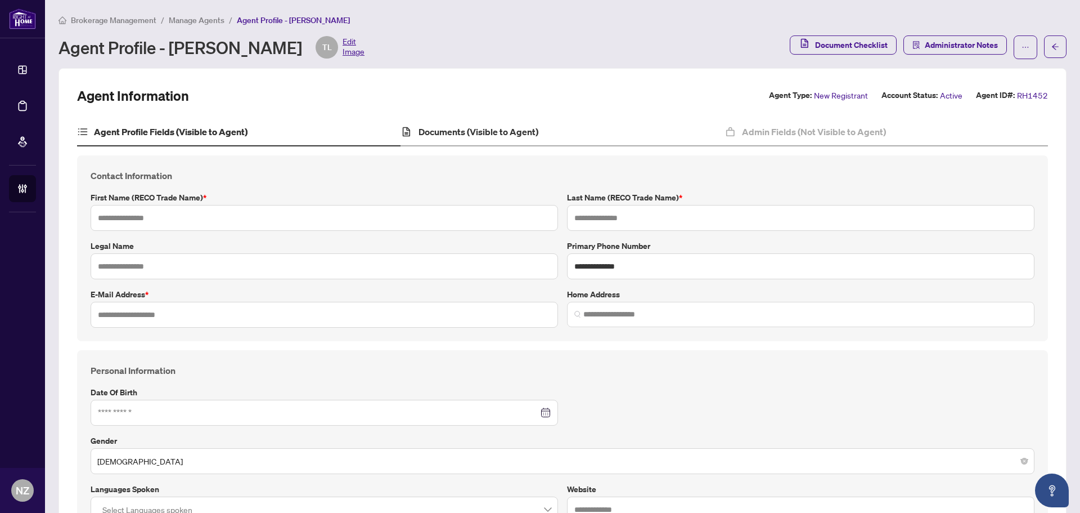
type input "*******"
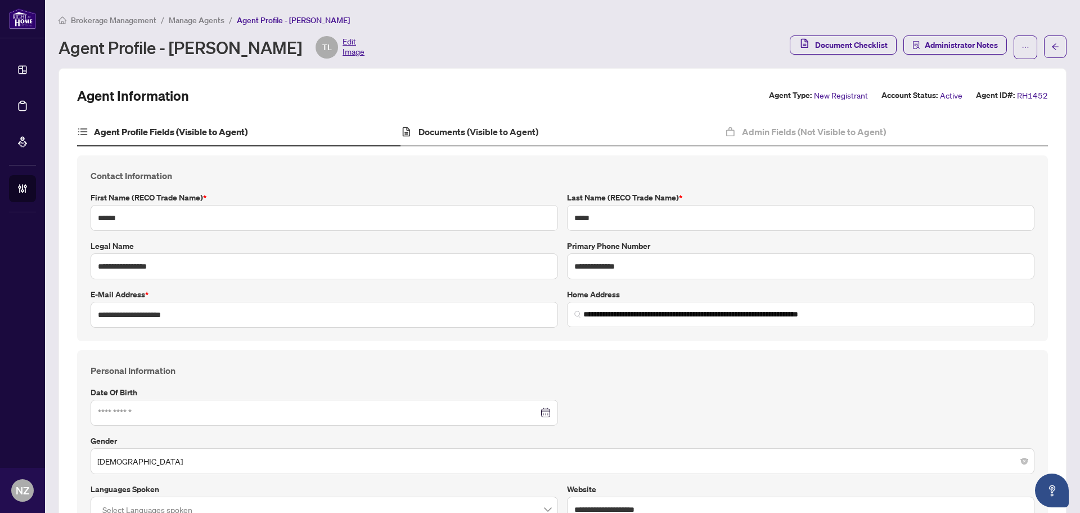
type input "**********"
type input "****"
type input "**********"
click at [475, 128] on h4 "Documents (Visible to Agent)" at bounding box center [479, 132] width 120 height 14
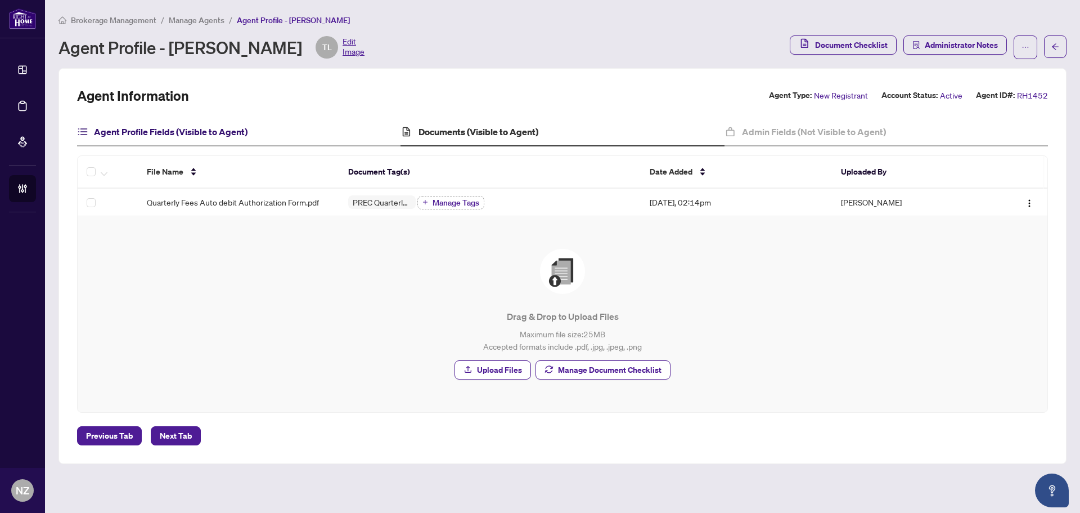
click at [125, 137] on h4 "Agent Profile Fields (Visible to Agent)" at bounding box center [171, 132] width 154 height 14
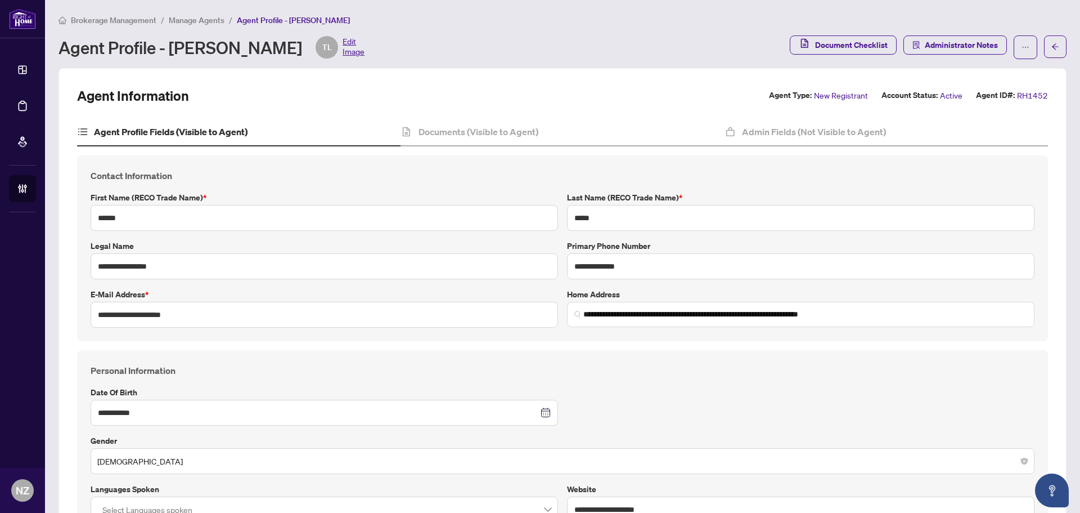
click at [209, 21] on span "Manage Agents" at bounding box center [197, 20] width 56 height 10
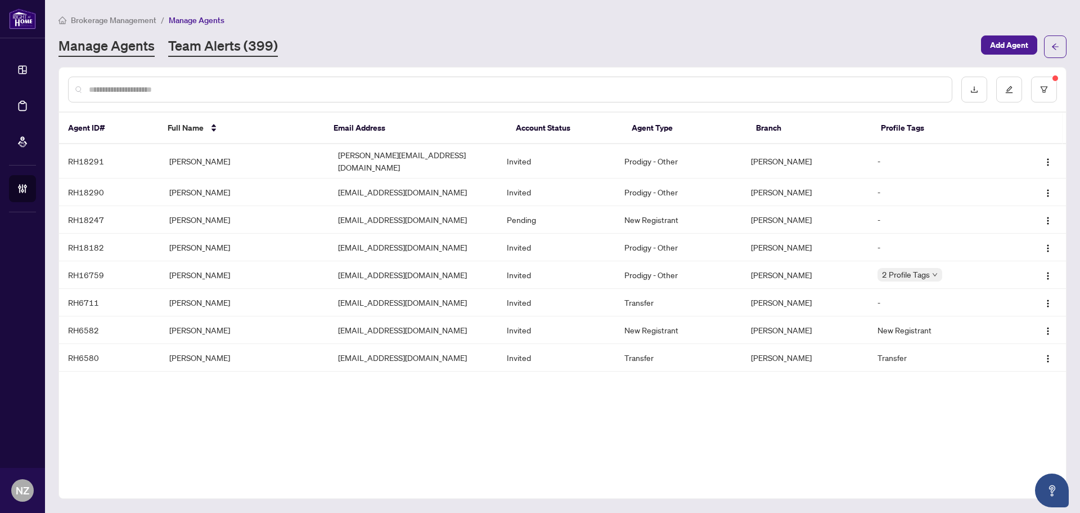
click at [201, 49] on link "Team Alerts (399)" at bounding box center [223, 47] width 110 height 20
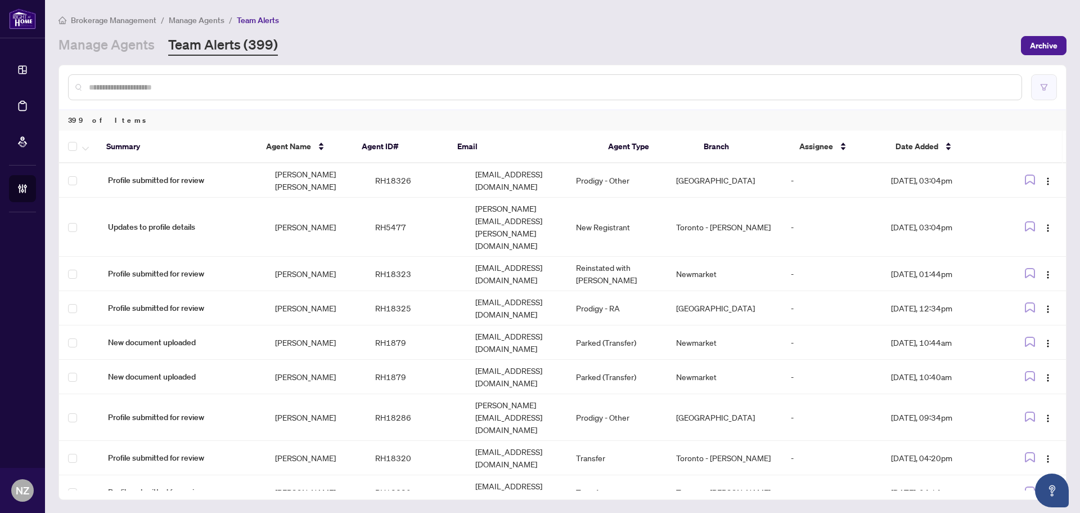
click at [1039, 88] on button "button" at bounding box center [1044, 87] width 26 height 26
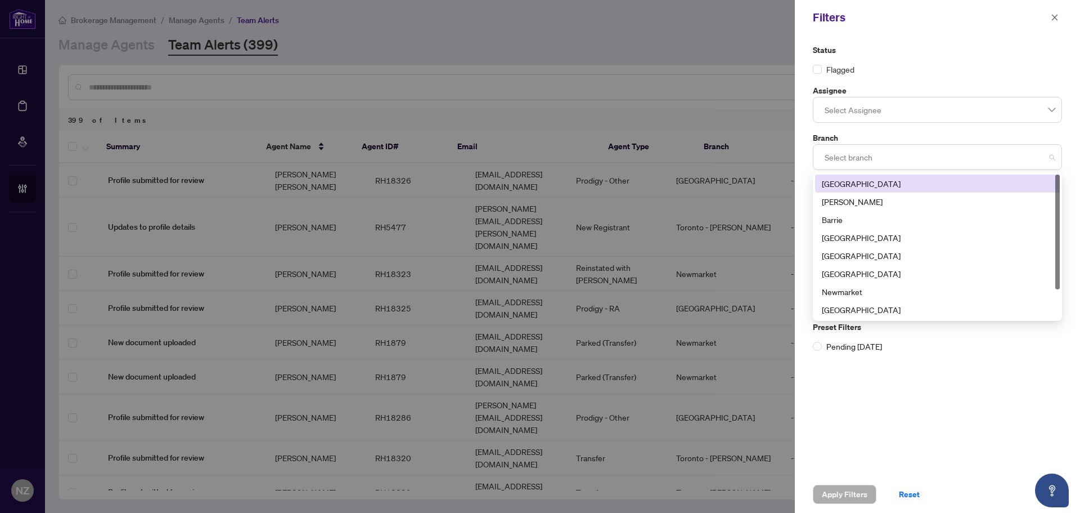
click at [847, 160] on div at bounding box center [937, 157] width 235 height 20
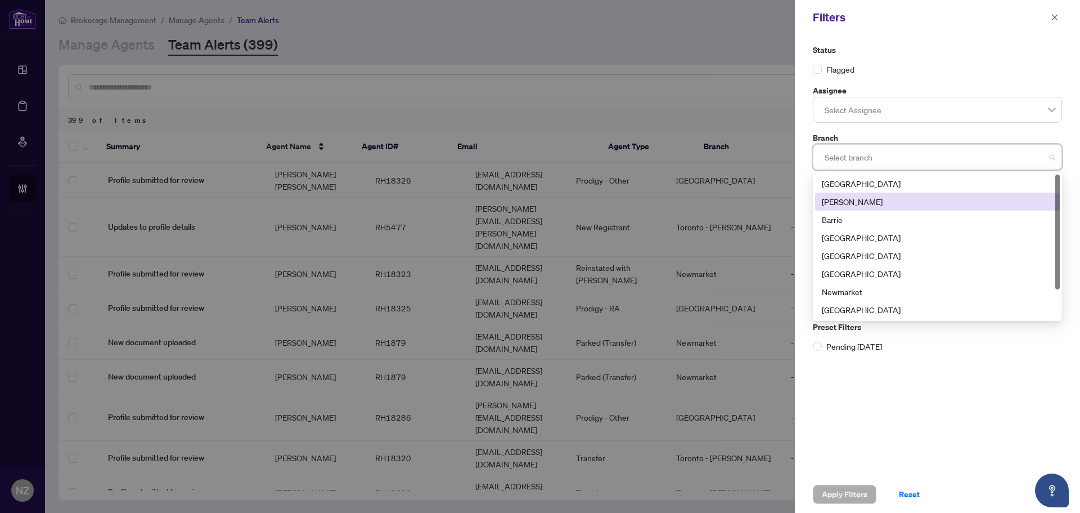
click at [825, 197] on div "[PERSON_NAME]" at bounding box center [937, 201] width 231 height 12
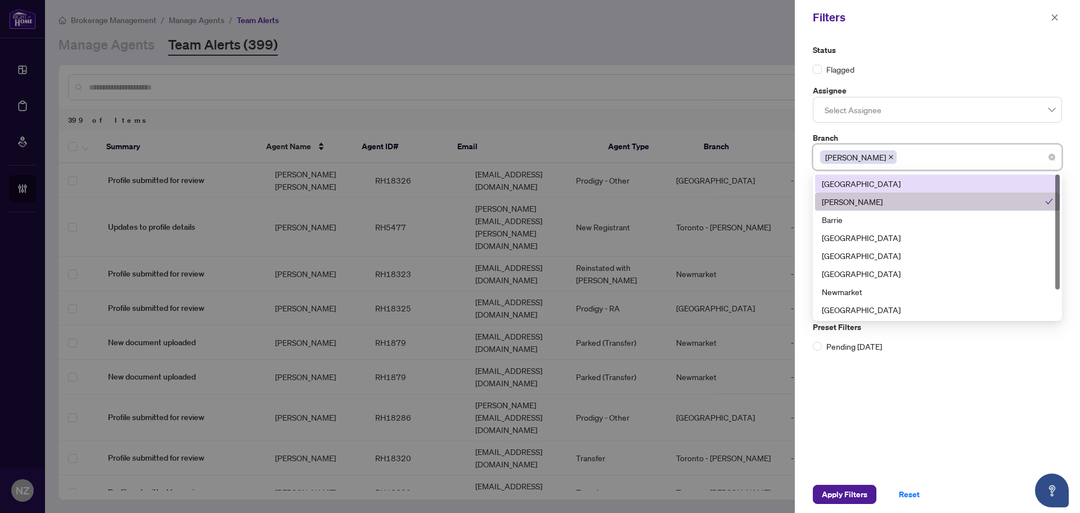
click at [932, 59] on div "Status Flagged" at bounding box center [937, 60] width 249 height 32
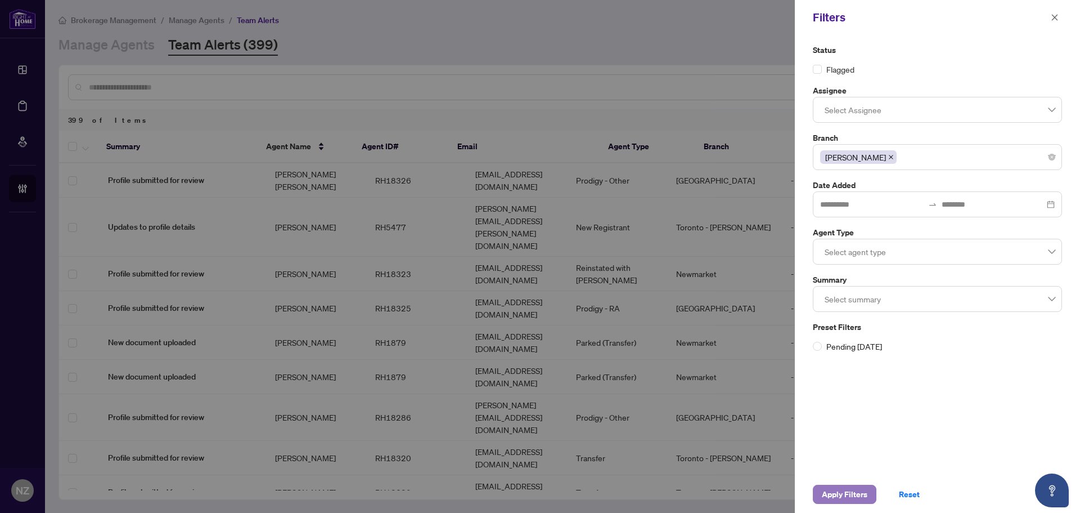
click at [830, 500] on span "Apply Filters" at bounding box center [845, 494] width 46 height 18
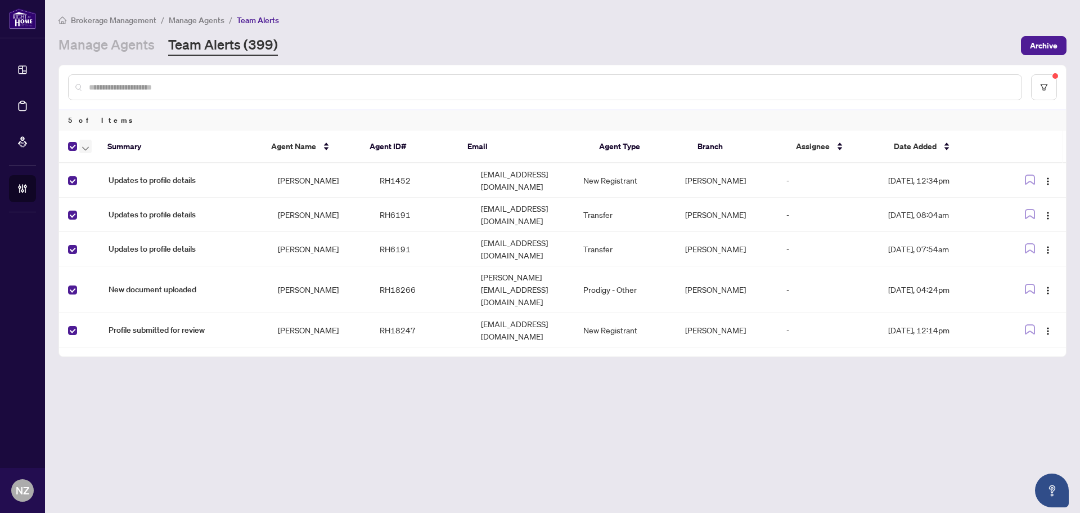
click at [83, 147] on icon "button" at bounding box center [85, 148] width 7 height 4
click at [114, 240] on span "Complete Item" at bounding box center [123, 238] width 70 height 12
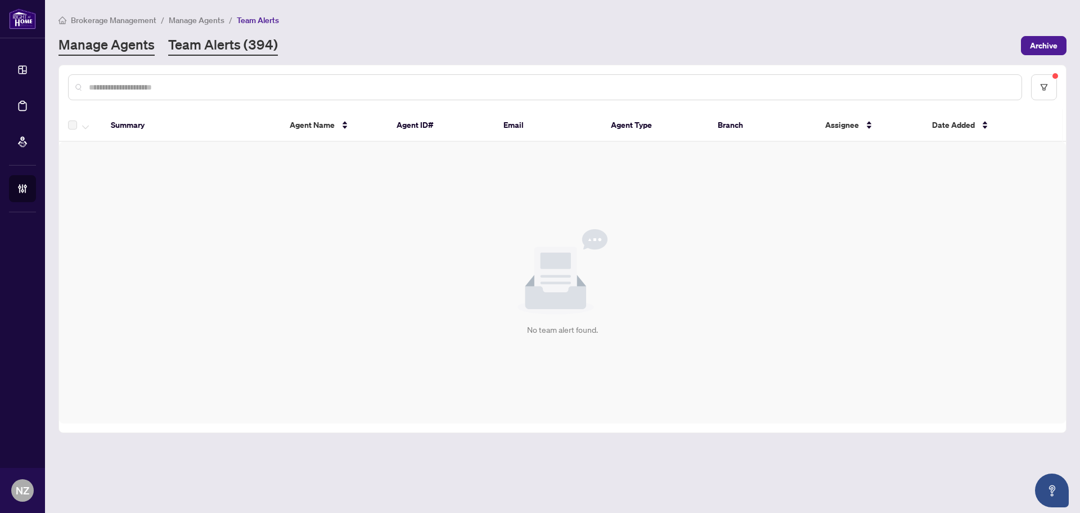
click at [111, 39] on link "Manage Agents" at bounding box center [107, 45] width 96 height 20
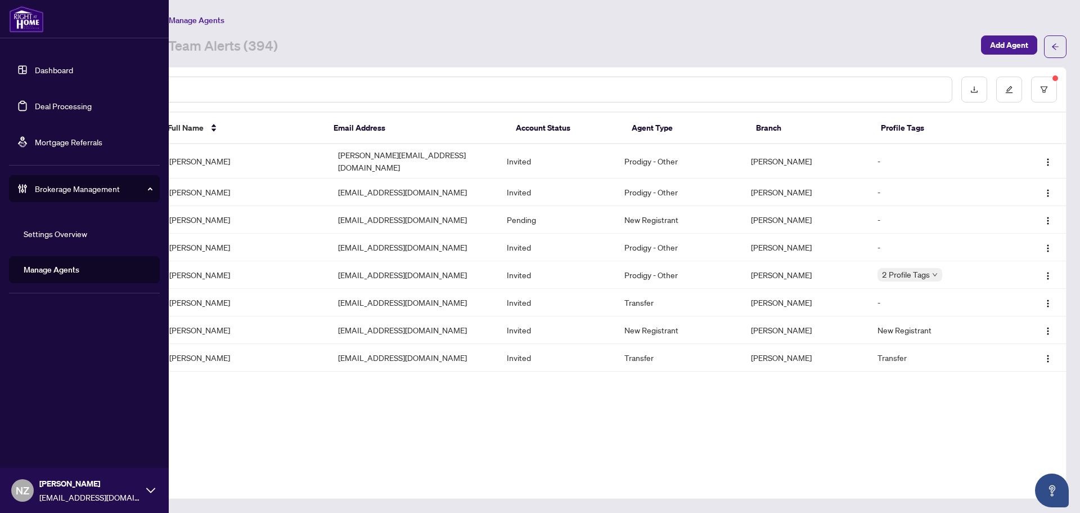
click at [61, 109] on link "Deal Processing" at bounding box center [63, 106] width 57 height 10
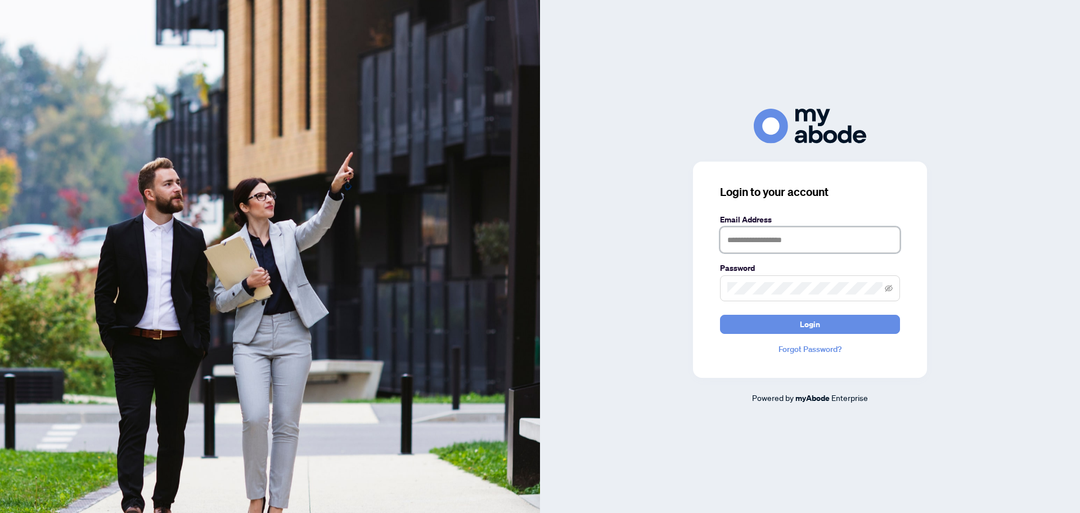
type input "**********"
